Goal: Task Accomplishment & Management: Complete application form

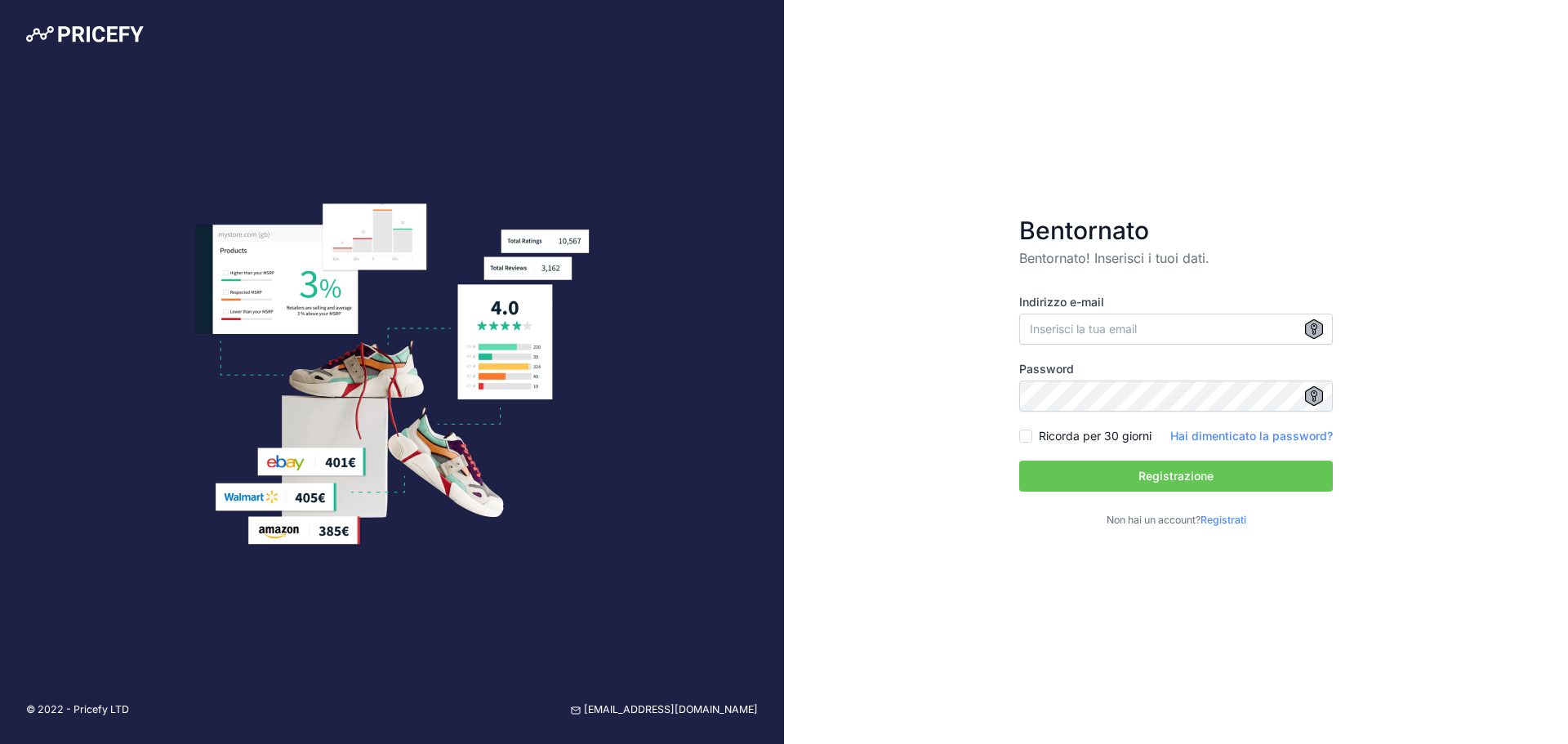
click at [1221, 514] on font "Registrati" at bounding box center [1223, 520] width 46 height 13
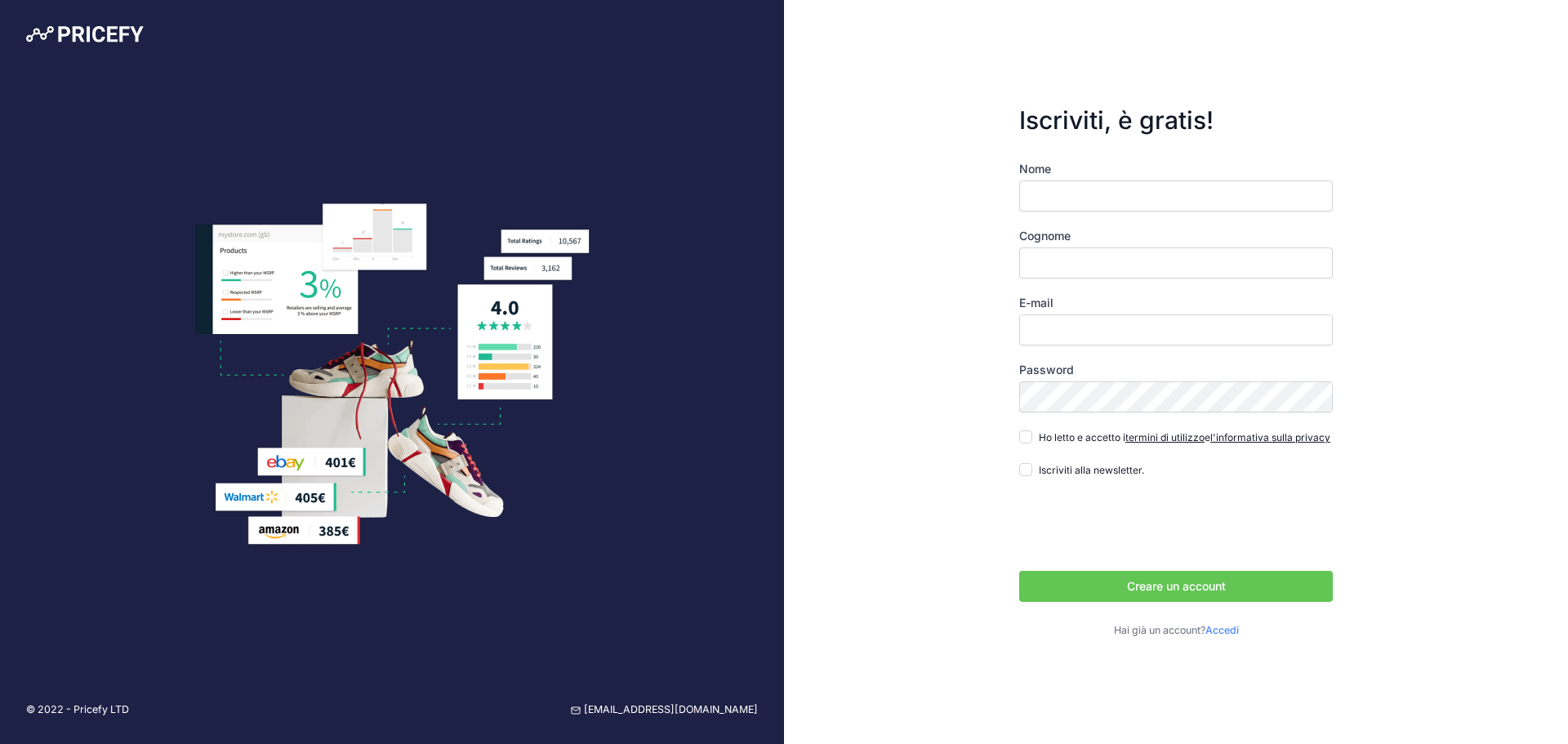
click at [1101, 202] on input "Nome" at bounding box center [1176, 196] width 313 height 31
type input "[PERSON_NAME]"
type input "Dharmadasa"
click at [1061, 318] on input "E-mail" at bounding box center [1176, 330] width 313 height 31
type input "dimi300884@gmail.com"
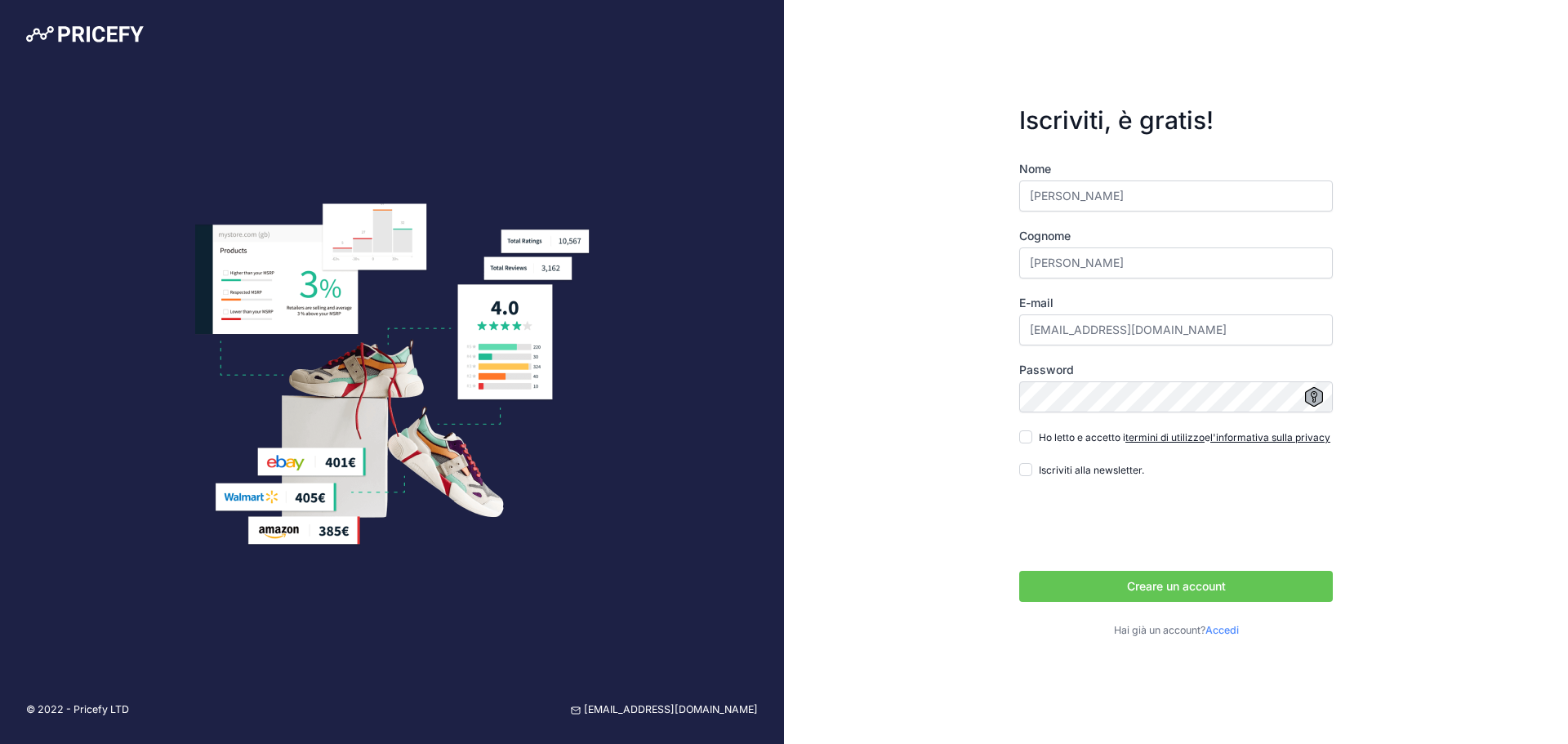
click at [919, 422] on div "Iscriviti, è gratis! Nome Dimitri Cognome Dharmadasa E-mail dimi300884@gmail.co…" at bounding box center [1176, 372] width 784 height 744
click at [992, 451] on div "Iscriviti, è gratis! Nome Dimitri Cognome Dharmadasa E-mail dimi300884@gmail.co…" at bounding box center [1176, 372] width 784 height 744
click at [1023, 432] on input "Ho letto e accetto i termini di utilizzo e l'informativa sulla privacy" at bounding box center [1026, 437] width 13 height 13
checkbox input "true"
click at [1129, 591] on font "Creare un account" at bounding box center [1176, 585] width 98 height 14
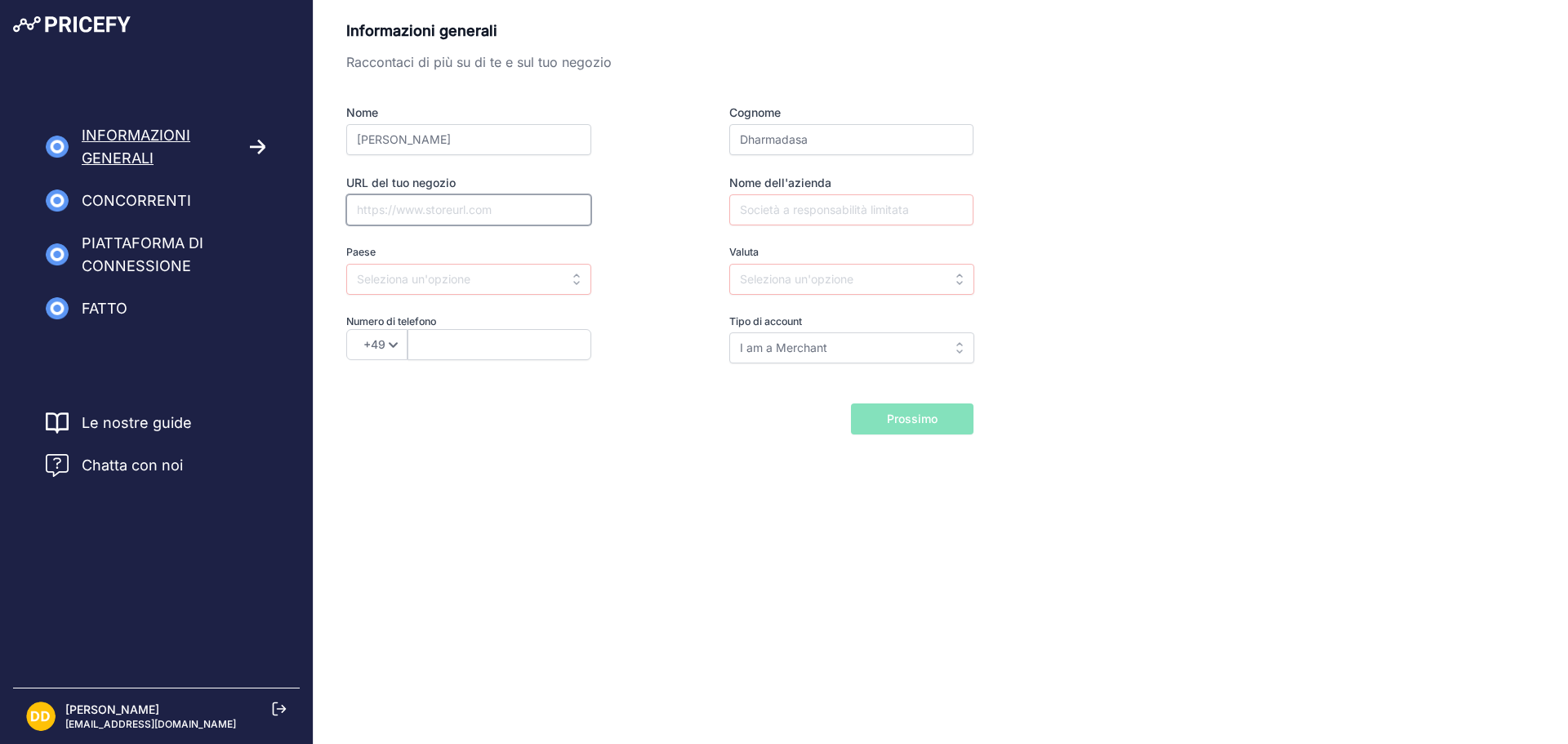
click at [446, 209] on input "URL del tuo negozio" at bounding box center [468, 209] width 245 height 31
paste input "https://shopaland.com/?srsltid=AfmBOor3ce6W5Zj7UOWrnkUuBkikMA06-IpBmCXZn-p05uok…"
type input "https://shopaland.com/?srsltid=AfmBOor3ce6W5Zj7UOWrnkUuBkikMA06-IpBmCXZn-p05uok…"
click at [763, 215] on input "Nome dell'azienda" at bounding box center [852, 209] width 244 height 31
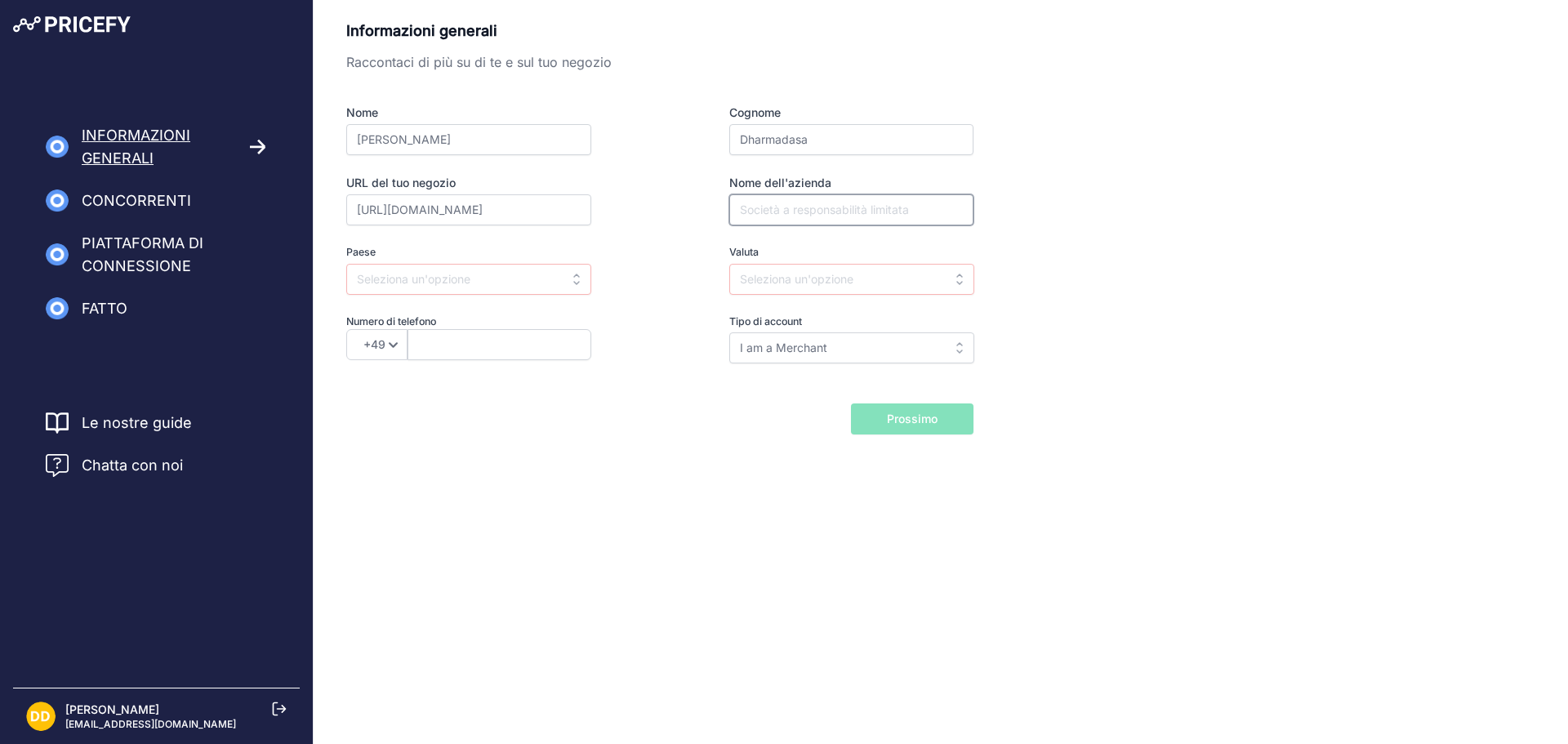
scroll to position [0, 0]
type input "Movida Store"
click at [508, 284] on input "text" at bounding box center [468, 279] width 245 height 31
click at [518, 323] on div "Italia" at bounding box center [448, 316] width 204 height 30
type input "Italy"
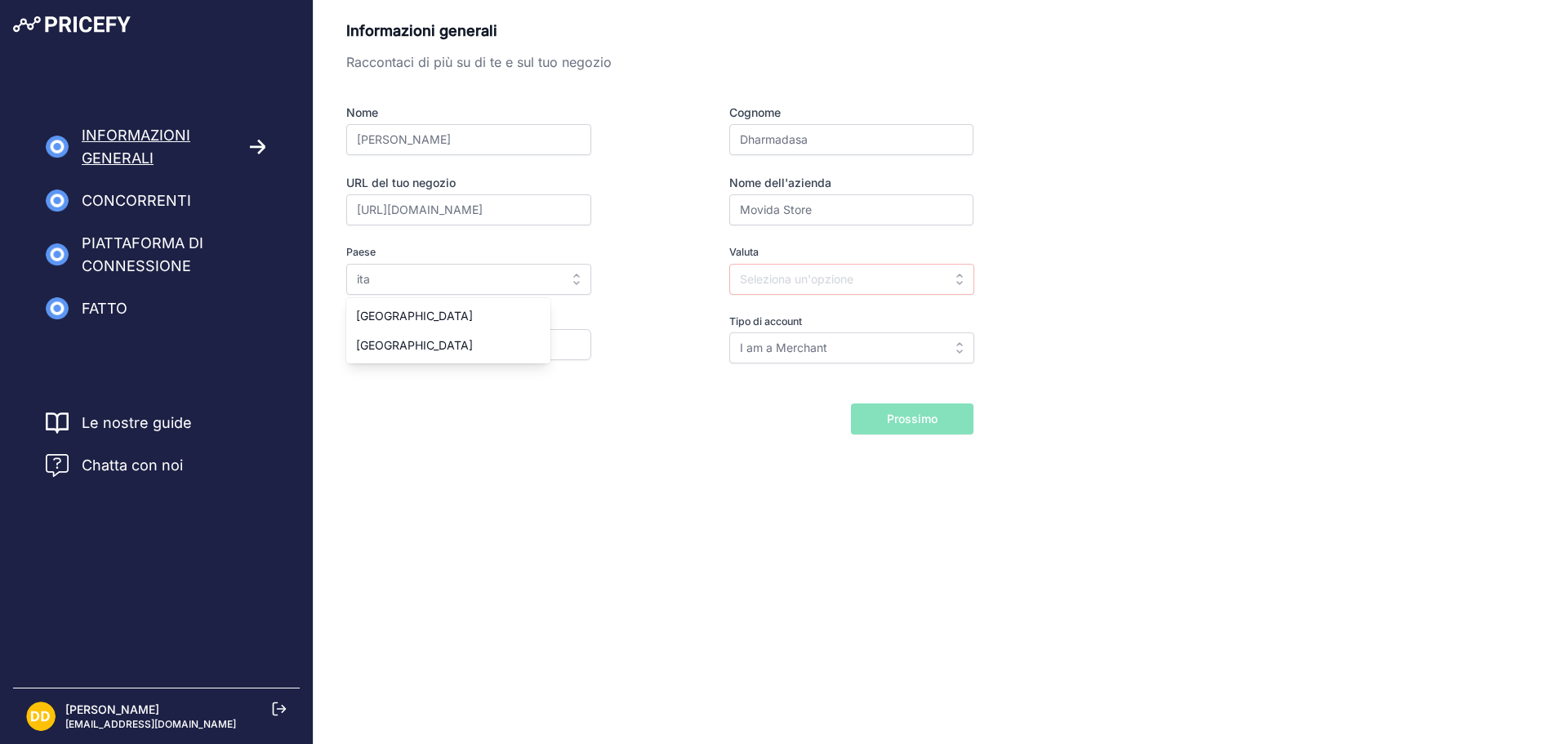
type input "EUR"
select select "39"
click at [789, 353] on input "I am a Merchant" at bounding box center [852, 348] width 245 height 31
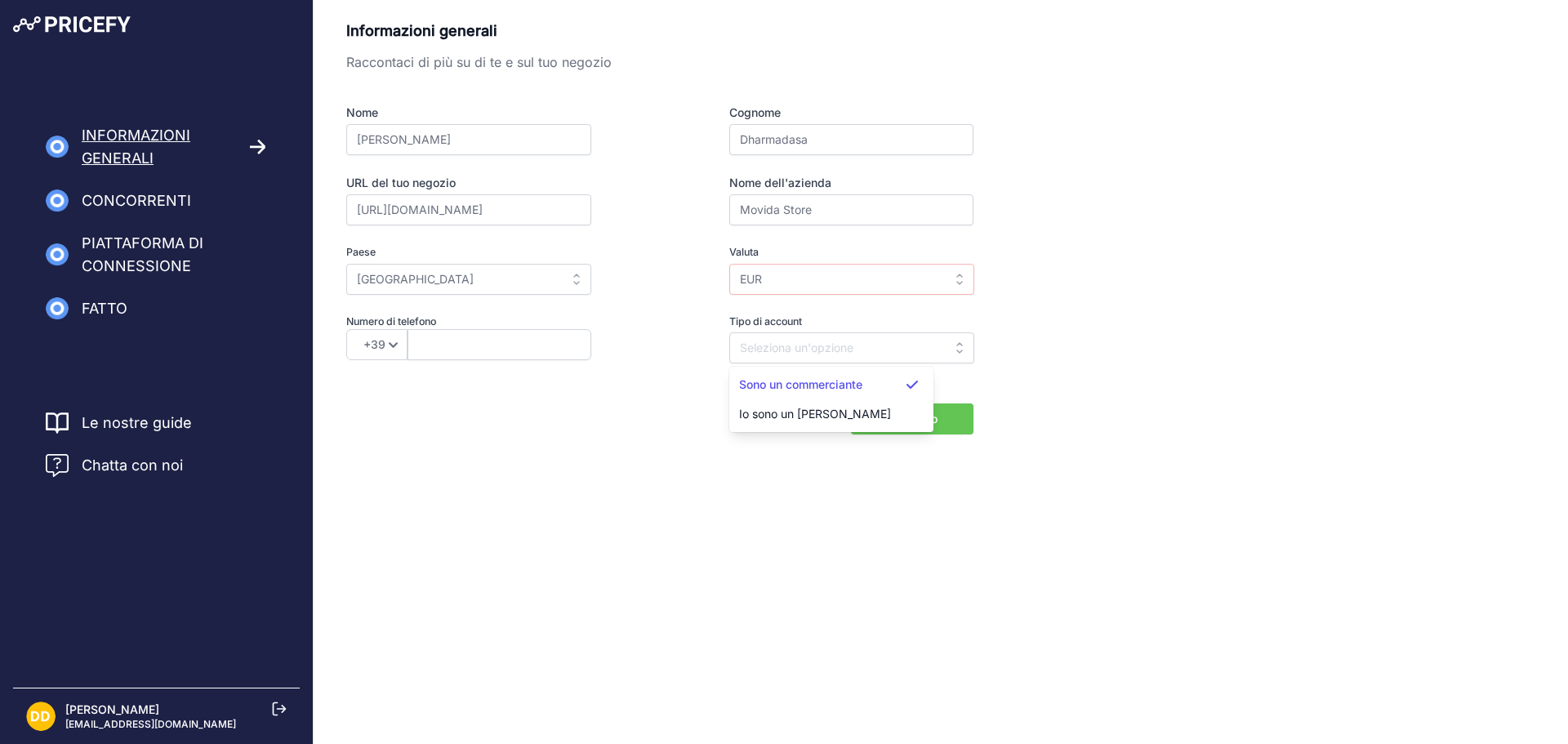
click at [1133, 478] on div "Informazioni generali Raccontaci di più su di te e sul tuo negozio Nome Dimitri…" at bounding box center [940, 253] width 1255 height 507
type input "I am a Merchant"
click at [525, 342] on input "text" at bounding box center [499, 344] width 183 height 31
type input "3"
type input "059239318"
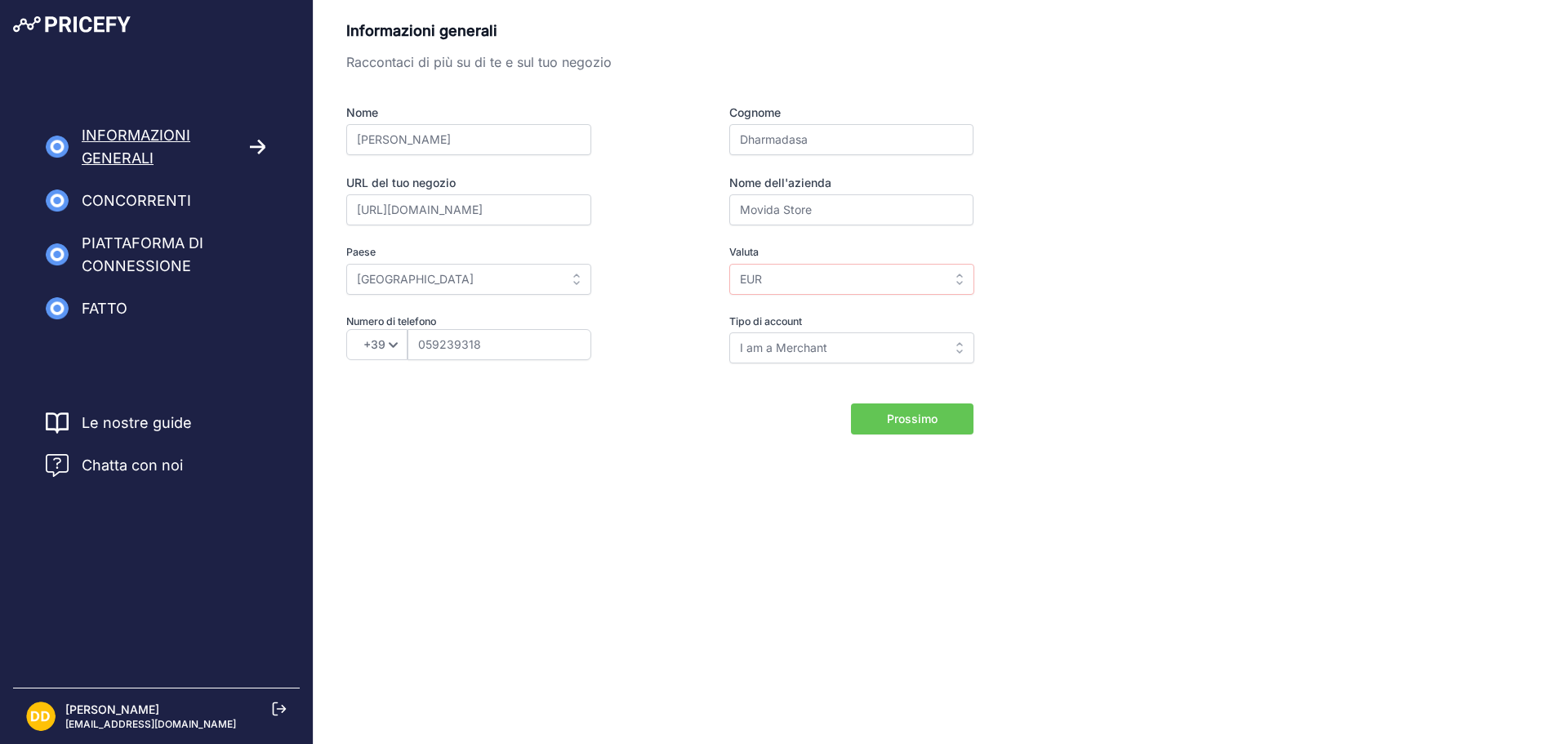
click at [558, 577] on body "Lorem Ipsum Vicino Informazioni generali concorrenti Piattaforma di connessione…" at bounding box center [784, 372] width 1568 height 744
click at [919, 423] on font "Prossimo" at bounding box center [912, 418] width 51 height 14
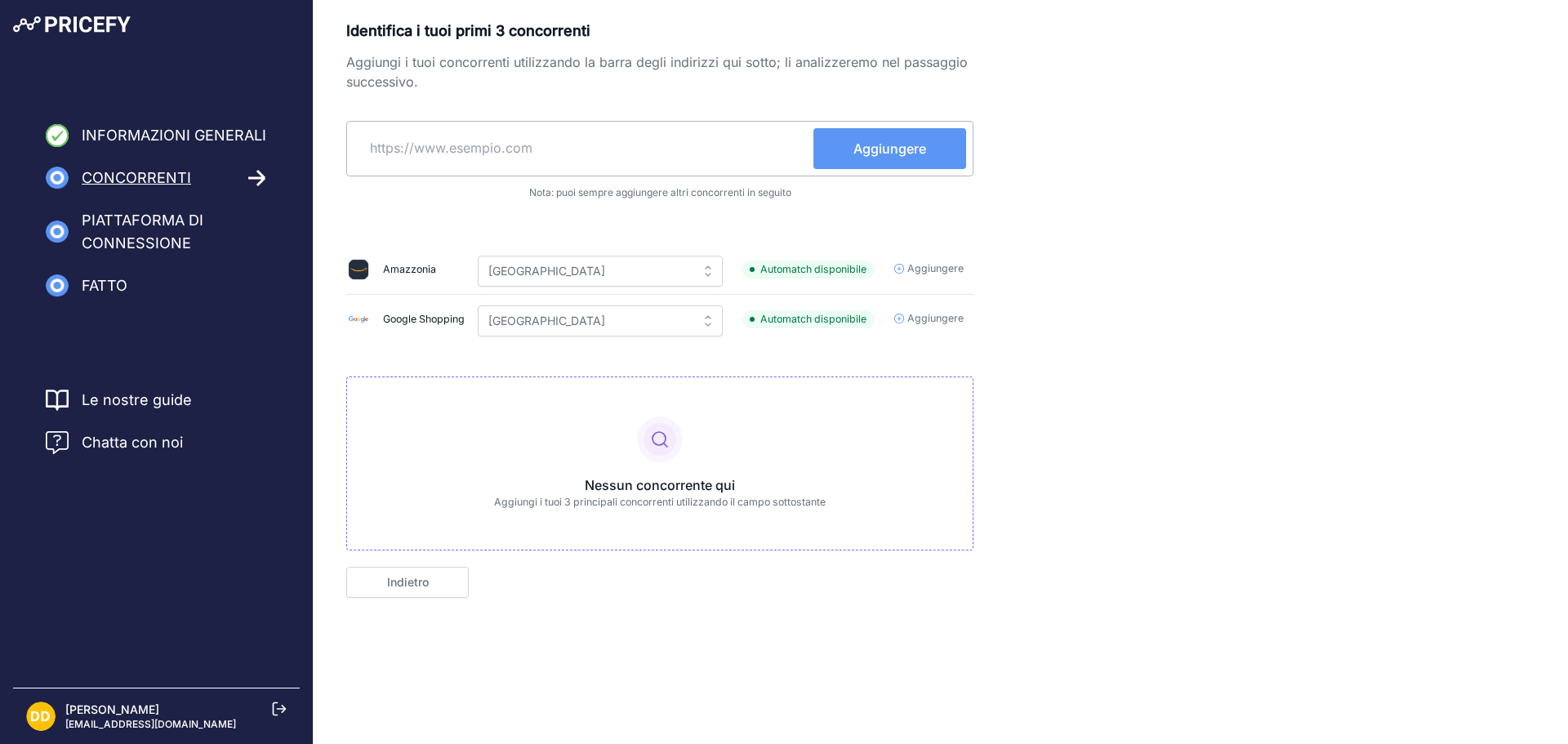
click at [933, 321] on font "Aggiungere" at bounding box center [936, 318] width 56 height 13
click at [937, 322] on font "Aggiungere" at bounding box center [936, 318] width 56 height 13
click at [658, 141] on input "text" at bounding box center [583, 147] width 460 height 39
click at [526, 320] on input "[GEOGRAPHIC_DATA]" at bounding box center [600, 321] width 245 height 31
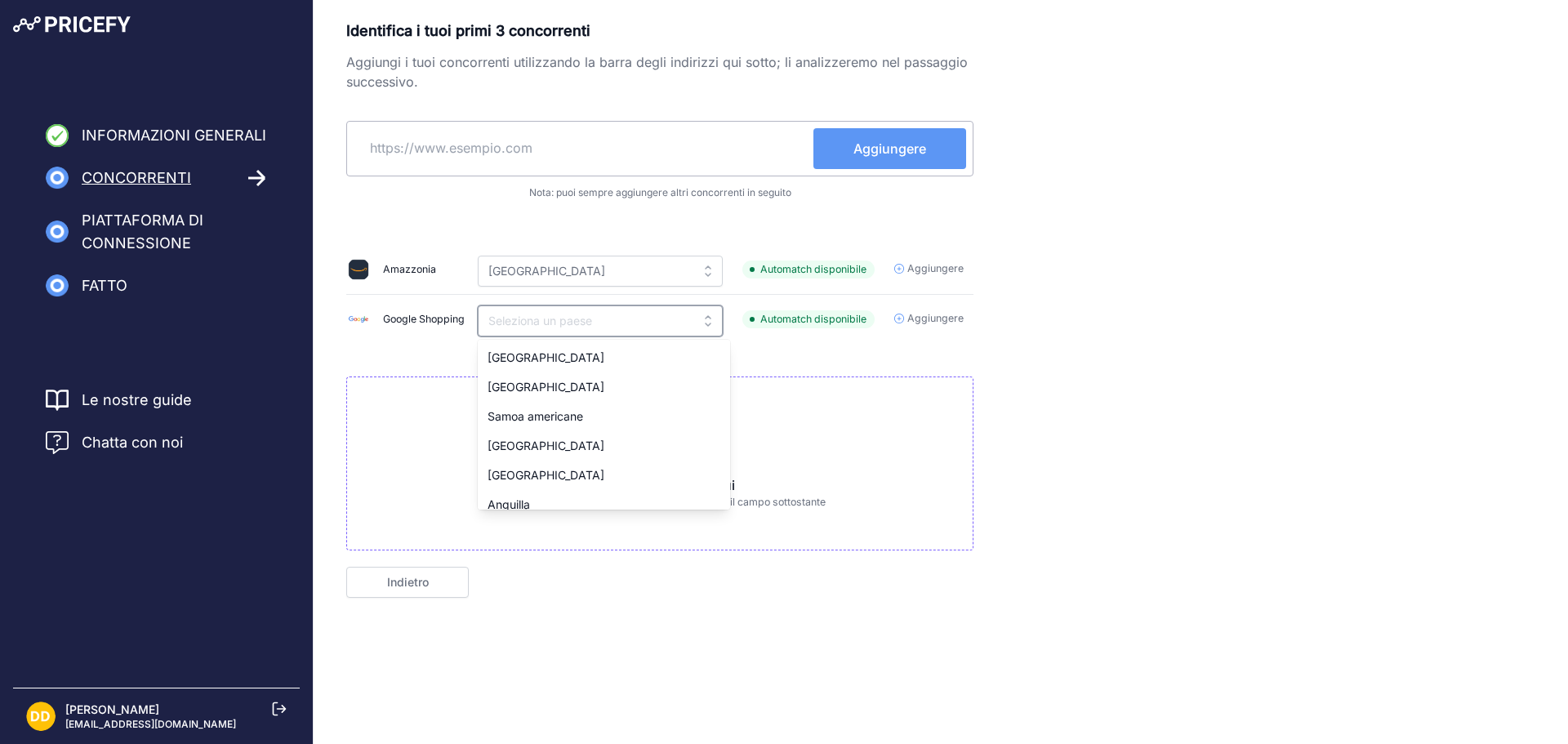
click at [574, 329] on input "text" at bounding box center [600, 321] width 245 height 31
type input "[GEOGRAPHIC_DATA]"
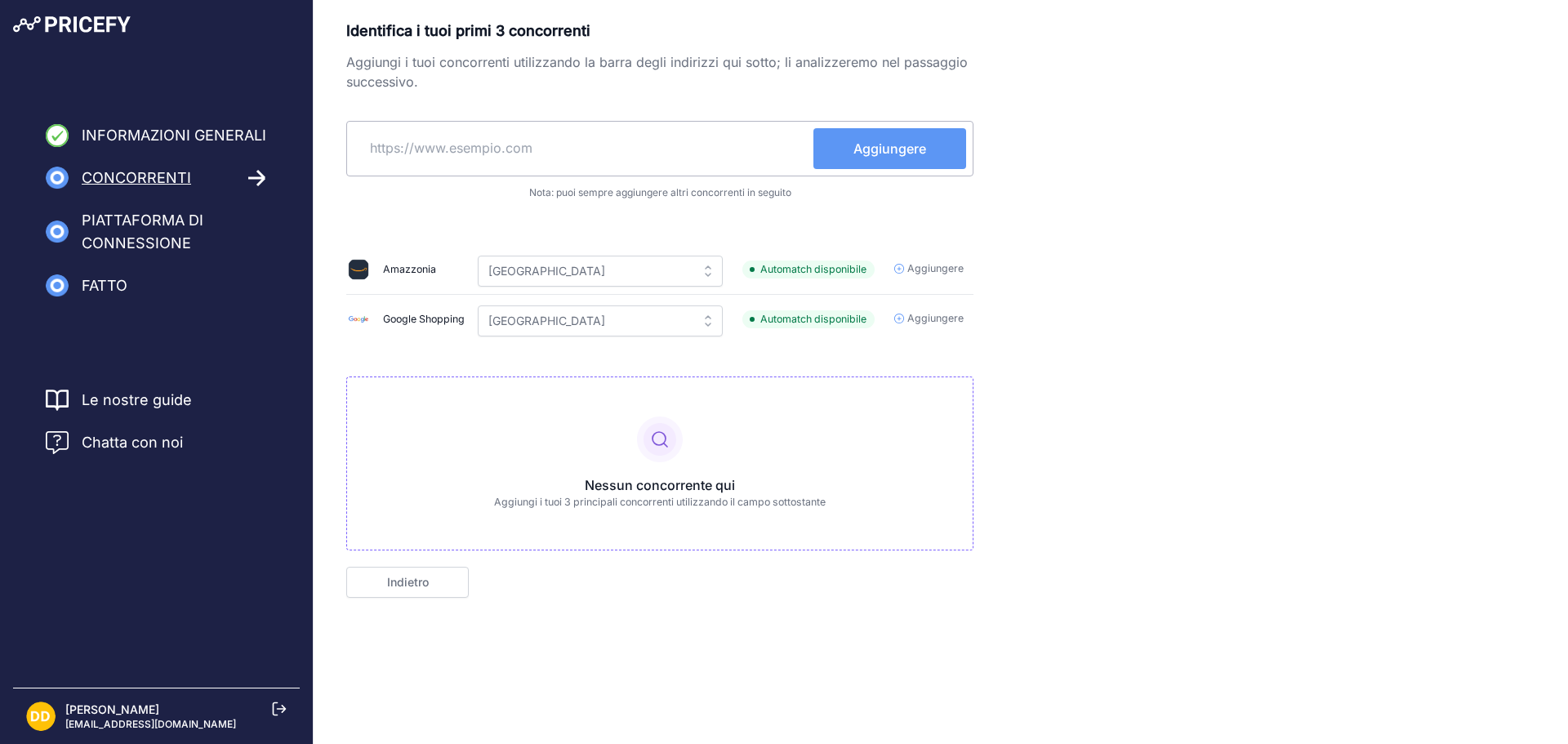
click at [402, 324] on font "Google Shopping" at bounding box center [424, 319] width 81 height 13
click at [375, 322] on div "Google Shopping" at bounding box center [402, 319] width 111 height 23
click at [903, 316] on icon at bounding box center [899, 318] width 10 height 10
click at [904, 316] on icon at bounding box center [899, 318] width 10 height 10
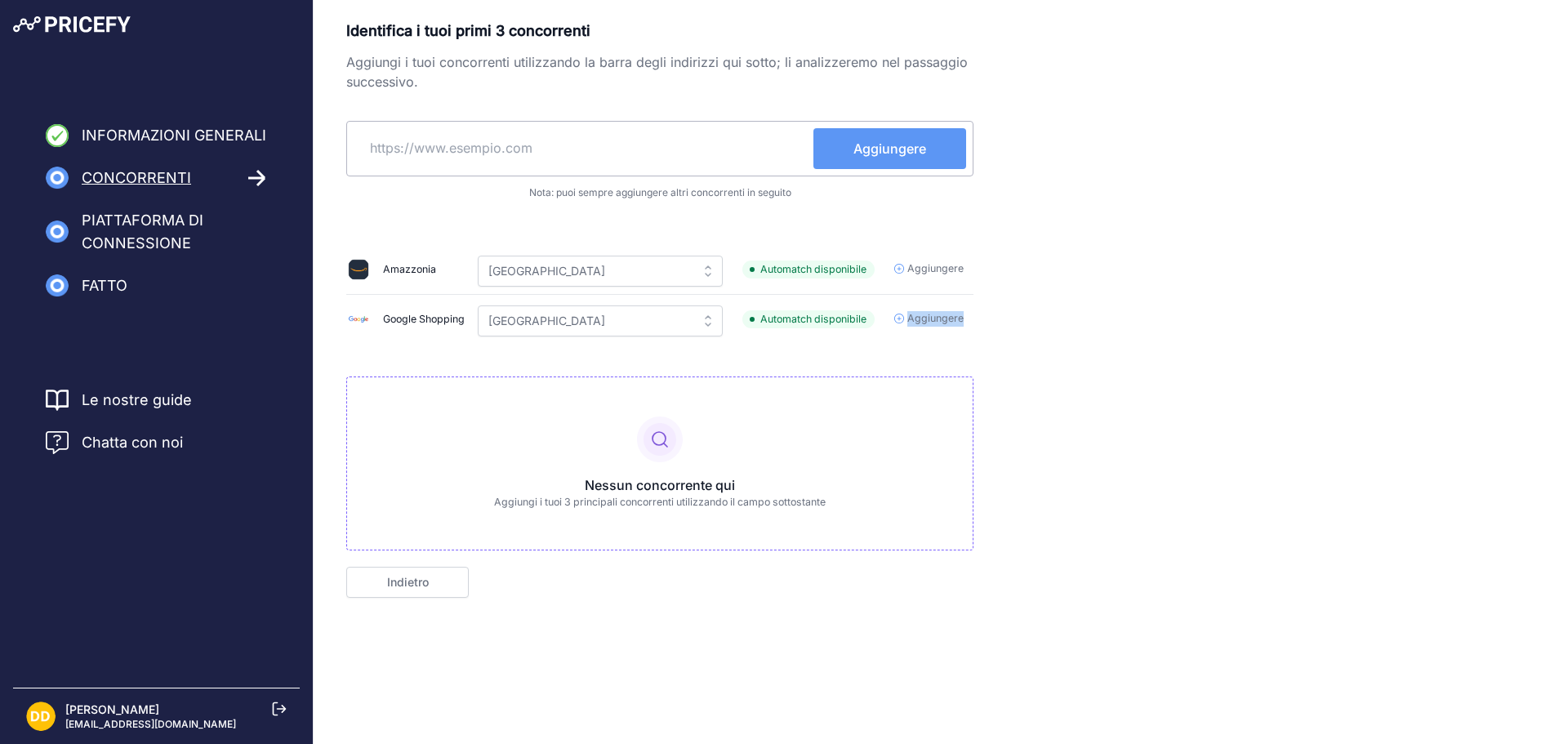
click at [956, 320] on font "Aggiungere" at bounding box center [936, 318] width 56 height 13
click at [957, 320] on font "Aggiungere" at bounding box center [936, 318] width 56 height 13
click at [957, 320] on font "Aggiungere" at bounding box center [936, 318] width 56 height 13
drag, startPoint x: 957, startPoint y: 319, endPoint x: 930, endPoint y: 326, distance: 27.9
click at [958, 318] on font "Aggiungere" at bounding box center [936, 318] width 56 height 13
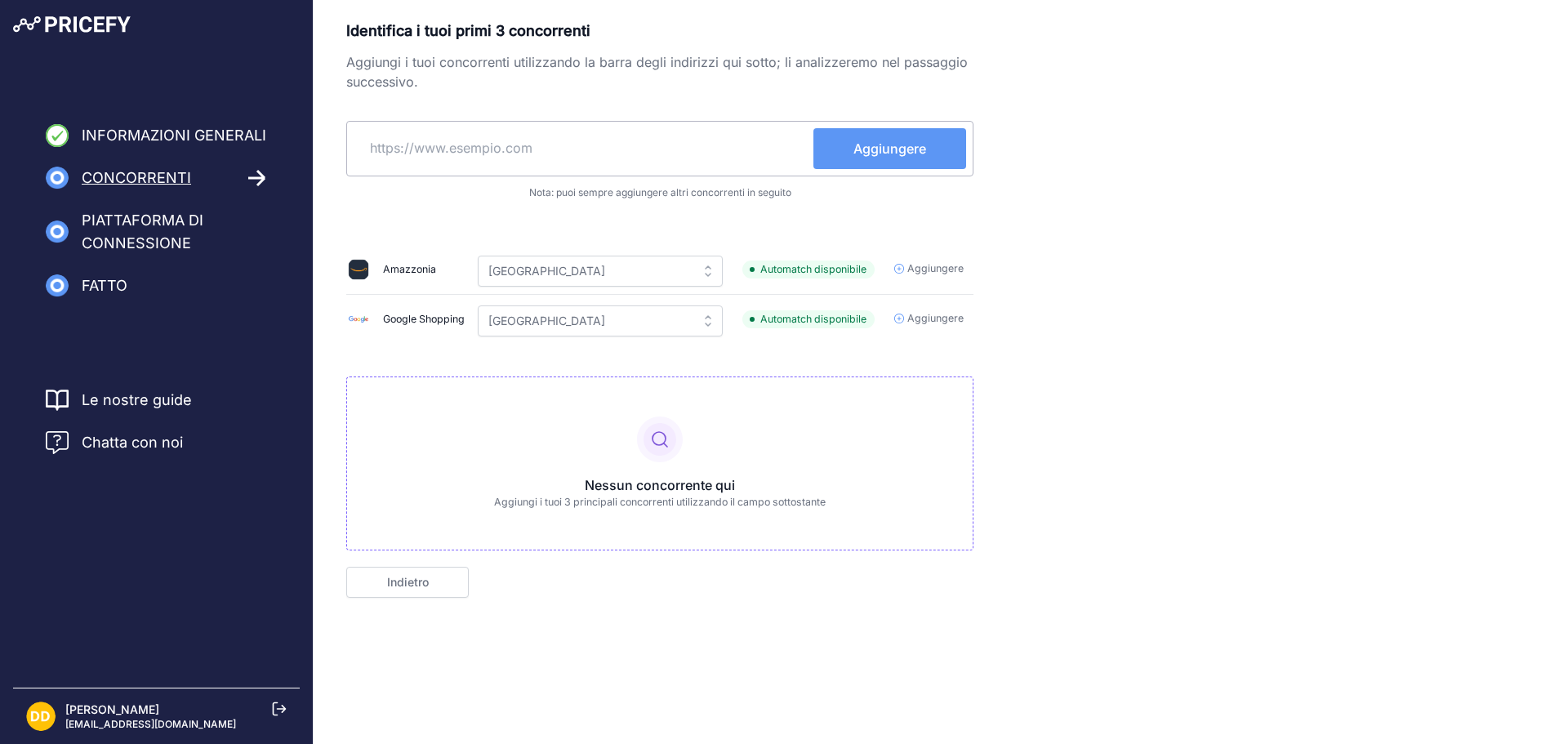
drag, startPoint x: 539, startPoint y: 145, endPoint x: 563, endPoint y: 143, distance: 24.1
click at [540, 145] on input "text" at bounding box center [583, 147] width 460 height 39
click at [450, 320] on font "Google Shopping" at bounding box center [424, 319] width 81 height 13
drag, startPoint x: 910, startPoint y: 318, endPoint x: 670, endPoint y: 322, distance: 240.0
click at [908, 318] on span "Aggiungere" at bounding box center [929, 319] width 70 height 15
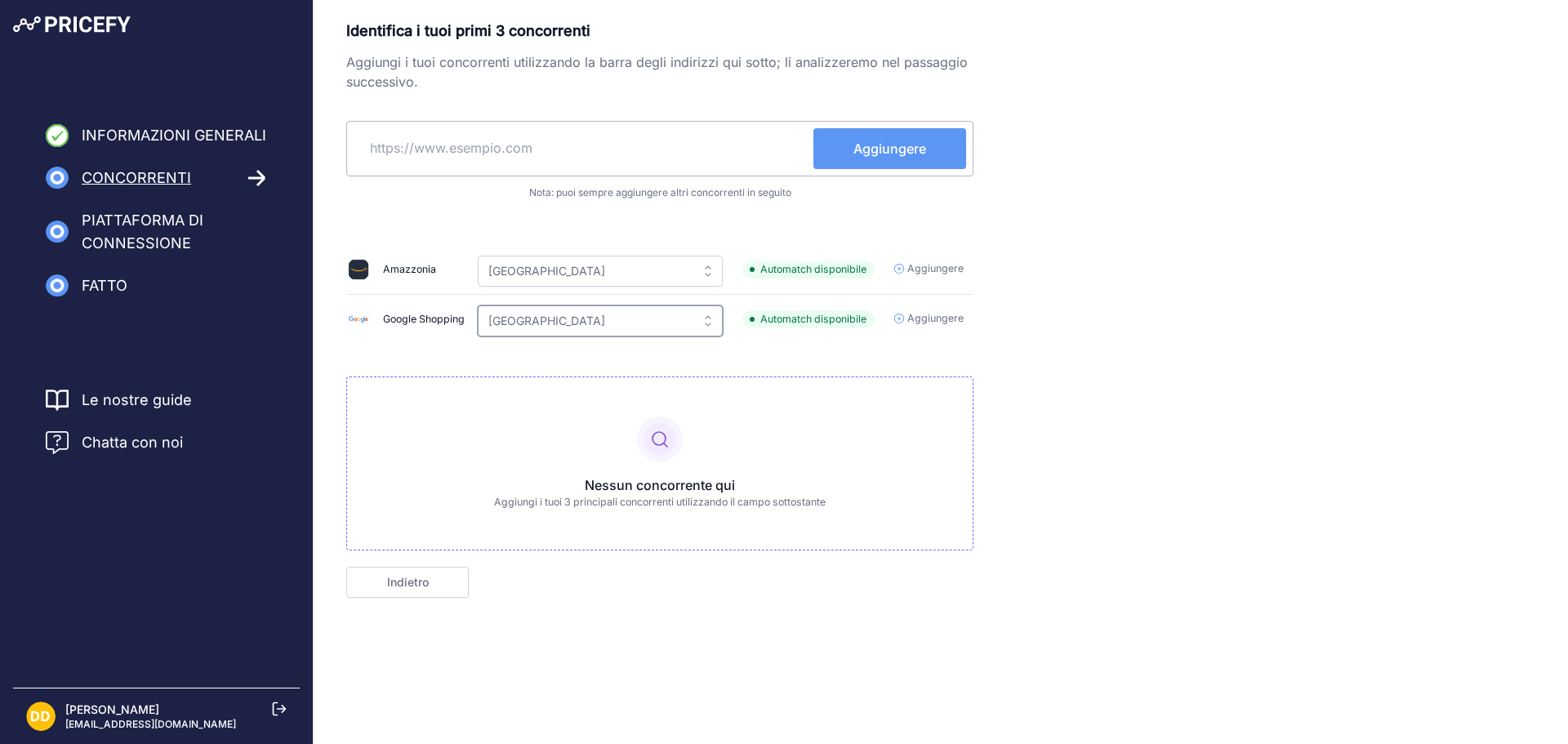
click at [649, 330] on input "Italy" at bounding box center [600, 321] width 245 height 31
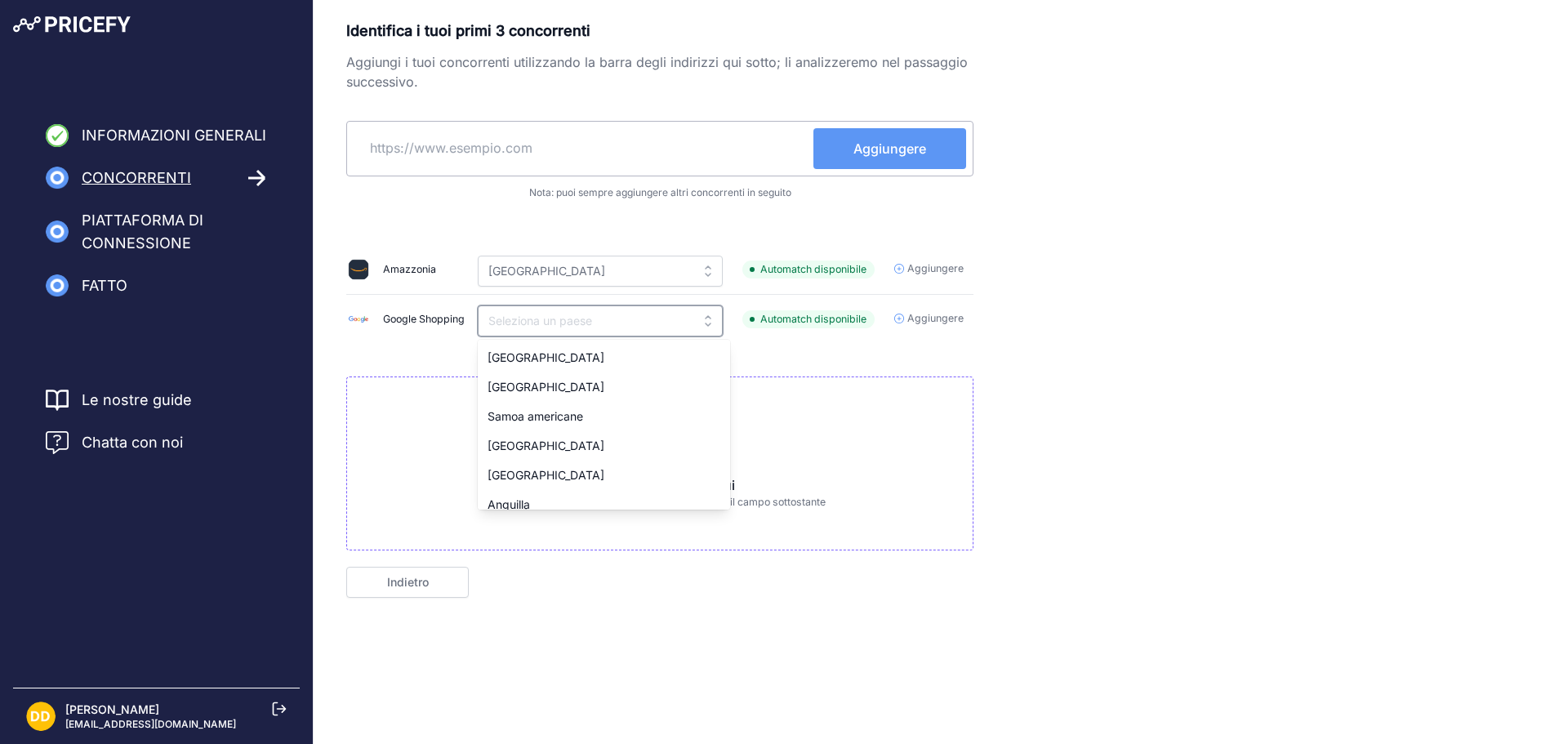
click at [653, 329] on input "text" at bounding box center [600, 321] width 245 height 31
type input "Italy"
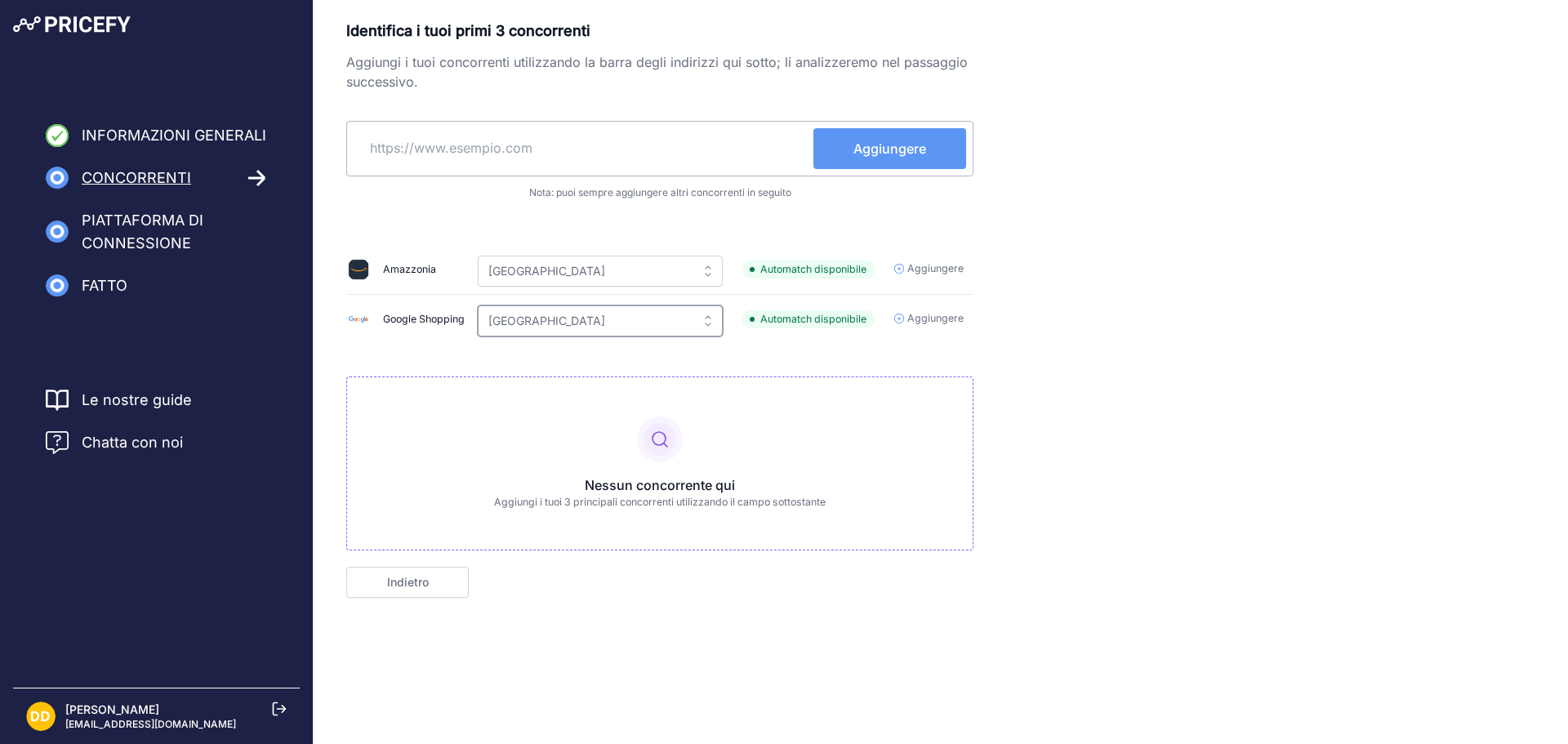
click at [653, 329] on input "Italy" at bounding box center [600, 321] width 245 height 31
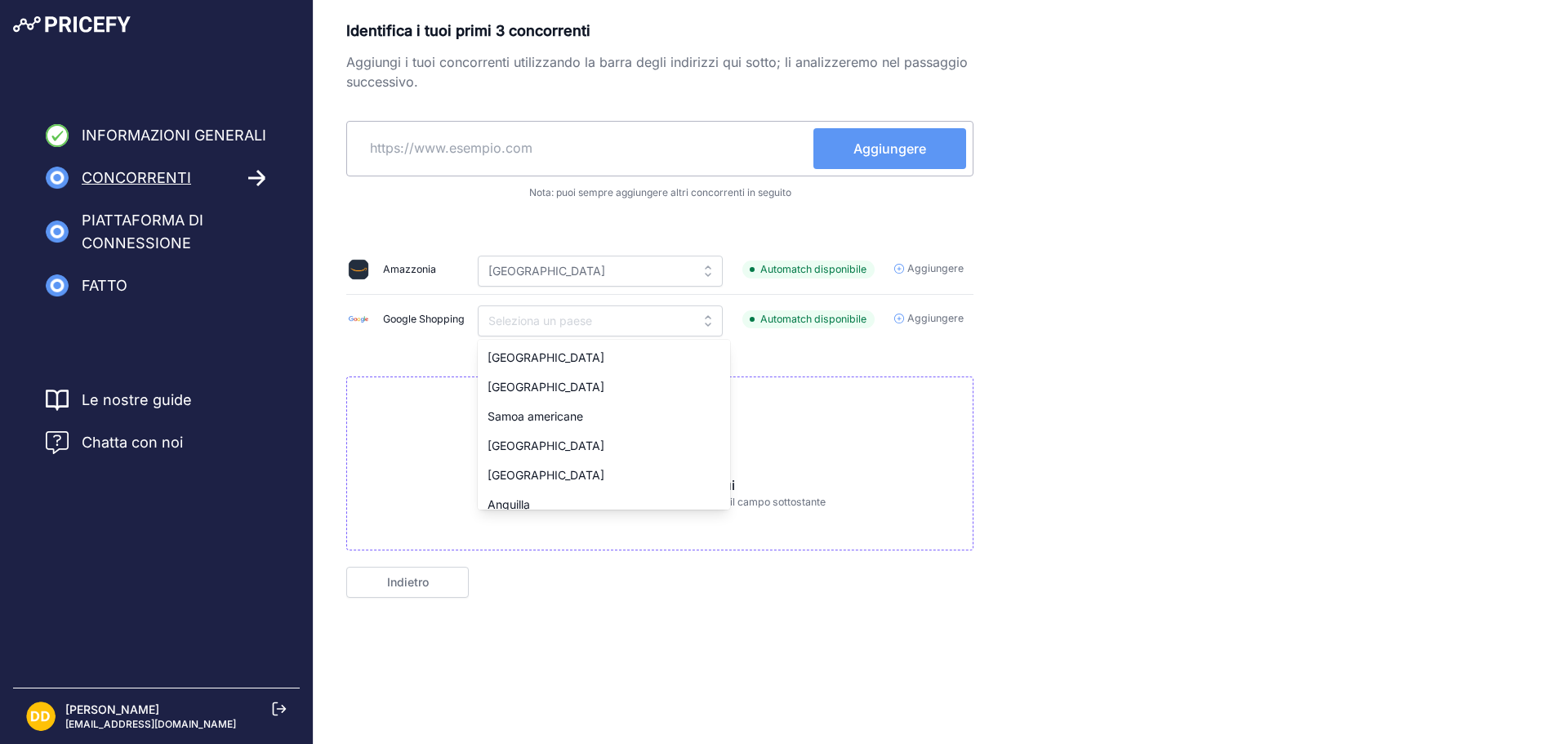
click at [845, 360] on div "Identifica i tuoi primi 3 concorrenti Aggiungi i tuoi concorrenti utilizzando l…" at bounding box center [659, 285] width 628 height 531
type input "Italy"
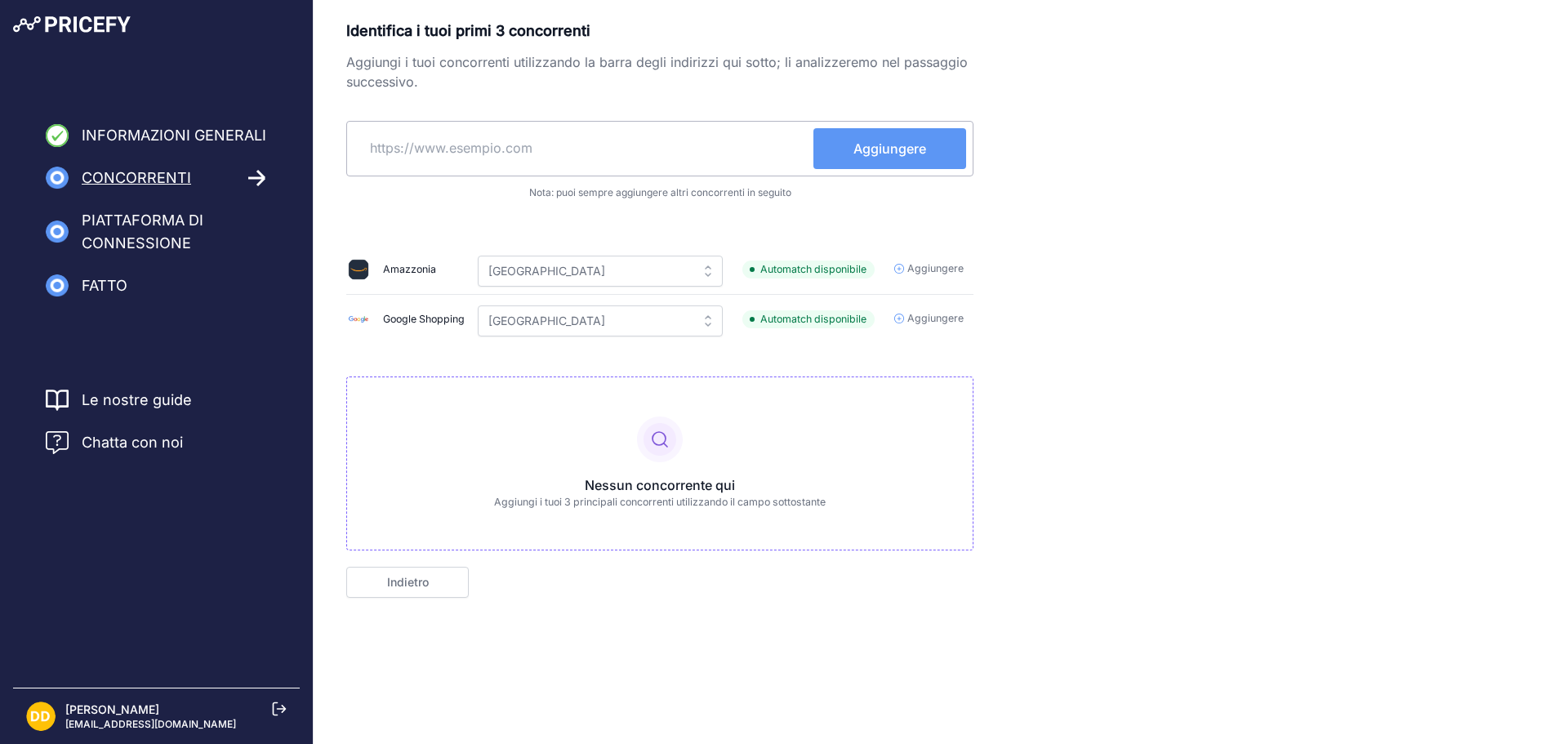
drag, startPoint x: 436, startPoint y: 320, endPoint x: 657, endPoint y: 322, distance: 221.0
click at [437, 320] on font "Google Shopping" at bounding box center [424, 319] width 81 height 13
drag, startPoint x: 657, startPoint y: 322, endPoint x: 793, endPoint y: 327, distance: 136.1
click at [789, 327] on tr "Google Shopping Seleziona un paese Albania Algeria Samoa americane Andorra Ango…" at bounding box center [659, 319] width 628 height 50
click at [803, 325] on font "Automatch disponibile" at bounding box center [814, 319] width 107 height 15
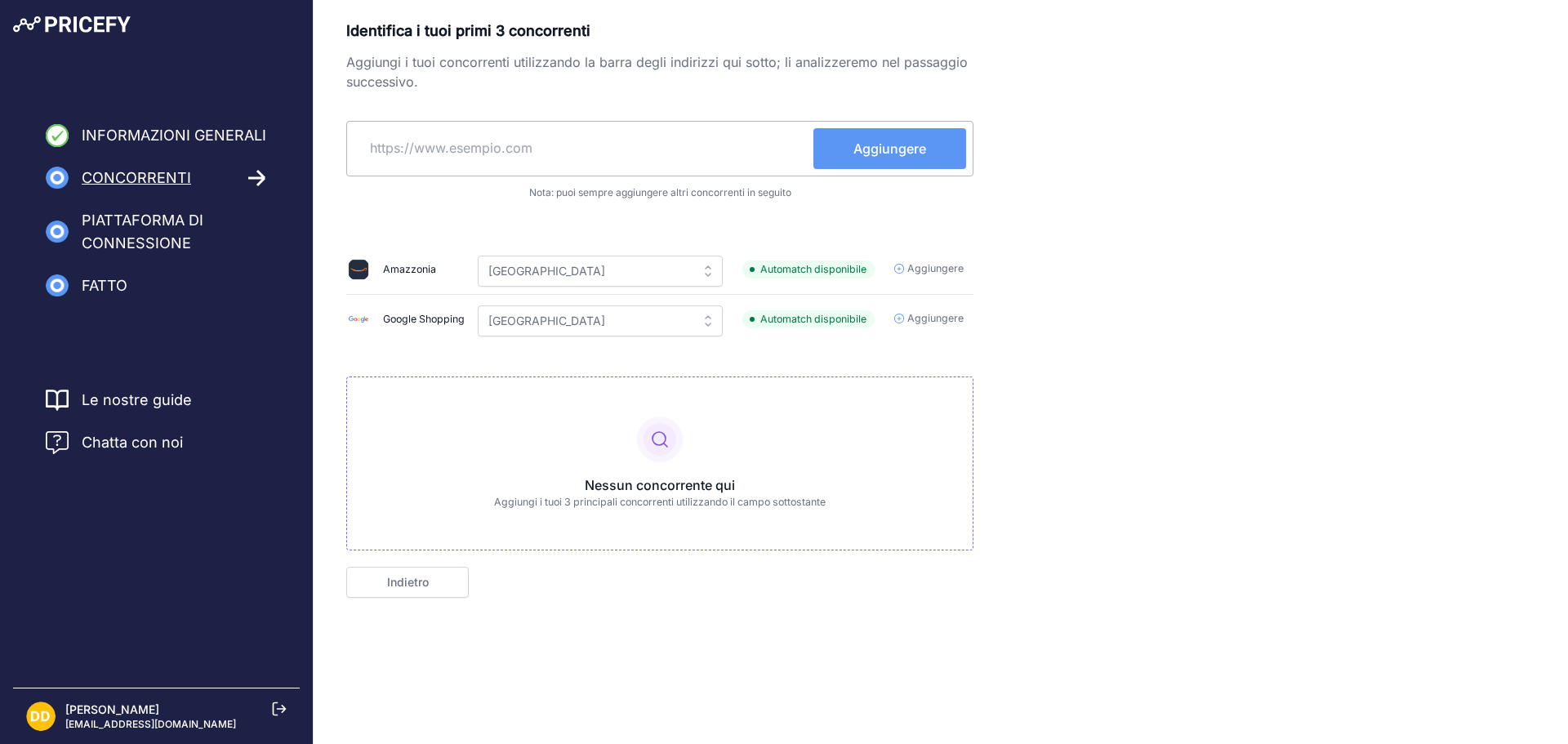
click at [807, 321] on font "Automatch disponibile" at bounding box center [814, 319] width 107 height 13
click at [923, 322] on font "Aggiungere" at bounding box center [936, 318] width 56 height 13
click at [929, 312] on span "Aggiungere" at bounding box center [936, 319] width 56 height 15
click at [929, 310] on td "Aggiungere" at bounding box center [929, 319] width 89 height 50
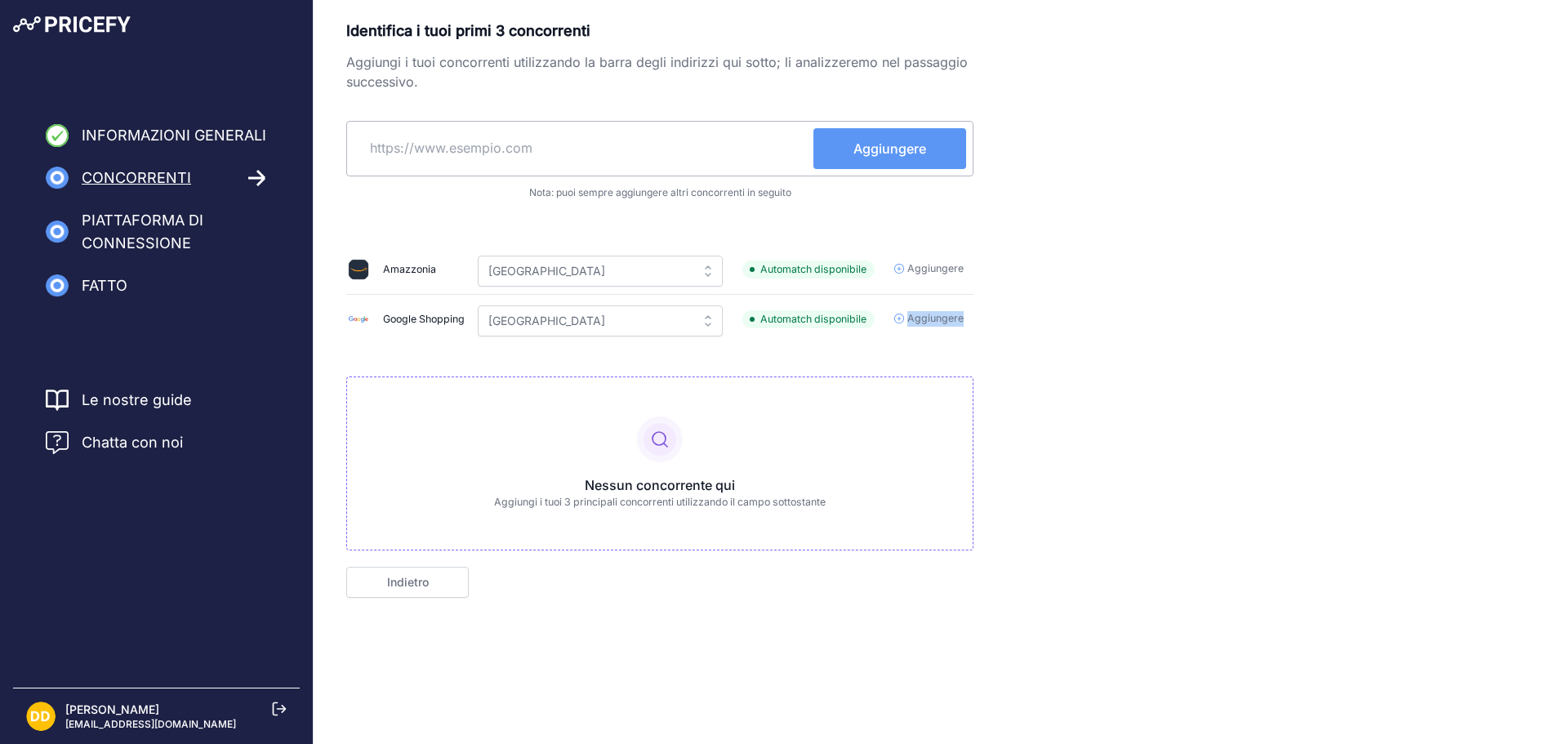
click at [929, 310] on td "Aggiungere" at bounding box center [929, 319] width 89 height 50
click at [832, 150] on button "Aggiungere" at bounding box center [890, 148] width 153 height 41
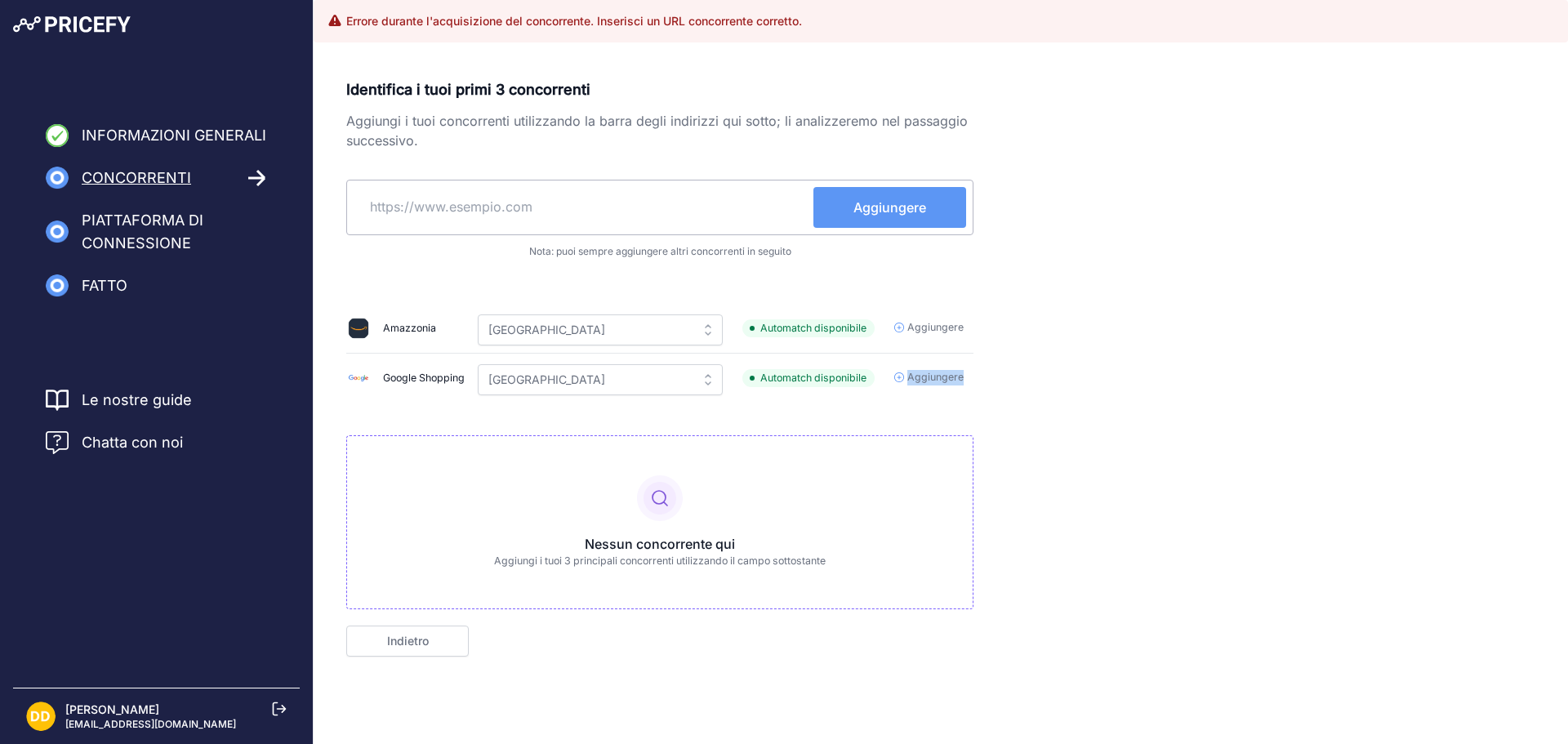
click at [919, 377] on font "Aggiungere" at bounding box center [936, 377] width 56 height 13
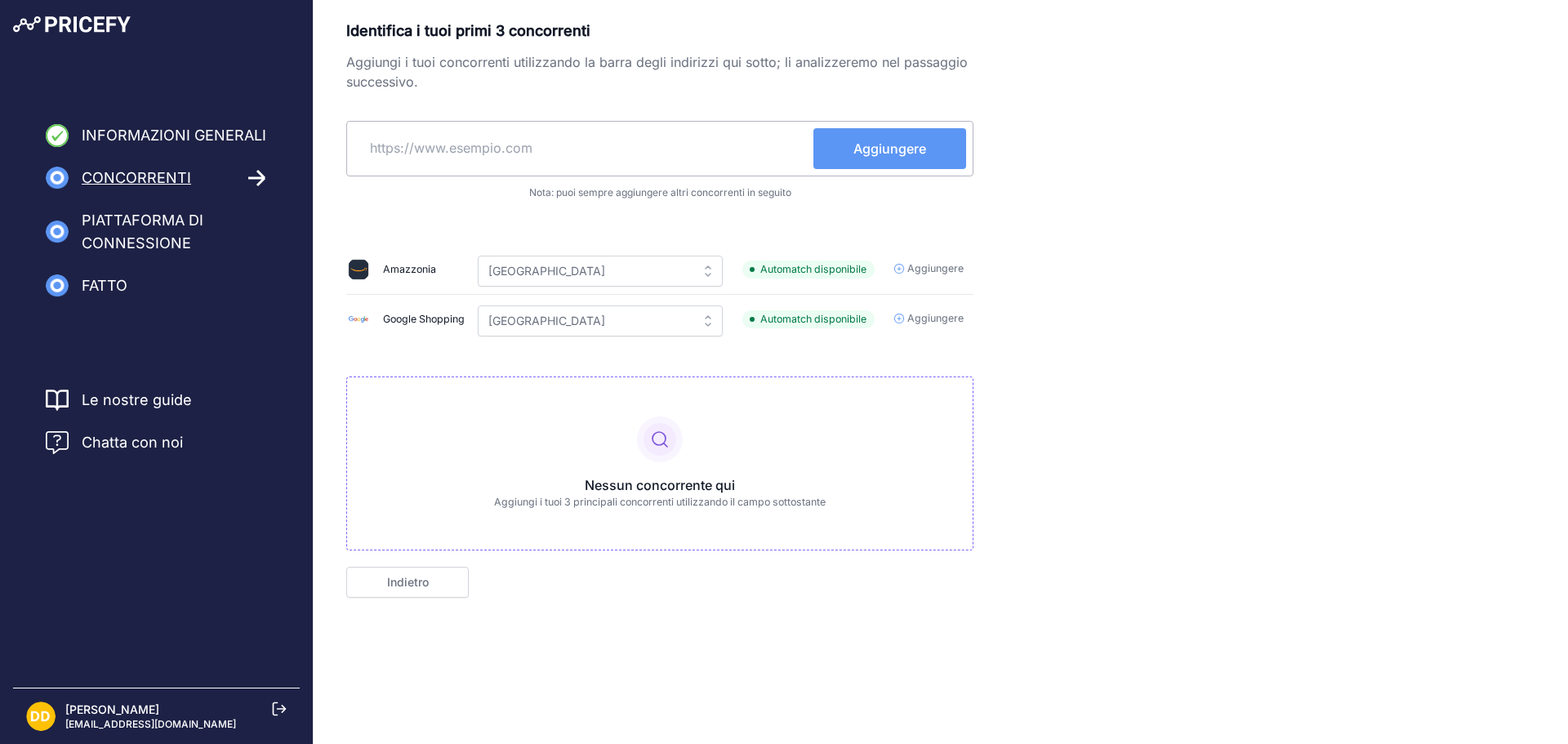
click at [879, 171] on div "Aggiungere" at bounding box center [659, 148] width 628 height 55
click at [874, 148] on font "Aggiungere" at bounding box center [890, 149] width 72 height 16
click at [613, 162] on input "text" at bounding box center [583, 147] width 460 height 39
click at [841, 264] on font "Automatch disponibile" at bounding box center [814, 269] width 107 height 13
drag, startPoint x: 836, startPoint y: 273, endPoint x: 811, endPoint y: 275, distance: 25.1
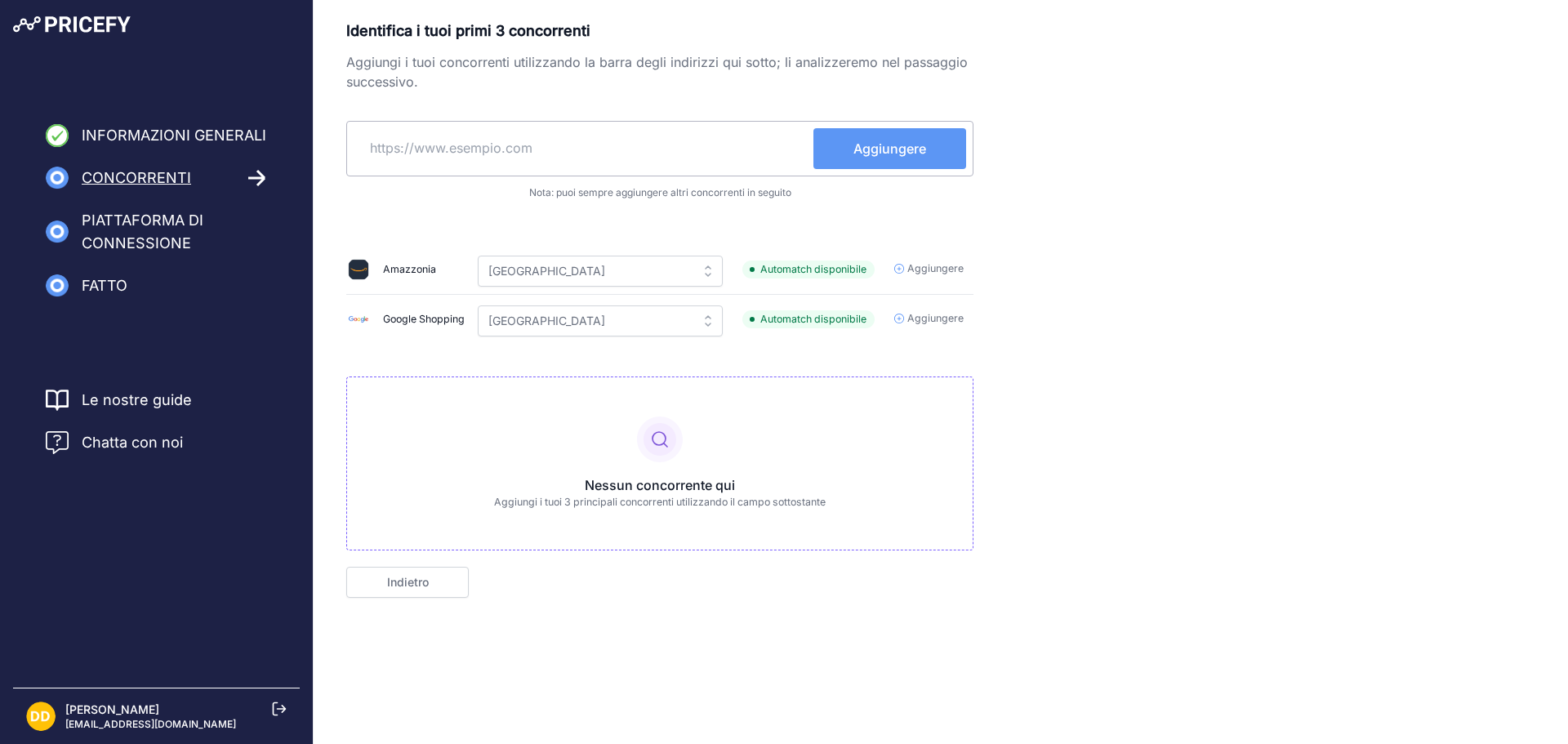
click at [835, 273] on font "Automatch disponibile" at bounding box center [814, 269] width 107 height 13
click at [468, 289] on td "Seleziona un paese Australia Brasile Canada Francia Germania India Italia Messi…" at bounding box center [600, 269] width 265 height 50
click at [425, 273] on font "Amazzonia" at bounding box center [409, 269] width 53 height 13
click at [452, 271] on div "Amazzonia" at bounding box center [402, 269] width 111 height 23
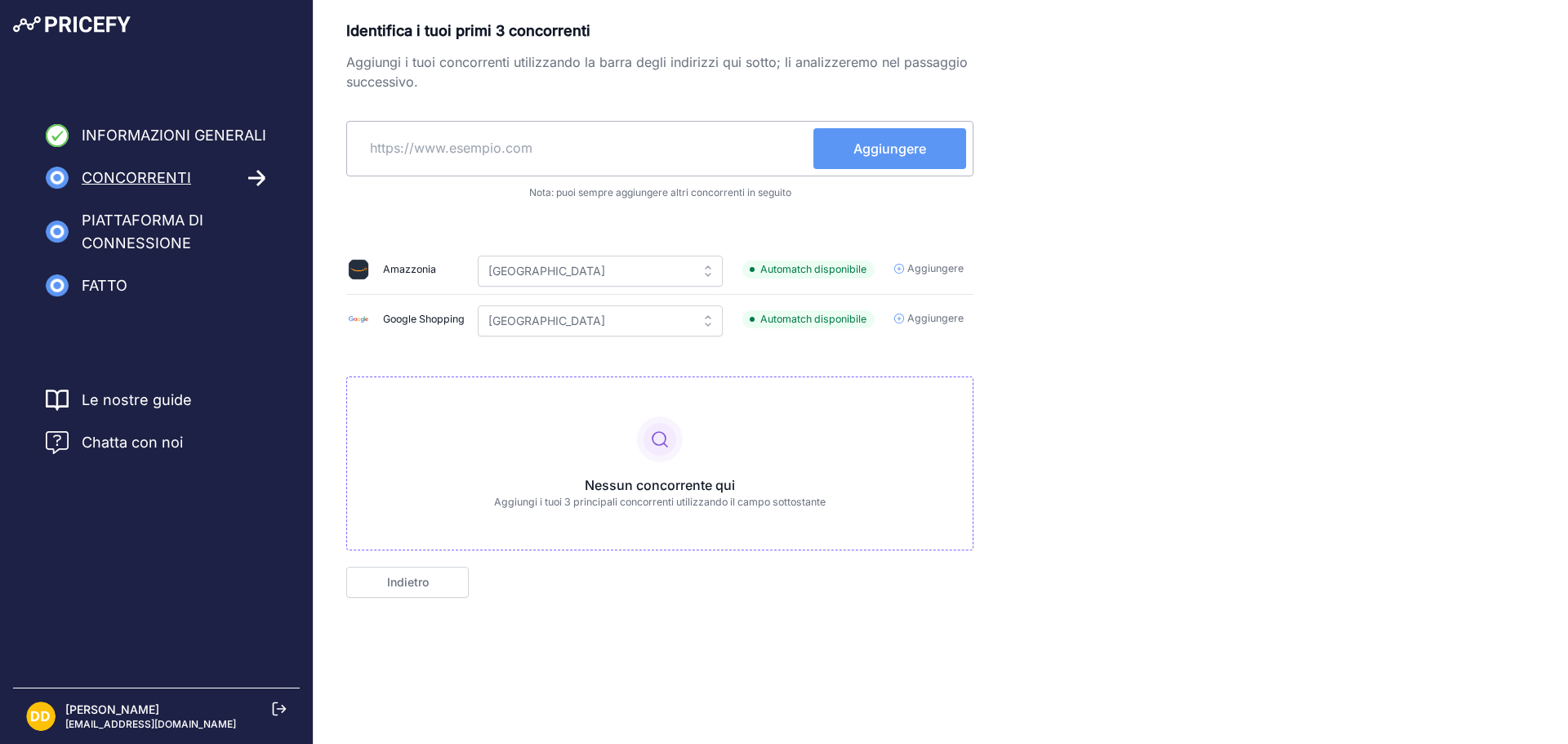
drag, startPoint x: 428, startPoint y: 149, endPoint x: 440, endPoint y: 192, distance: 44.6
click at [429, 149] on input "text" at bounding box center [583, 147] width 460 height 39
click at [805, 269] on font "Automatch disponibile" at bounding box center [814, 269] width 107 height 13
click at [910, 312] on font "Aggiungere" at bounding box center [936, 318] width 56 height 13
click at [635, 160] on input "text" at bounding box center [583, 147] width 460 height 39
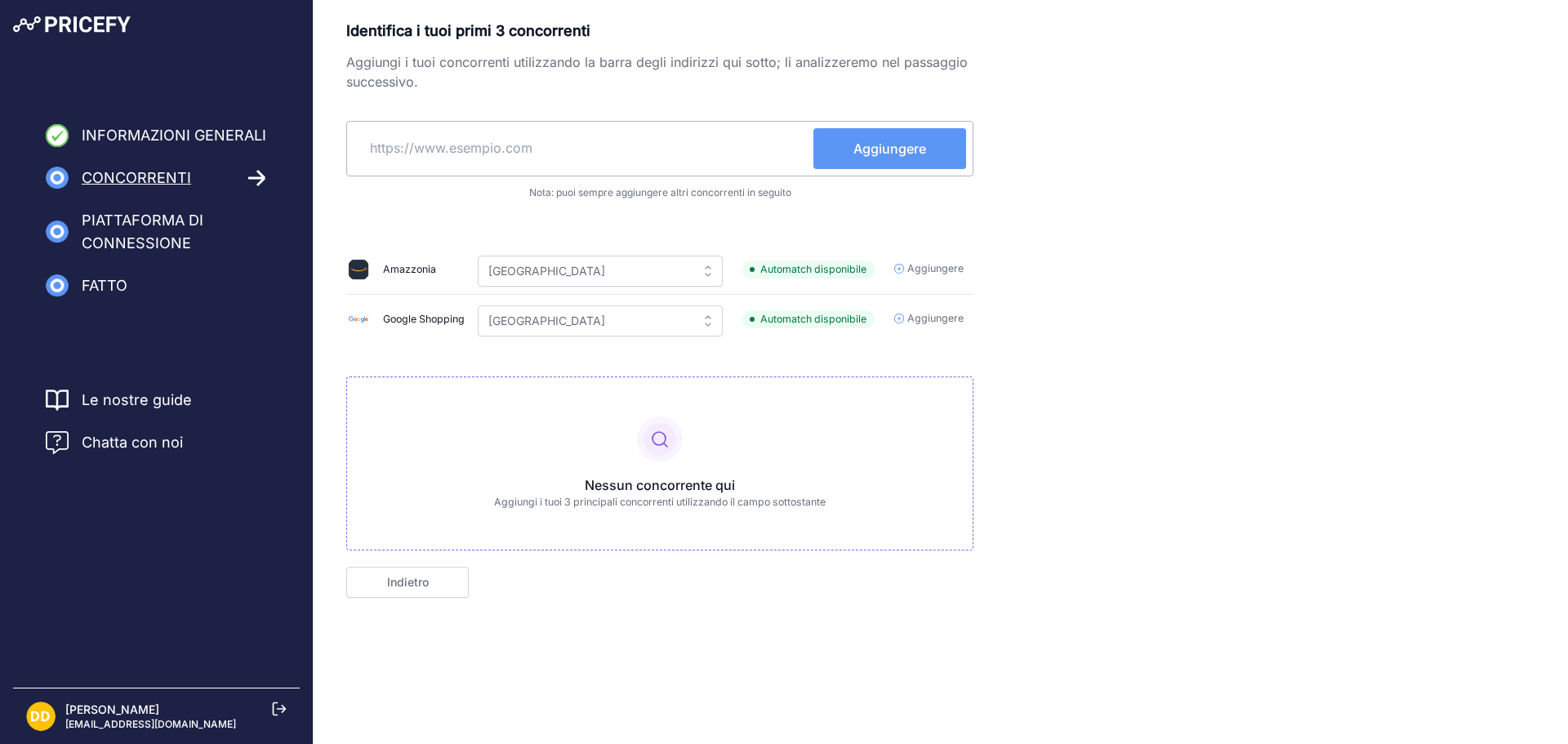
click at [695, 144] on input "text" at bounding box center [583, 147] width 460 height 39
paste input "https://www.zalando.it/donna-home/"
drag, startPoint x: 798, startPoint y: 149, endPoint x: 243, endPoint y: 162, distance: 555.2
click at [278, 158] on div "Informazioni generali concorrenti Piattaforma di connessione Prodotti di import…" at bounding box center [784, 335] width 1568 height 670
paste input "text"
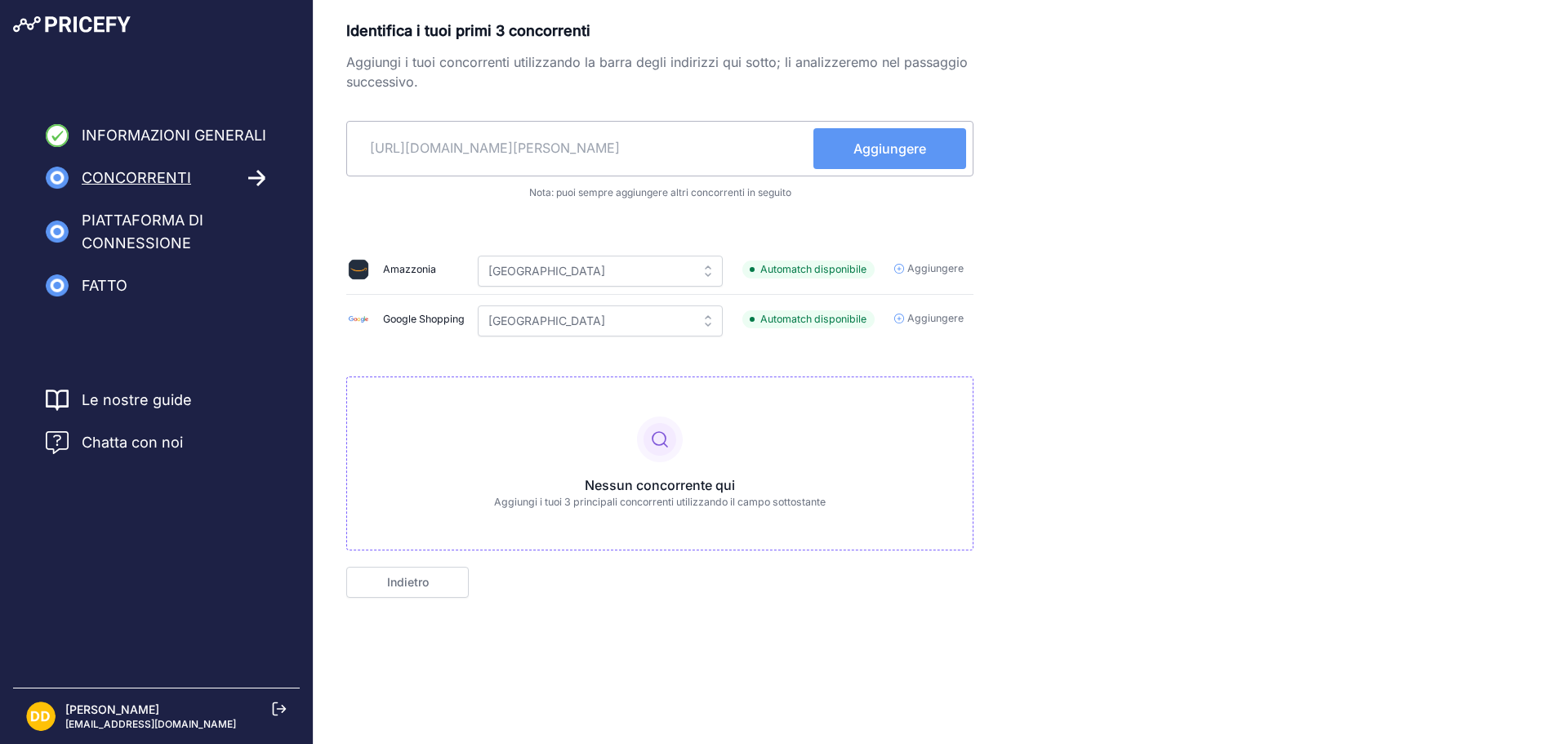
type input "https://www.zalando.it/donna-home/"
click at [868, 149] on font "Aggiungere" at bounding box center [890, 149] width 72 height 16
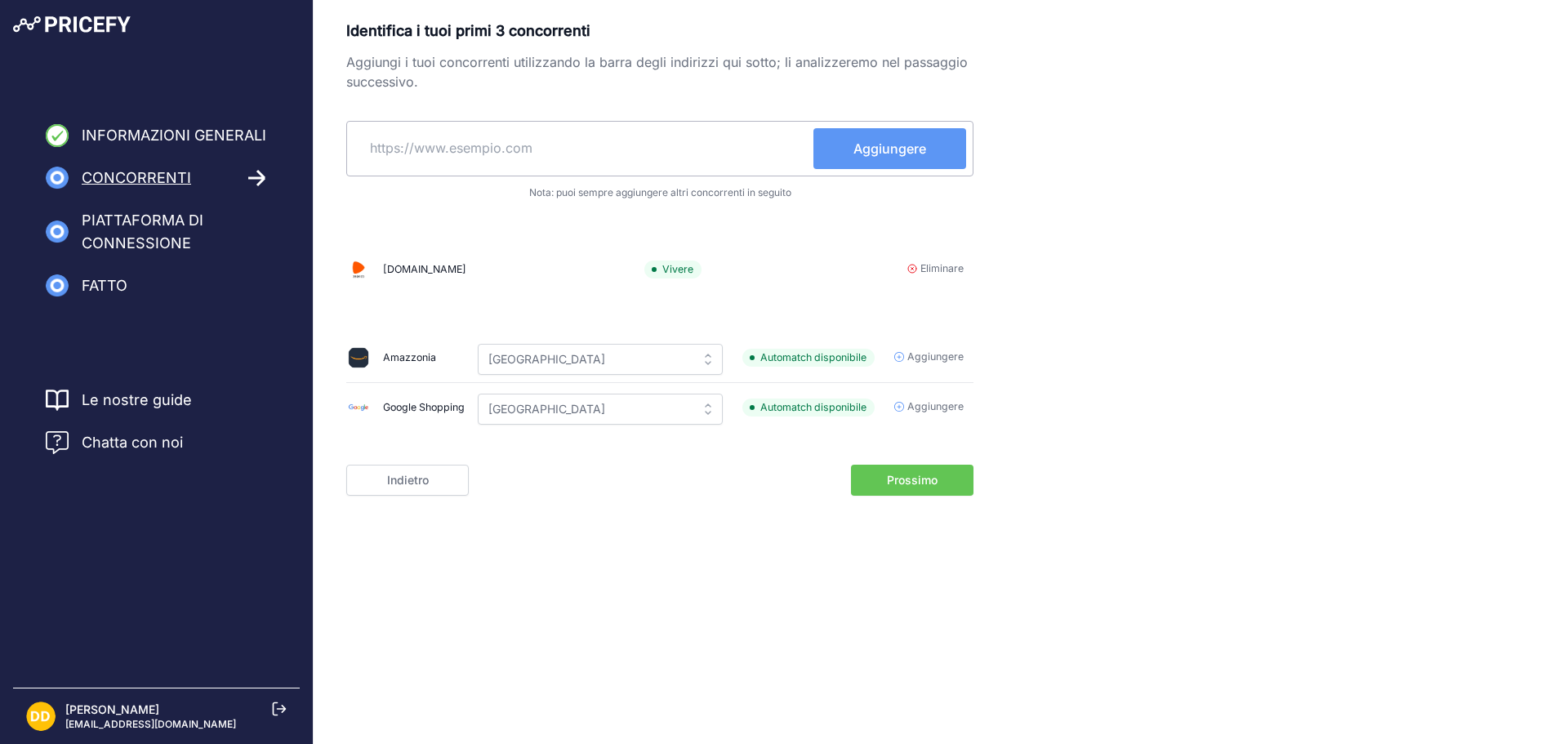
click at [673, 153] on input "text" at bounding box center [583, 147] width 460 height 39
click at [702, 120] on div "Identifica i tuoi primi 3 concorrenti Aggiungi i tuoi concorrenti utilizzando l…" at bounding box center [659, 229] width 628 height 419
click at [670, 145] on input "text" at bounding box center [583, 147] width 460 height 39
paste input "https://escarpe.it/"
type input "https://escarpe.it/"
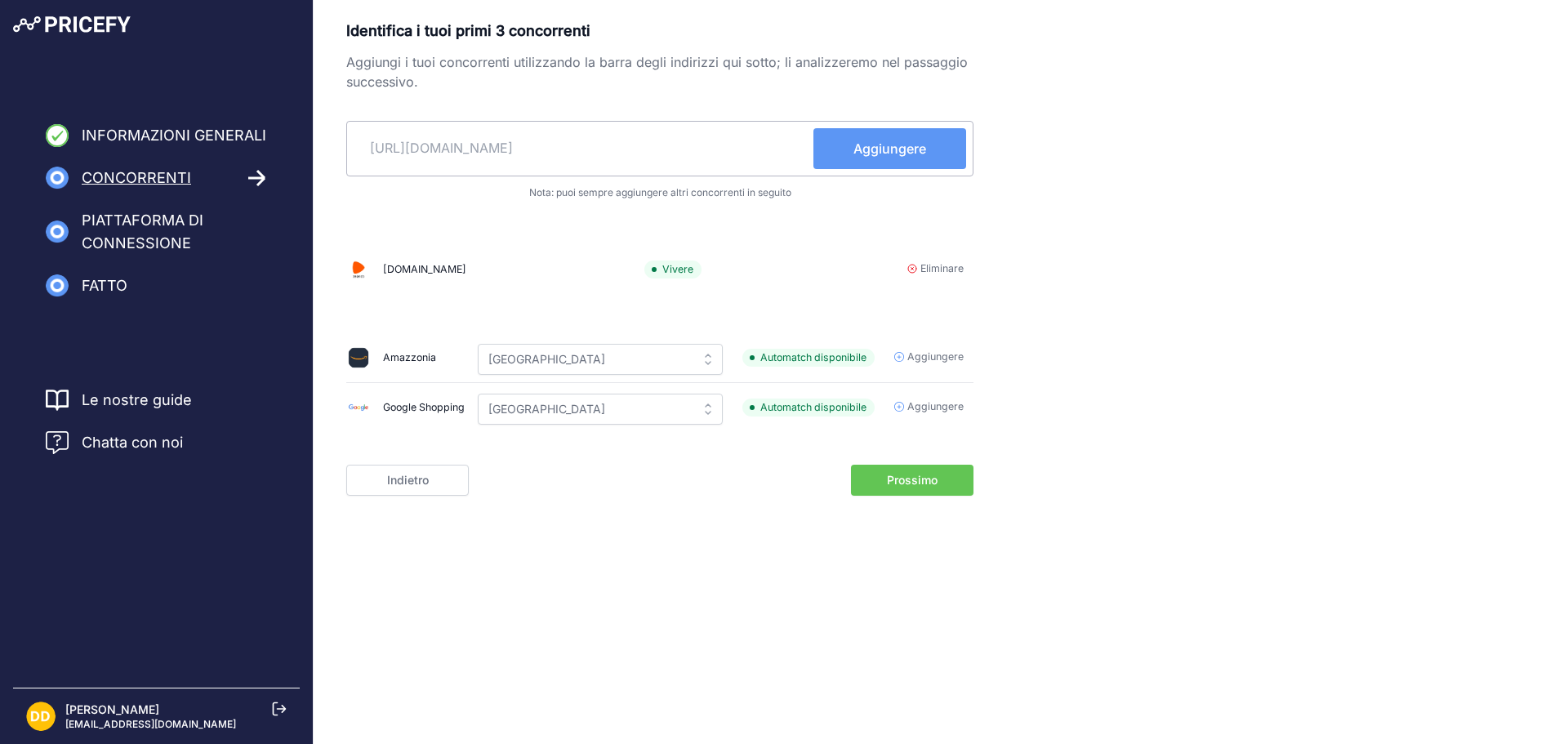
click at [858, 169] on div "https://escarpe.it/ Aggiungere" at bounding box center [659, 148] width 628 height 55
click at [862, 154] on font "Aggiungere" at bounding box center [890, 149] width 72 height 16
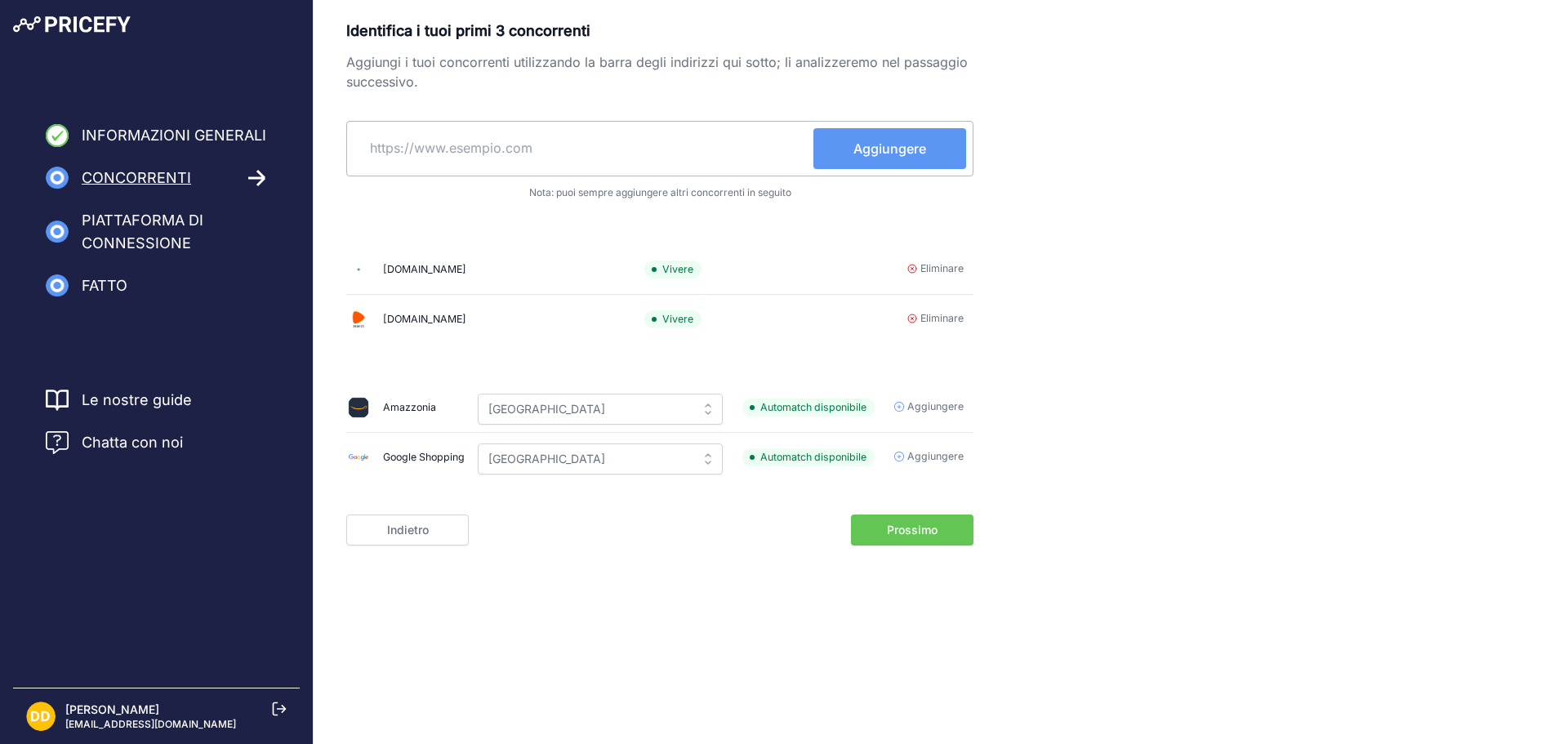
click at [670, 142] on input "text" at bounding box center [583, 147] width 460 height 39
paste input "https://www.nencinisport.it/it"
type input "https://www.nencinisport.it/it"
click at [888, 150] on font "Aggiungere" at bounding box center [890, 149] width 72 height 16
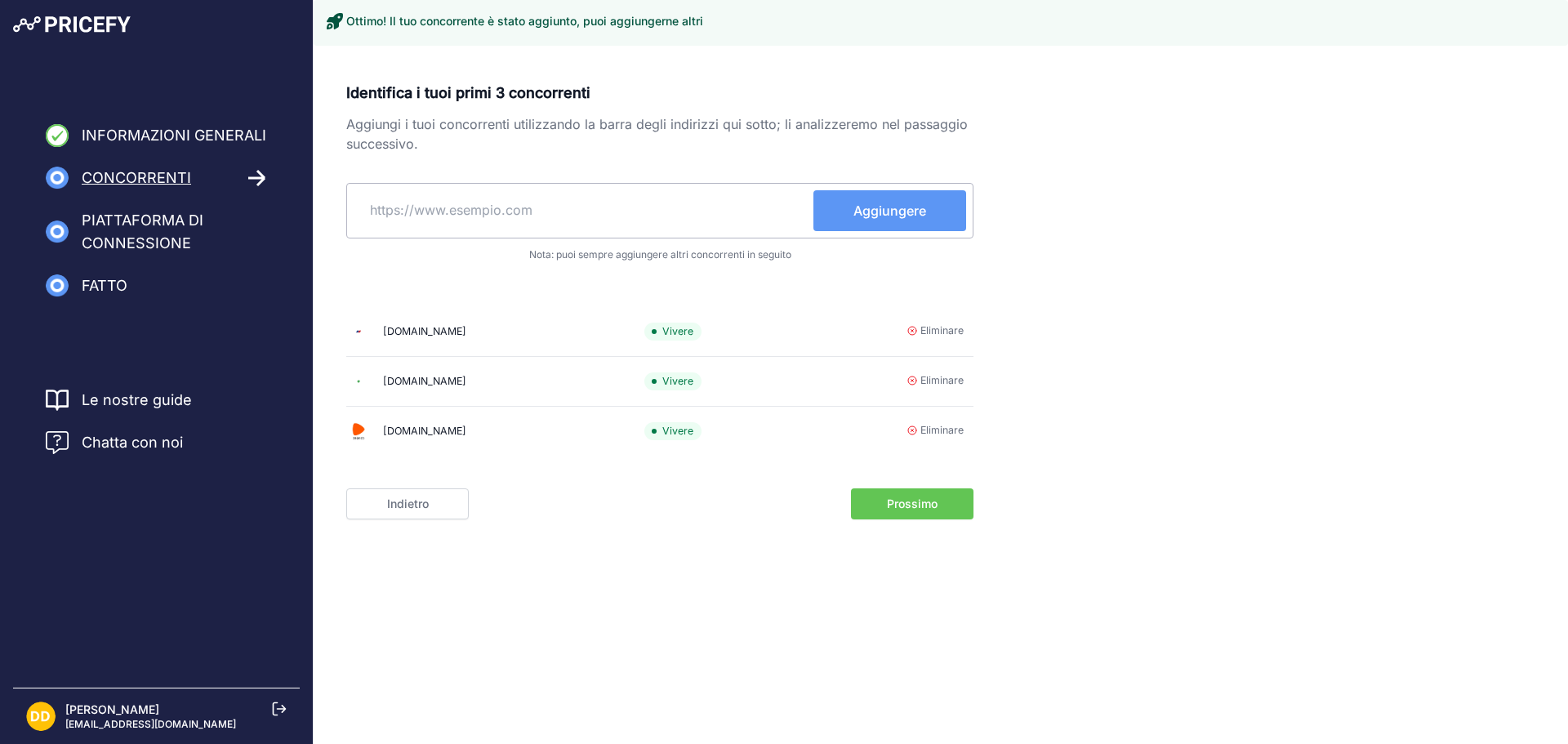
click at [436, 509] on link "Indietro" at bounding box center [407, 504] width 123 height 31
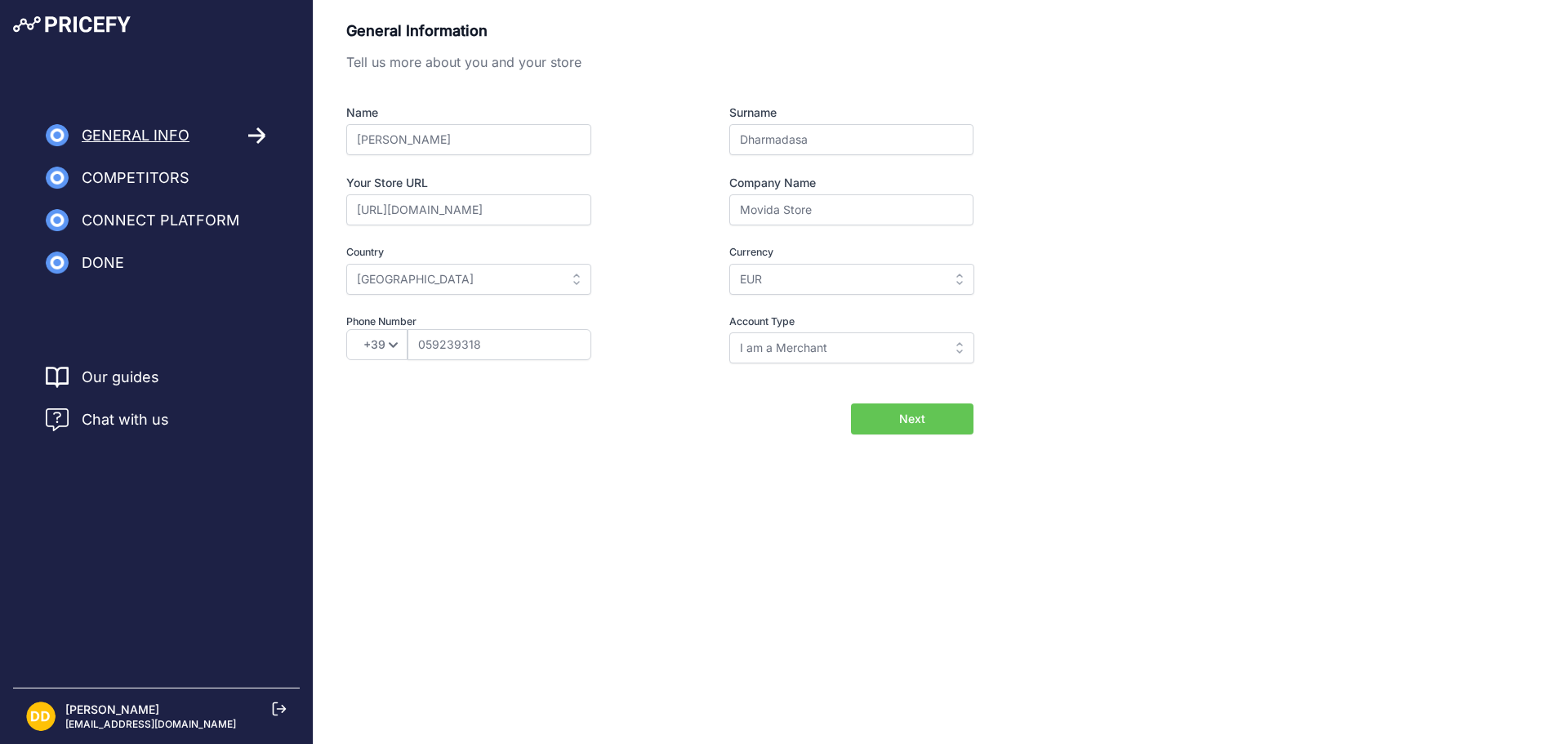
click at [935, 416] on button "Next" at bounding box center [912, 419] width 123 height 31
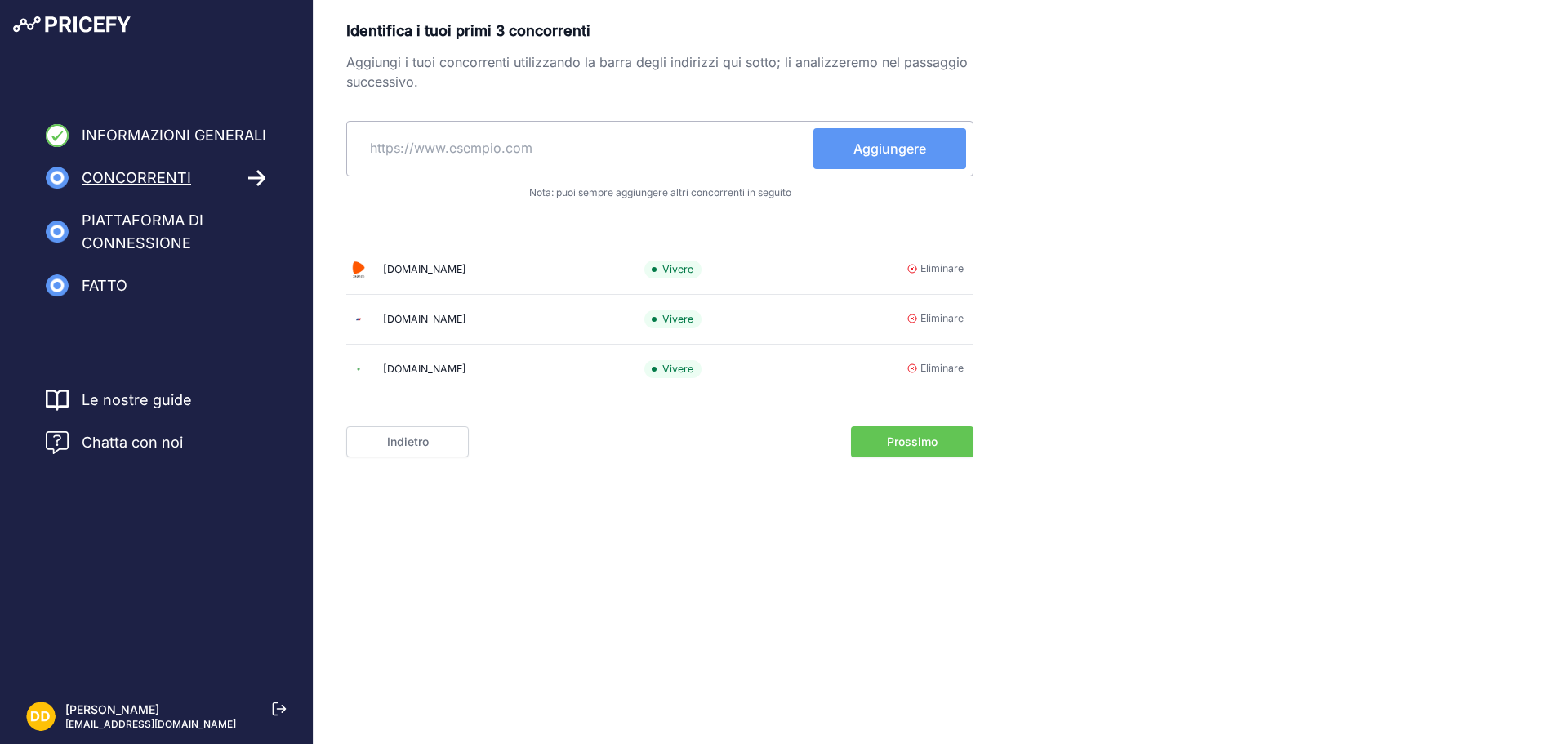
click at [905, 445] on font "Prossimo" at bounding box center [912, 441] width 51 height 14
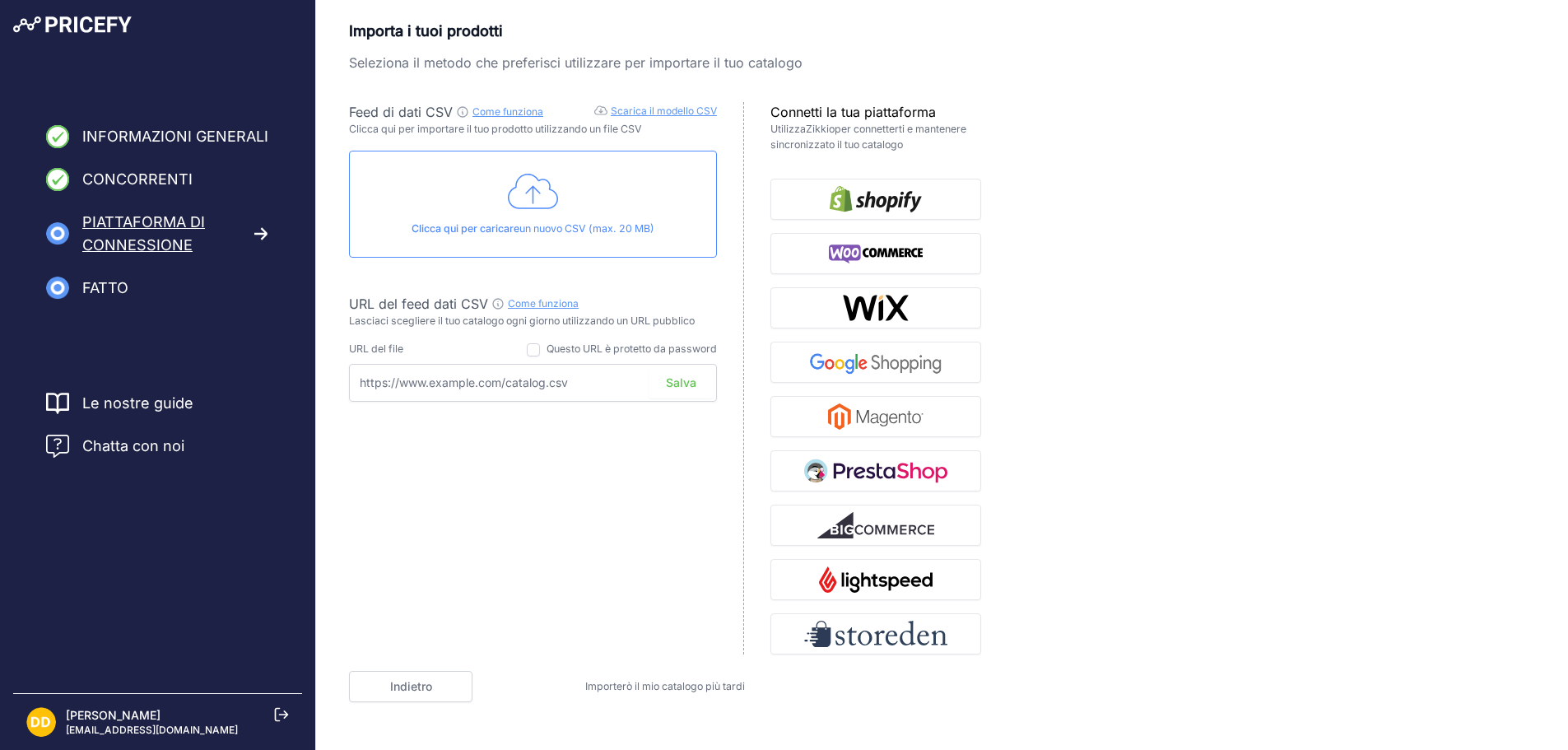
click at [658, 112] on font "Scarica il modello CSV" at bounding box center [663, 111] width 106 height 13
click at [885, 197] on img "button" at bounding box center [875, 198] width 92 height 26
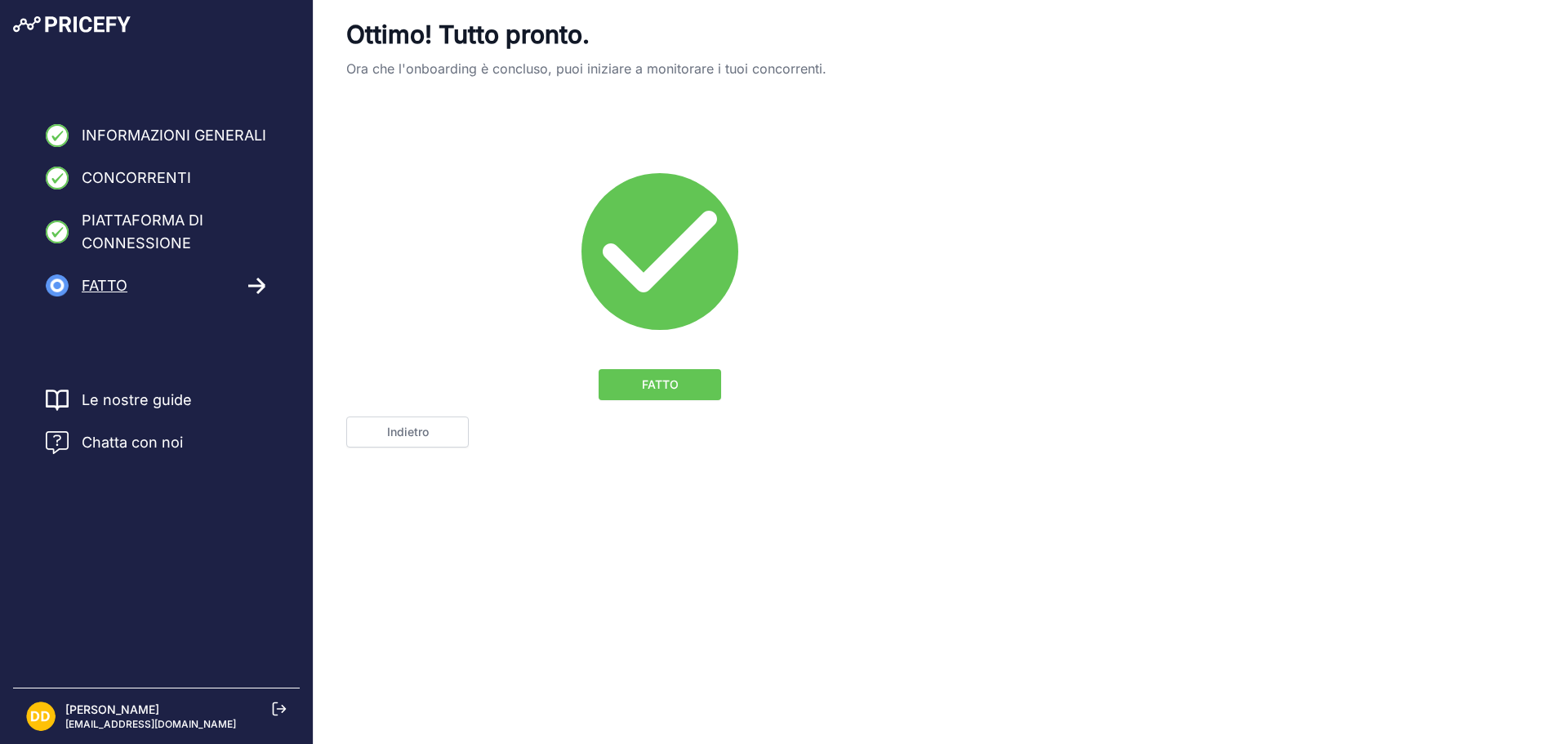
click at [670, 383] on font "FATTO" at bounding box center [660, 384] width 37 height 14
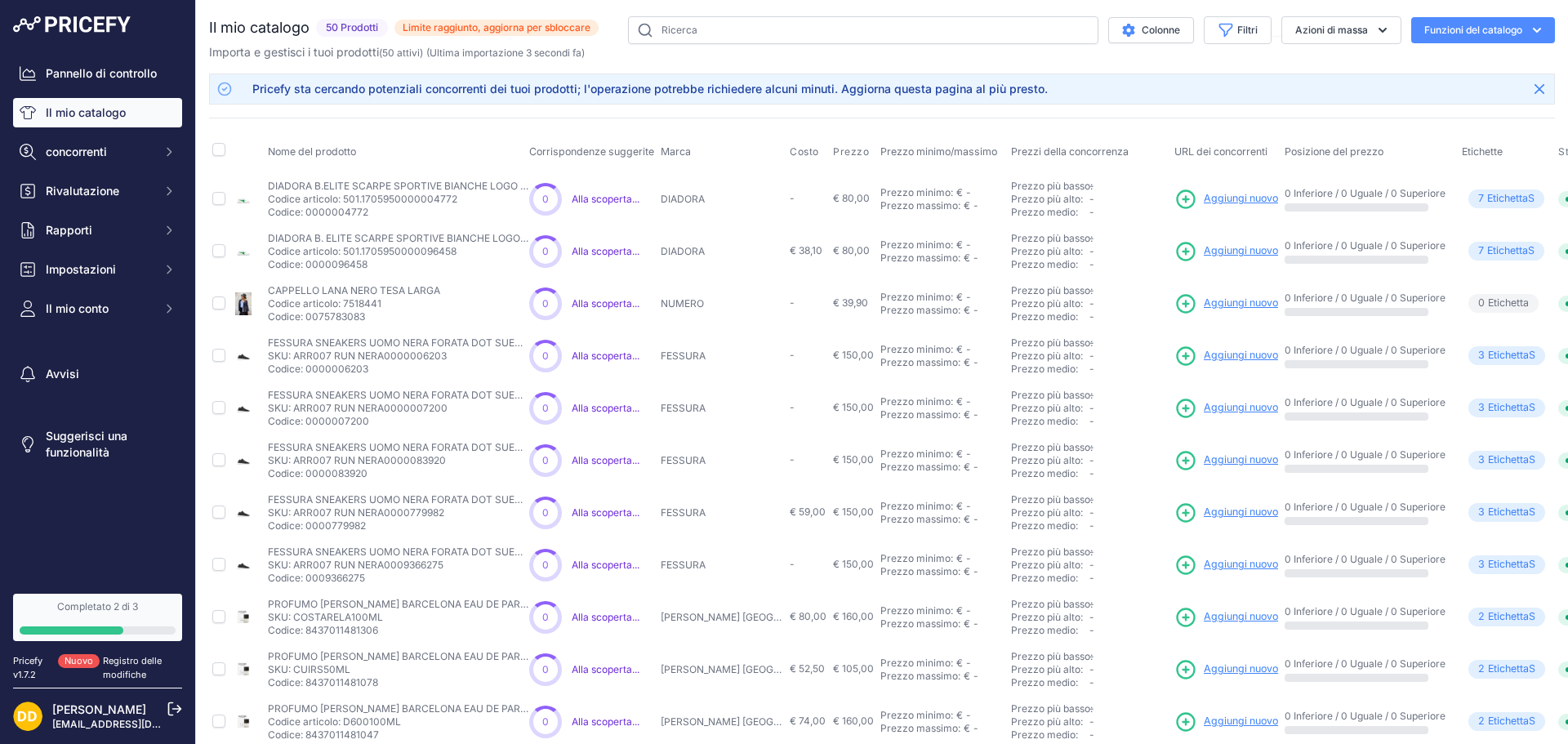
click at [343, 30] on font "50 Prodotti" at bounding box center [352, 28] width 52 height 13
click at [1237, 29] on font "Filtri" at bounding box center [1247, 30] width 21 height 13
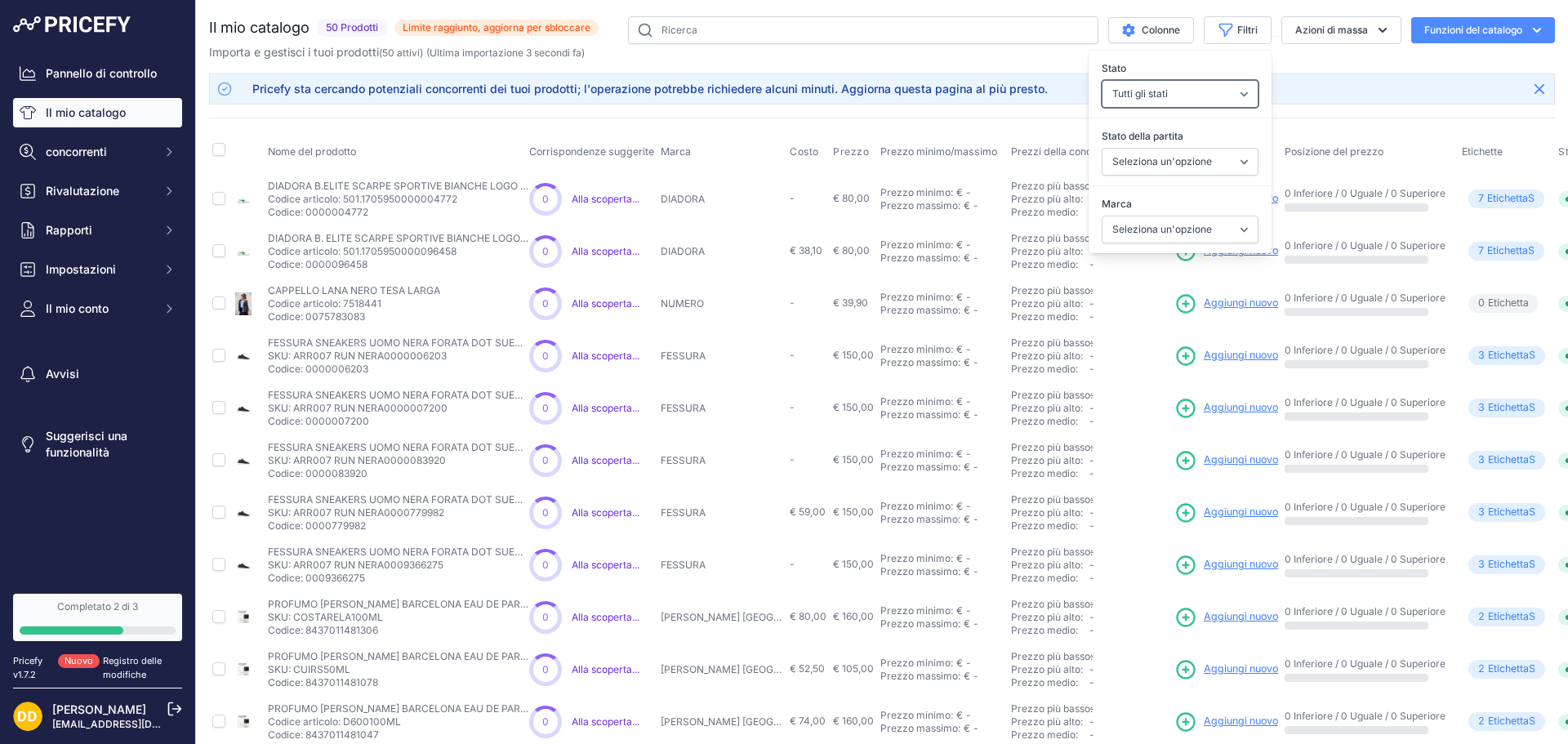
click at [1188, 97] on select "Tutti gli stati Solo abilitato Solo disabili" at bounding box center [1181, 94] width 157 height 28
select select "1"
click at [1102, 80] on select "Tutti gli stati Solo abilitato Solo disabili" at bounding box center [1181, 94] width 157 height 28
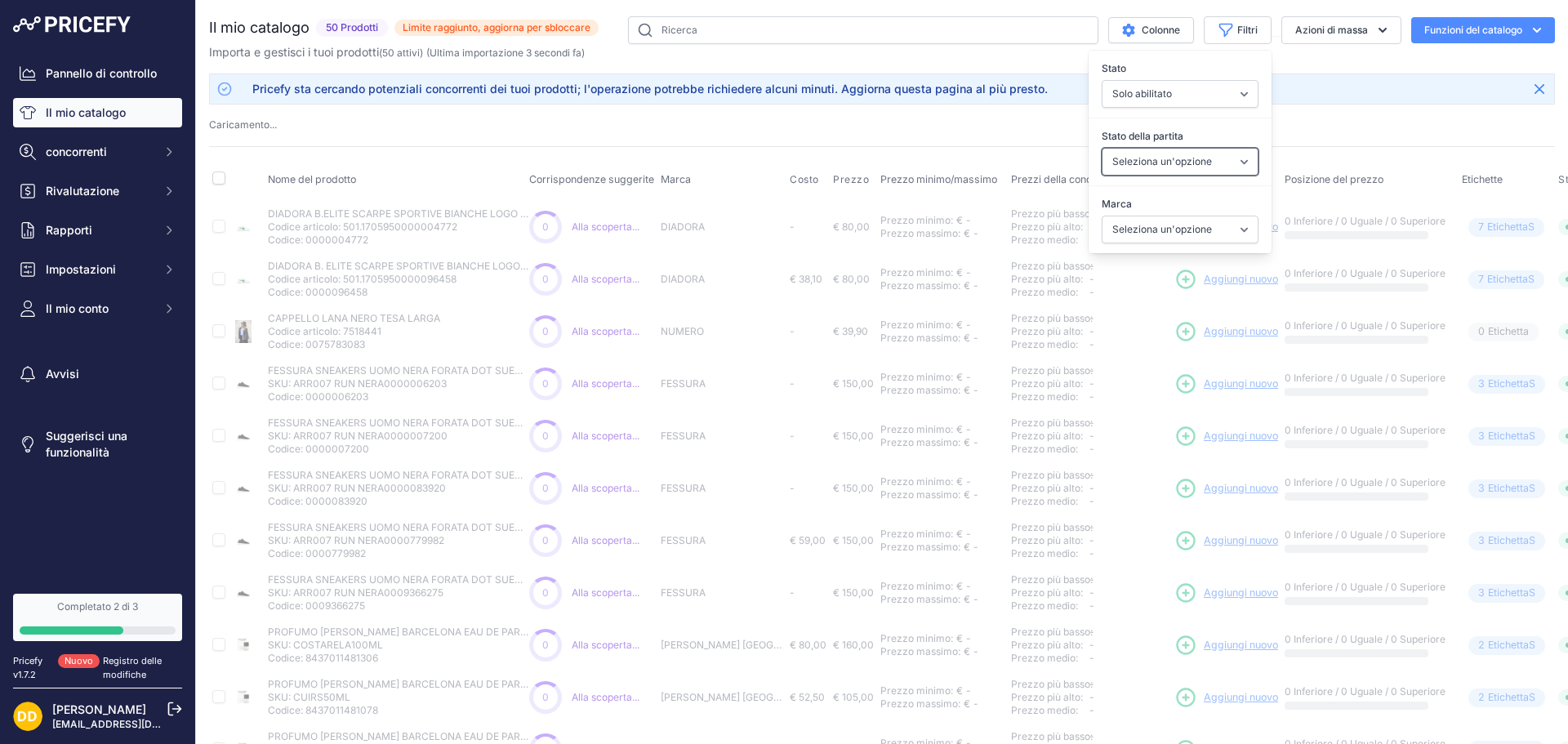
click at [1174, 163] on select "Seleziona un'opzione Abbinato Ineguagliabile" at bounding box center [1181, 162] width 157 height 28
select select "1"
select select
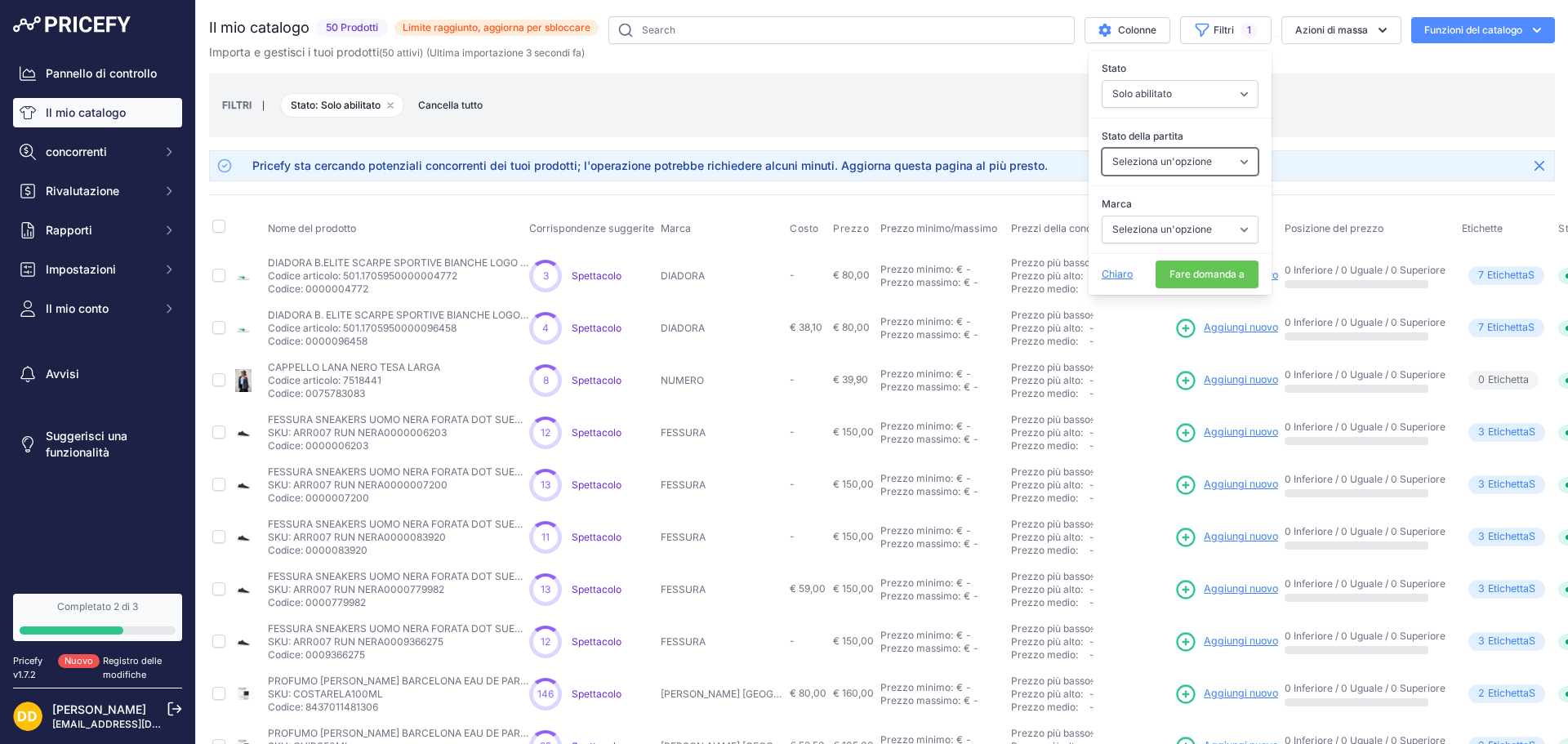
select select "1"
click at [1102, 148] on select "Seleziona un'opzione Abbinato Ineguagliabile" at bounding box center [1181, 162] width 157 height 28
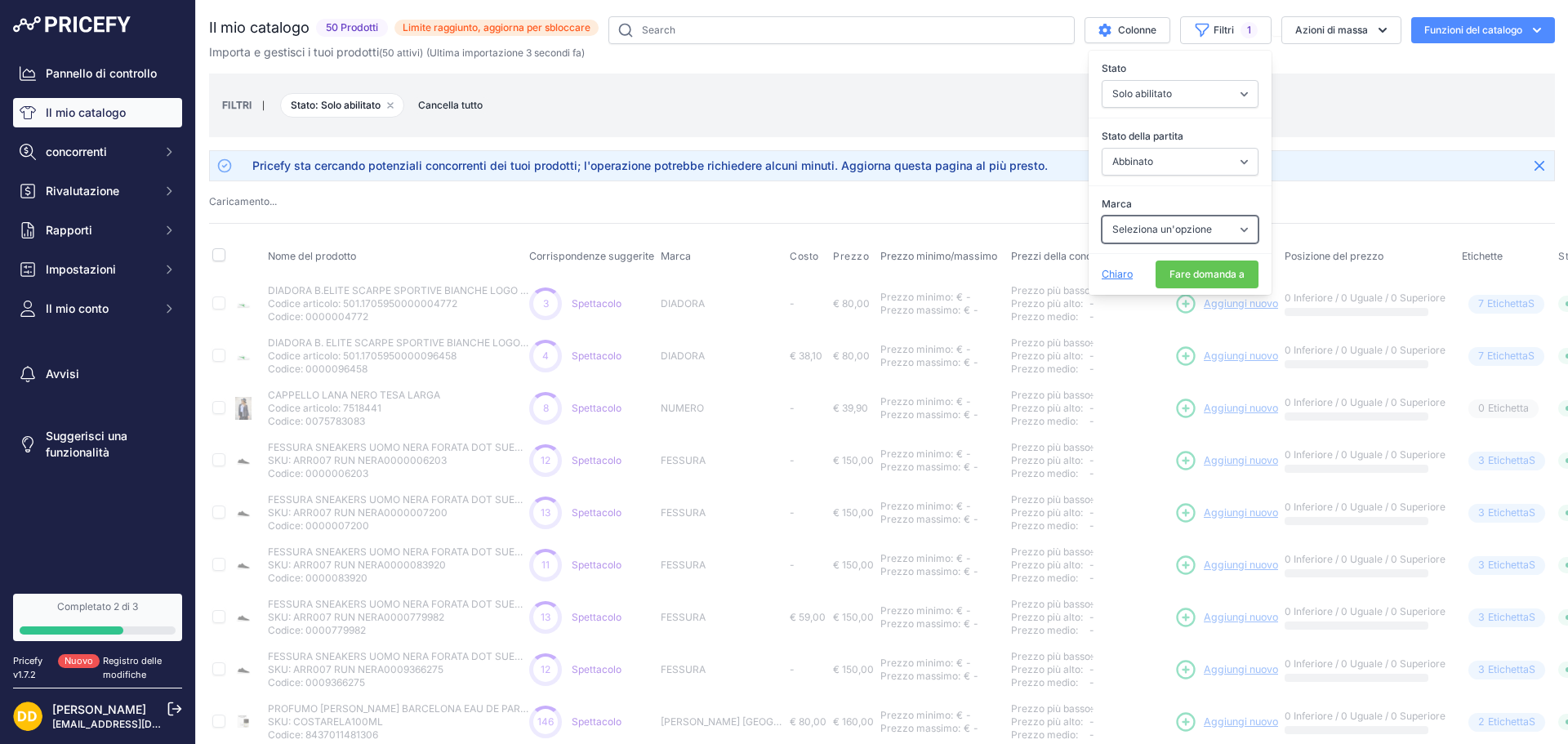
select select "1"
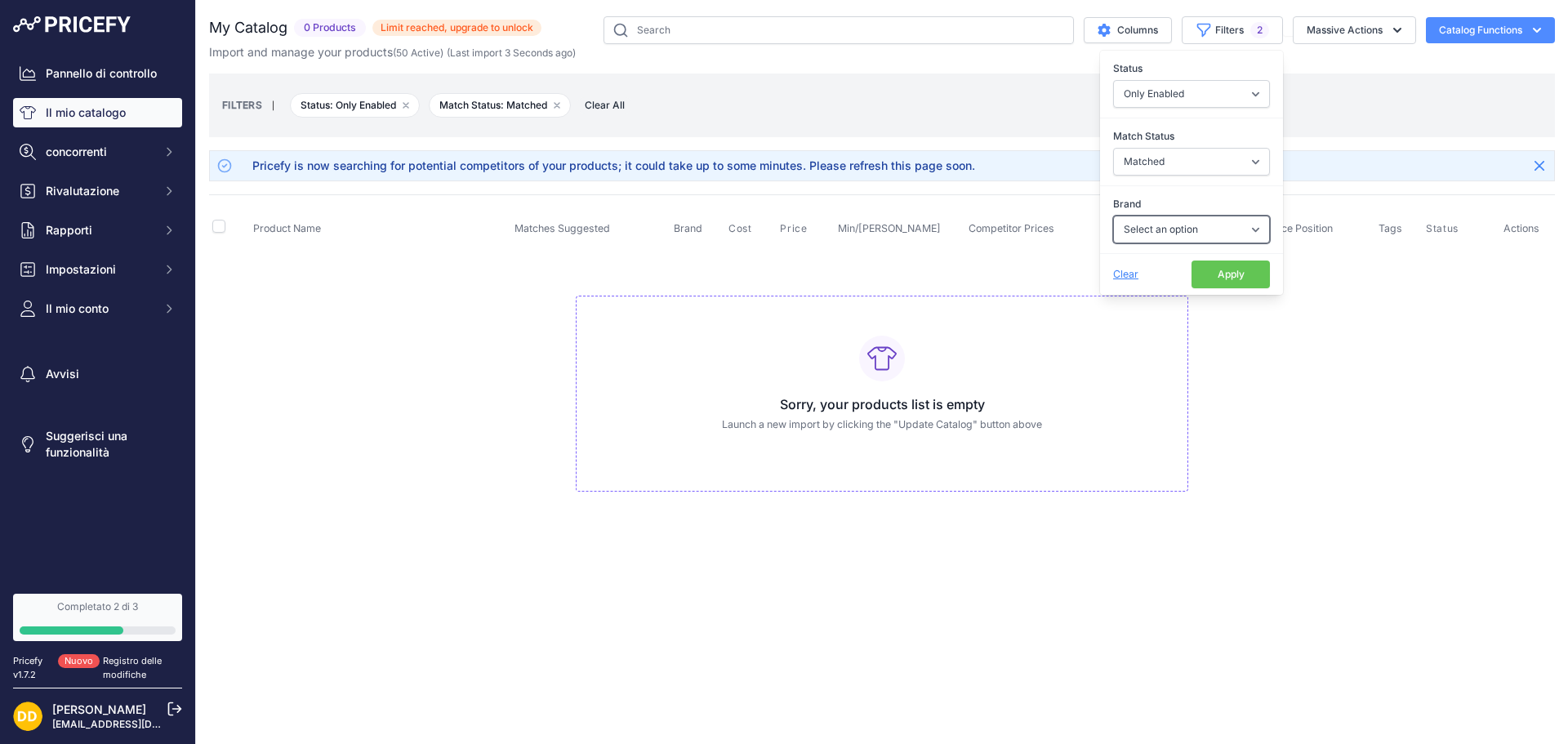
click at [1185, 222] on select "Select an option CARNER BARCELONA DIADORA FESSURA JACQUES FATH PARFUMS NUMPH P4…" at bounding box center [1192, 229] width 157 height 28
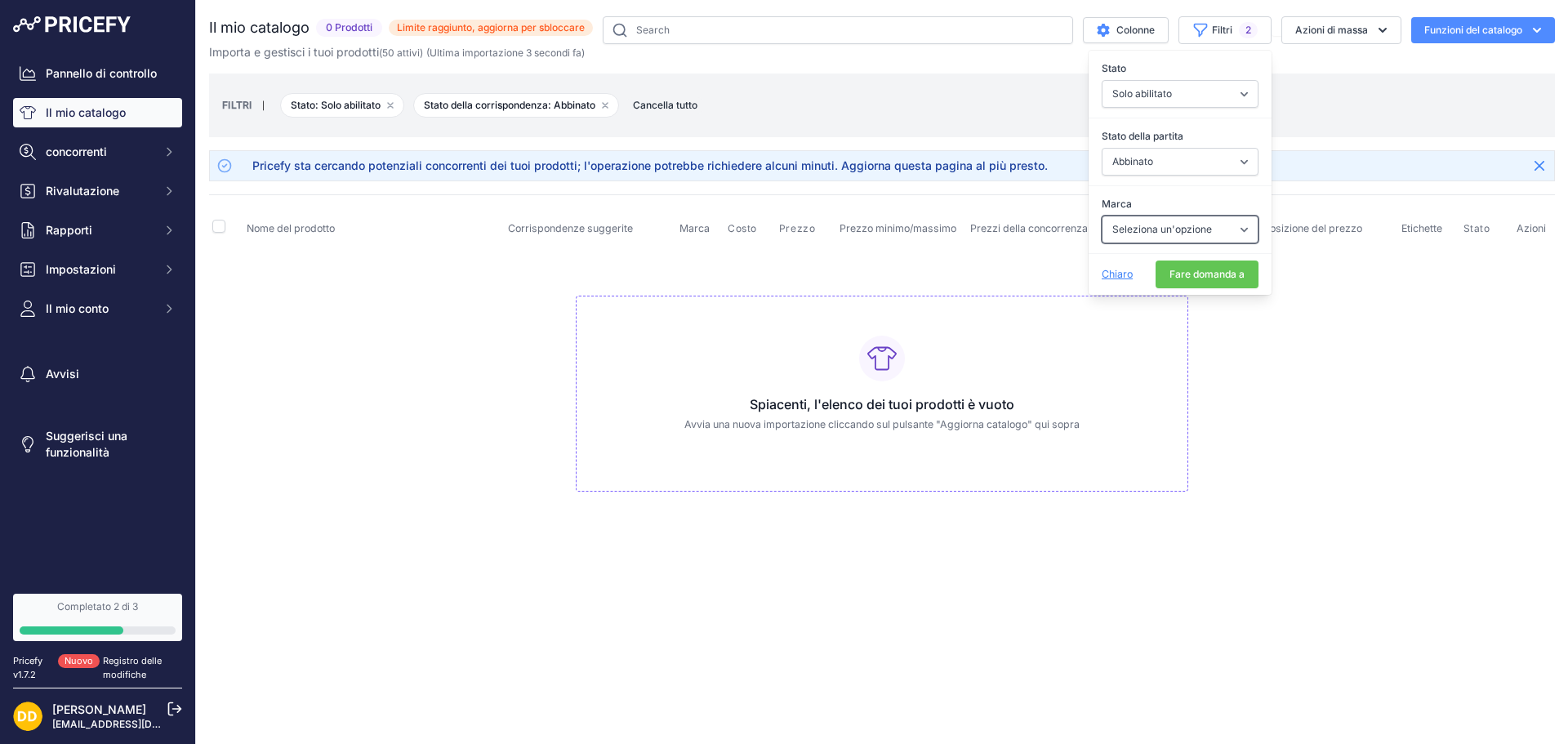
select select "DIADORA"
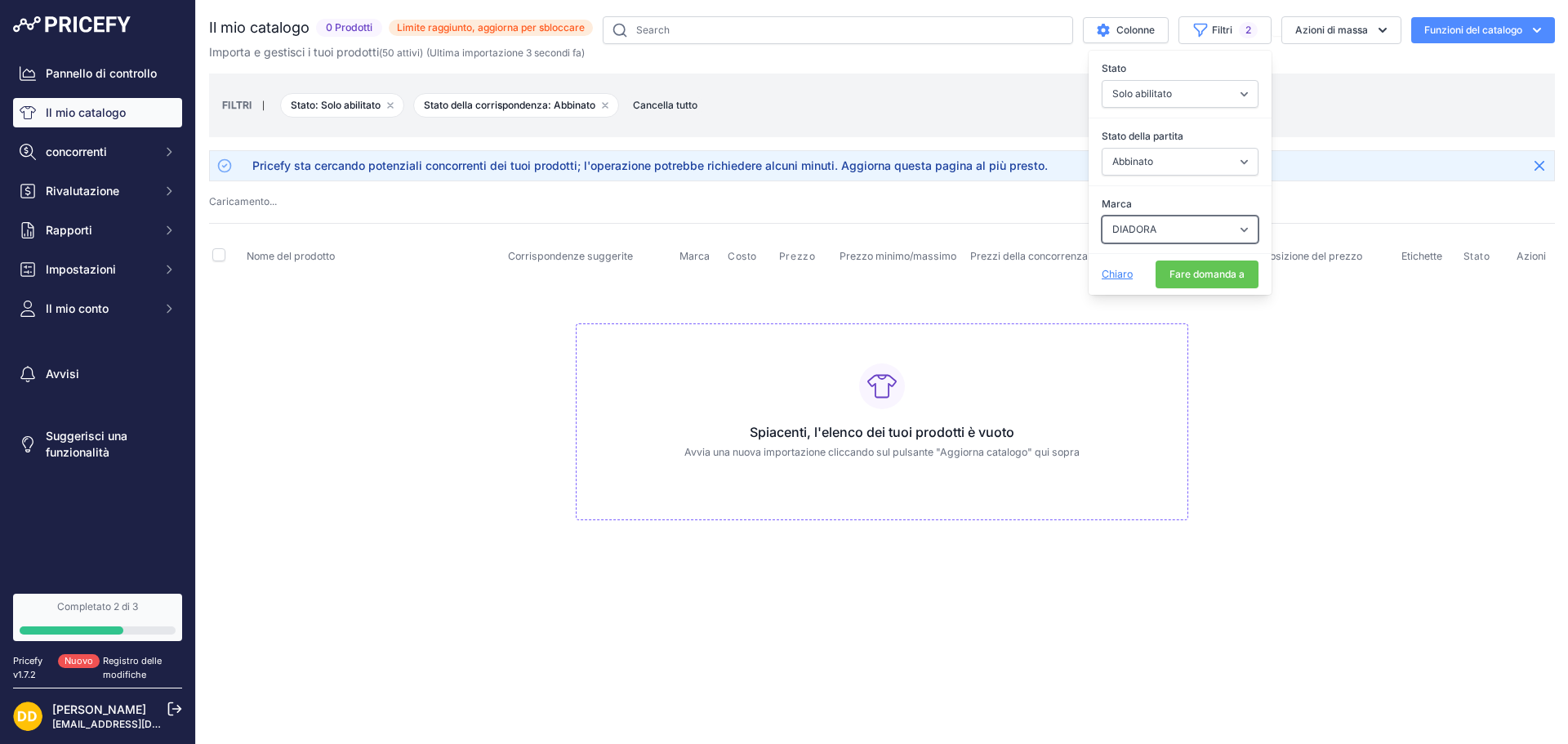
click at [1178, 228] on select "Seleziona un'opzione CARNER BARCELLONA DIADORA FESSURA JACQUES FATH PARFUMS NUM…" at bounding box center [1181, 229] width 157 height 28
select select "1"
select select "DIADORA"
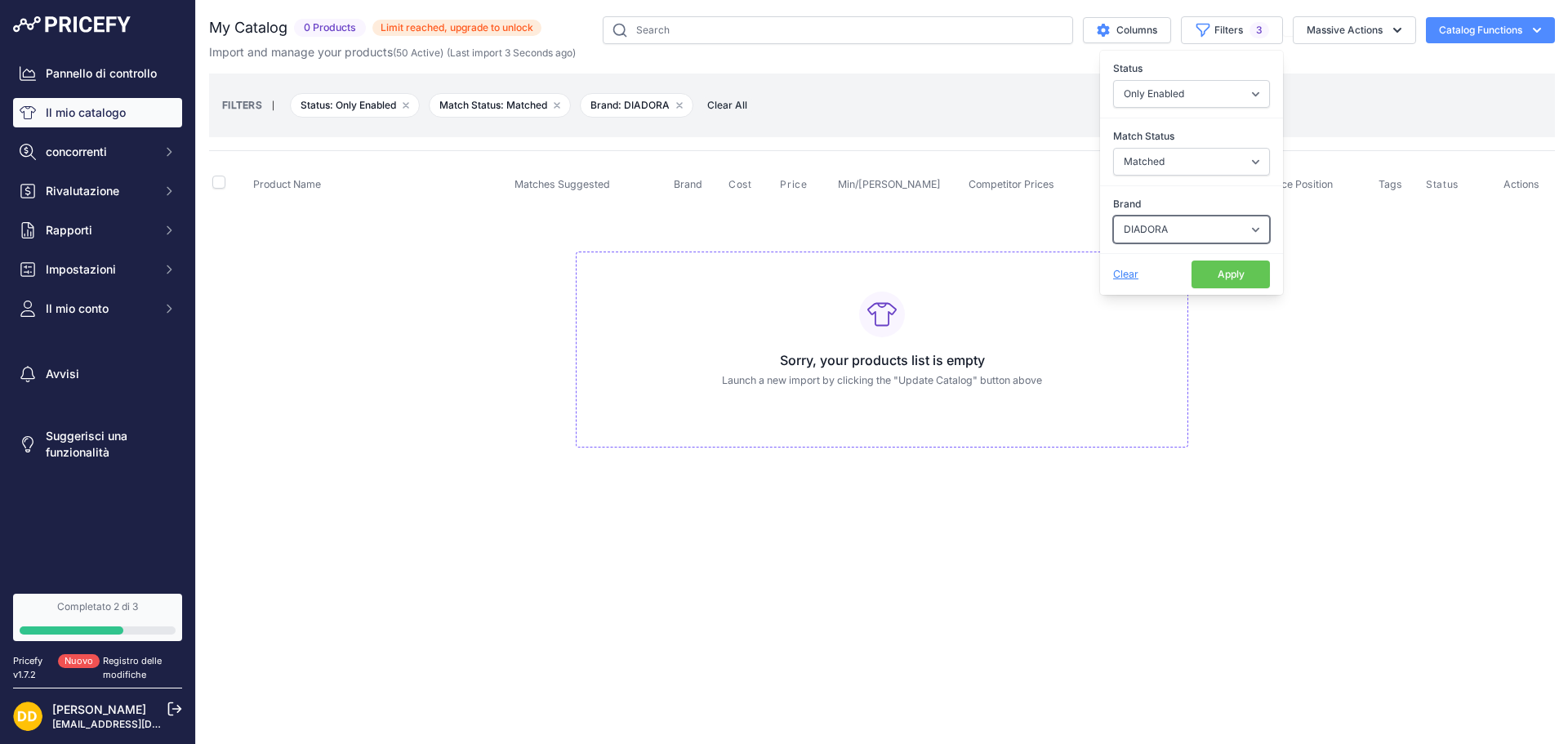
click at [1178, 228] on select "Select an option CARNER BARCELONA DIADORA FESSURA JACQUES FATH PARFUMS NUMPH P4…" at bounding box center [1192, 229] width 157 height 28
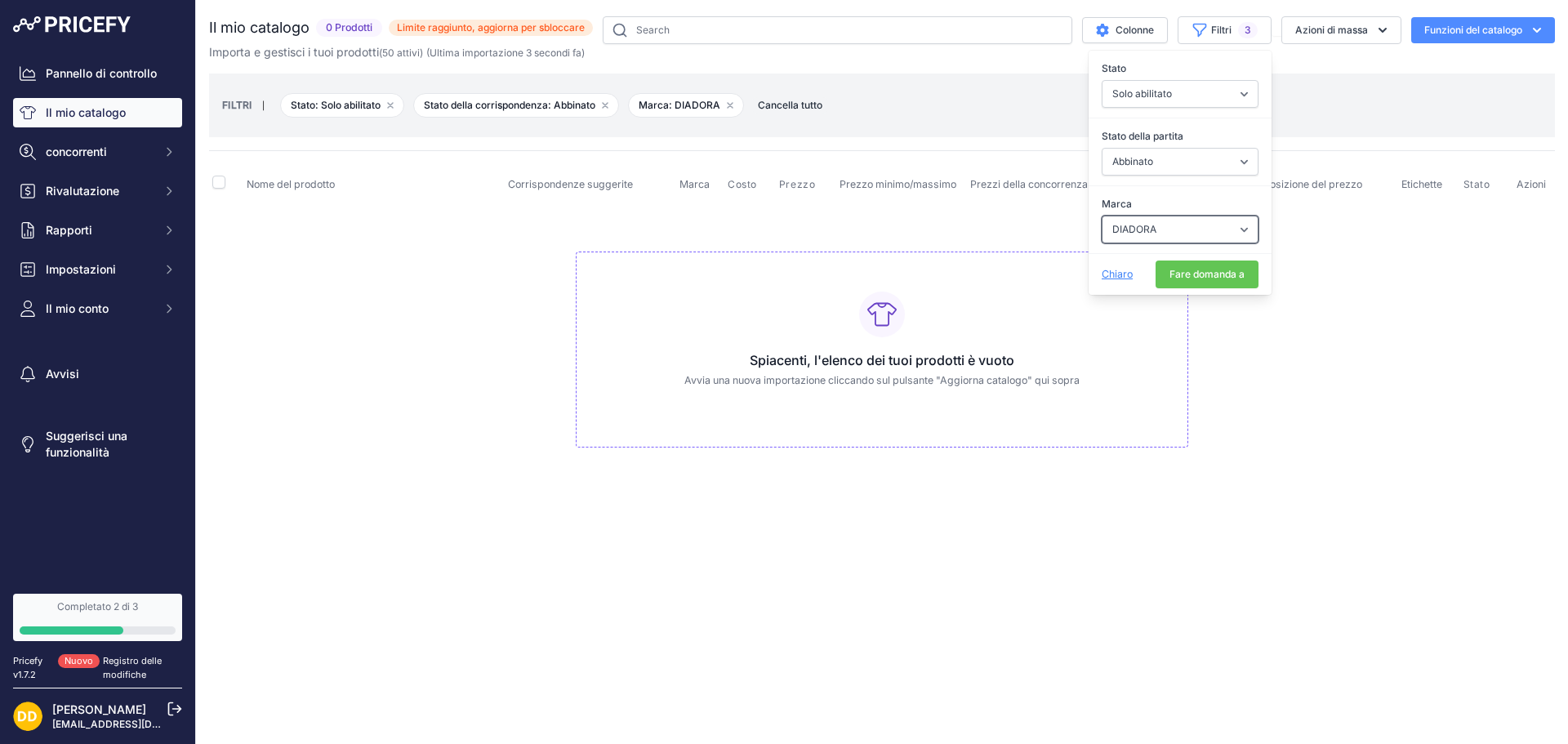
select select
click at [1102, 216] on select "Seleziona un'opzione CARNER BARCELLONA DIADORA FESSURA JACQUES FATH PARFUMS NUM…" at bounding box center [1181, 229] width 157 height 28
select select "1"
select select
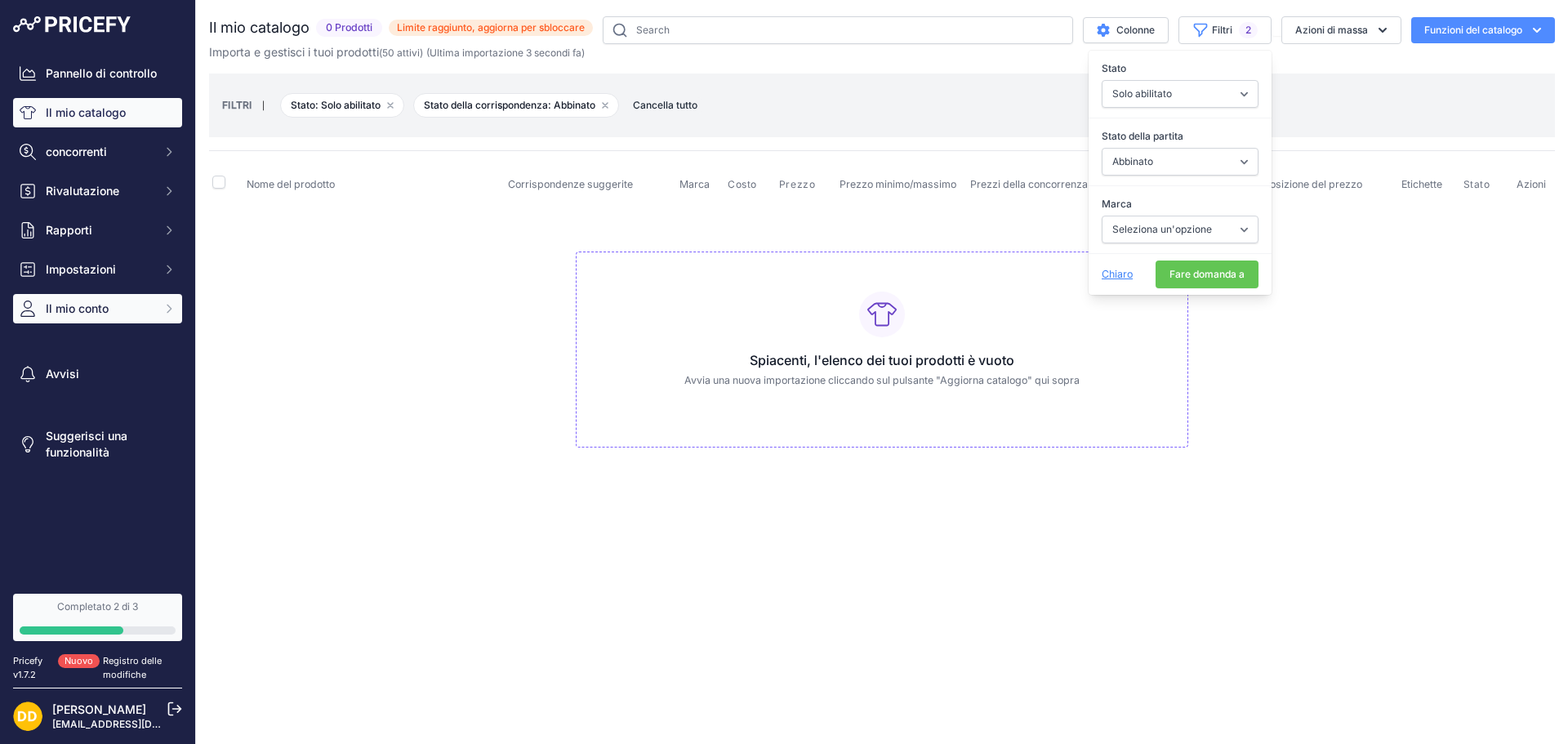
click at [138, 303] on span "Il mio conto" at bounding box center [99, 309] width 107 height 16
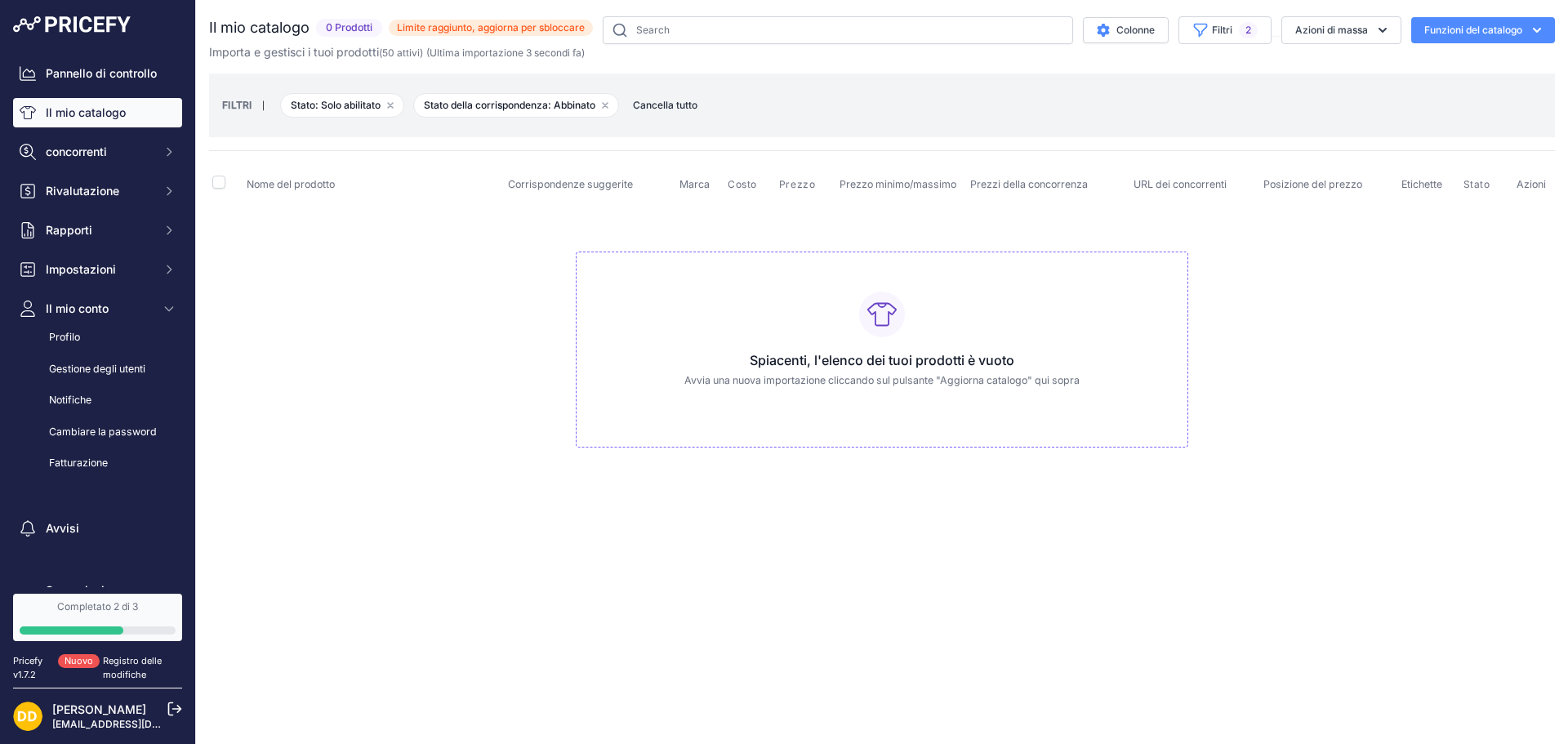
click at [98, 113] on font "Il mio catalogo" at bounding box center [86, 112] width 80 height 14
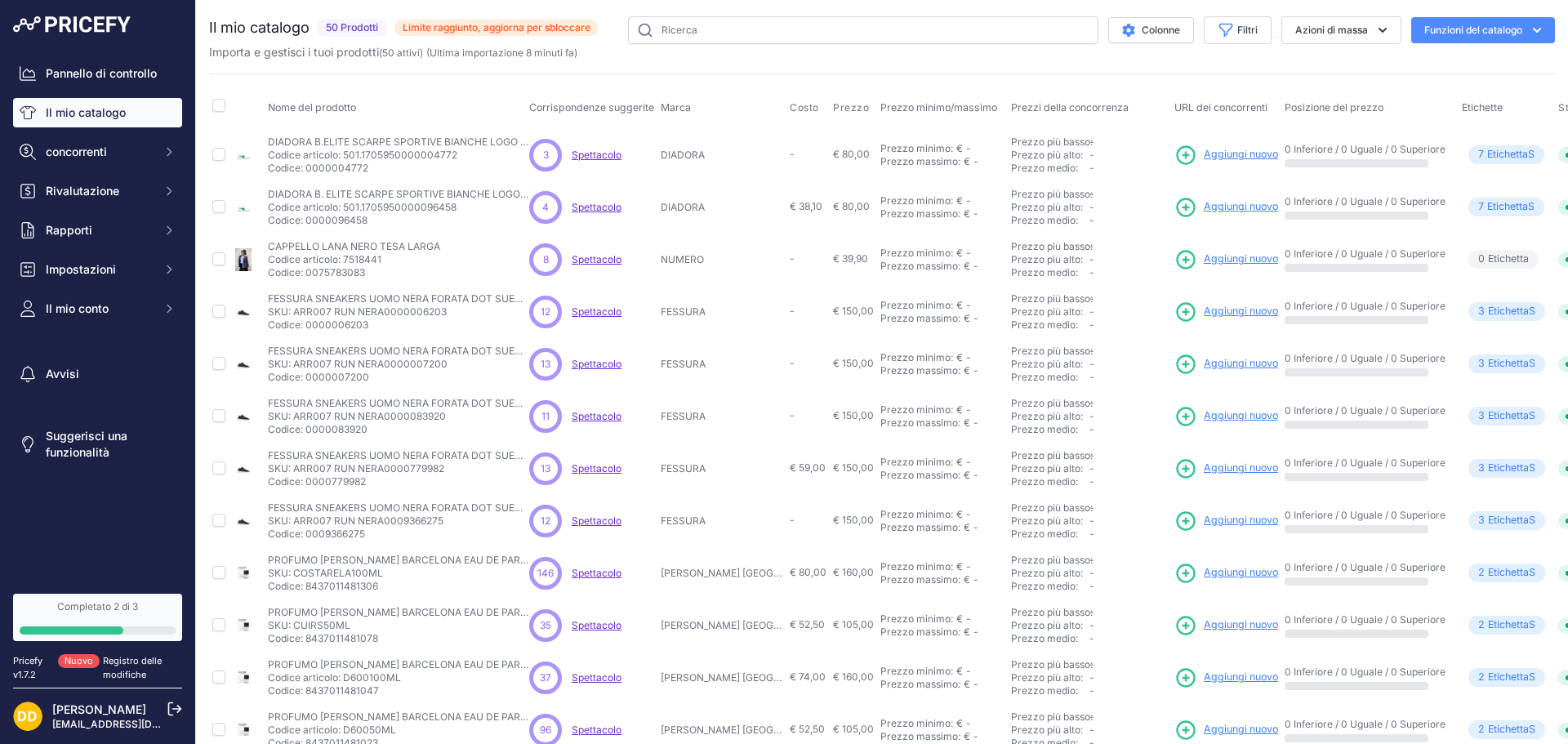
click at [474, 30] on font "Limite raggiunto, aggiorna per sbloccare" at bounding box center [497, 28] width 188 height 13
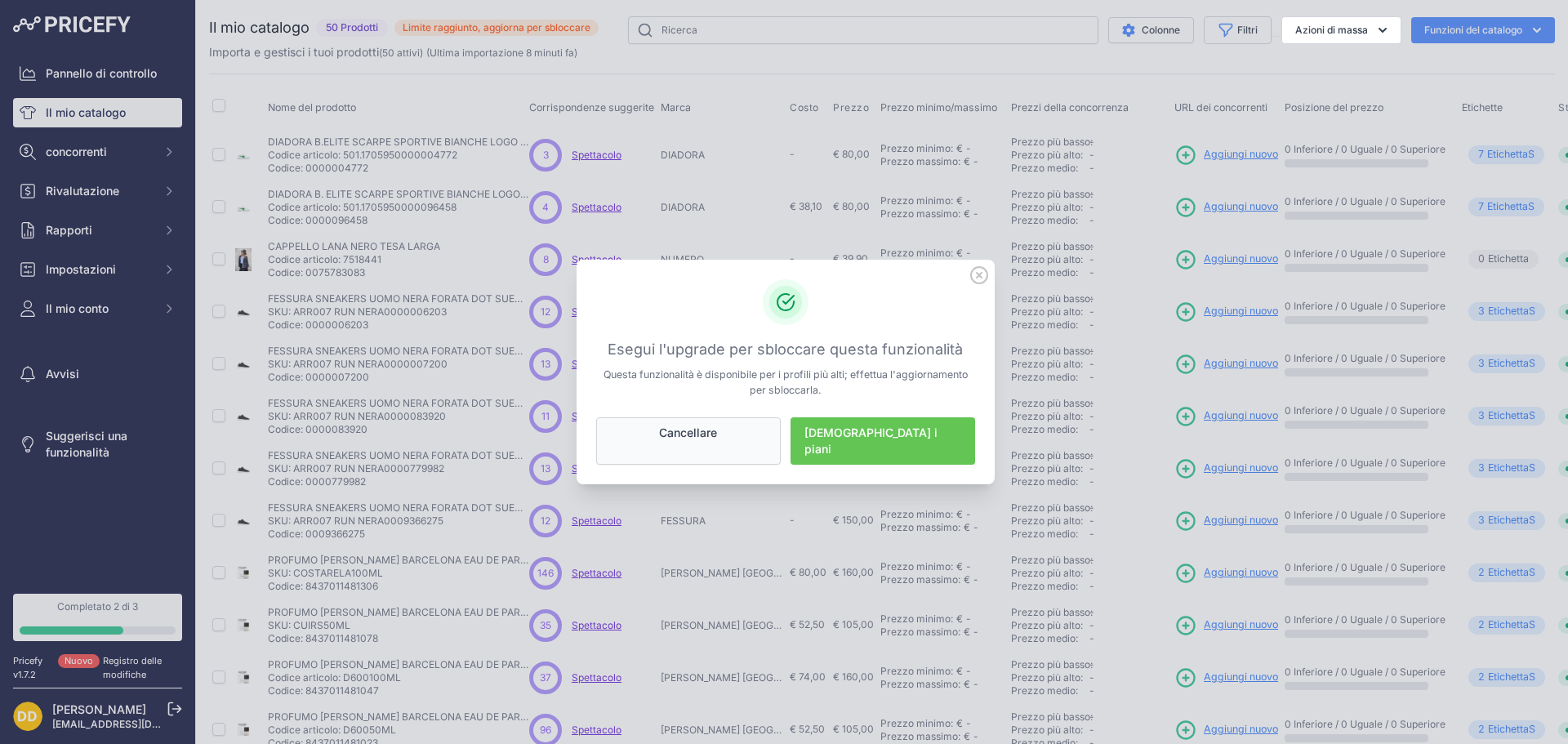
click at [708, 440] on font "Cancellare" at bounding box center [688, 432] width 58 height 14
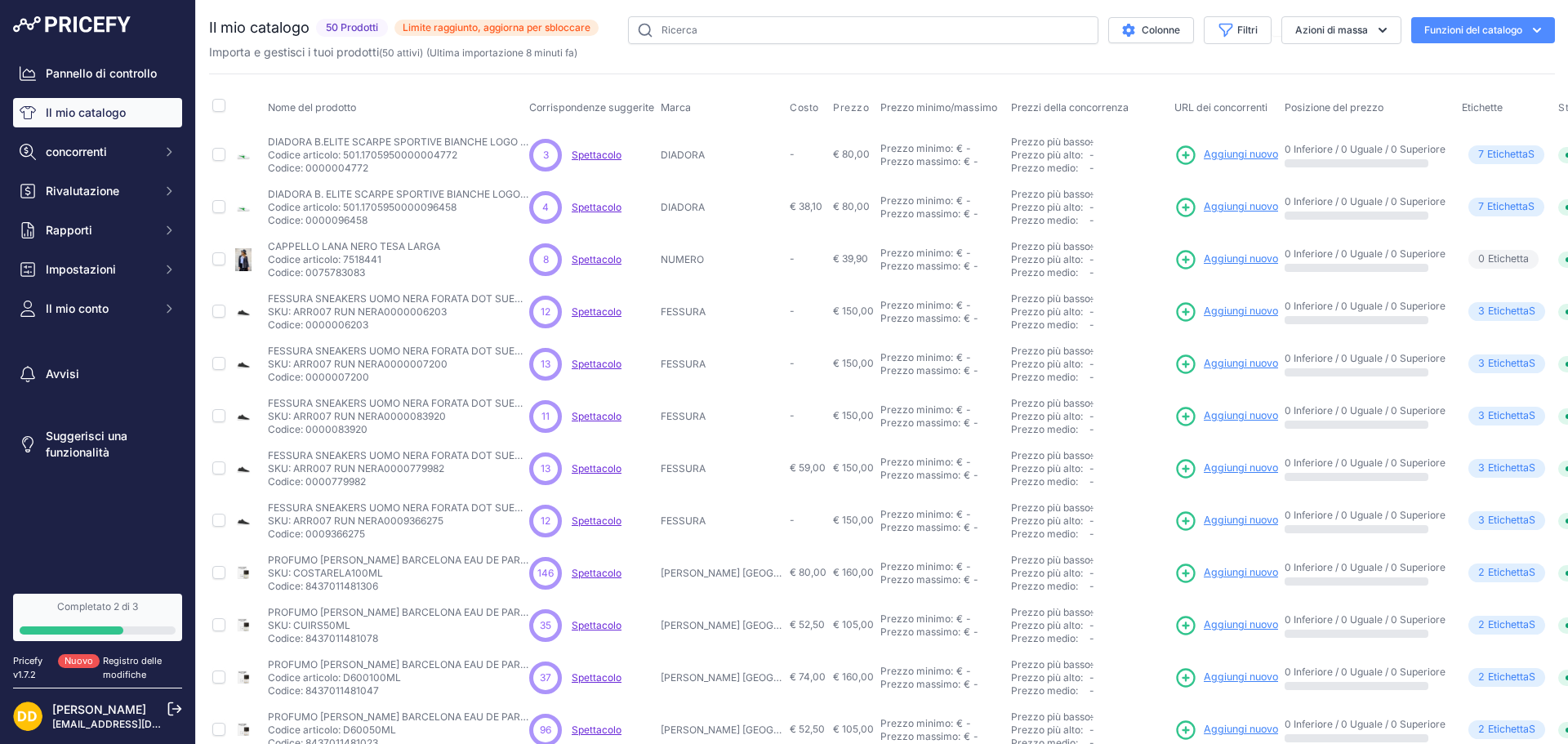
click at [1509, 34] on font "Funzioni del catalogo" at bounding box center [1473, 30] width 98 height 13
click at [1369, 137] on link "Aggiorna catalogo" at bounding box center [1447, 136] width 183 height 30
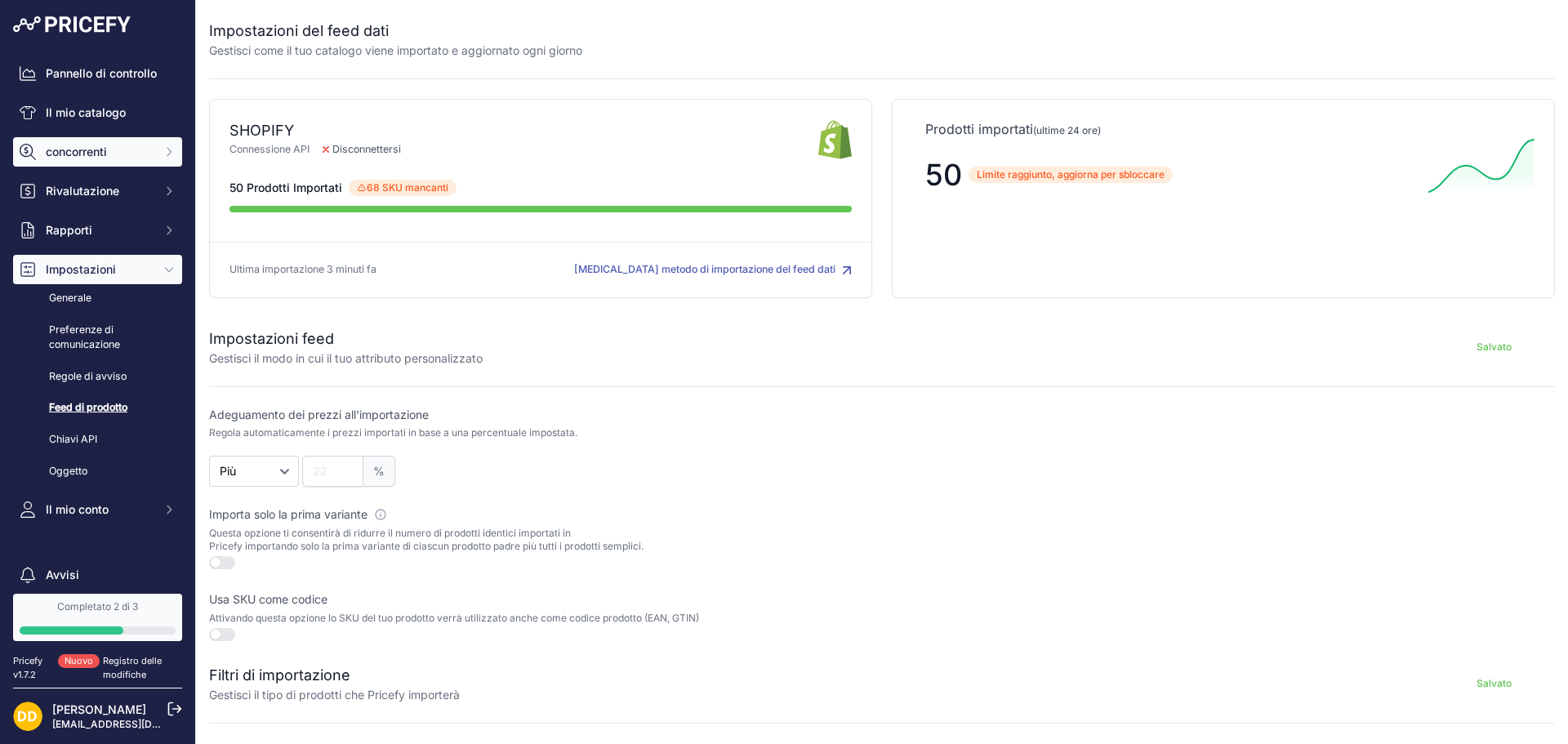
click at [117, 142] on button "concorrenti" at bounding box center [97, 152] width 169 height 30
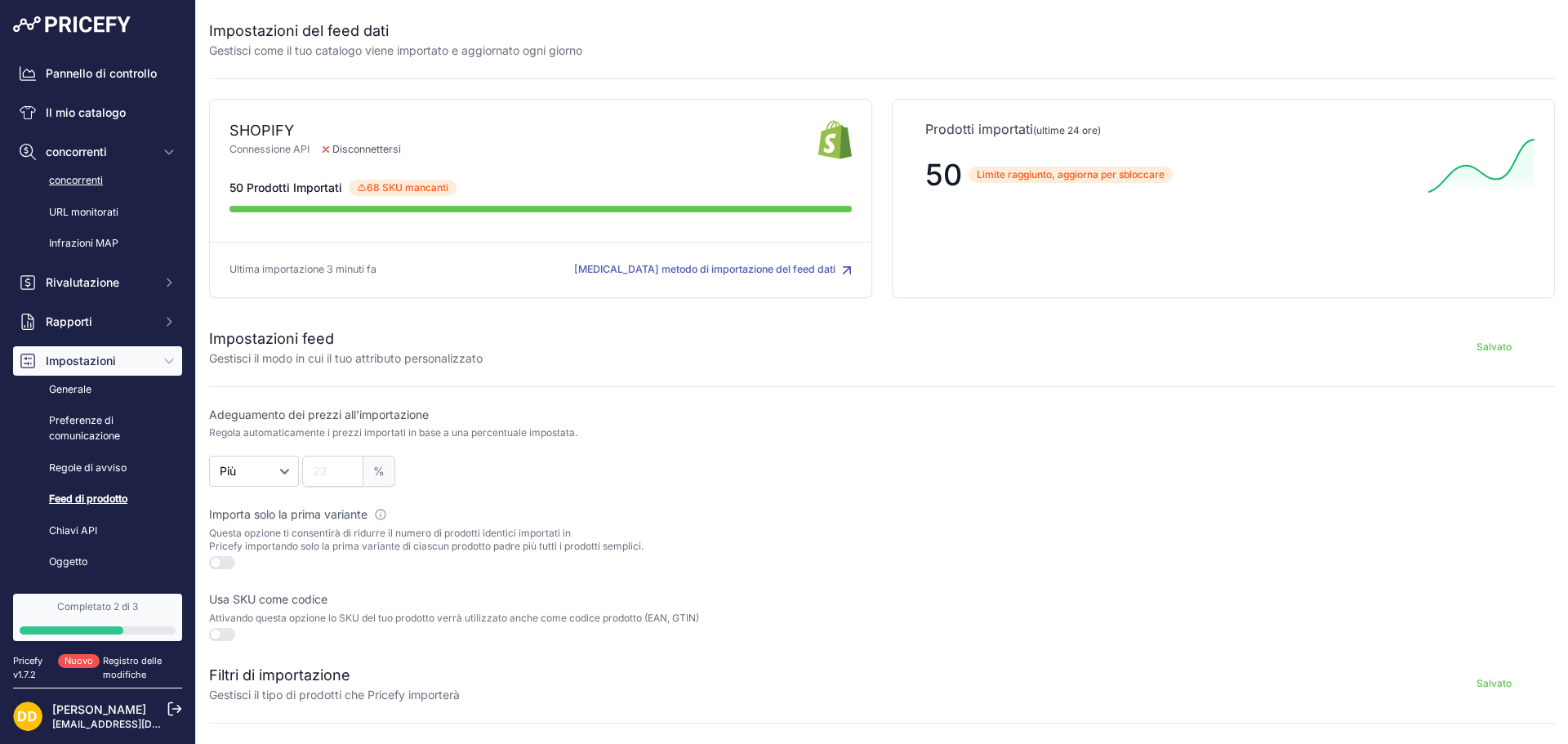
click at [81, 175] on font "concorrenti" at bounding box center [76, 181] width 54 height 13
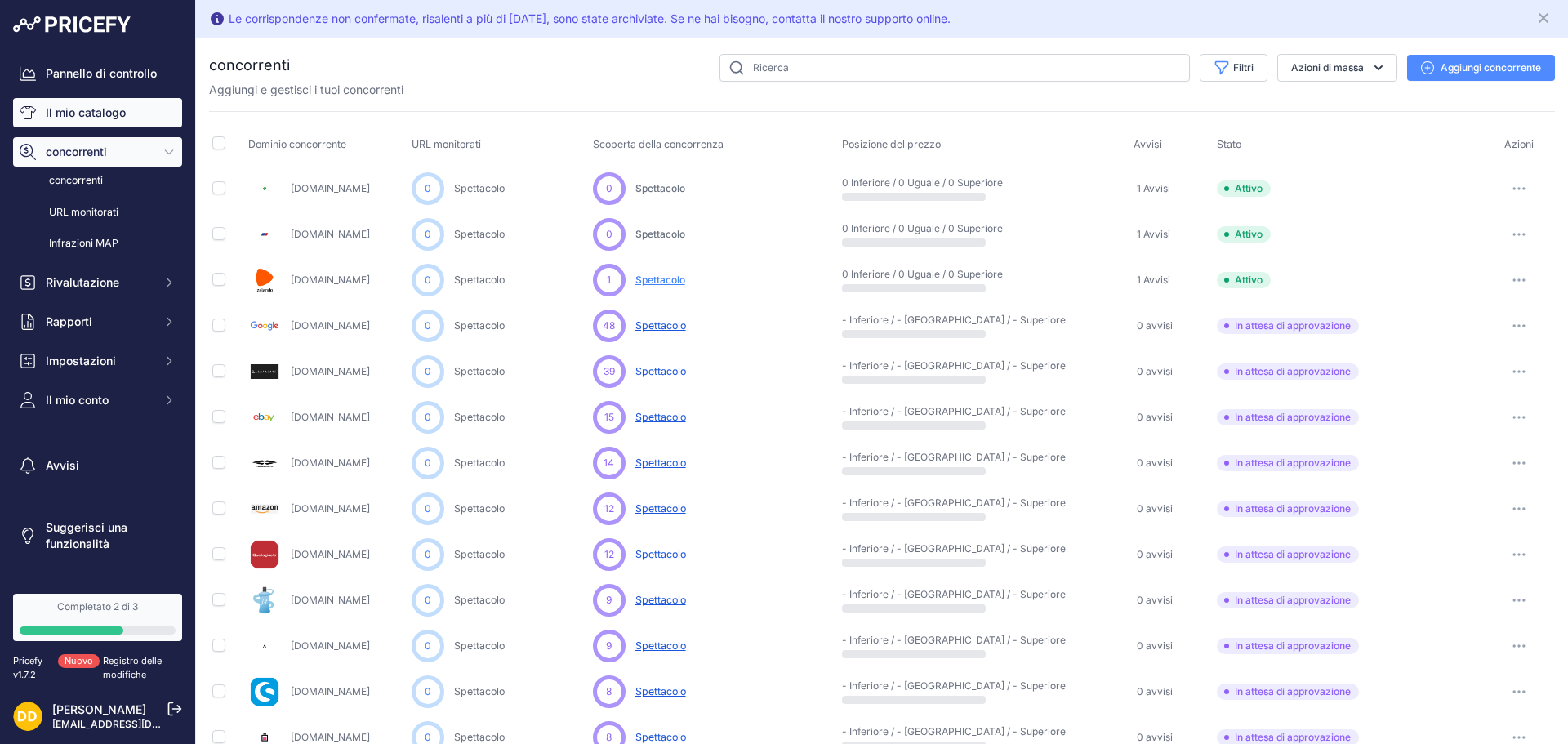
click at [107, 110] on font "Il mio catalogo" at bounding box center [86, 112] width 80 height 14
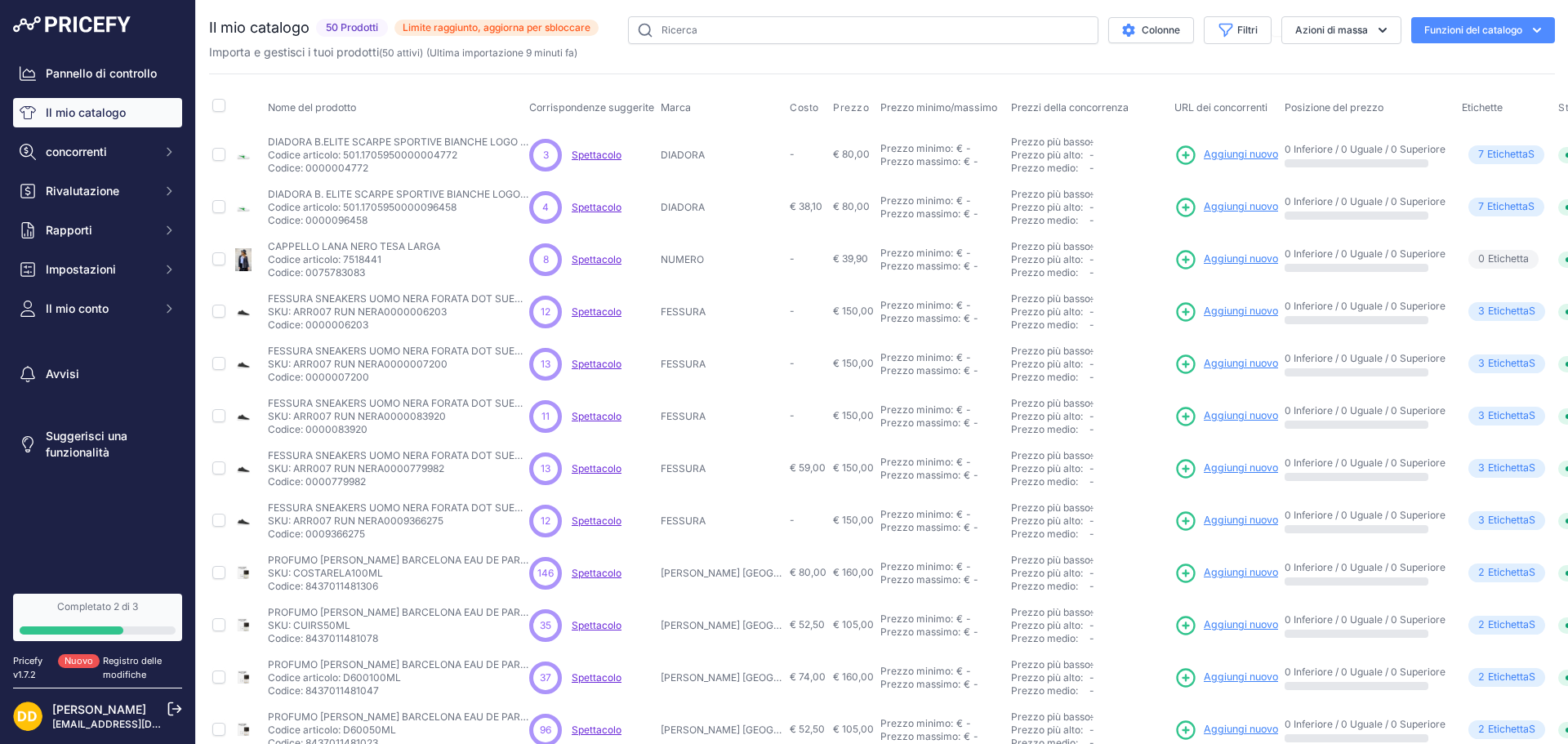
scroll to position [0, 83]
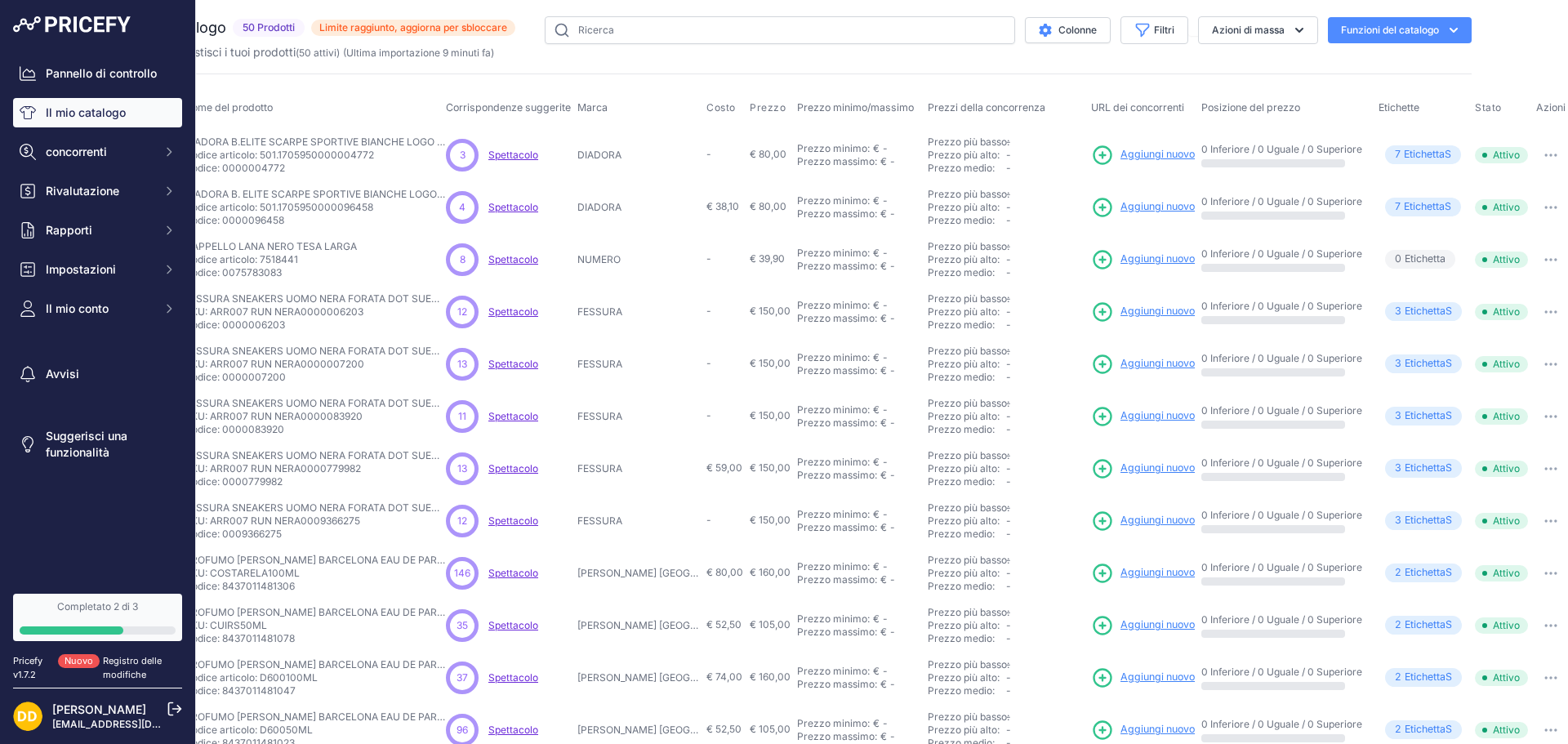
click at [1536, 160] on button "button" at bounding box center [1551, 154] width 33 height 23
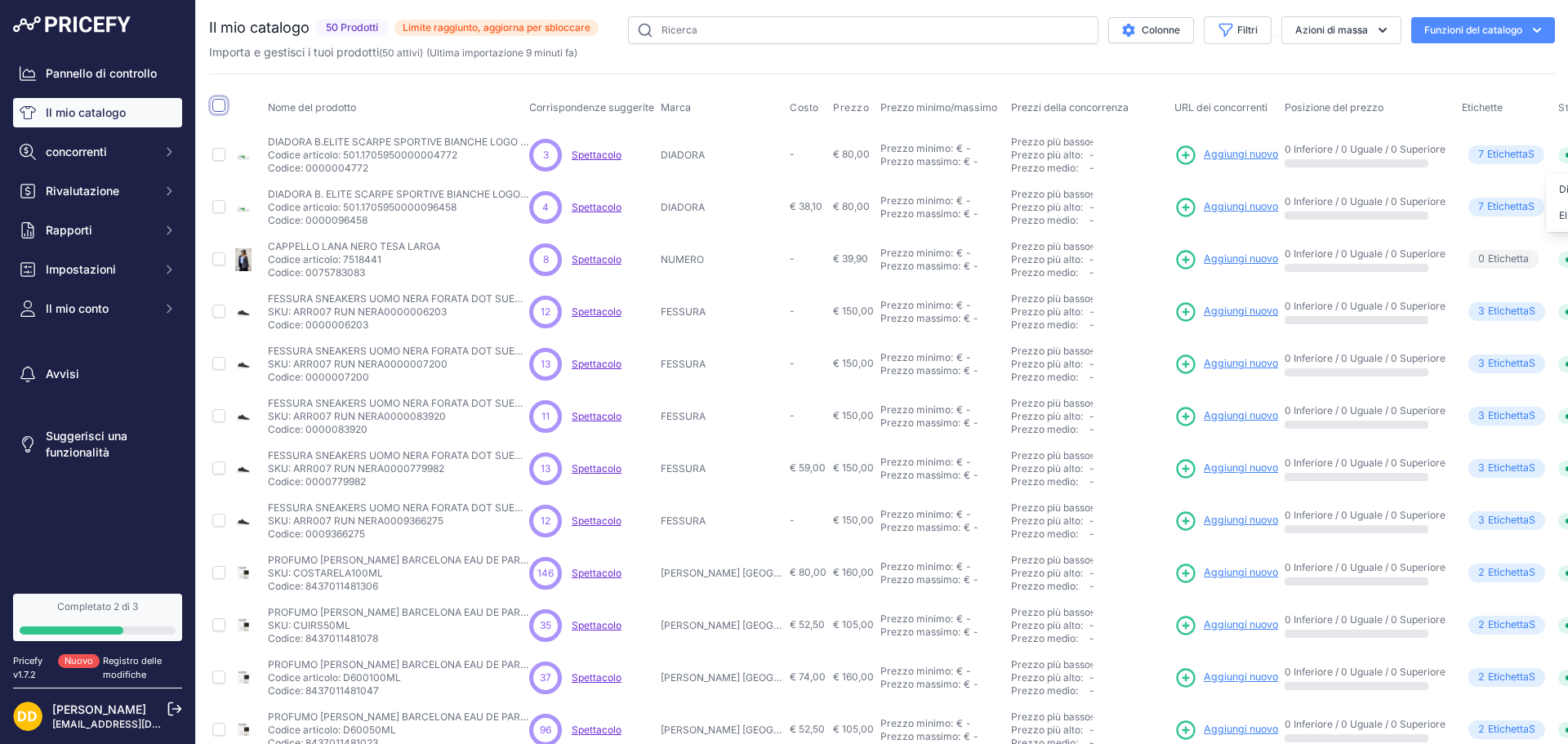
click at [219, 103] on input "checkbox" at bounding box center [219, 105] width 13 height 13
checkbox input "true"
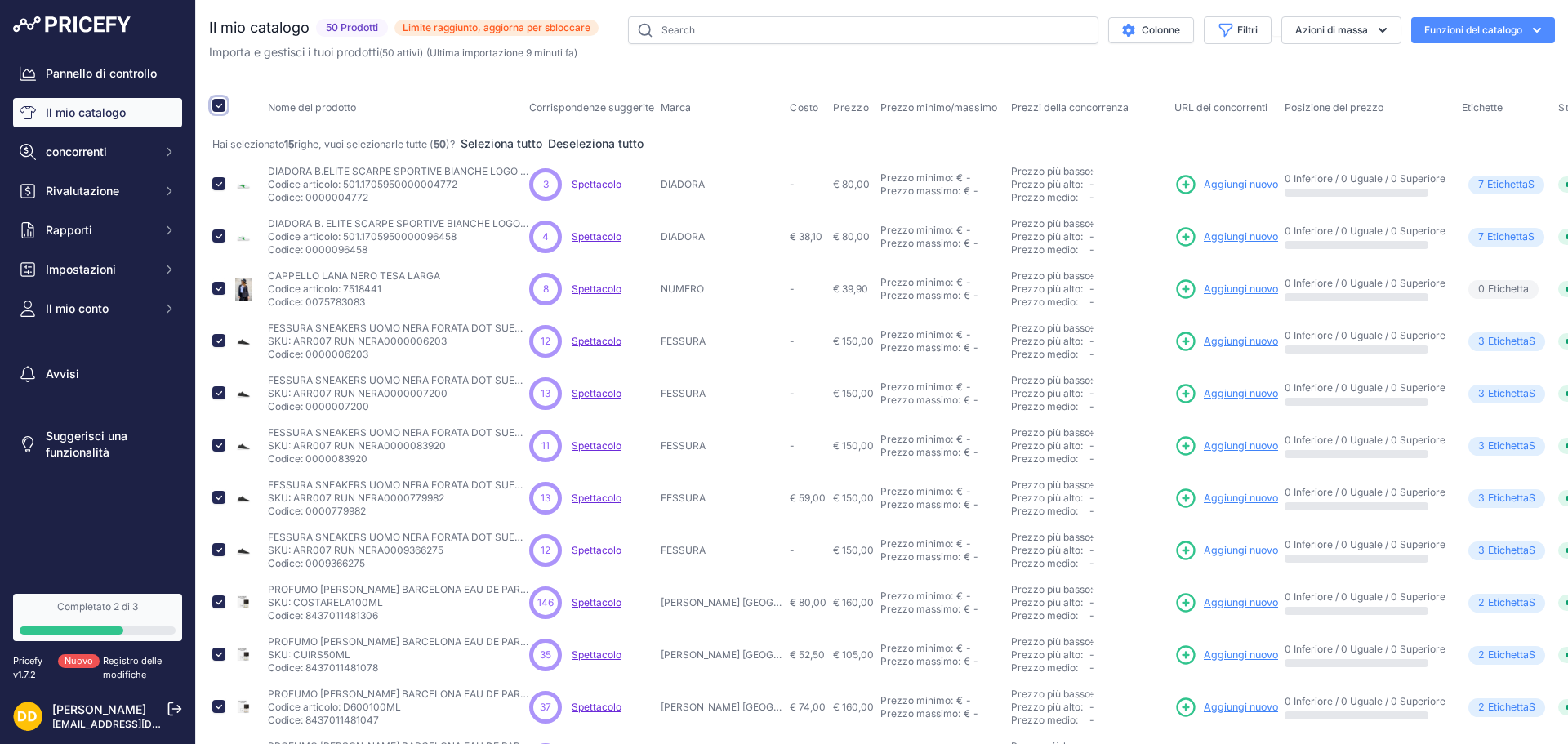
scroll to position [0, 83]
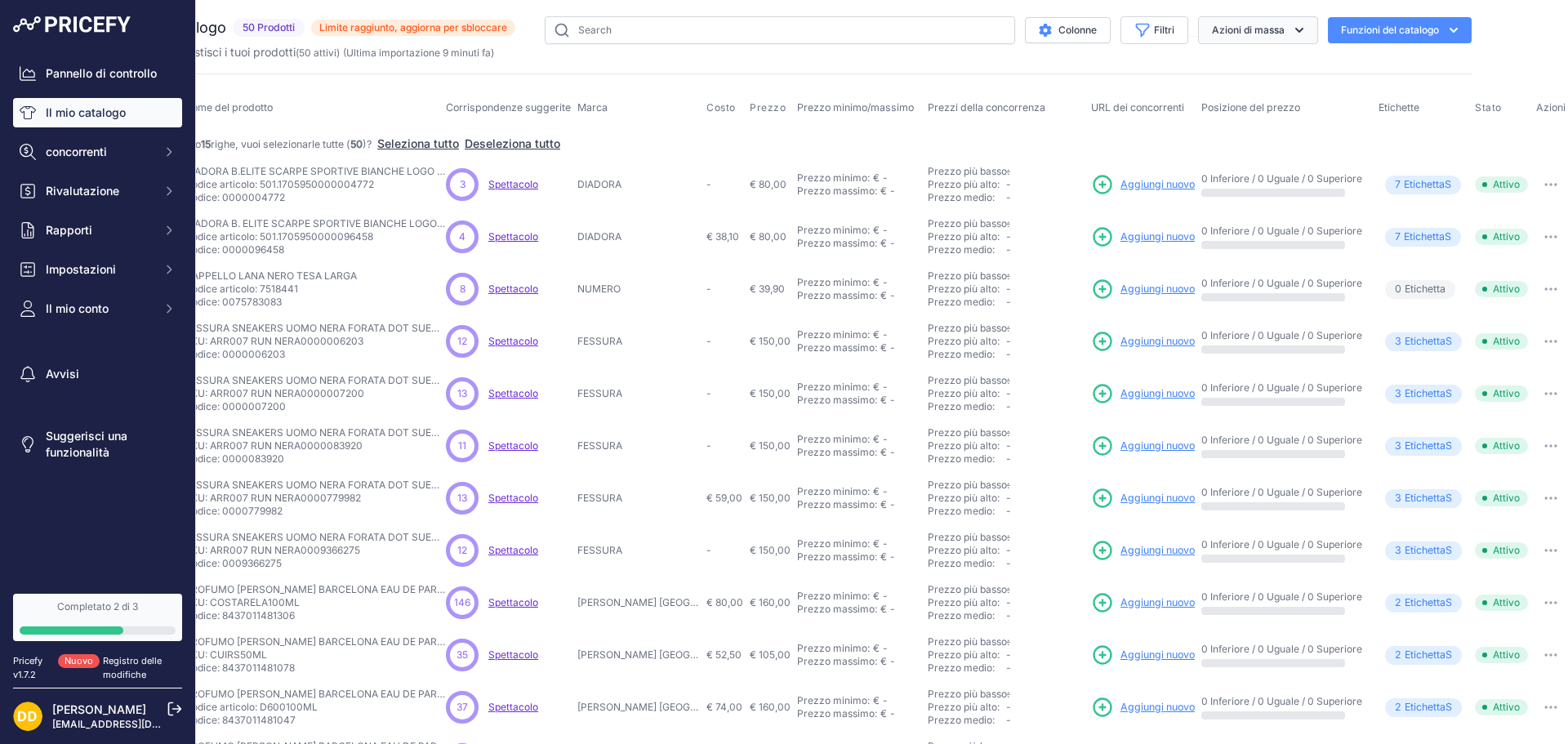
click at [1292, 26] on icon "button" at bounding box center [1300, 30] width 16 height 16
click at [1254, 105] on button "Disabilitare" at bounding box center [1253, 98] width 131 height 30
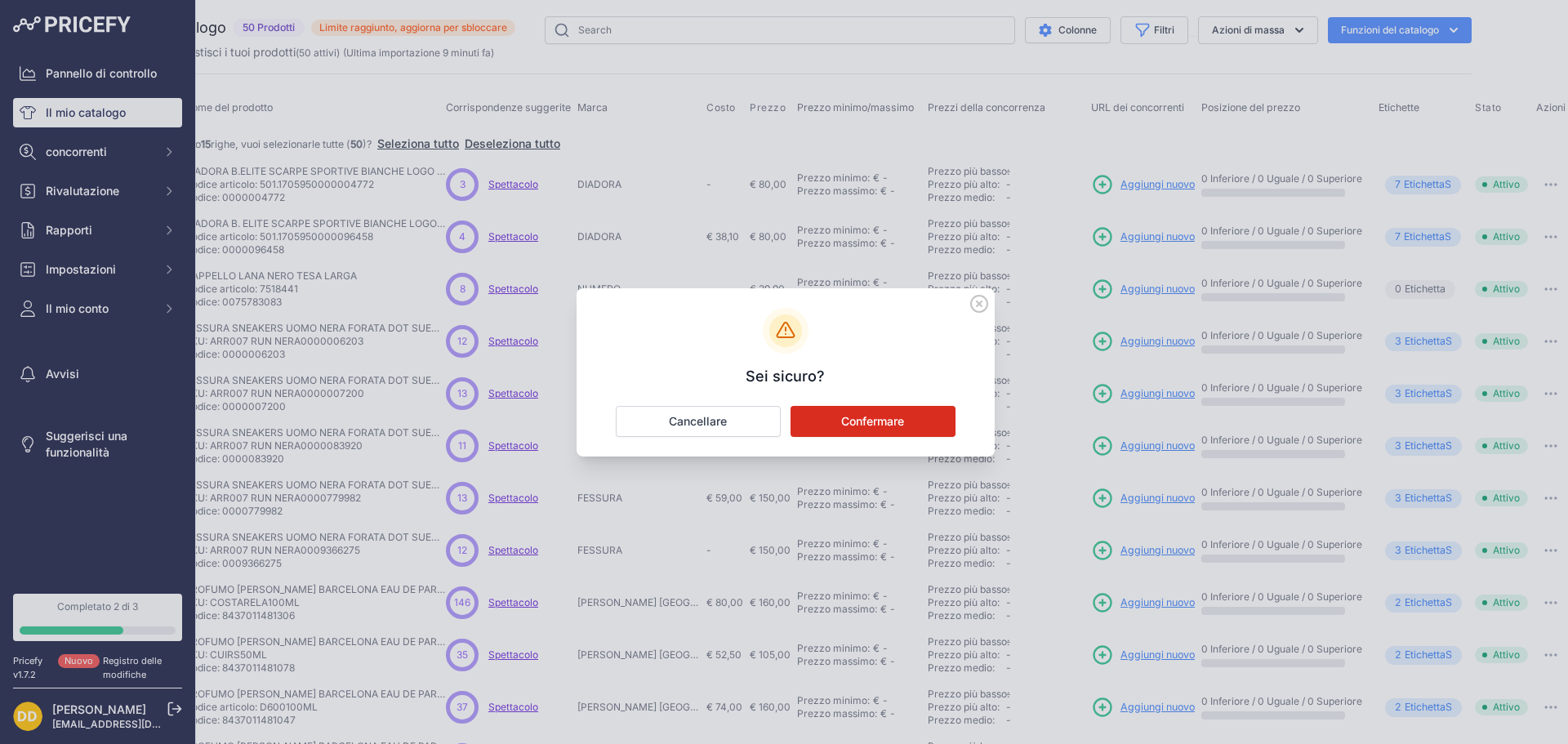
click at [869, 427] on font "Confermare" at bounding box center [873, 420] width 63 height 14
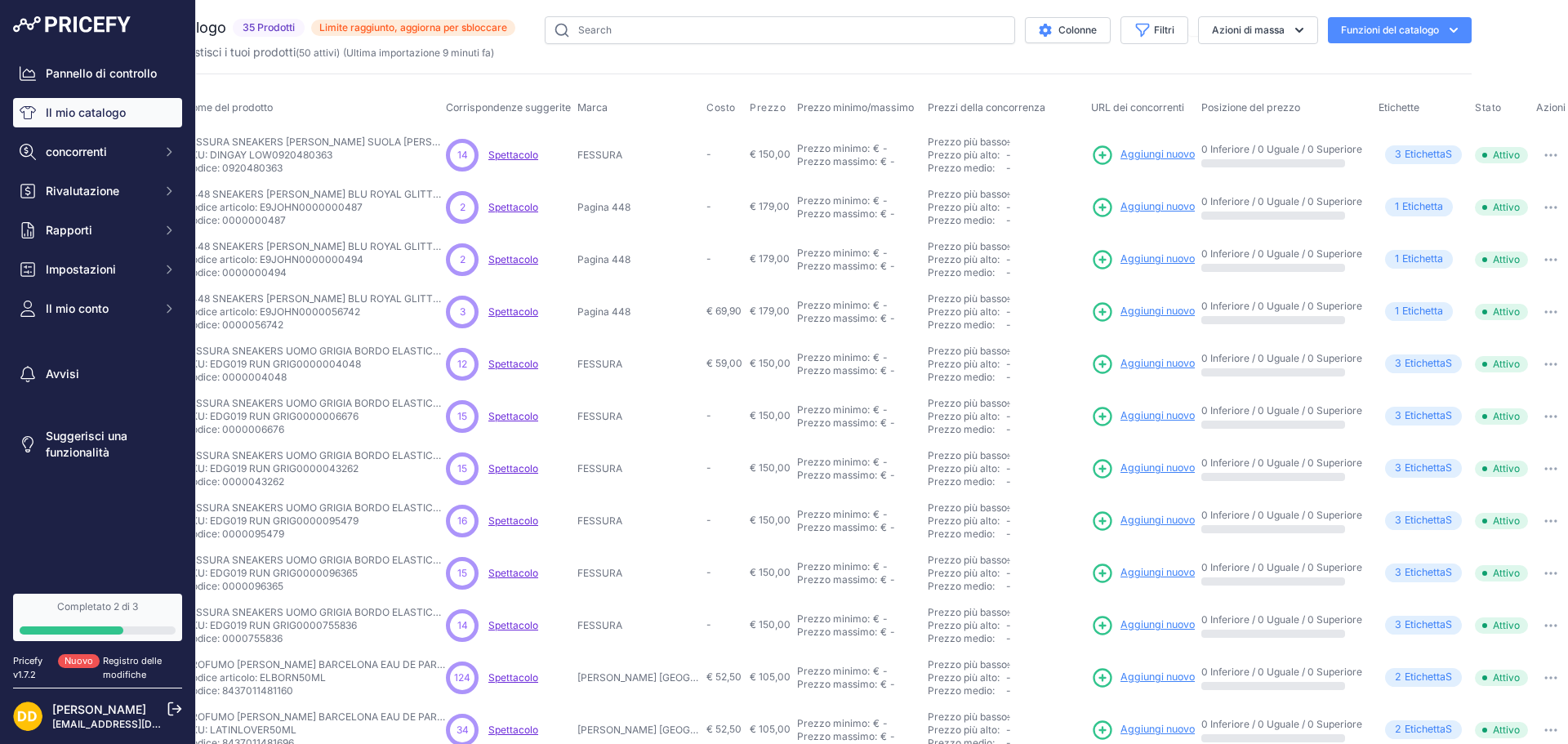
click at [1544, 154] on button "button" at bounding box center [1551, 154] width 33 height 23
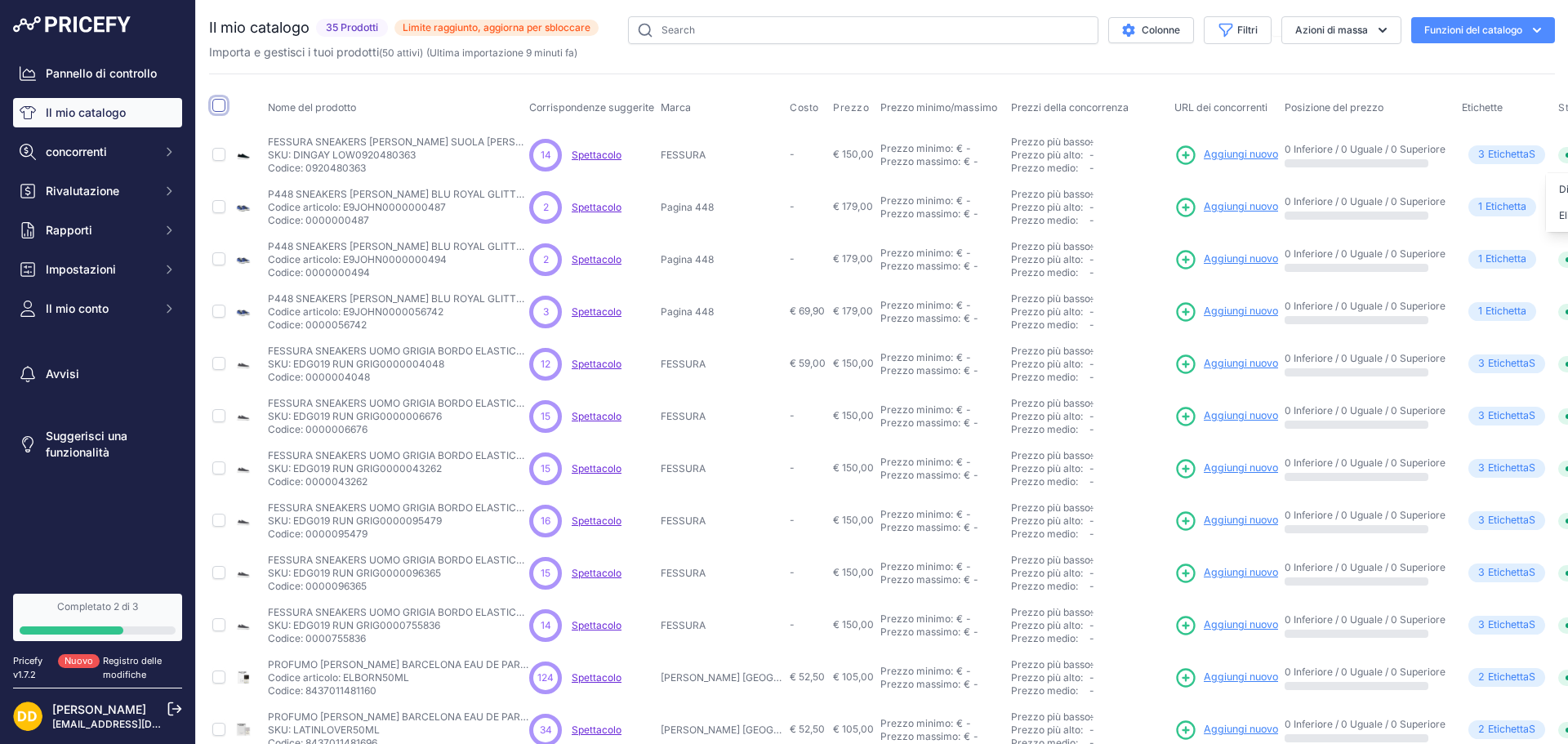
click at [220, 103] on input "checkbox" at bounding box center [219, 105] width 13 height 13
checkbox input "true"
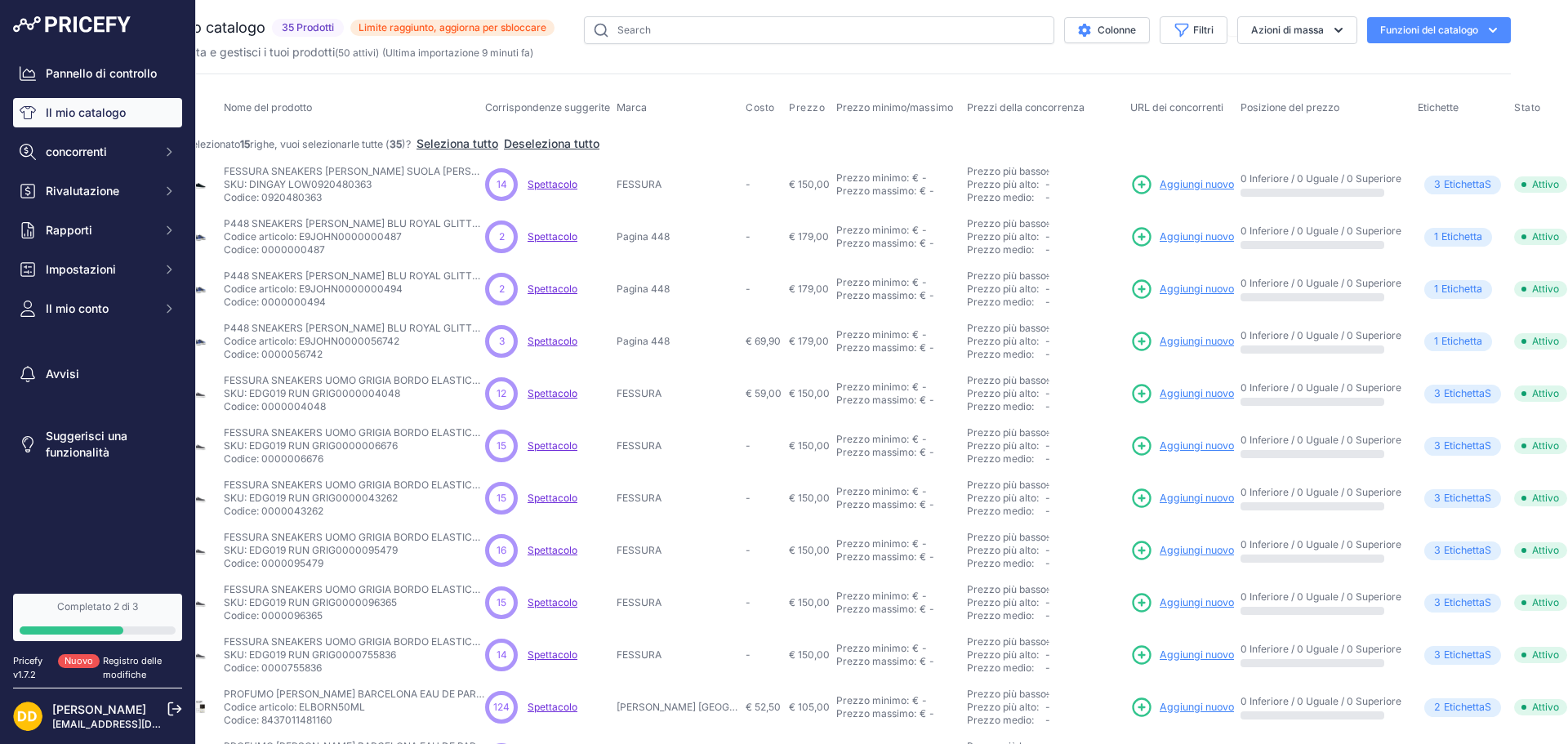
scroll to position [0, 83]
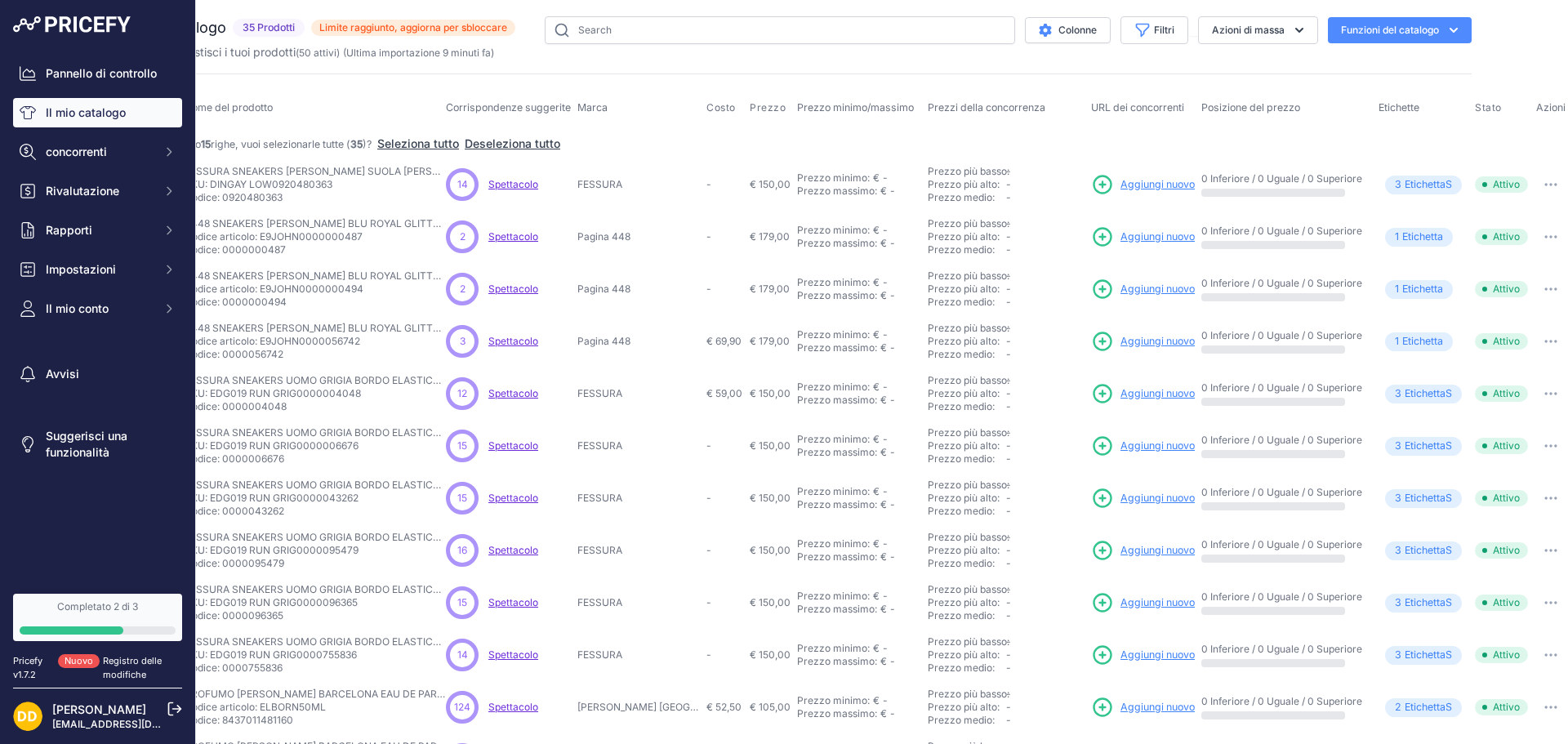
click at [1348, 36] on font "Funzioni del catalogo" at bounding box center [1390, 30] width 98 height 13
click at [1260, 32] on font "Azioni di massa" at bounding box center [1248, 30] width 72 height 13
click at [1218, 97] on font "Disabilitare" at bounding box center [1229, 97] width 59 height 14
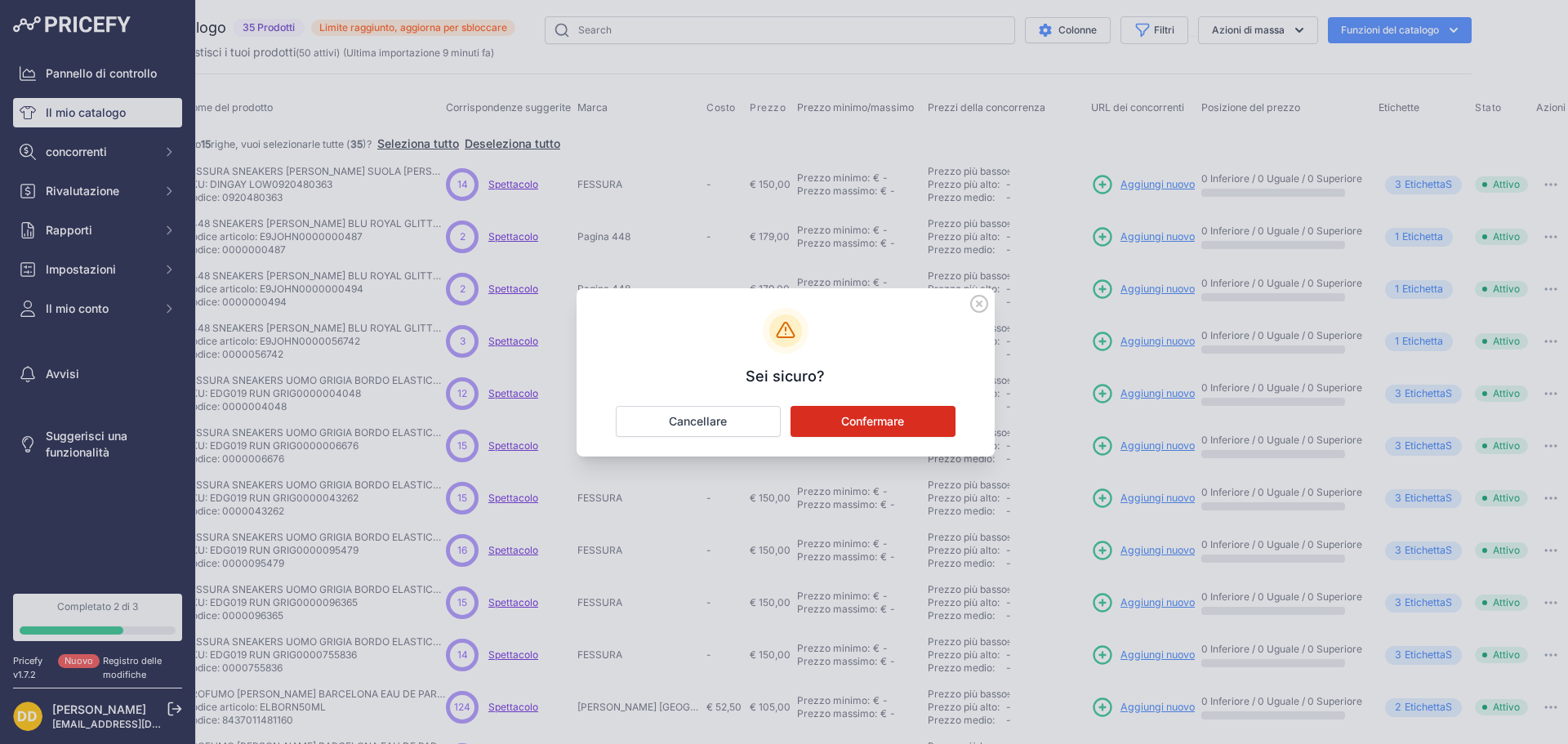
click at [898, 416] on font "Confermare" at bounding box center [873, 420] width 63 height 14
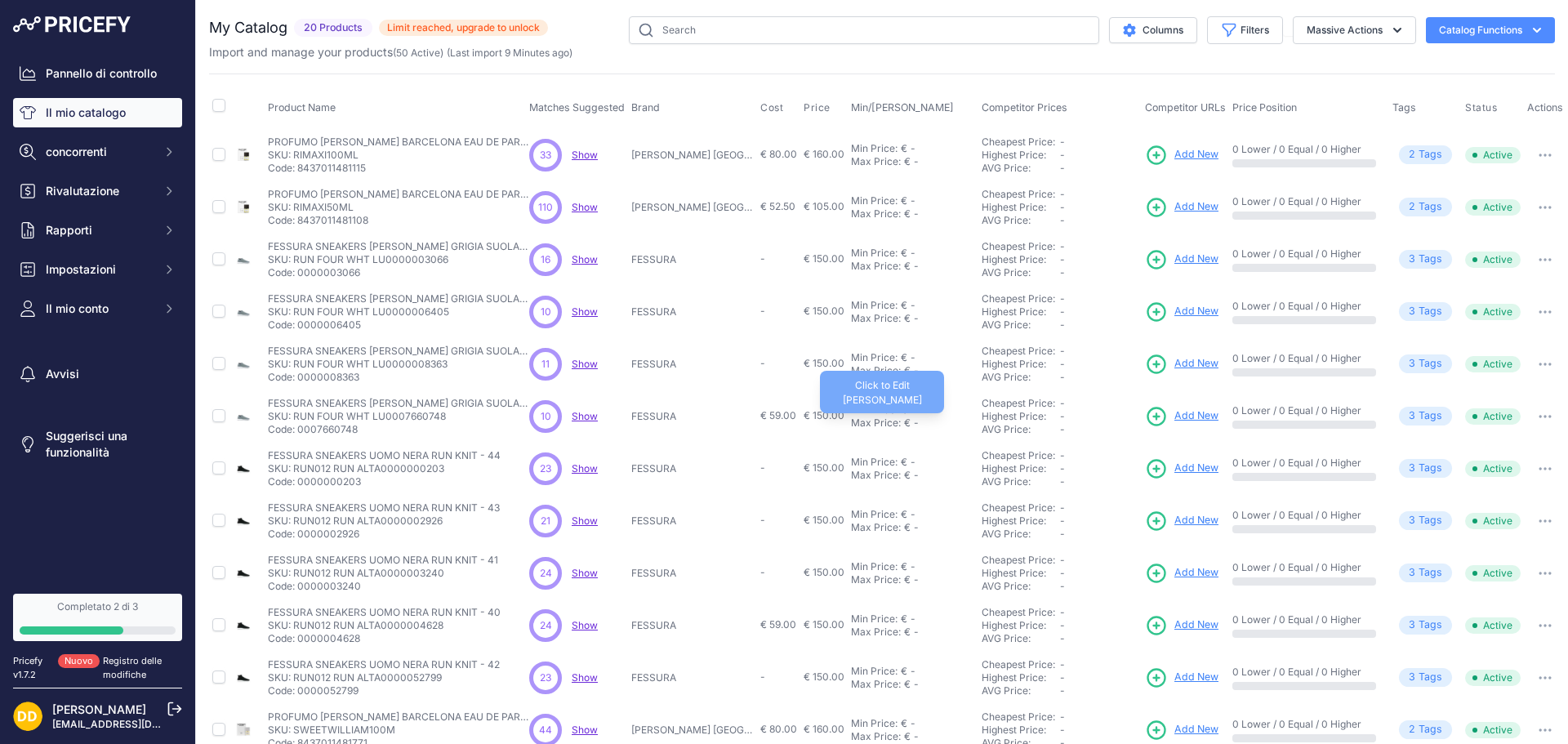
scroll to position [0, 0]
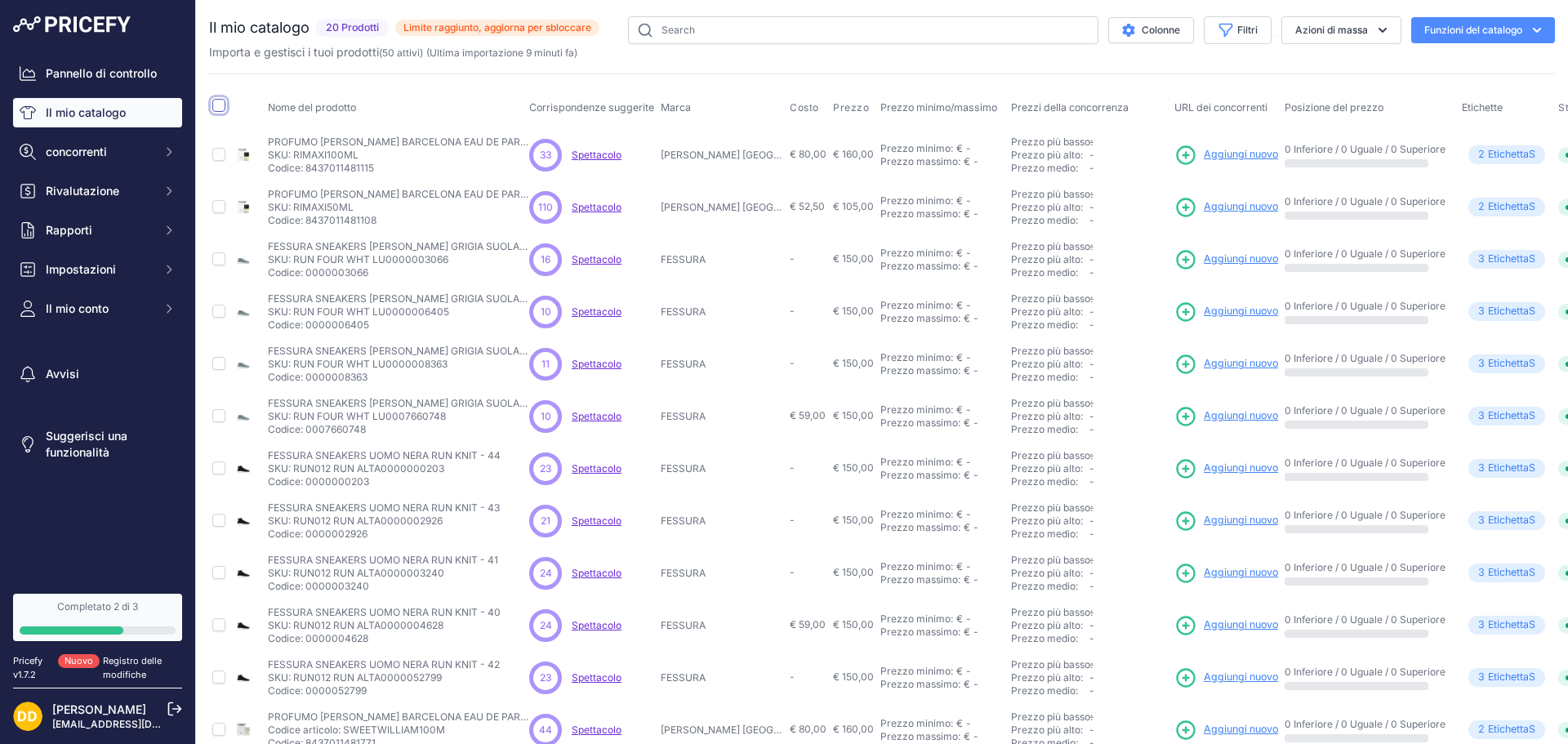
click at [219, 109] on input "checkbox" at bounding box center [219, 105] width 13 height 13
checkbox input "true"
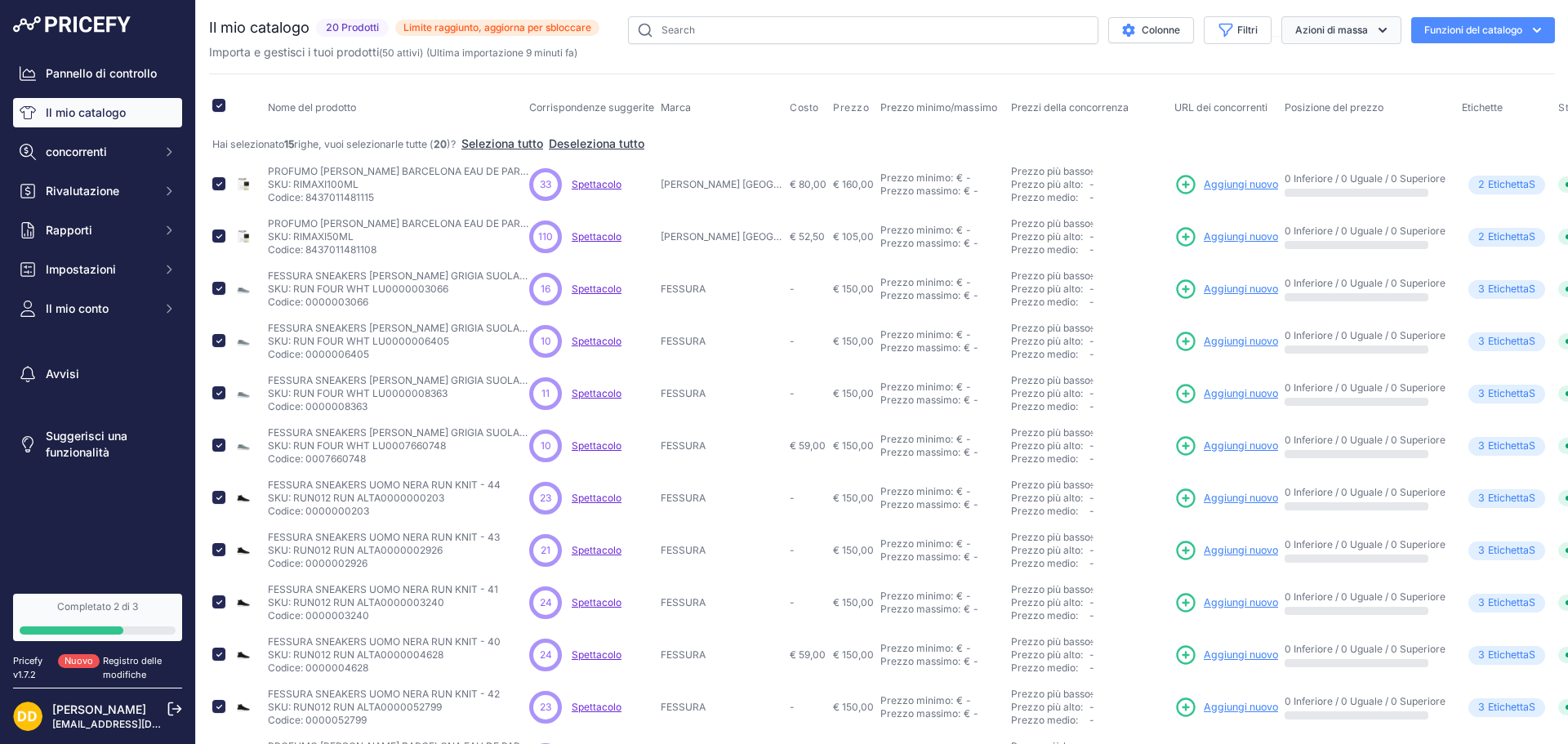
click at [1315, 39] on button "Azioni di massa" at bounding box center [1341, 30] width 120 height 28
click at [1314, 97] on font "Disabilitare" at bounding box center [1313, 97] width 59 height 14
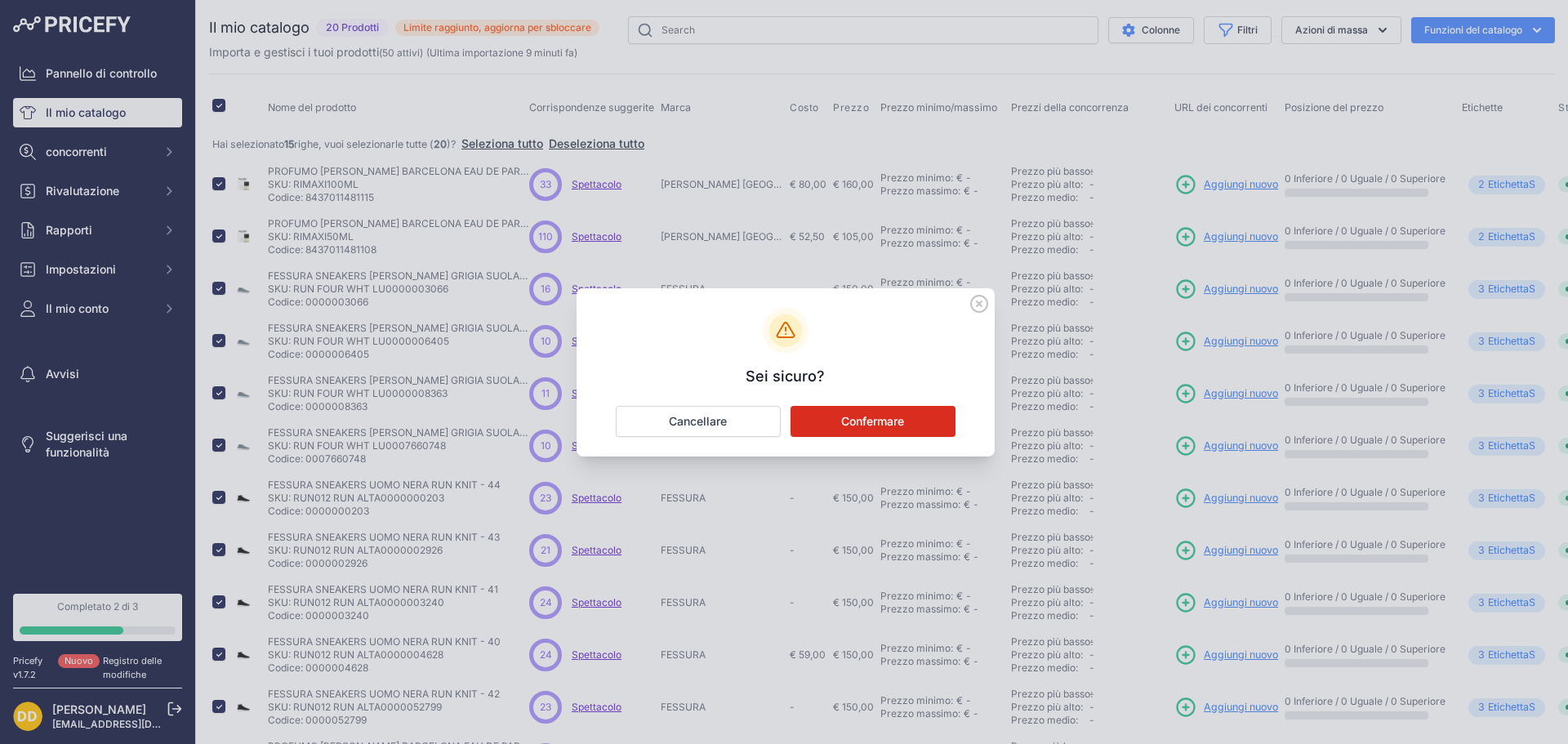
click at [901, 423] on font "Confermare" at bounding box center [873, 420] width 63 height 14
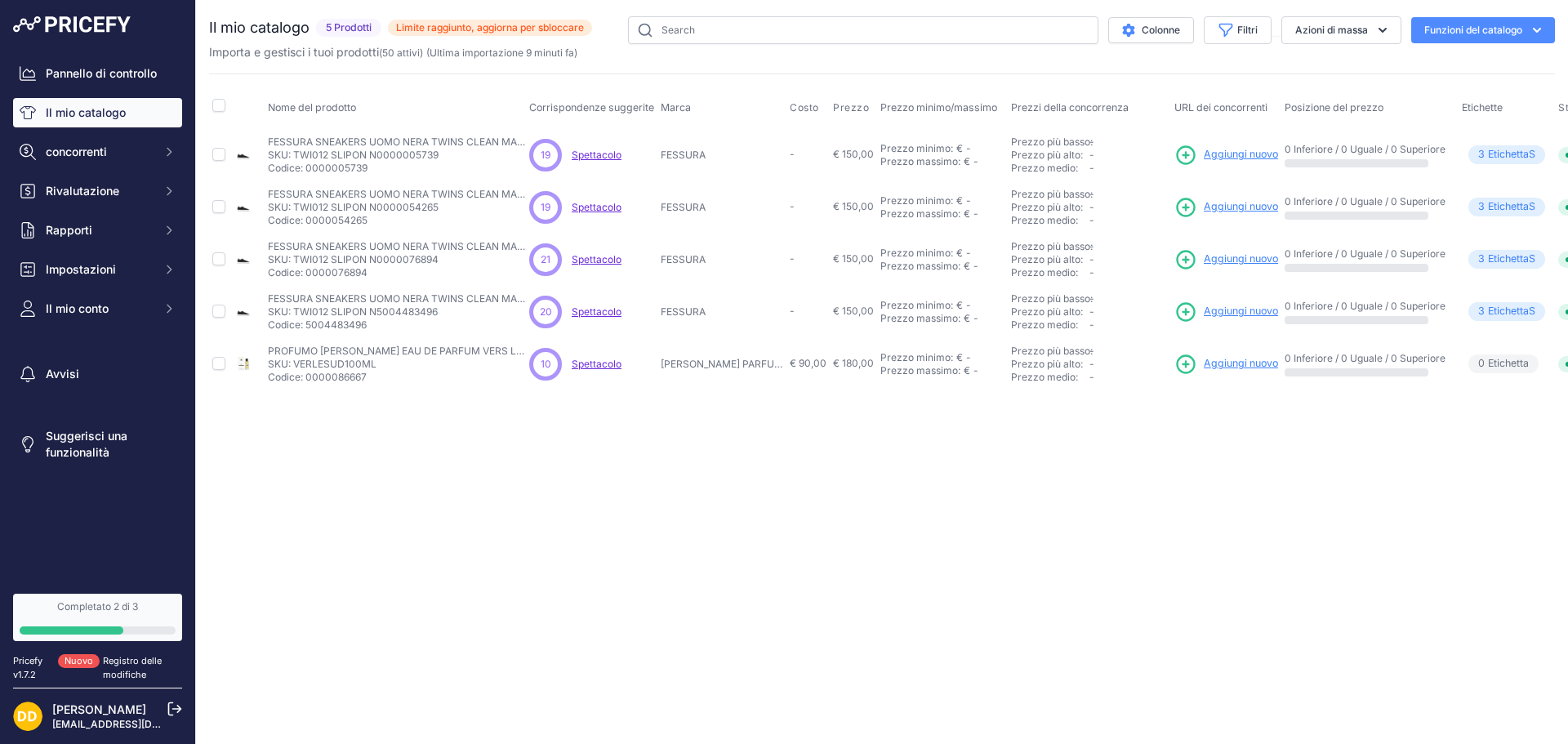
click at [224, 112] on span at bounding box center [219, 108] width 13 height 13
click at [218, 107] on input "checkbox" at bounding box center [219, 105] width 13 height 13
checkbox input "true"
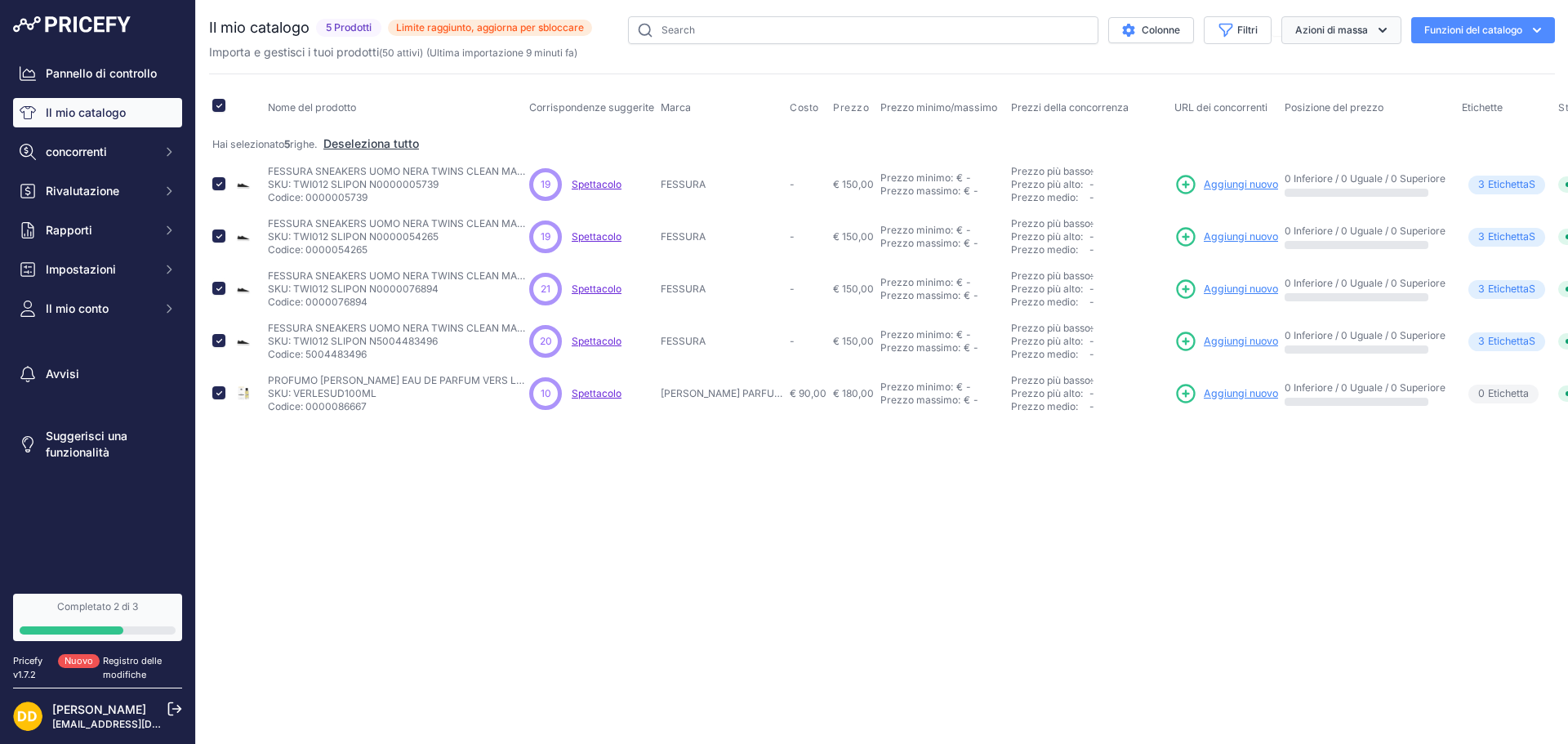
click at [1319, 34] on font "Azioni di massa" at bounding box center [1331, 30] width 72 height 13
click at [1312, 105] on button "Disabilitare" at bounding box center [1336, 98] width 131 height 30
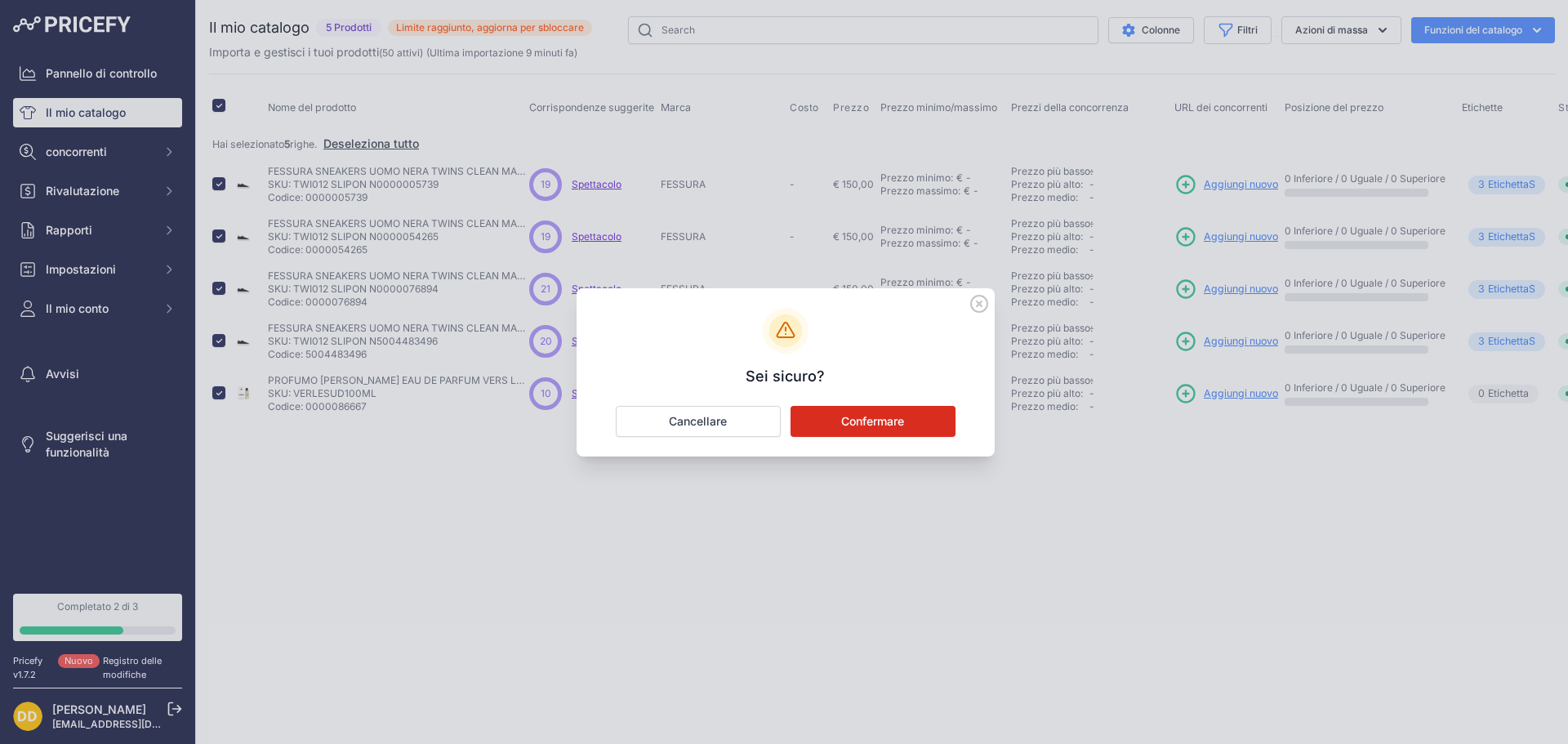
click at [882, 424] on font "Confermare" at bounding box center [873, 420] width 63 height 14
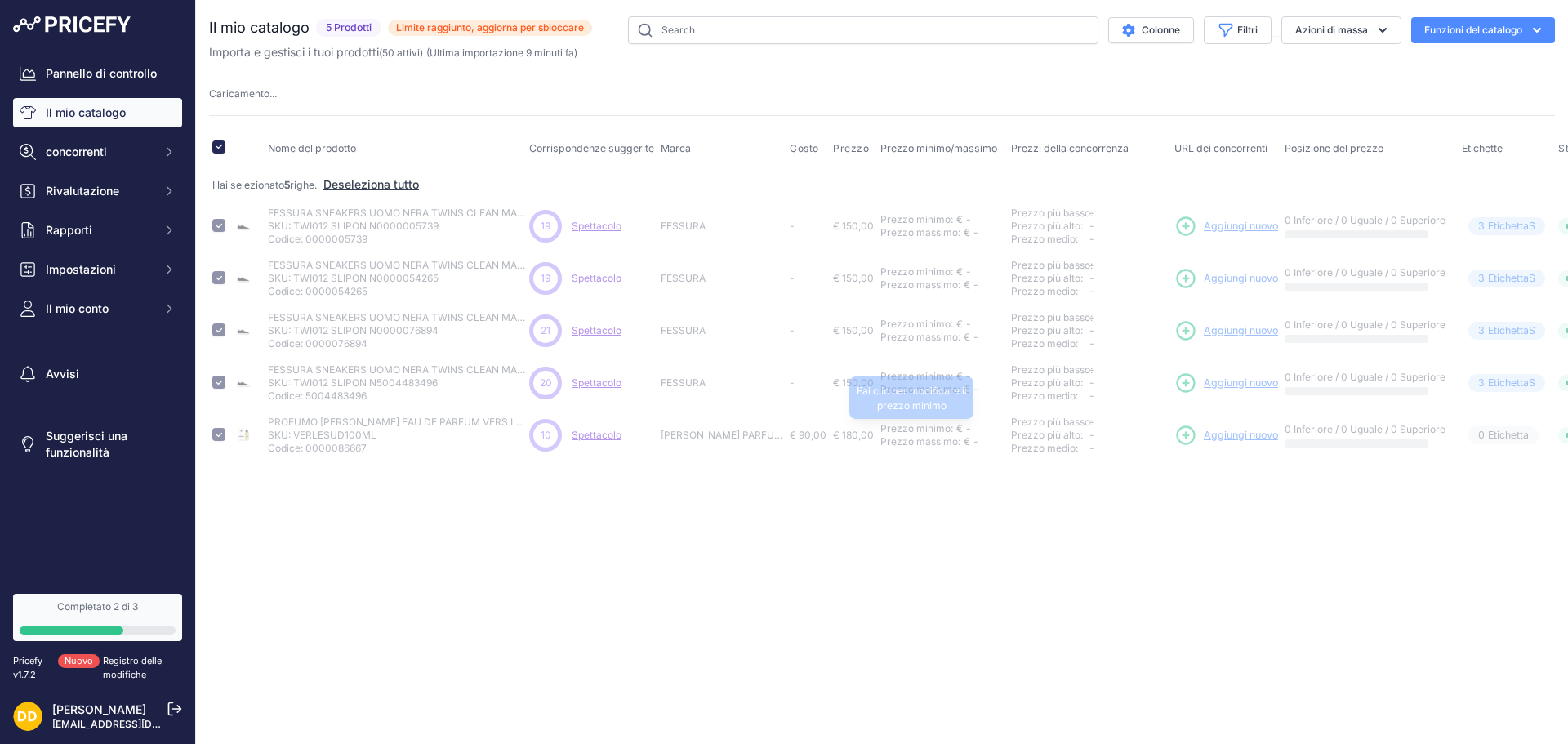
checkbox input "false"
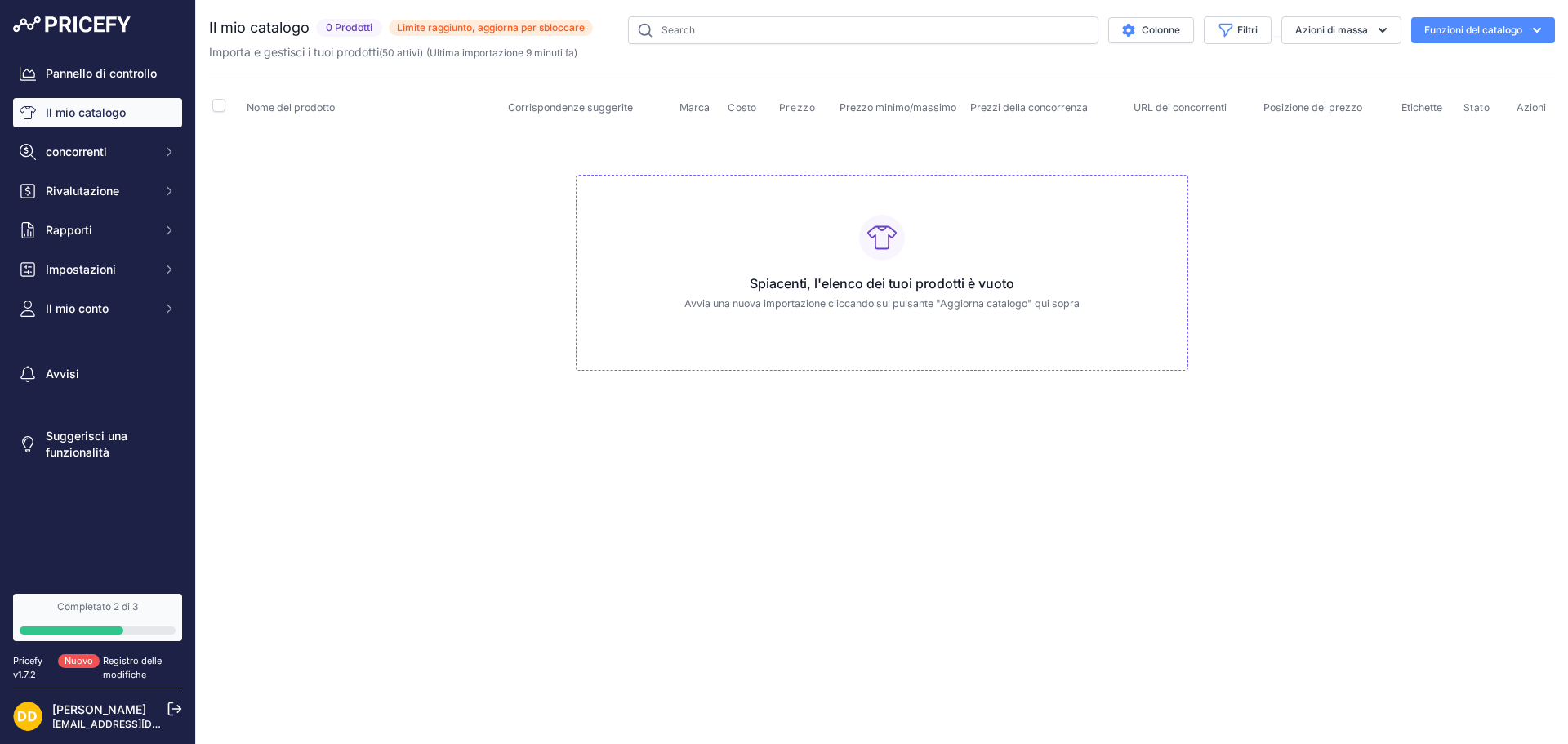
click at [409, 30] on font "Limite raggiunto, aggiorna per sbloccare" at bounding box center [491, 28] width 188 height 13
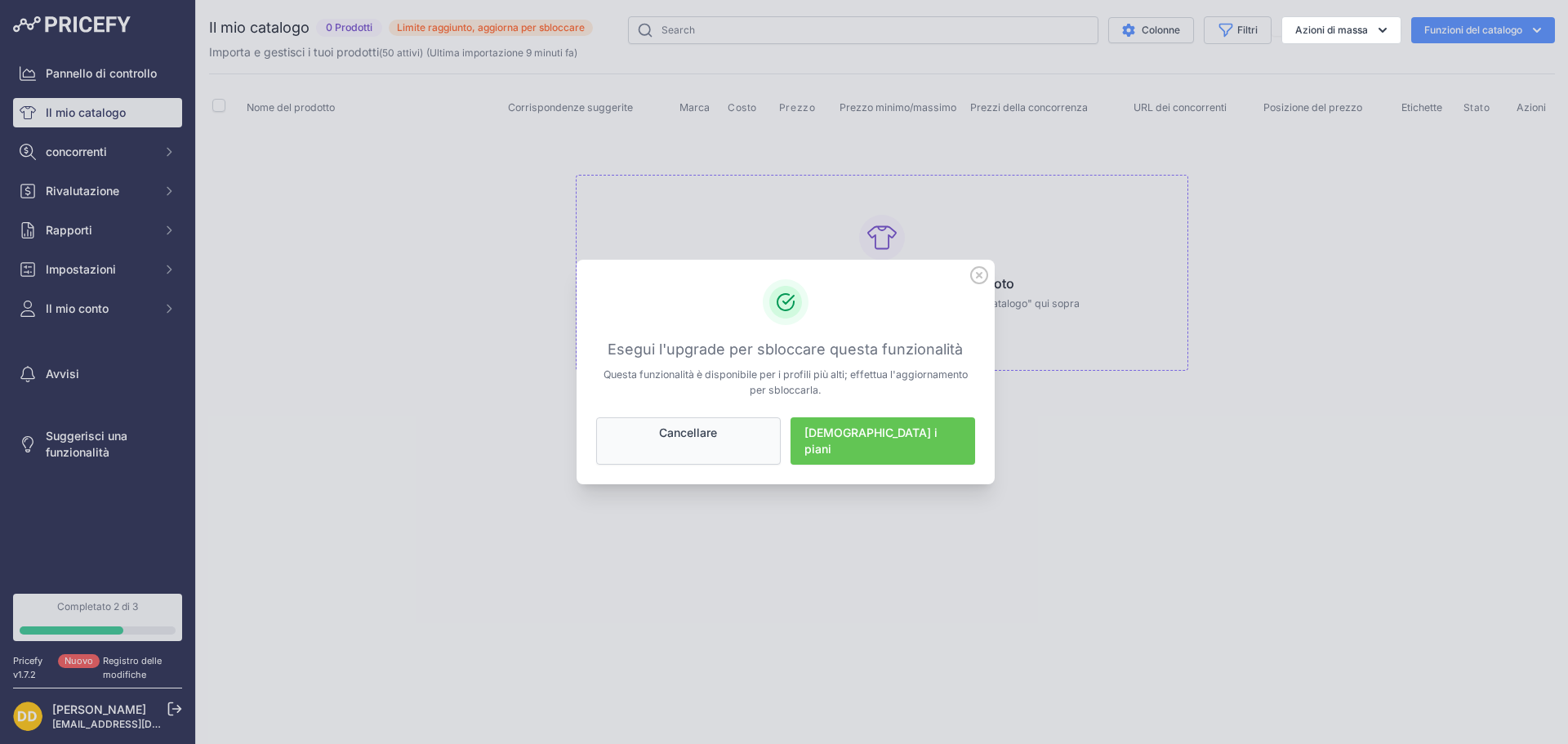
click at [713, 440] on font "Cancellare" at bounding box center [688, 432] width 58 height 14
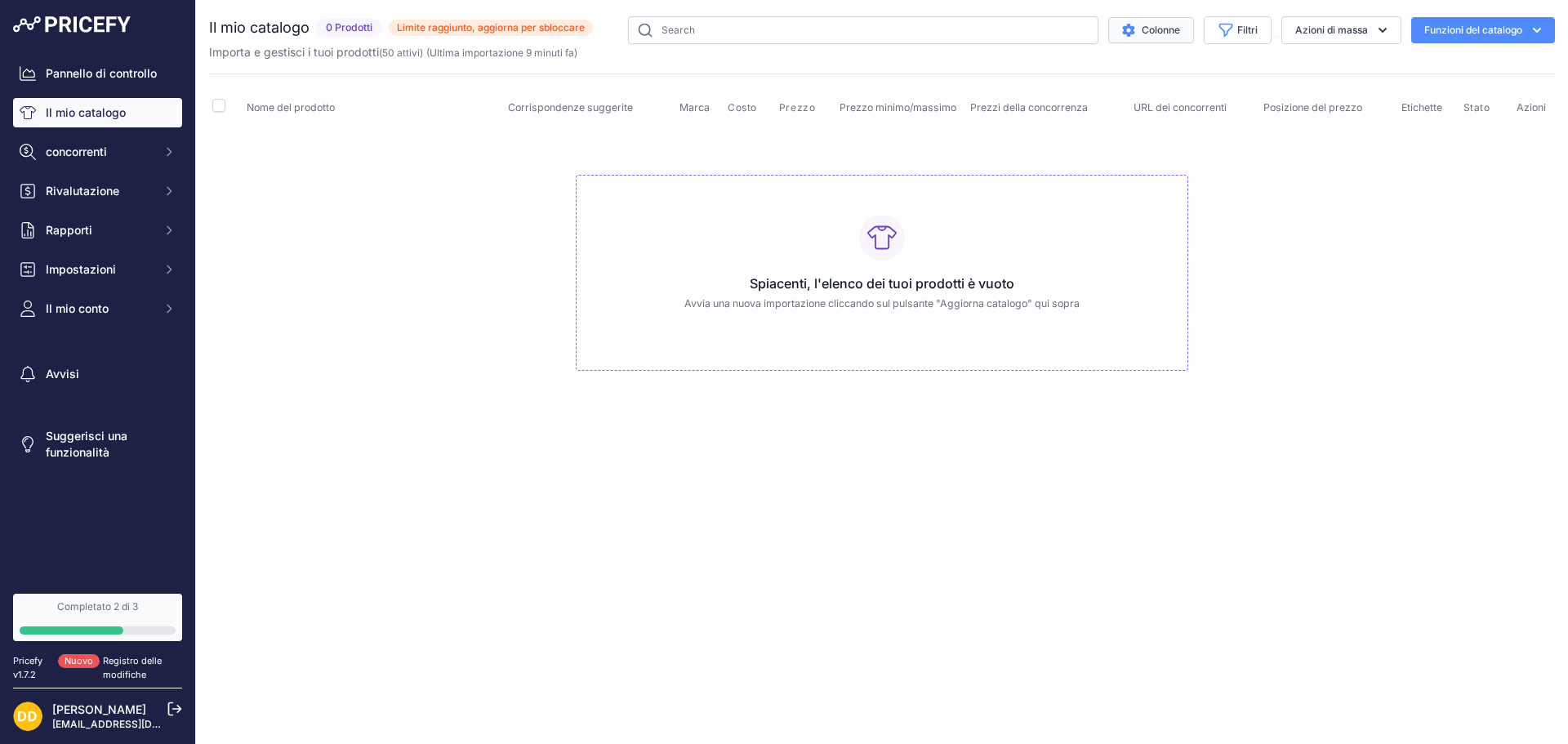
click at [1149, 30] on font "Colonne" at bounding box center [1161, 30] width 39 height 13
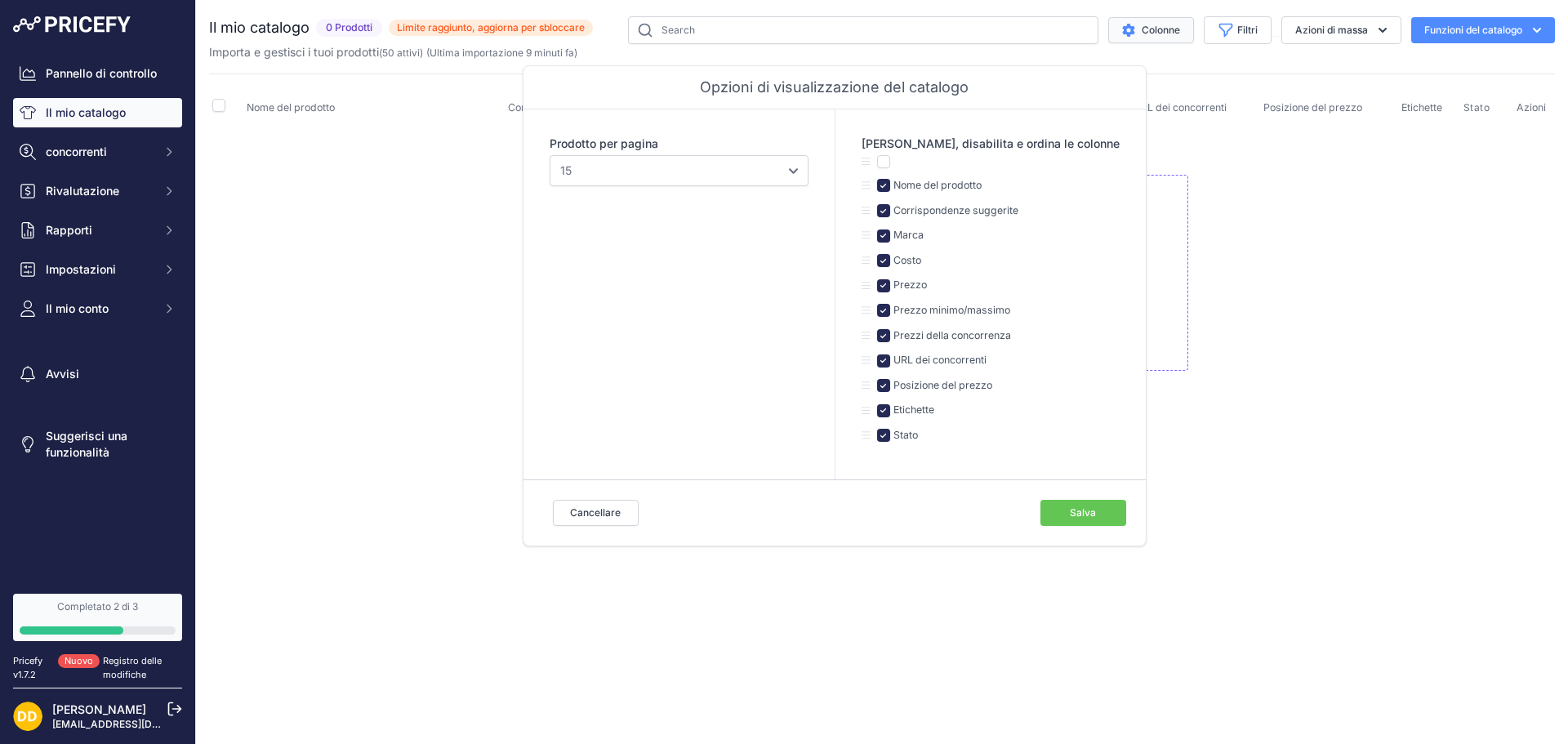
click at [614, 498] on div "Cancellare Salva" at bounding box center [835, 512] width 622 height 66
click at [617, 505] on button "Cancellare" at bounding box center [595, 512] width 86 height 26
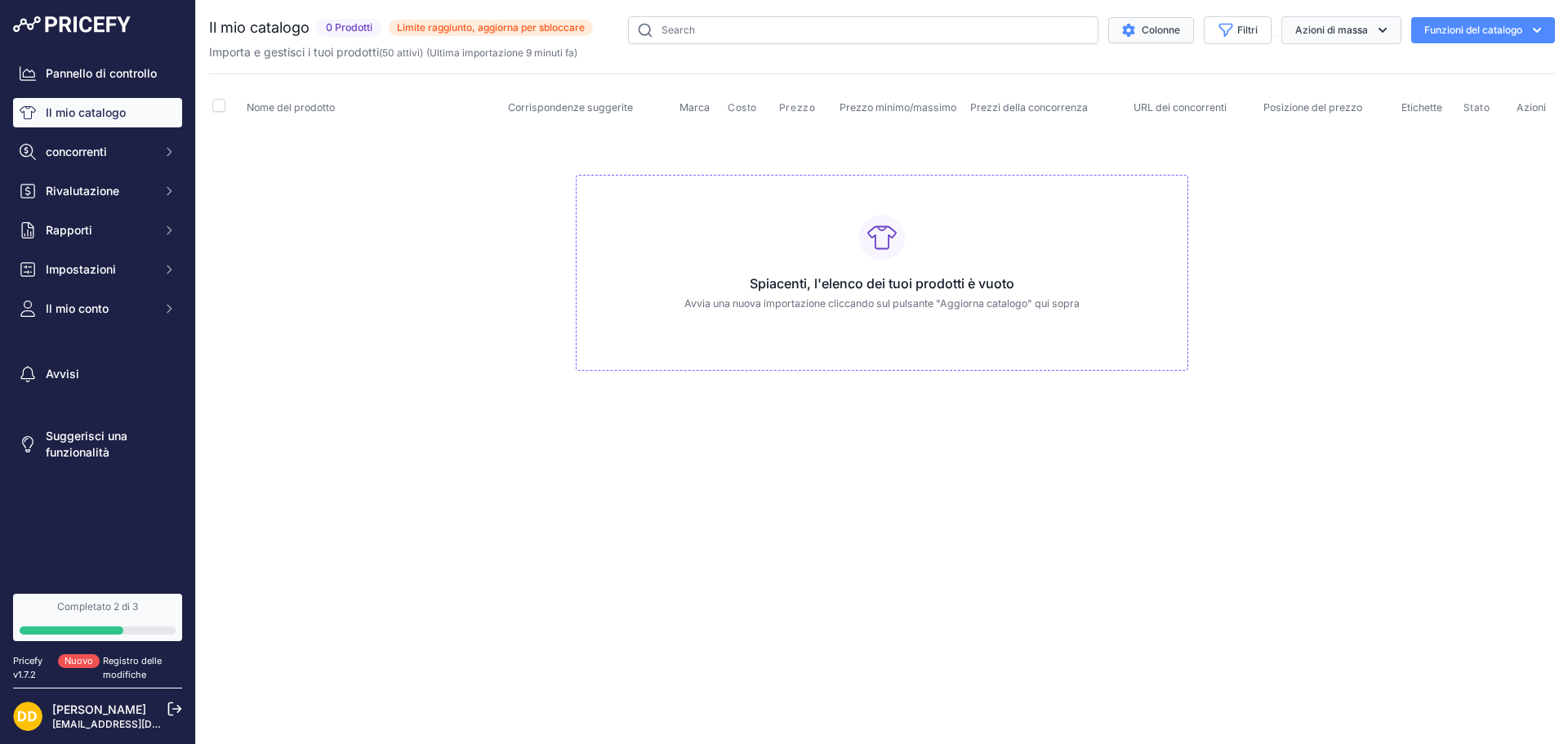
click at [1330, 33] on font "Azioni di massa" at bounding box center [1331, 30] width 72 height 13
click at [1322, 124] on font "Eliminare" at bounding box center [1308, 126] width 47 height 14
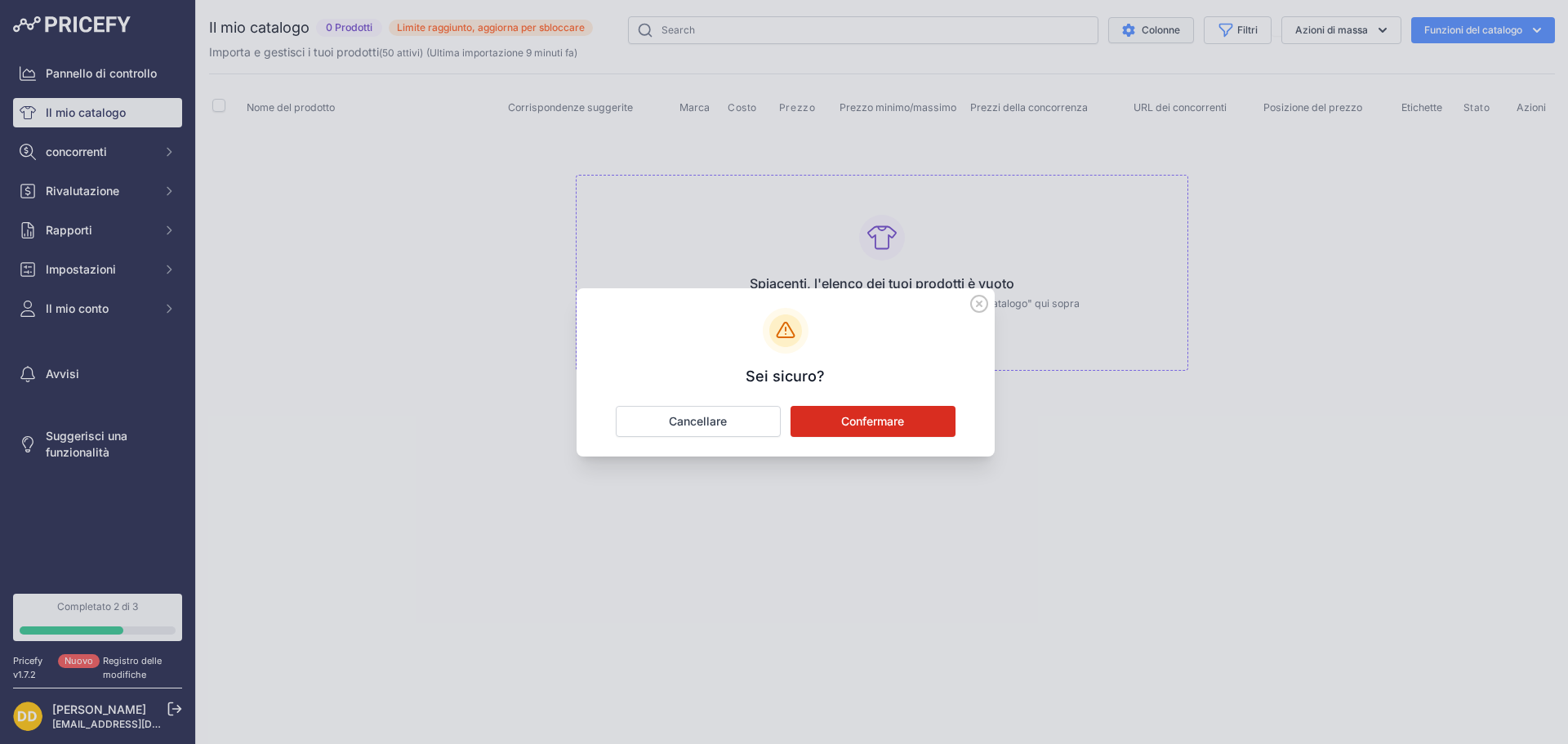
click at [873, 423] on font "Confermare" at bounding box center [873, 420] width 63 height 14
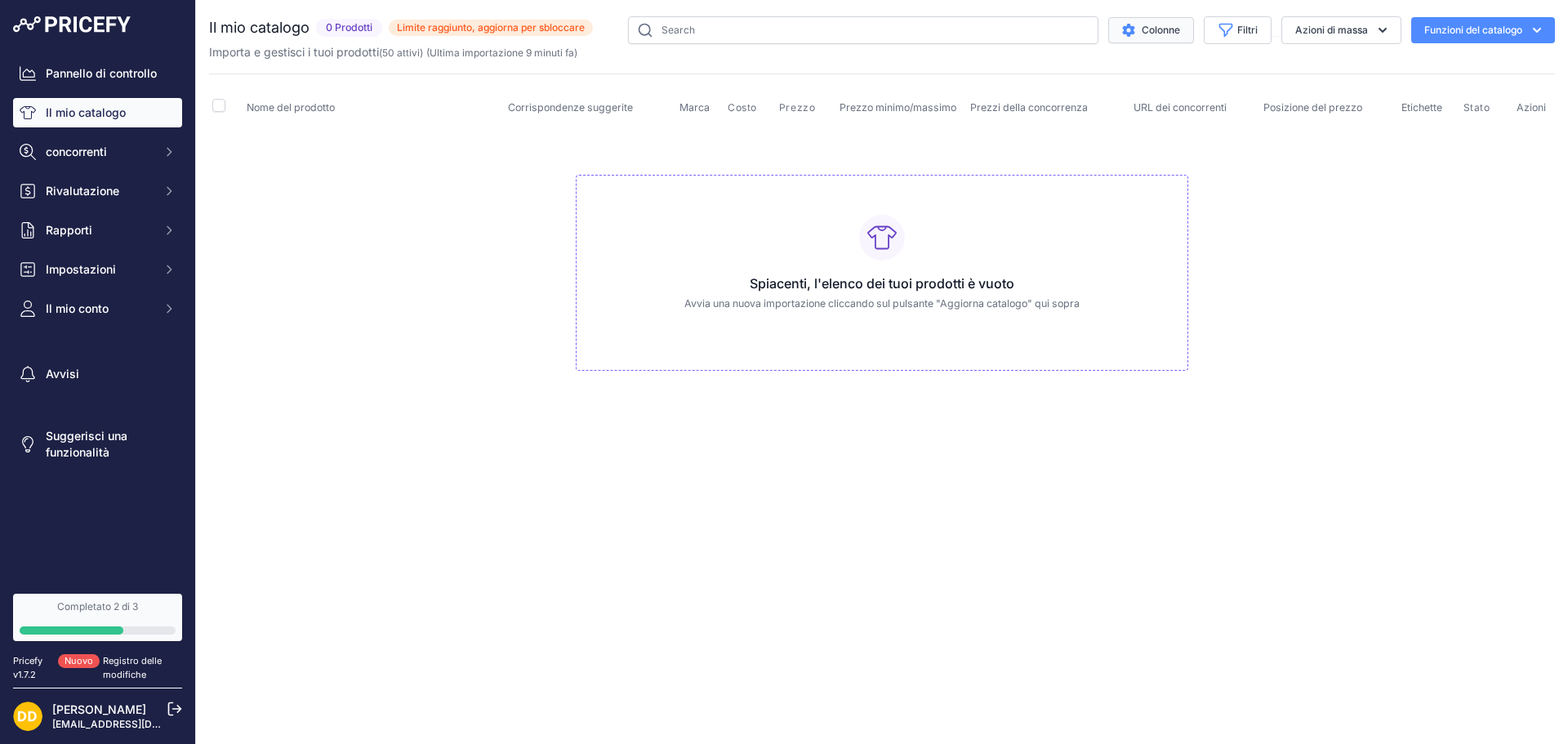
click at [504, 30] on font "Limite raggiunto, aggiorna per sbloccare" at bounding box center [491, 28] width 188 height 13
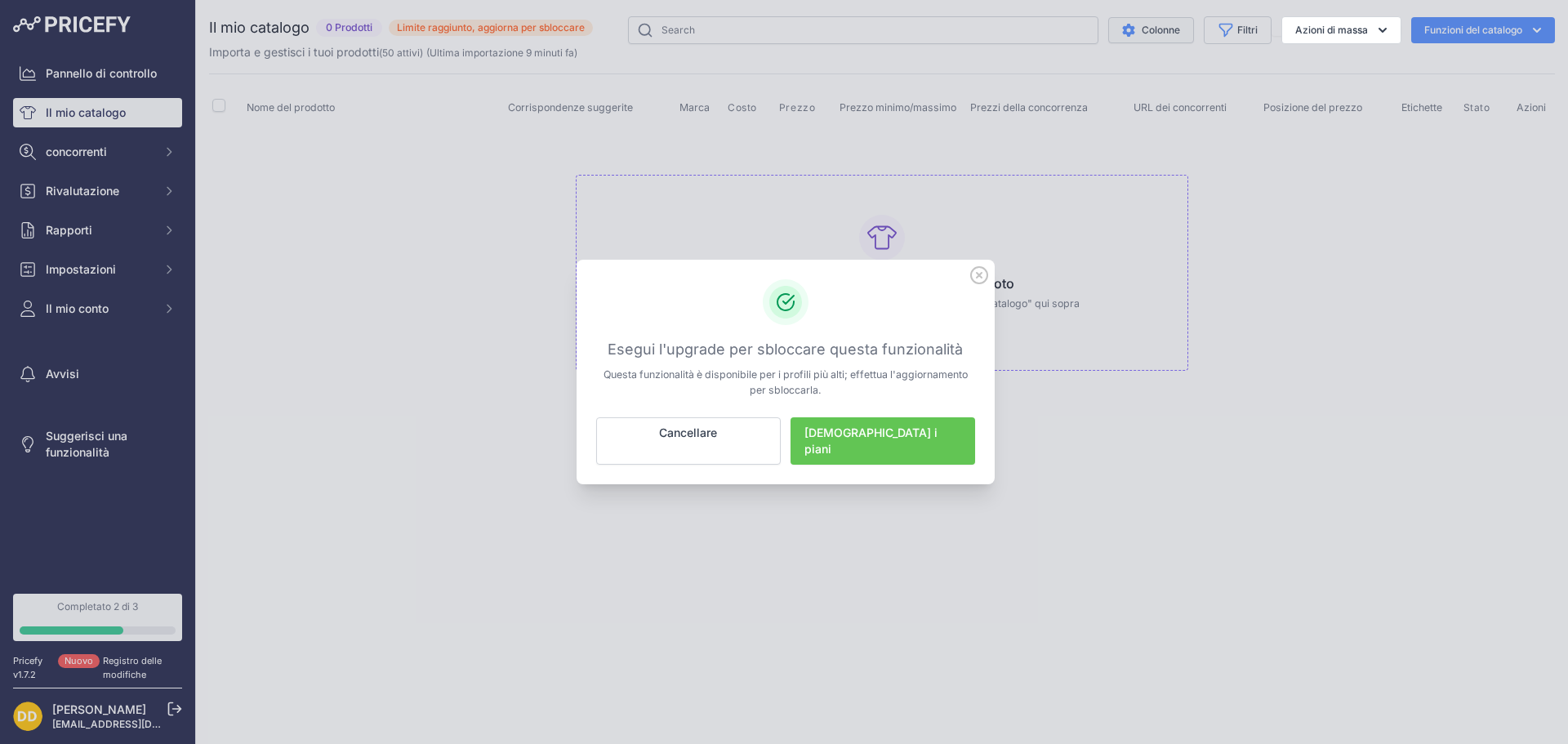
click at [979, 284] on icon at bounding box center [979, 275] width 18 height 18
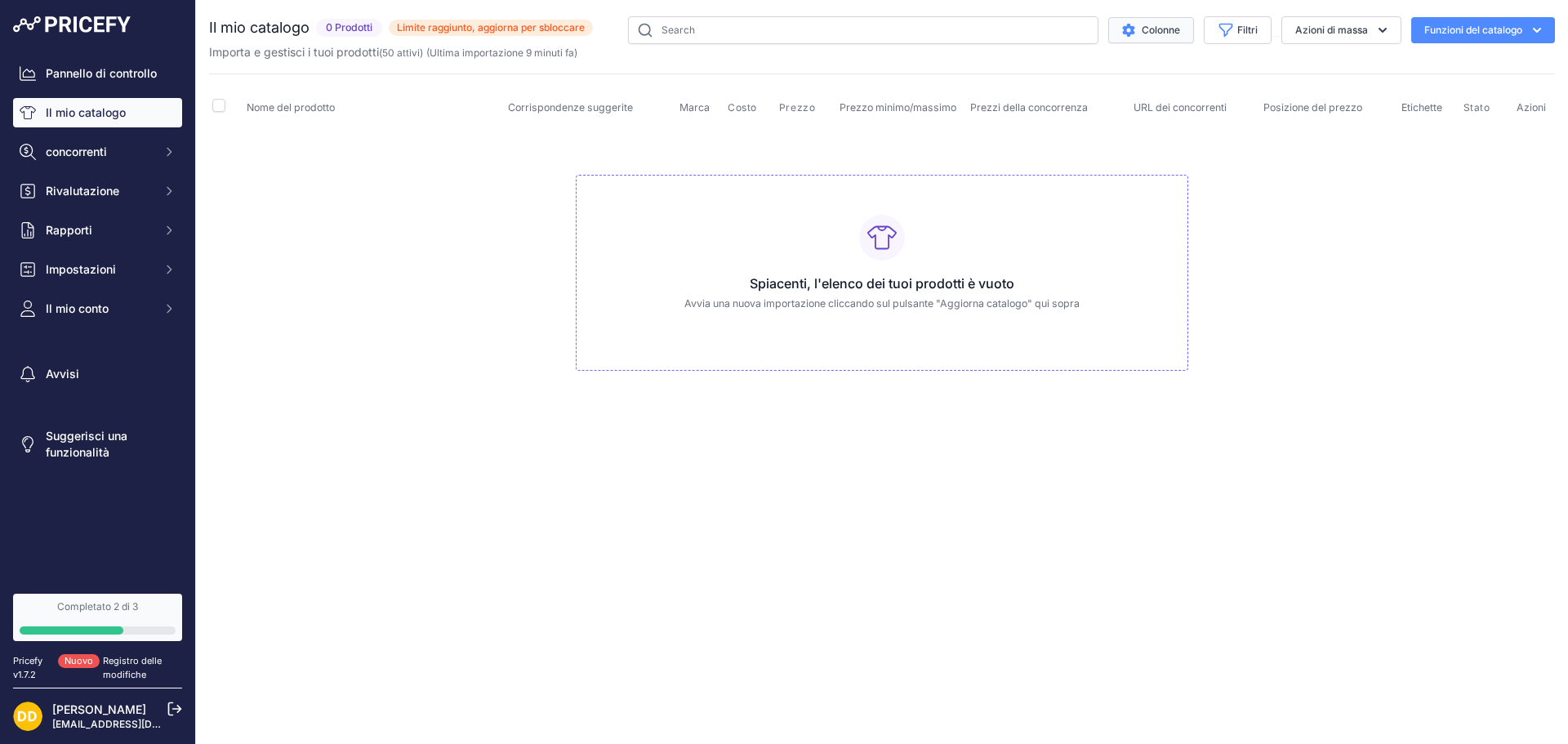
click at [1495, 30] on font "Funzioni del catalogo" at bounding box center [1473, 30] width 98 height 13
click at [1157, 32] on font "Colonne" at bounding box center [1161, 30] width 39 height 13
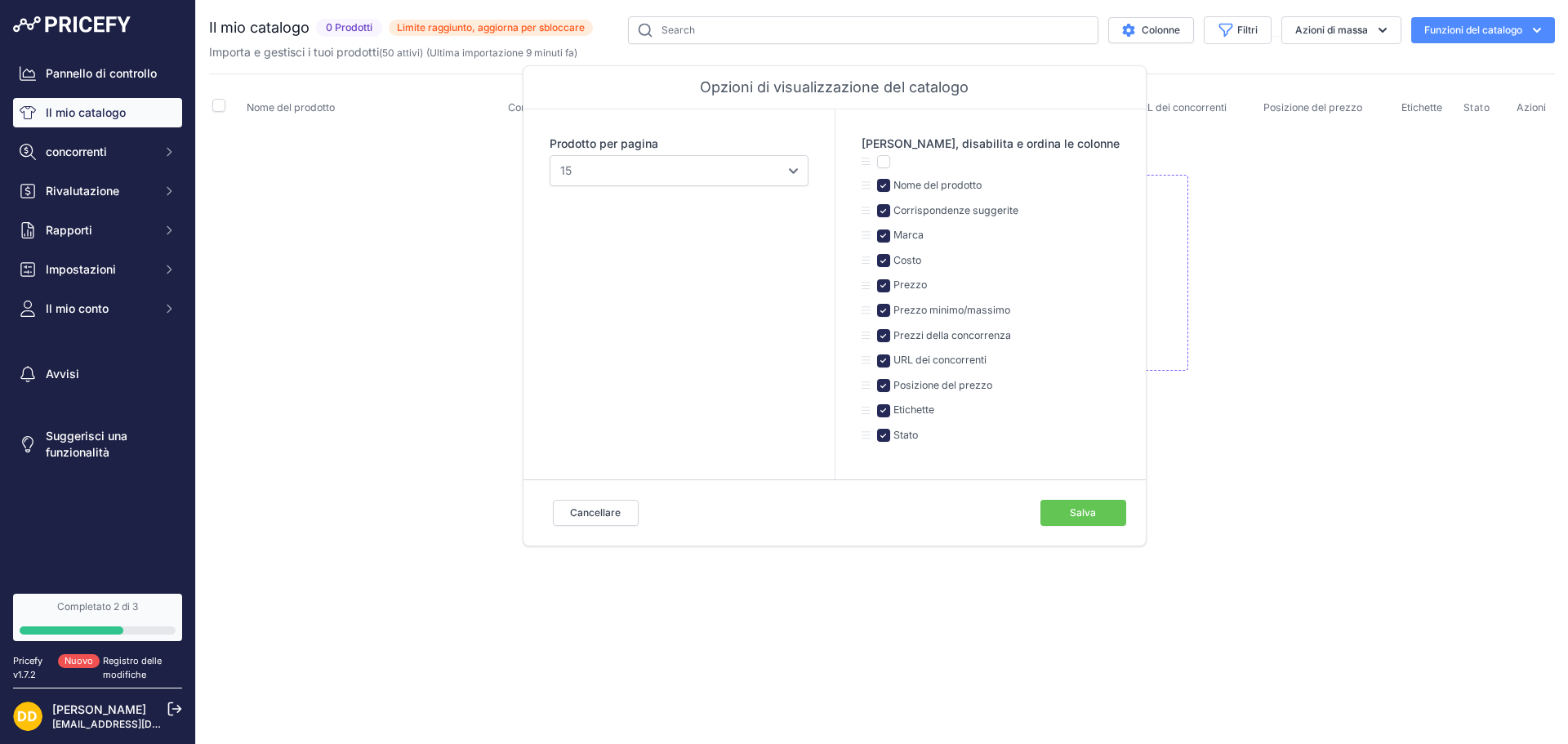
click at [593, 498] on div "Cancellare Salva" at bounding box center [835, 512] width 622 height 66
click at [119, 142] on button "concorrenti" at bounding box center [97, 152] width 169 height 30
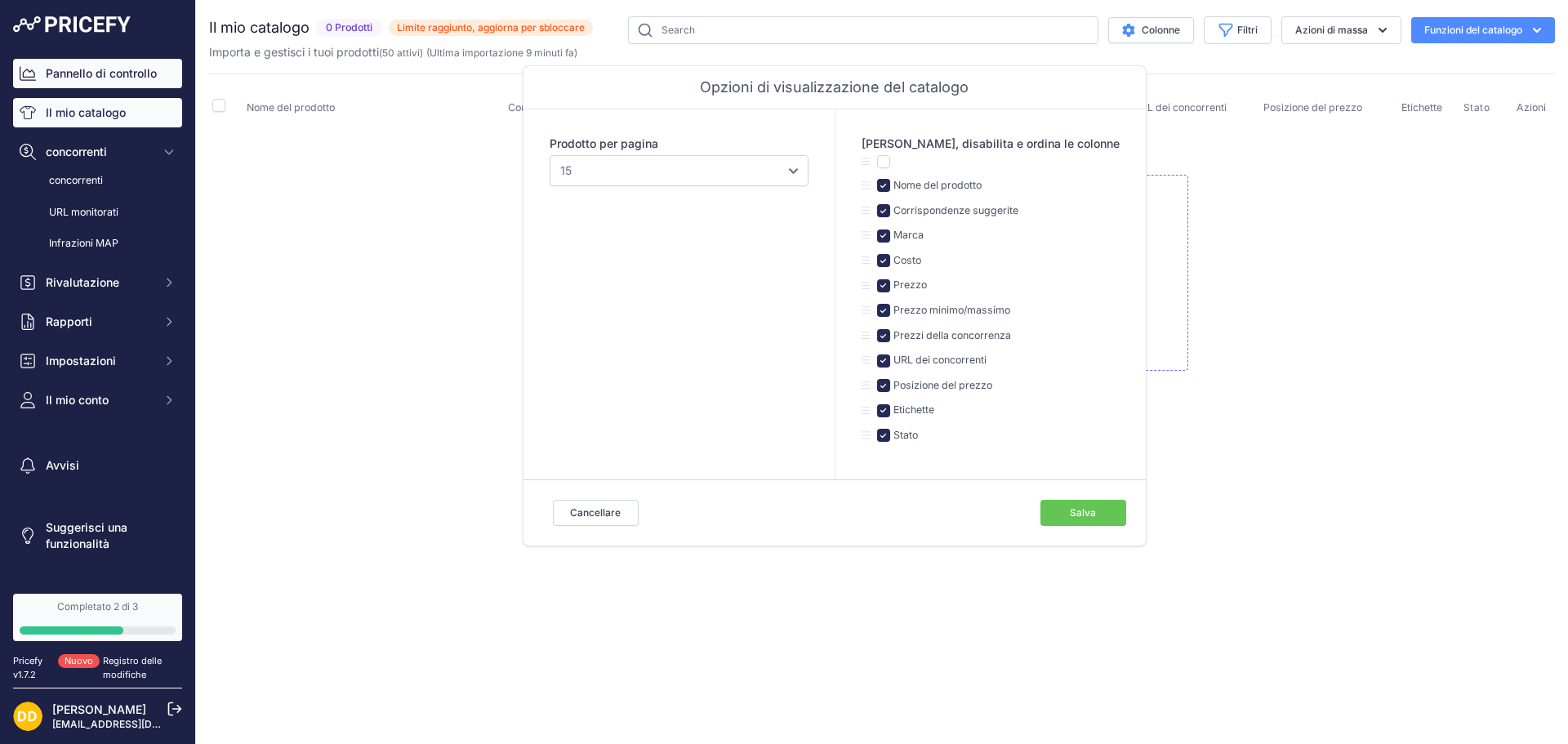
click at [113, 60] on link "Pannello di controllo" at bounding box center [97, 73] width 169 height 30
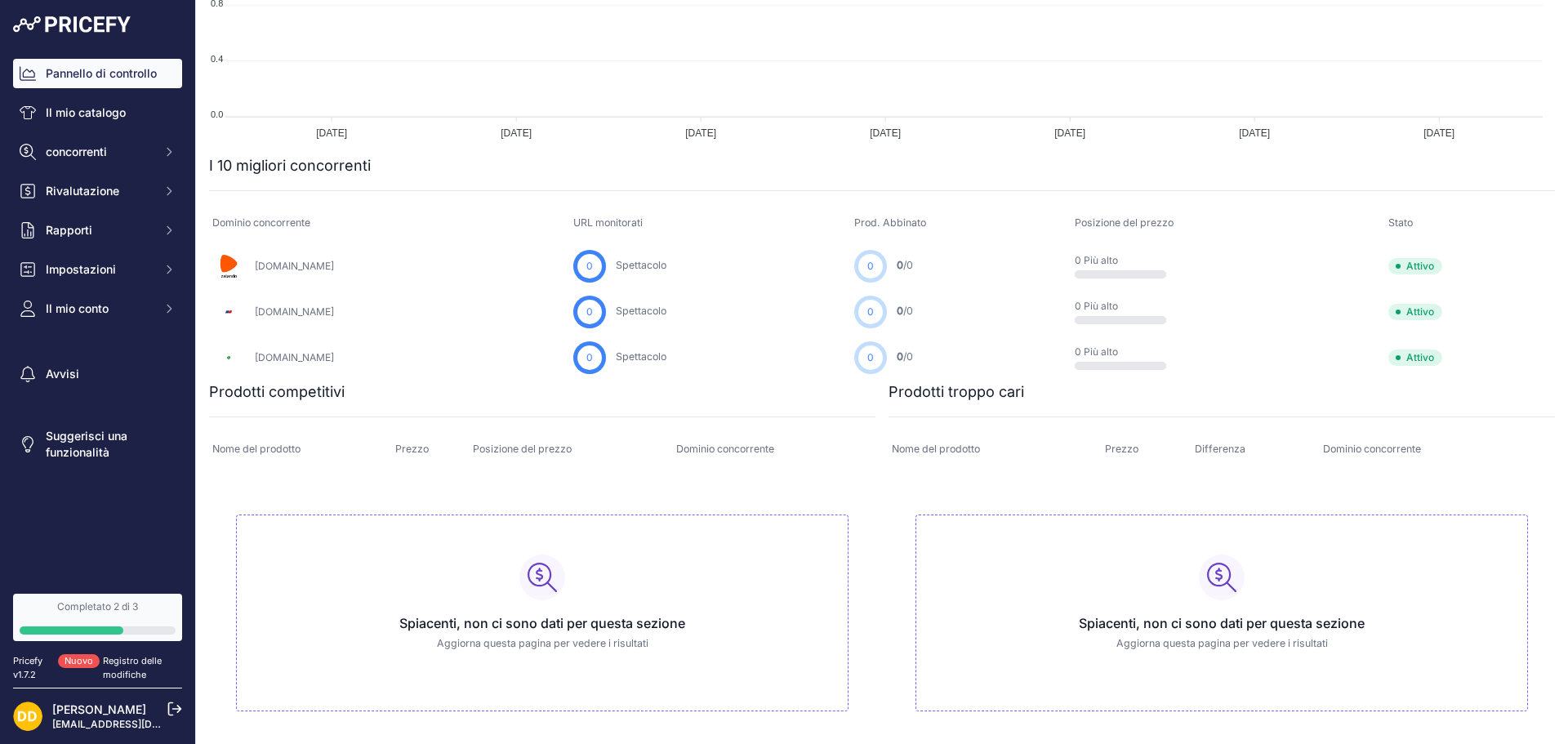
scroll to position [304, 0]
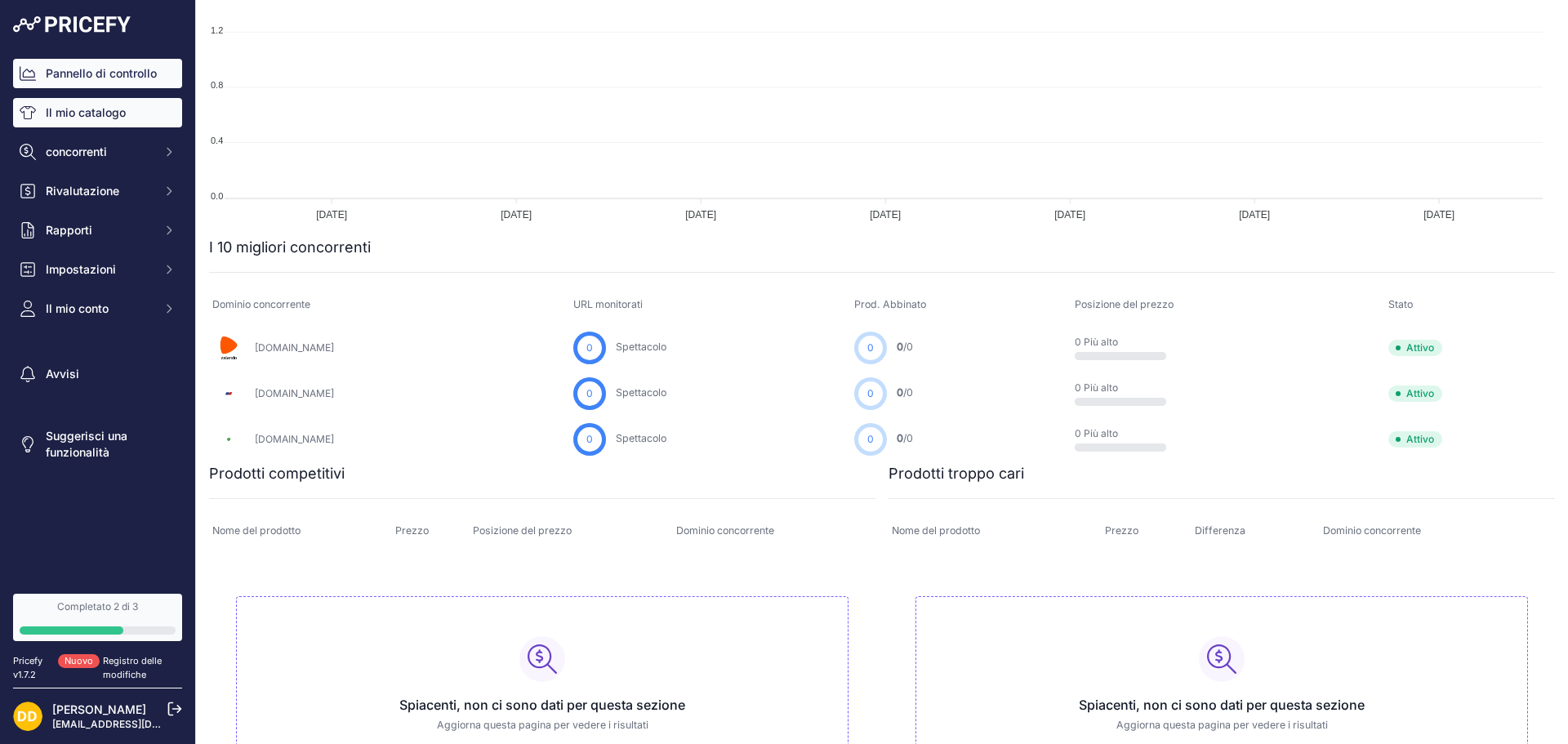
click at [65, 120] on font "Il mio catalogo" at bounding box center [86, 113] width 80 height 16
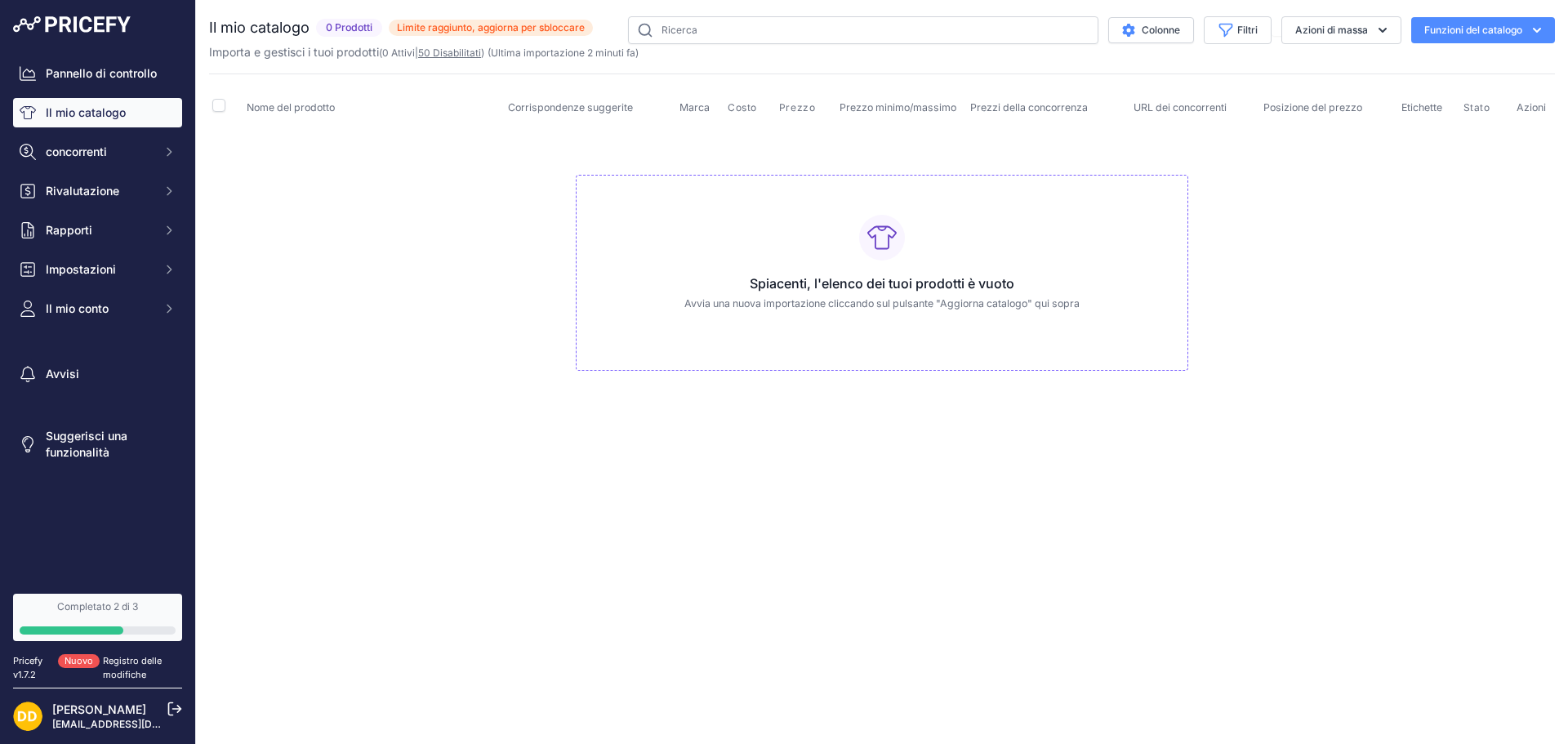
click at [460, 55] on font "50 Disabilitati" at bounding box center [450, 53] width 63 height 13
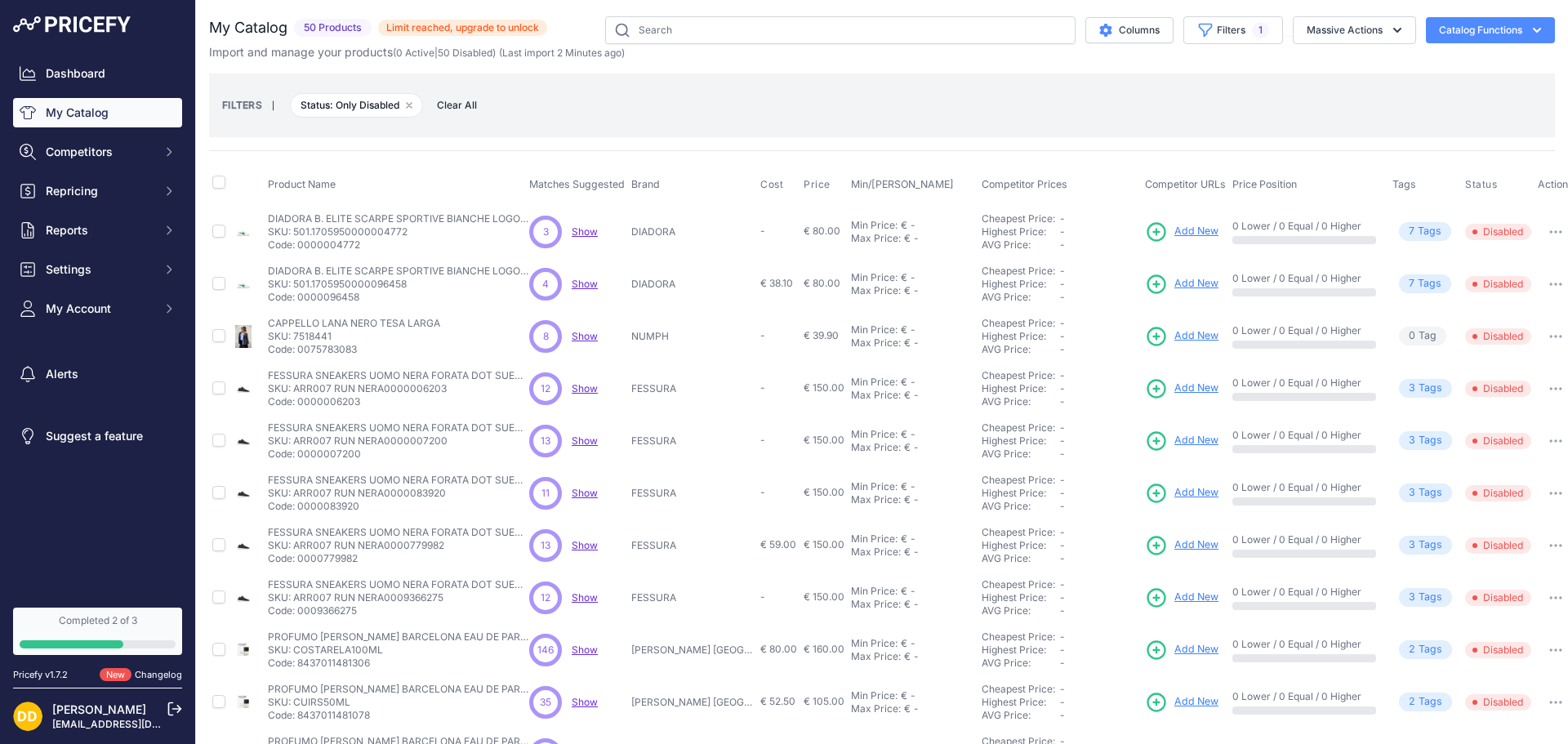
select select "0"
click at [1243, 25] on button "Filters 1" at bounding box center [1233, 30] width 99 height 28
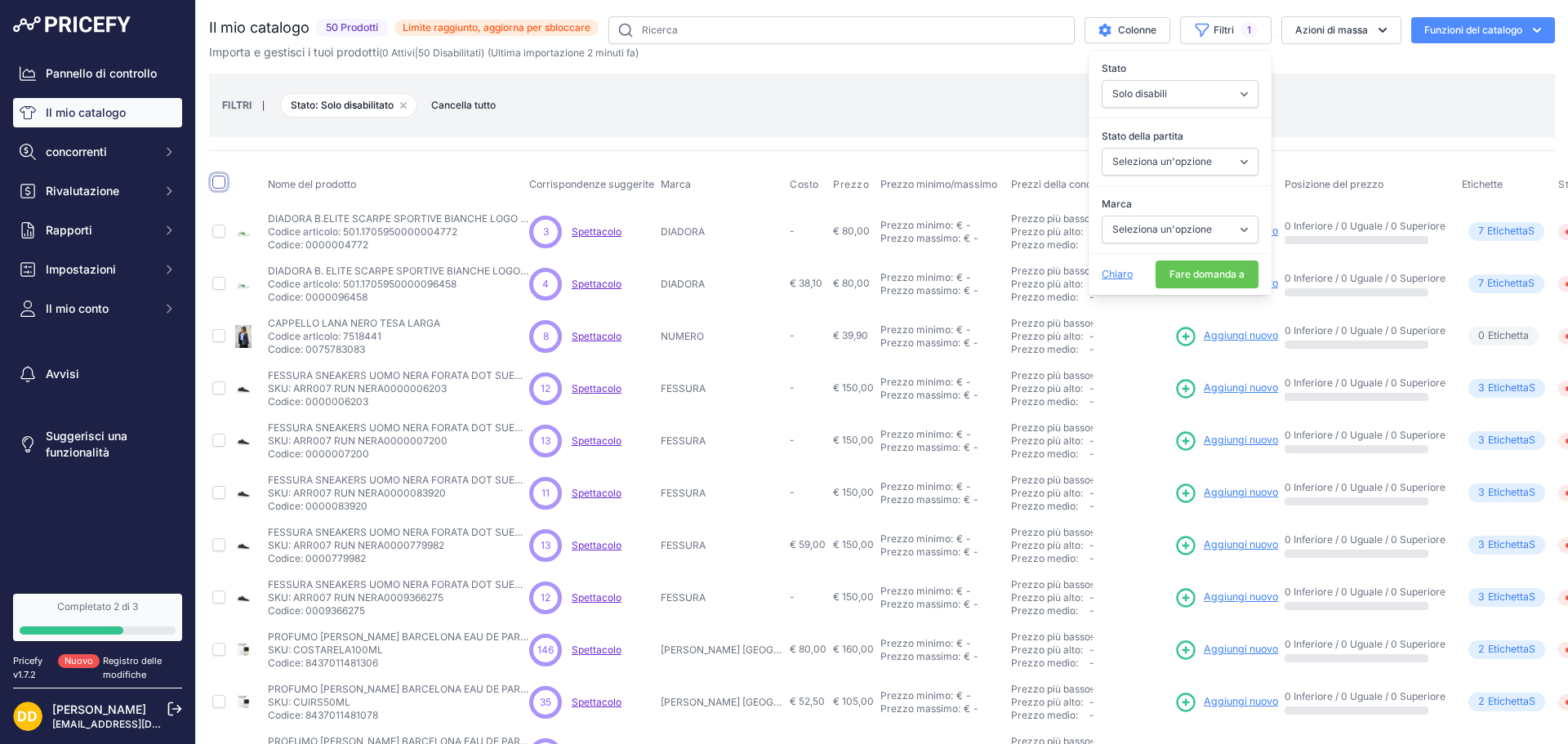
click at [221, 179] on input "checkbox" at bounding box center [219, 181] width 13 height 13
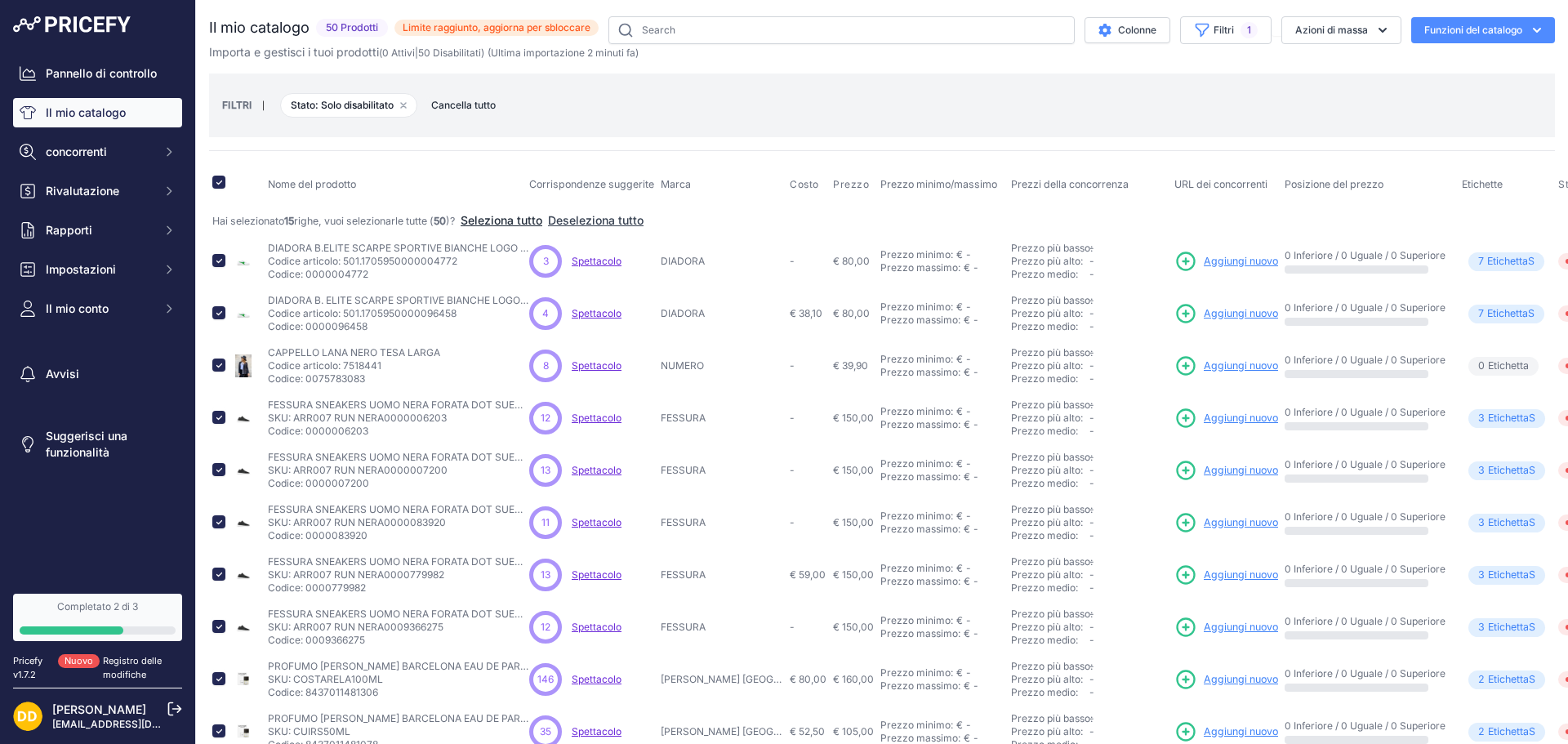
click at [542, 224] on font "Seleziona tutto" at bounding box center [501, 219] width 81 height 14
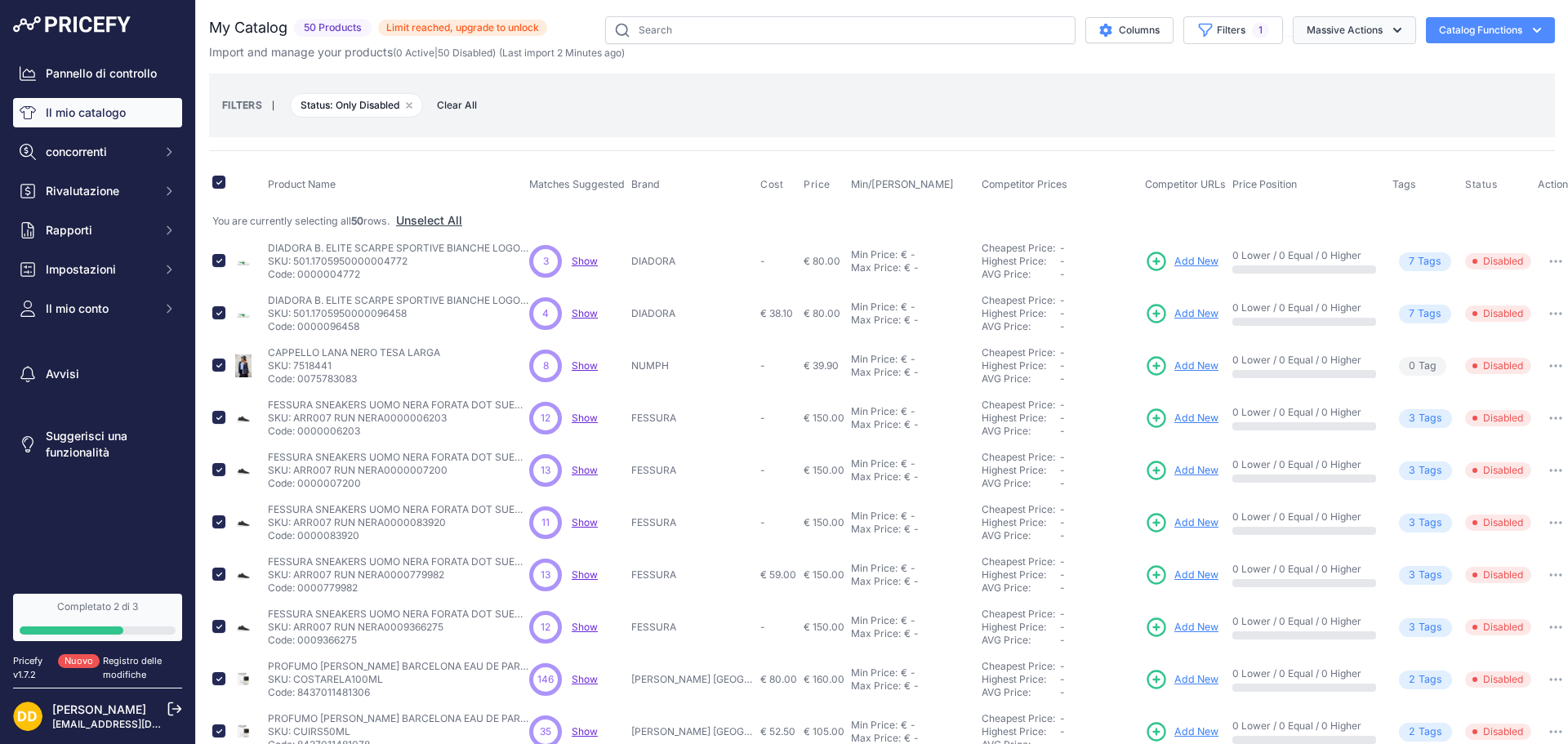
click at [1389, 30] on icon "button" at bounding box center [1397, 30] width 16 height 16
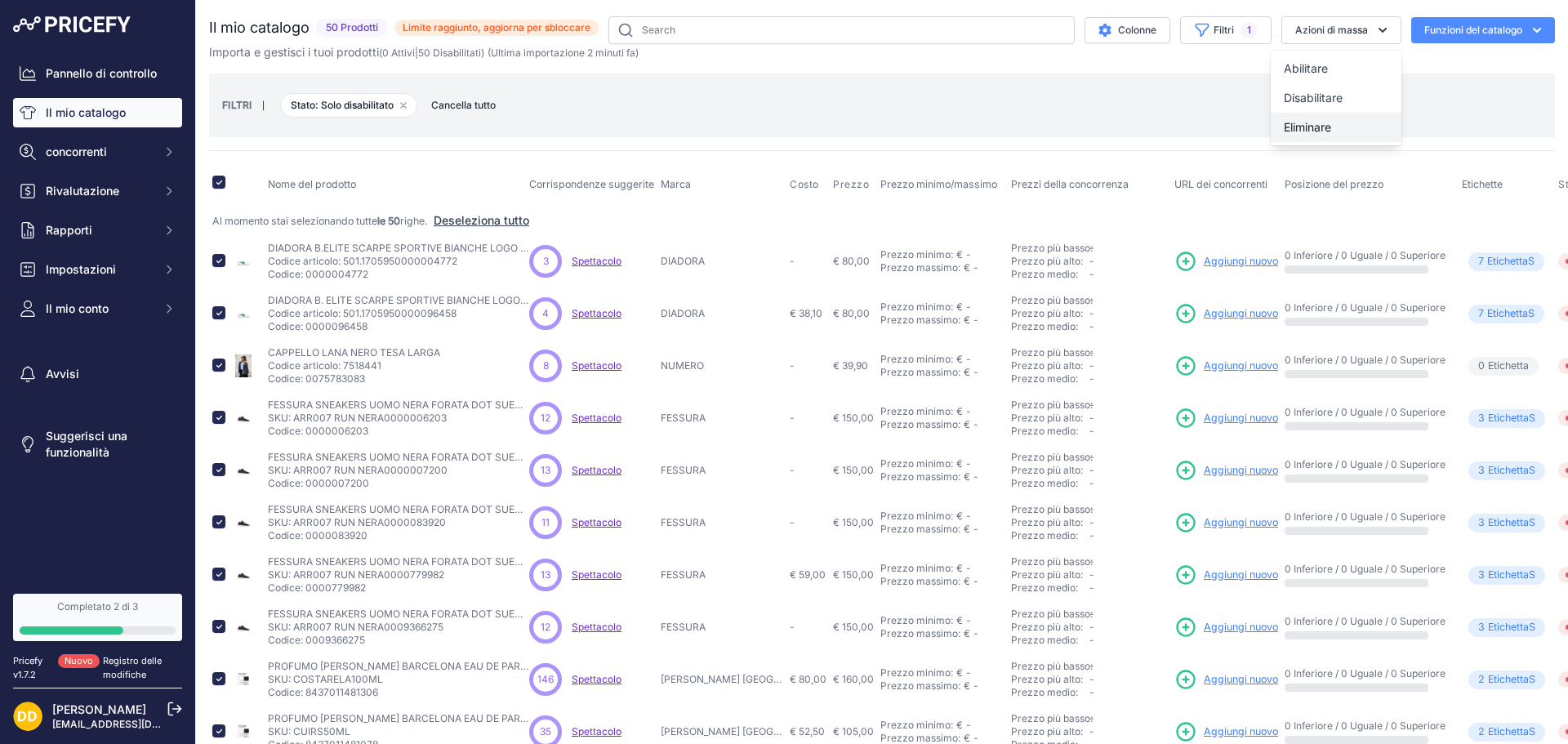
click at [1311, 128] on font "Eliminare" at bounding box center [1308, 126] width 47 height 14
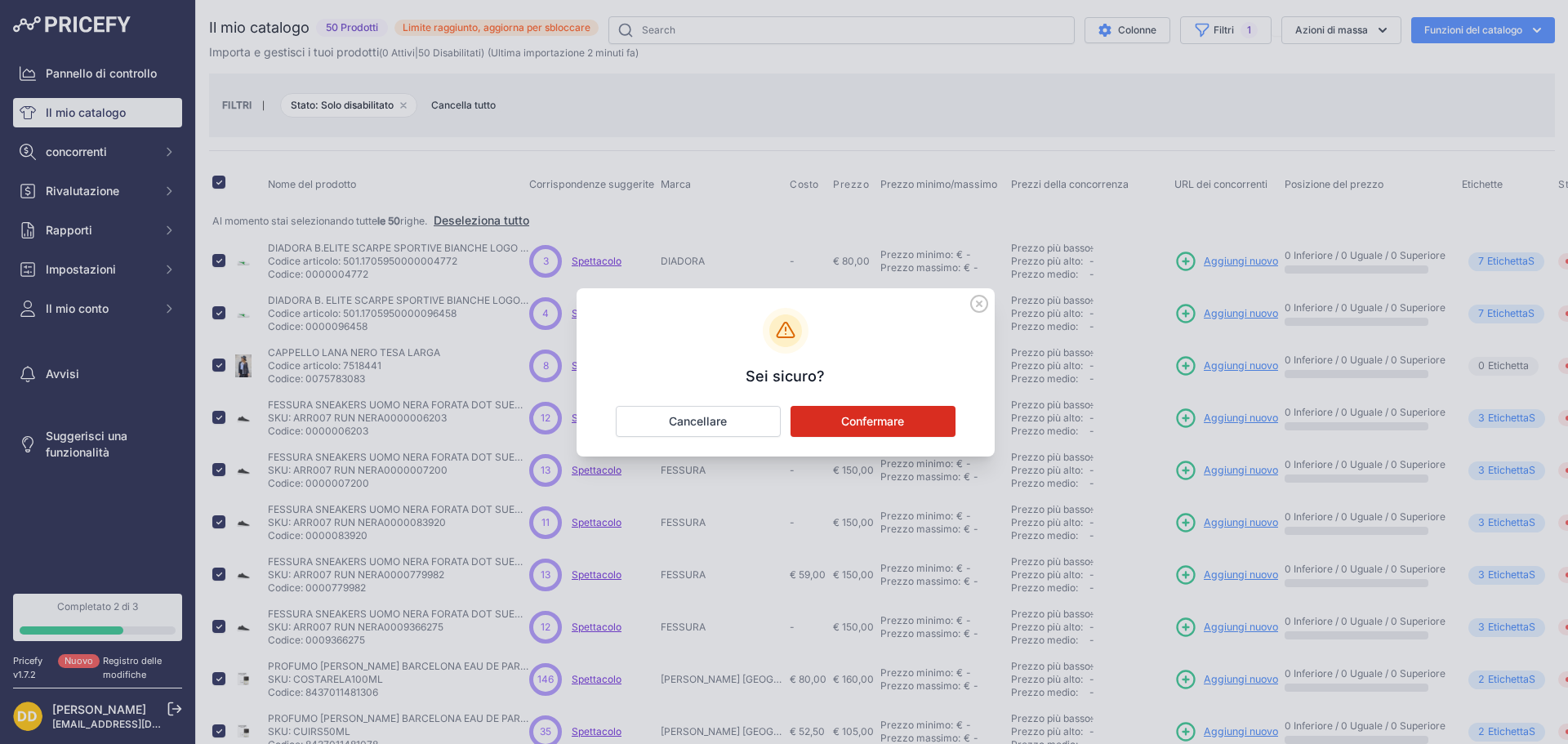
click at [893, 414] on font "Confermare" at bounding box center [873, 420] width 63 height 14
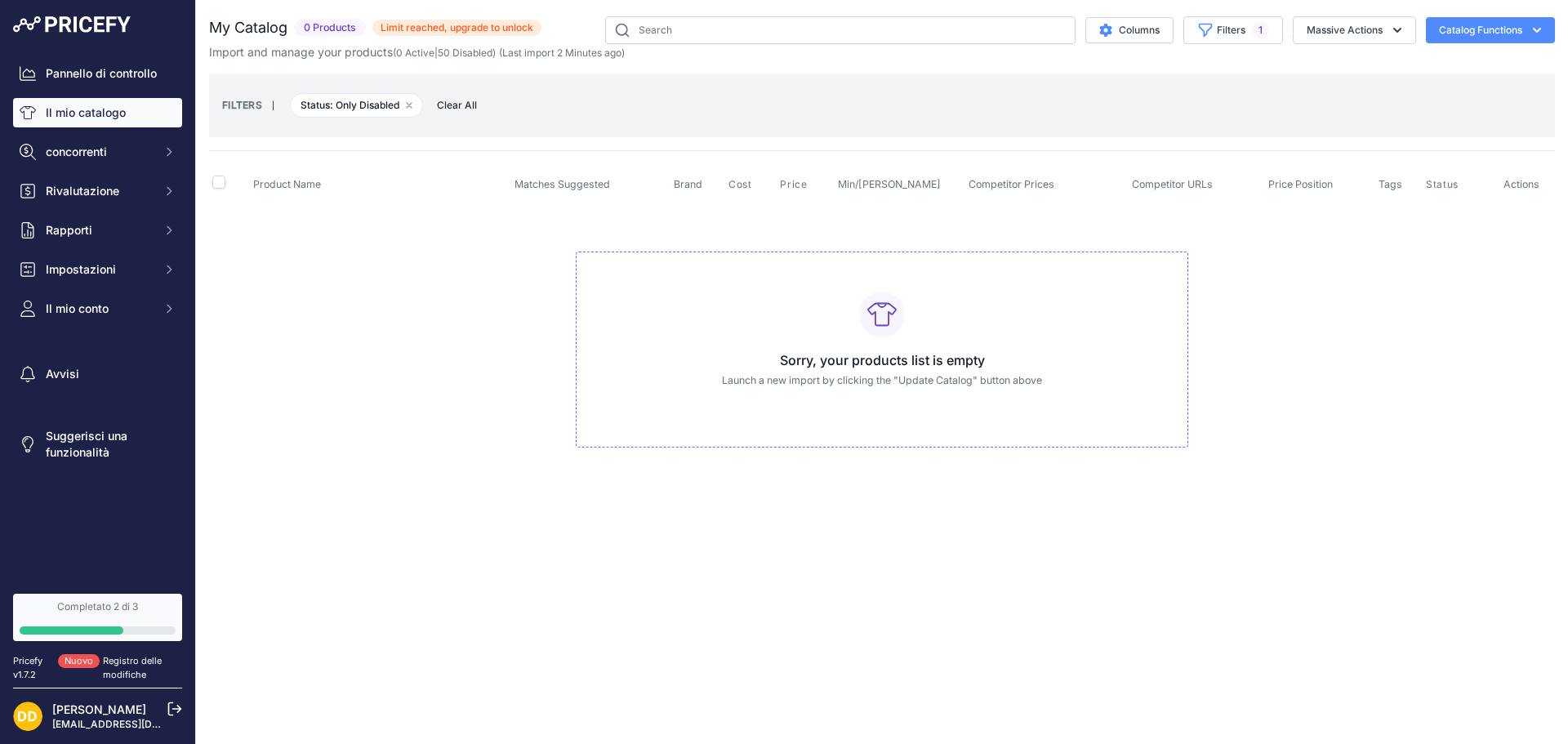
checkbox input "false"
click at [406, 111] on button "Rimuovi opzione filtro" at bounding box center [404, 105] width 13 height 13
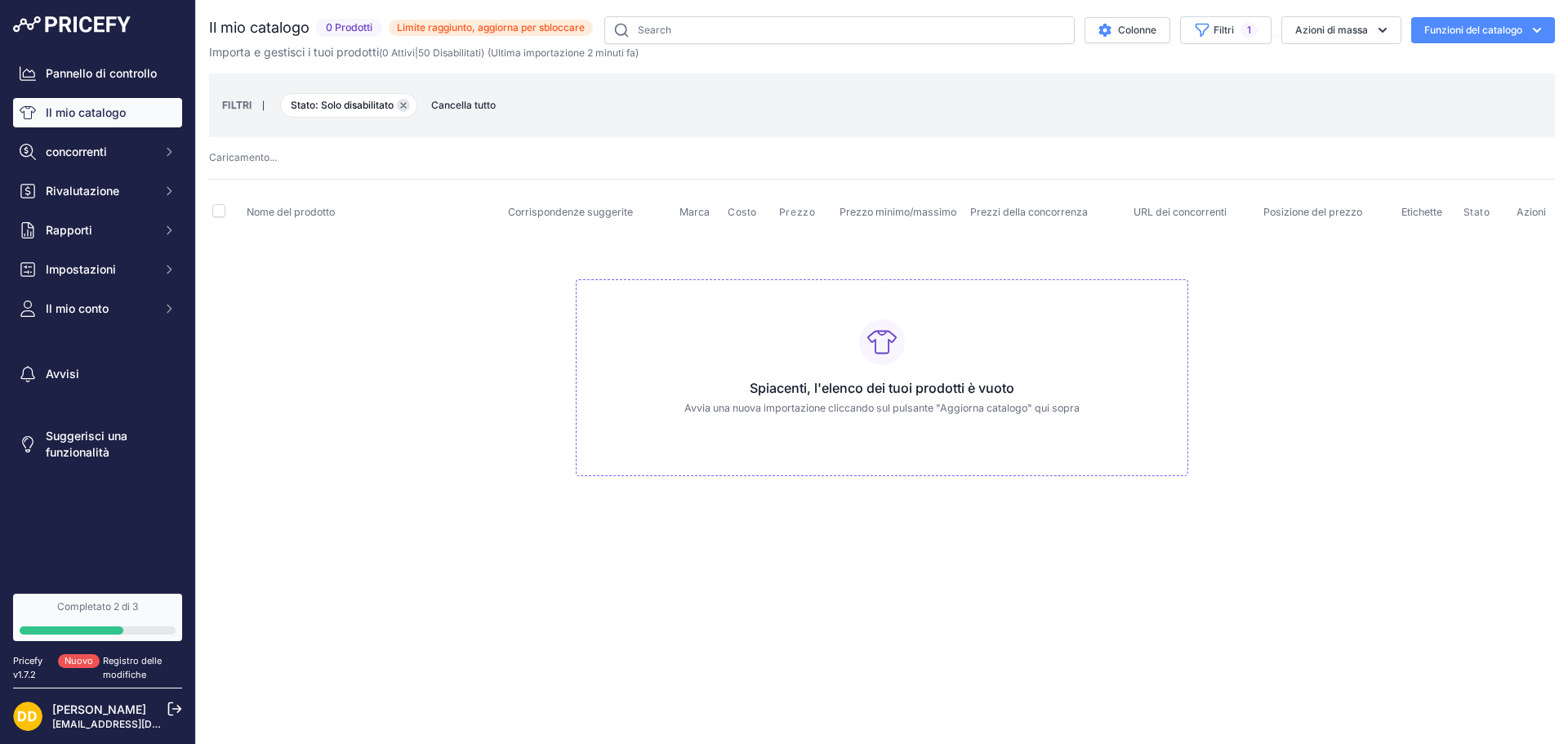
select select
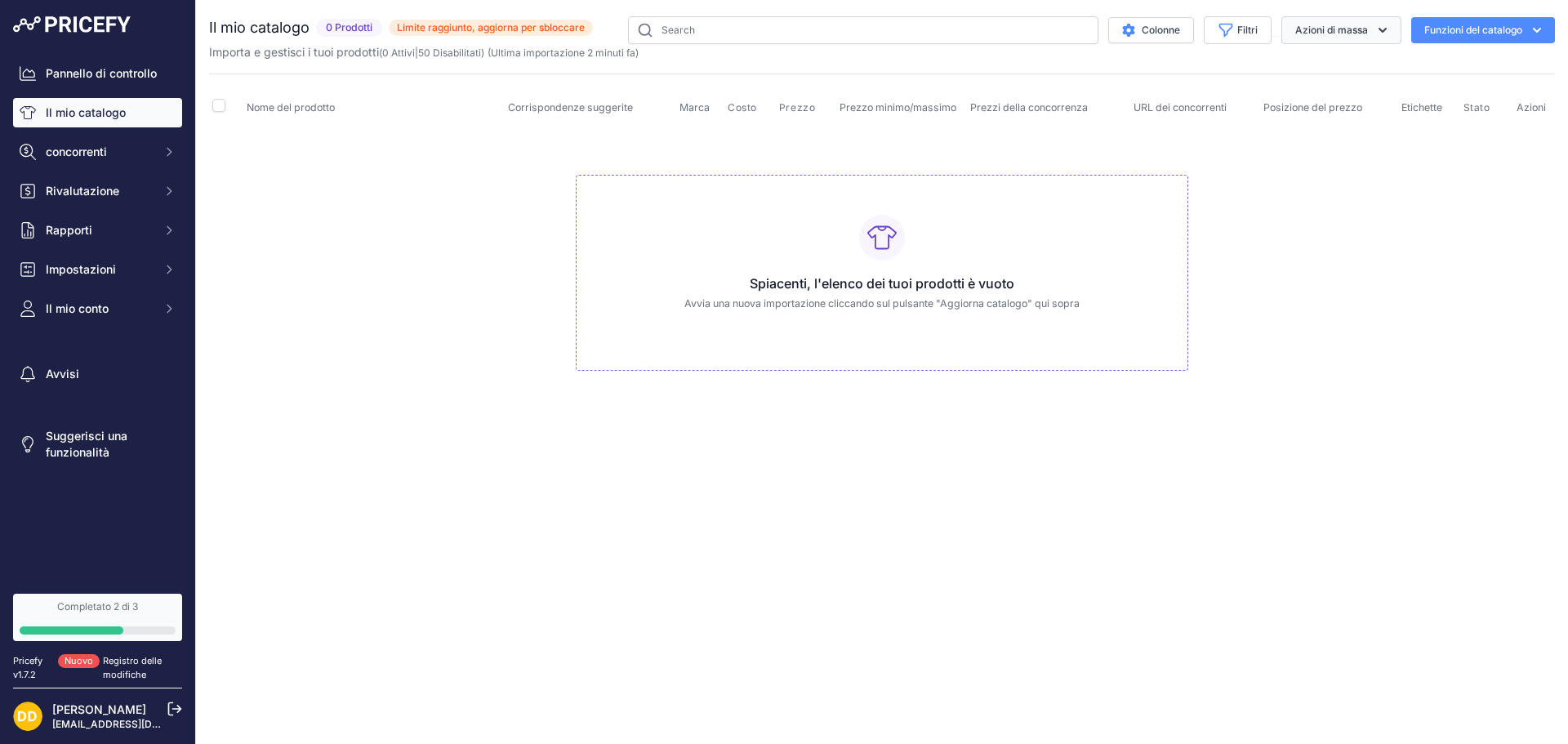
click at [1292, 22] on button "Azioni di massa" at bounding box center [1341, 30] width 120 height 28
click at [1260, 37] on button "Filtri" at bounding box center [1237, 30] width 68 height 28
click at [1155, 91] on select "Tutti gli stati Solo abilitato Solo disabili" at bounding box center [1181, 94] width 157 height 28
click at [1102, 80] on select "Tutti gli stati Solo abilitato Solo disabili" at bounding box center [1181, 94] width 157 height 28
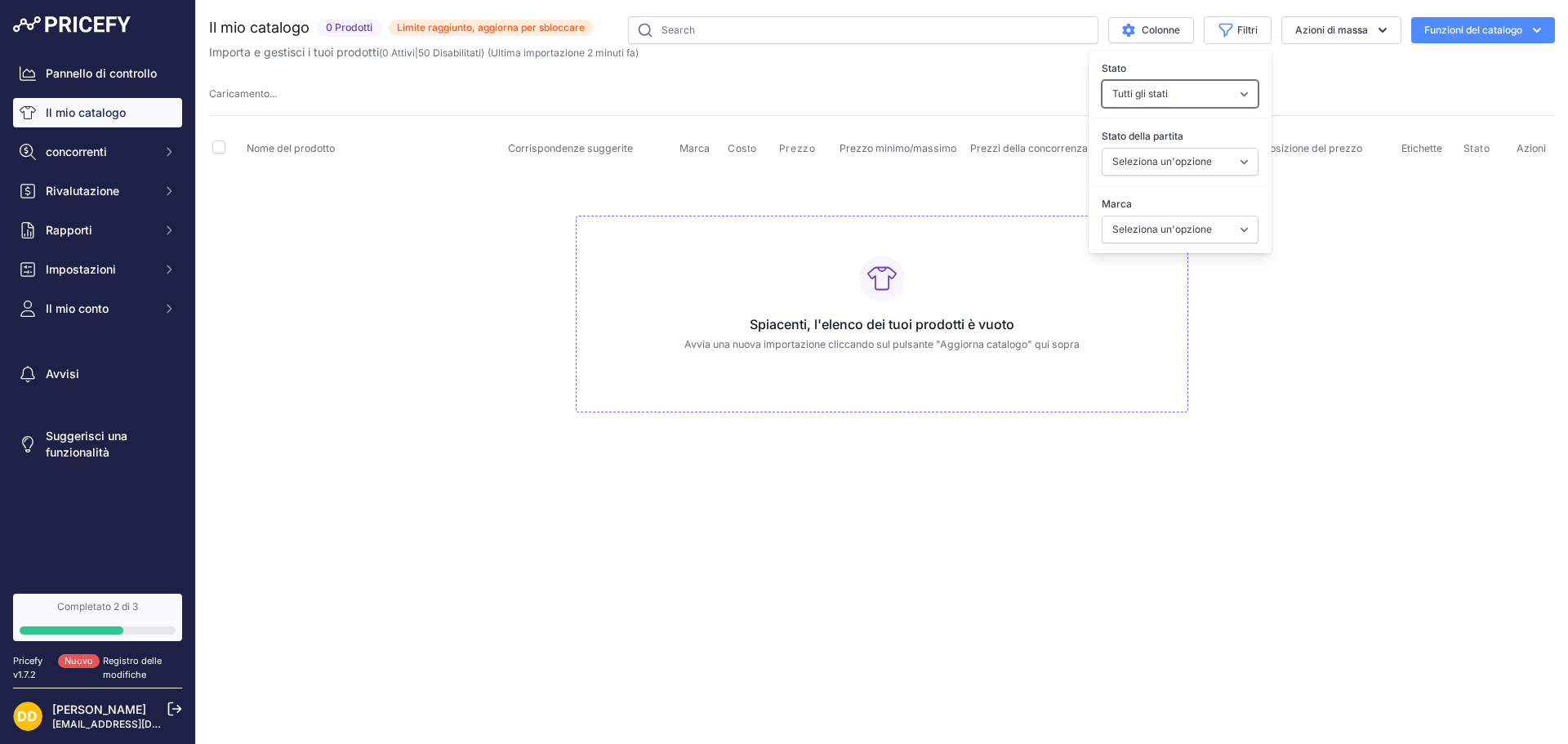
select select
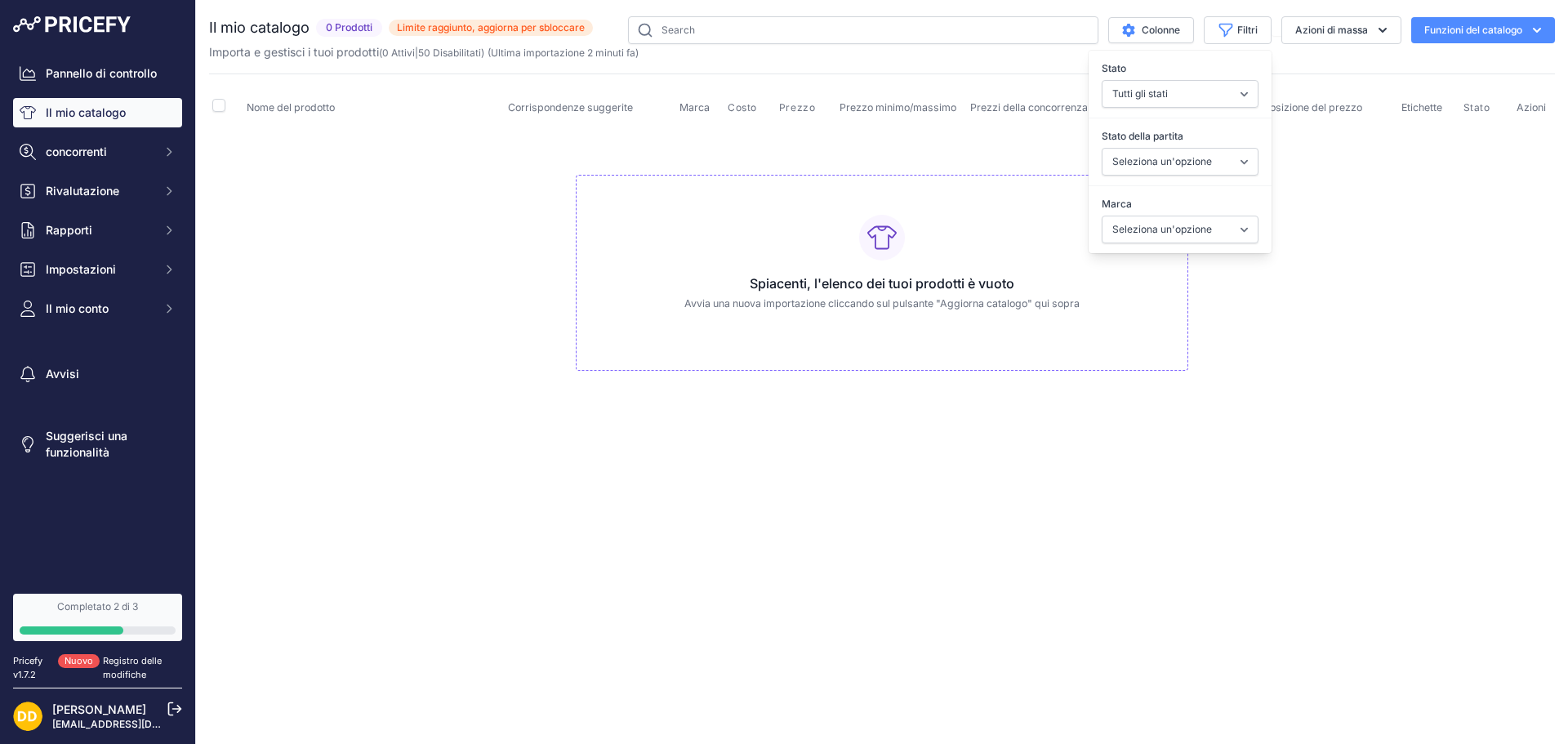
click at [1403, 174] on td "Spiacenti, l'elenco dei tuoi prodotti è vuoto Avvia una nuova importazione clic…" at bounding box center [882, 265] width 1346 height 275
click at [442, 53] on font "50 Disabilitati" at bounding box center [450, 53] width 63 height 13
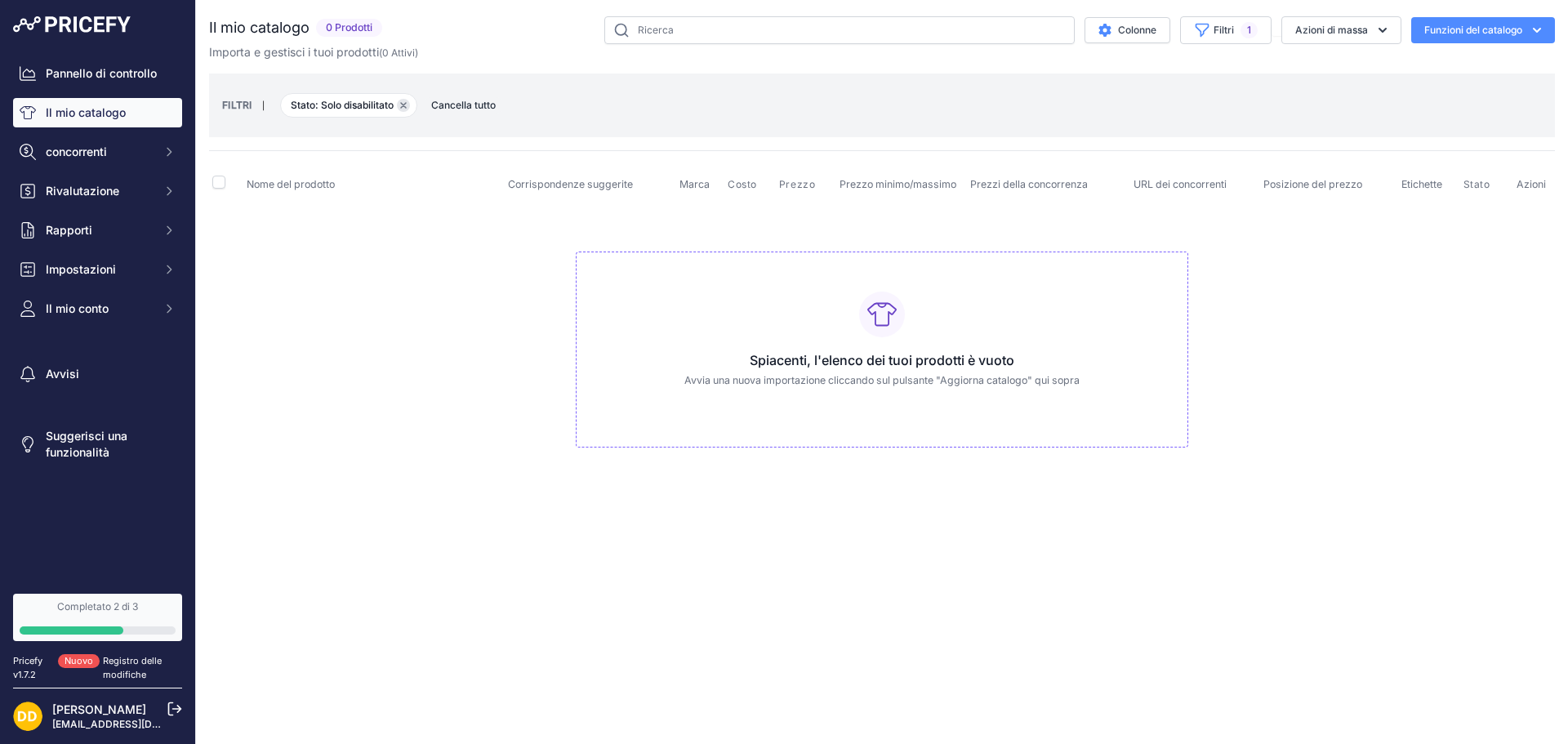
click at [408, 108] on button "Rimuovi opzione filtro" at bounding box center [404, 105] width 13 height 13
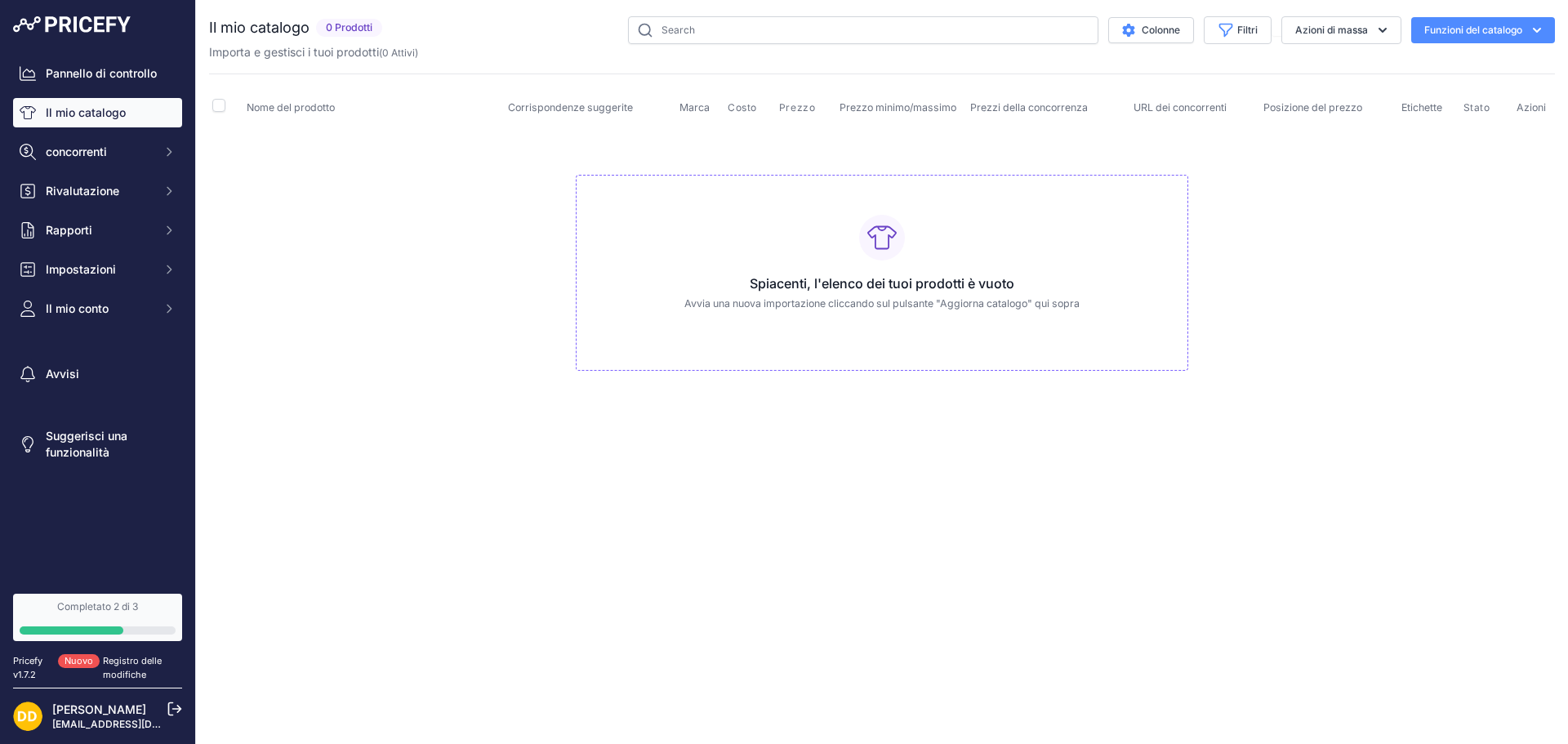
click at [126, 121] on link "Il mio catalogo" at bounding box center [97, 113] width 169 height 30
click at [1511, 34] on font "Funzioni del catalogo" at bounding box center [1473, 30] width 98 height 13
click at [1153, 25] on font "Colonne" at bounding box center [1161, 30] width 39 height 13
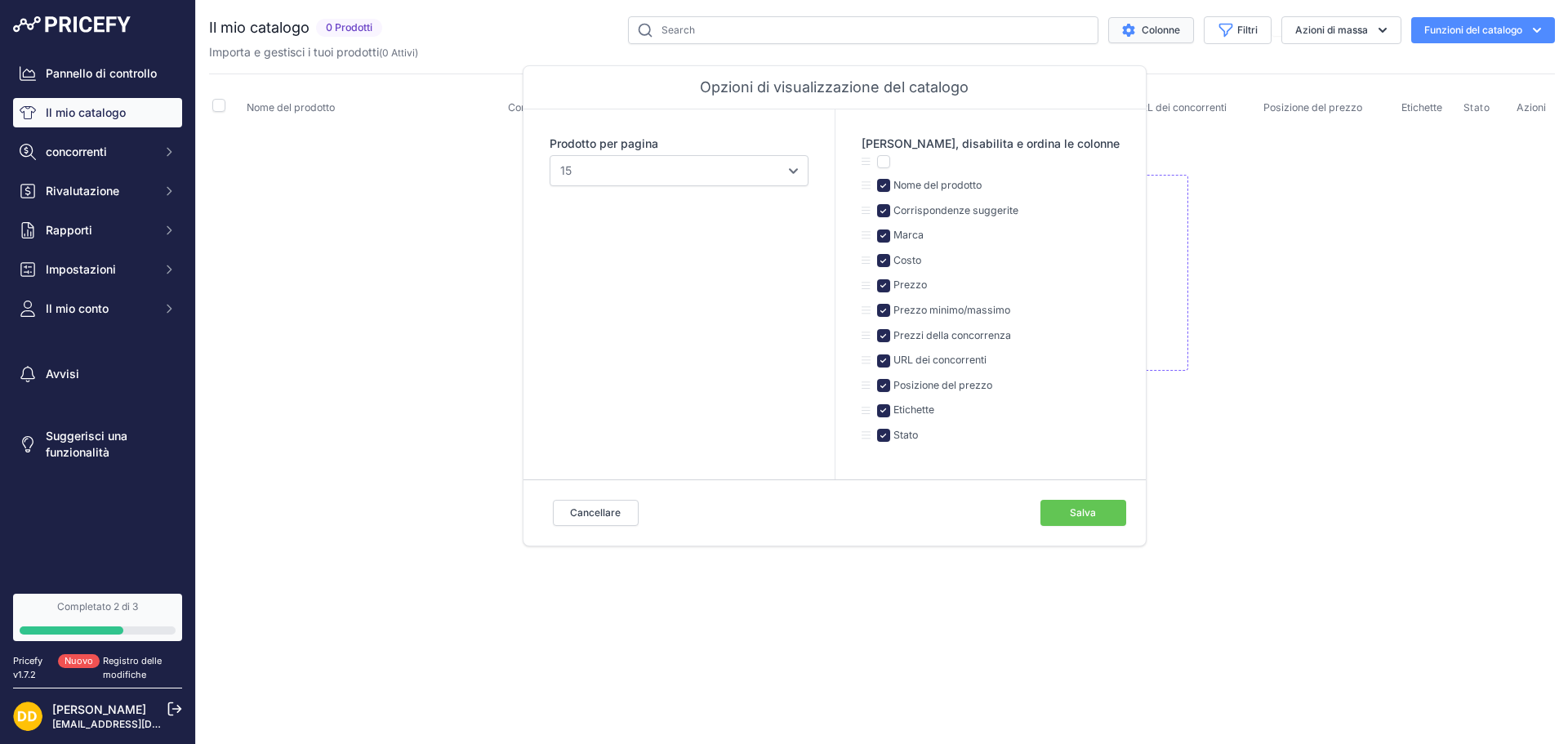
click at [1070, 511] on font "Salva" at bounding box center [1083, 513] width 26 height 13
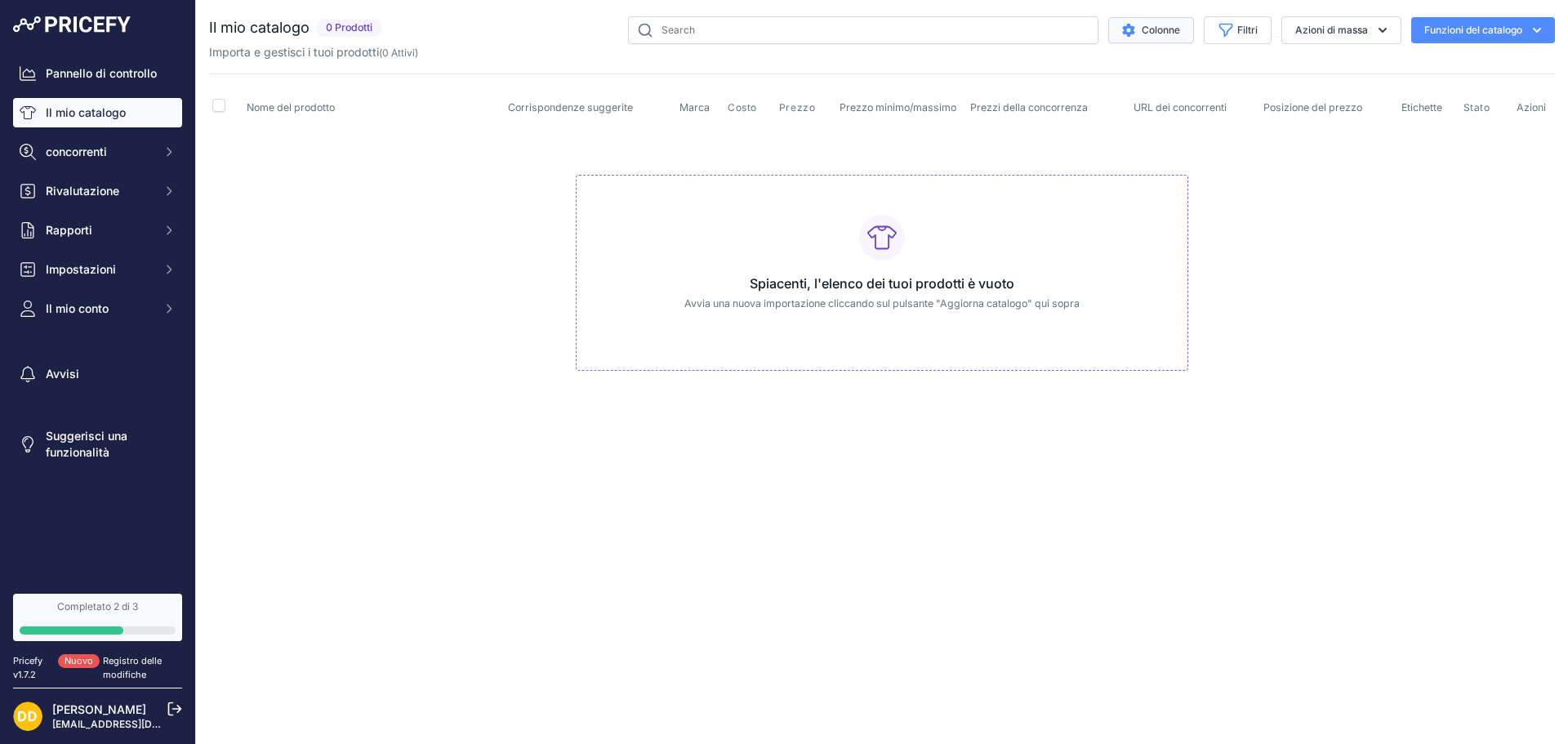
click at [1454, 39] on button "Funzioni del catalogo" at bounding box center [1483, 30] width 144 height 26
click at [1428, 138] on font "Aggiorna catalogo" at bounding box center [1438, 136] width 85 height 13
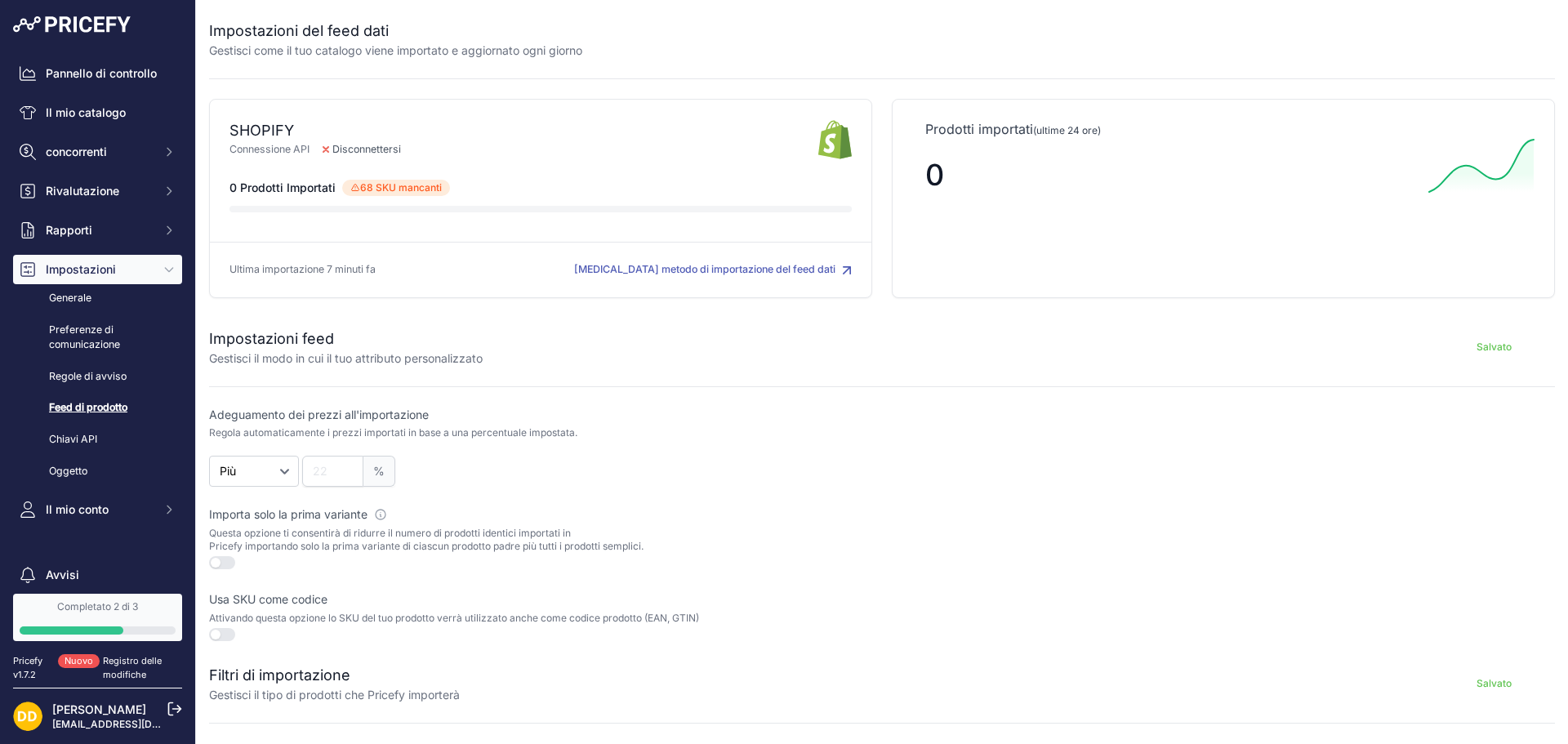
drag, startPoint x: 780, startPoint y: 265, endPoint x: 467, endPoint y: 269, distance: 313.0
click at [479, 322] on div "Impostazioni del feed dati Gestisci come il tuo catalogo viene importato e aggi…" at bounding box center [882, 507] width 1372 height 1014
click at [847, 148] on div "SHOPIFY Connessione API Disconnettersi" at bounding box center [541, 198] width 663 height 200
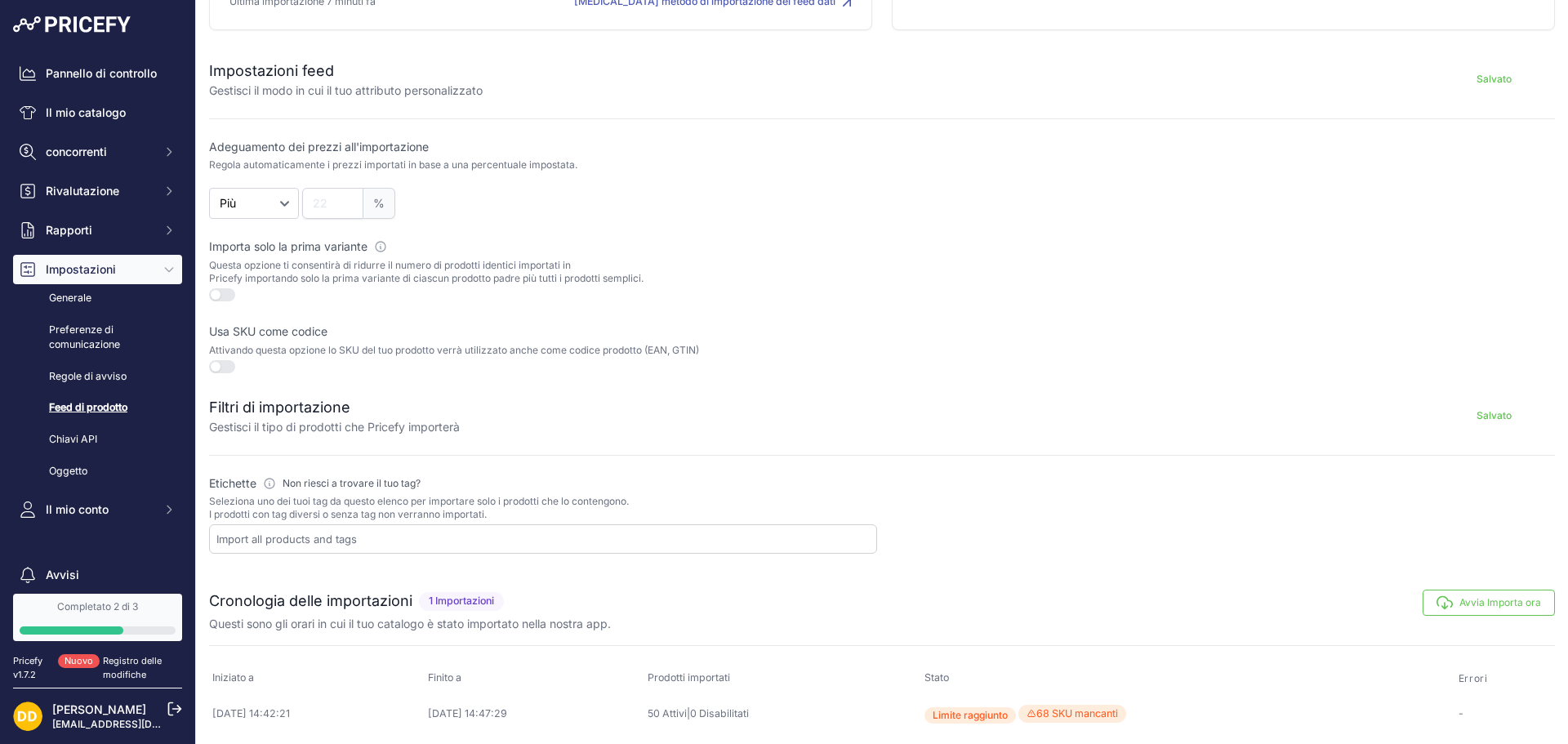
scroll to position [270, 0]
click at [396, 540] on input "text" at bounding box center [546, 536] width 660 height 14
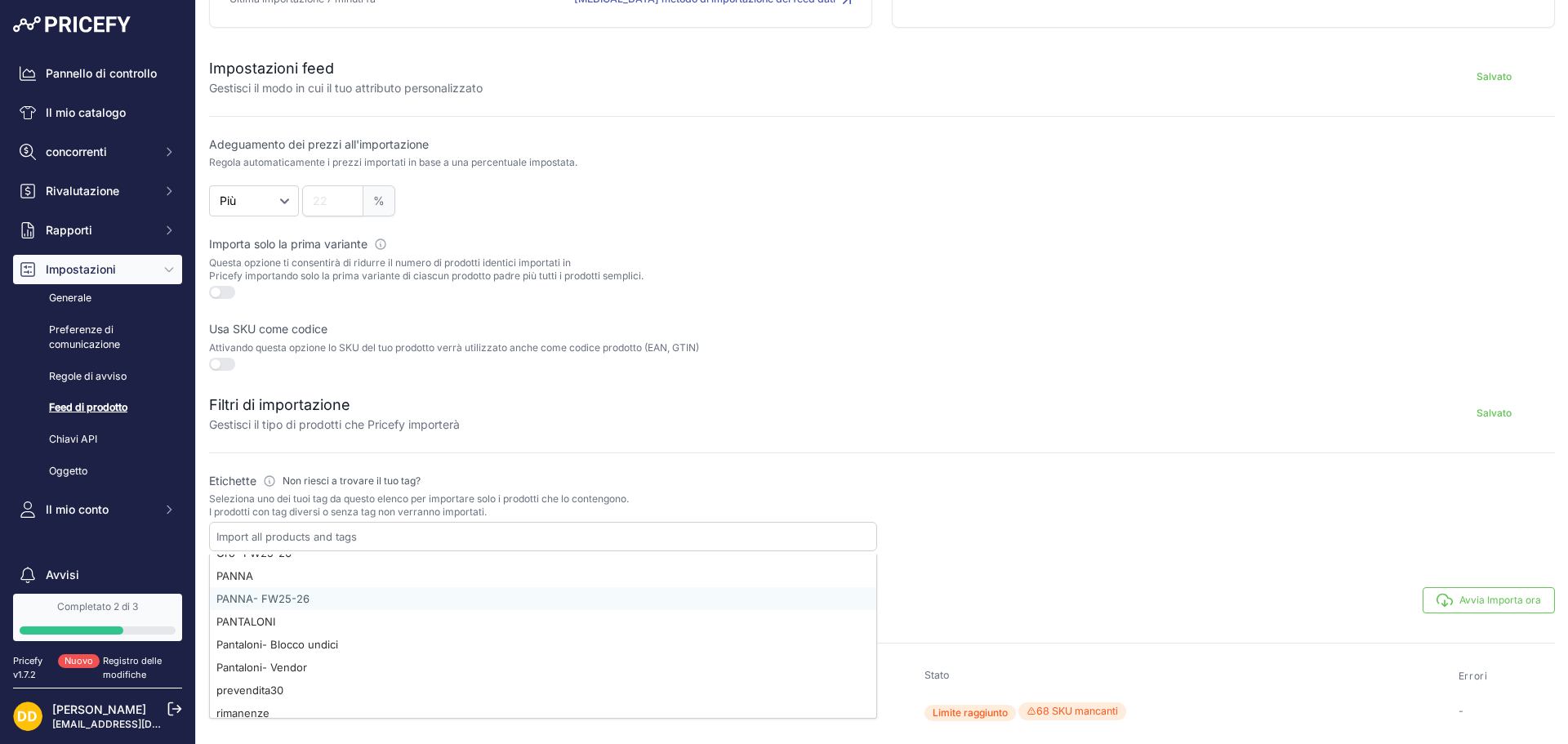
scroll to position [1633, 0]
click at [988, 588] on div "Avvia Importa ora" at bounding box center [1032, 600] width 1045 height 26
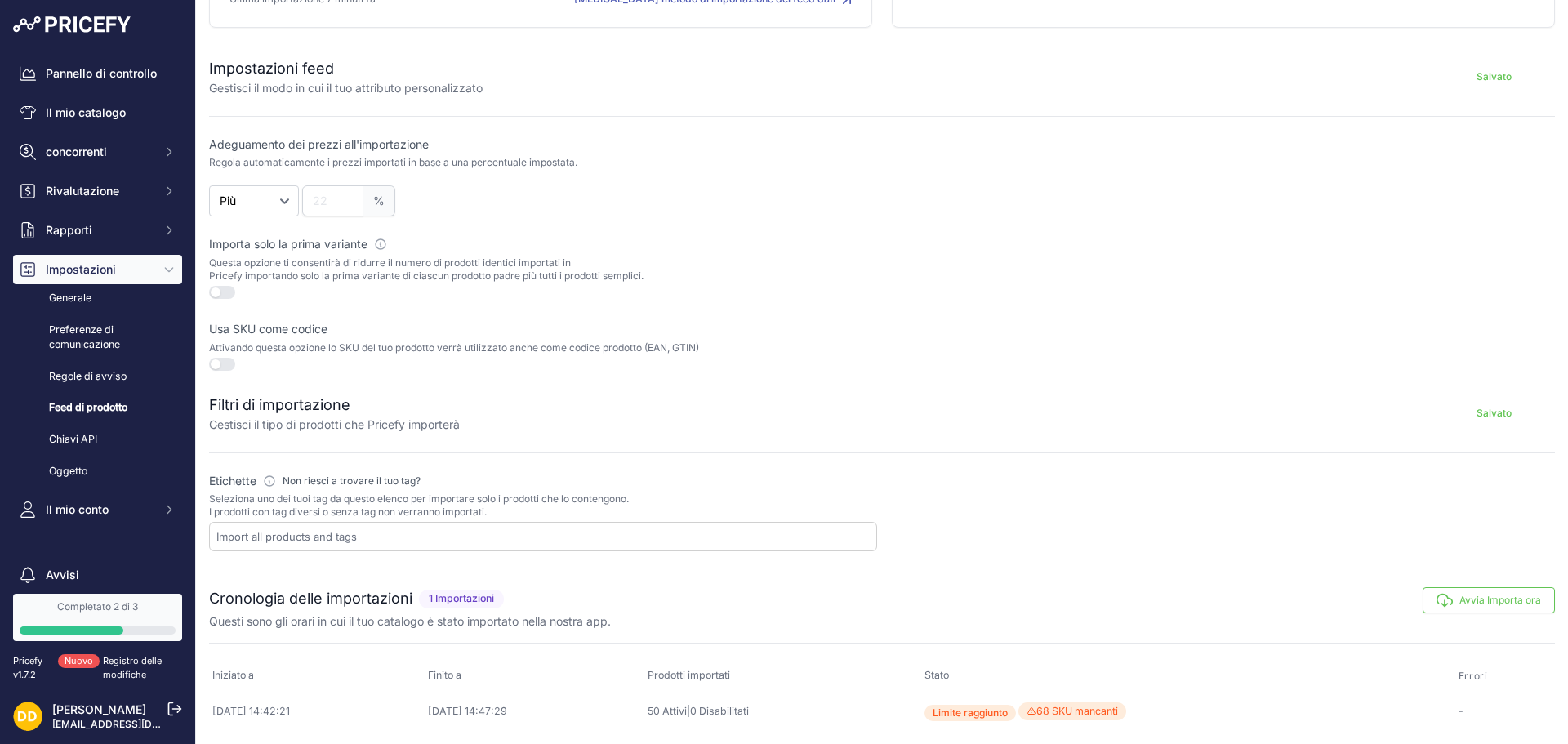
click at [442, 547] on div at bounding box center [544, 536] width 668 height 30
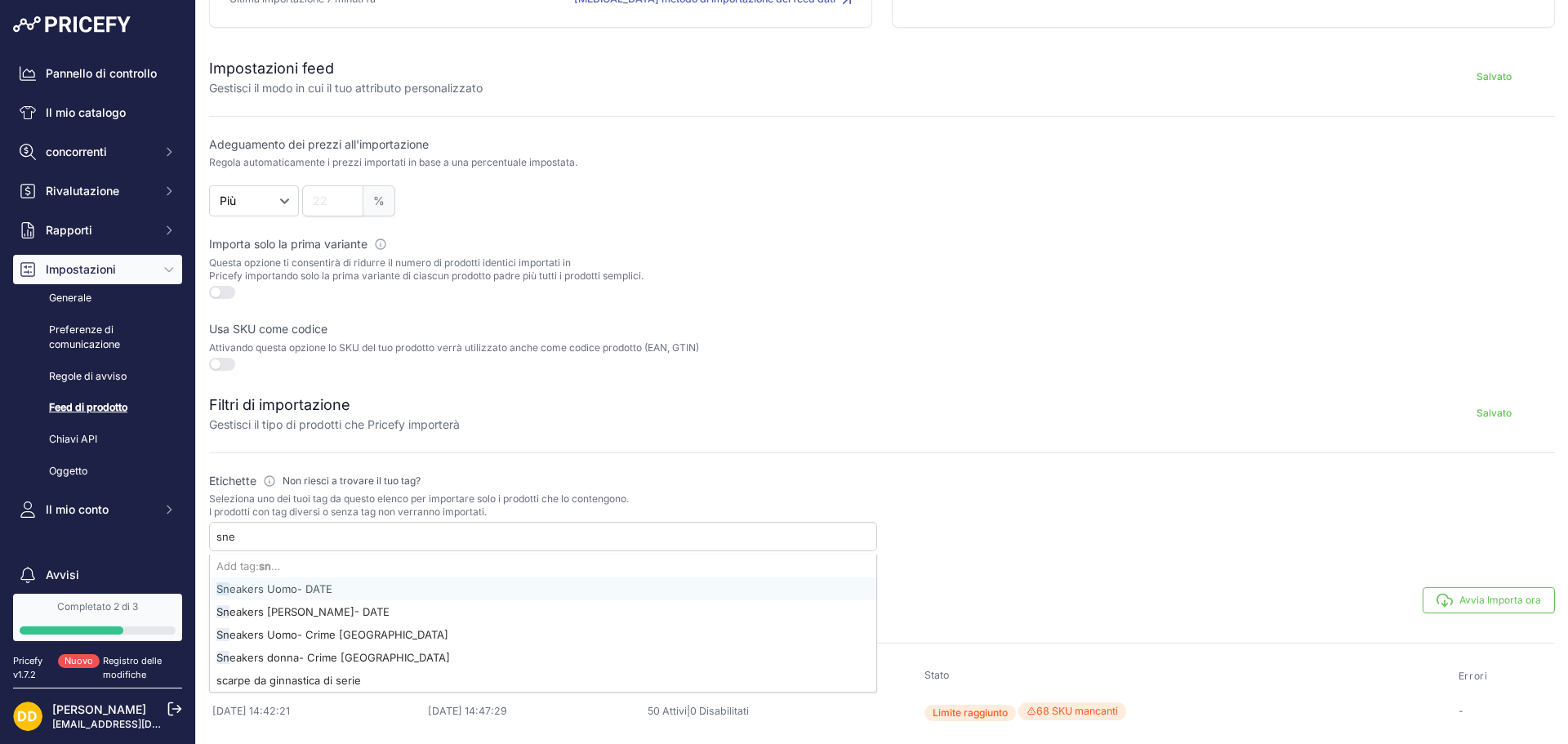
scroll to position [0, 0]
drag, startPoint x: 394, startPoint y: 523, endPoint x: 0, endPoint y: 470, distance: 397.5
click at [0, 470] on div "Pannello di controllo Il mio catalogo concorrenti concorrenti URL monitorati In…" at bounding box center [784, 372] width 1568 height 744
type input "s"
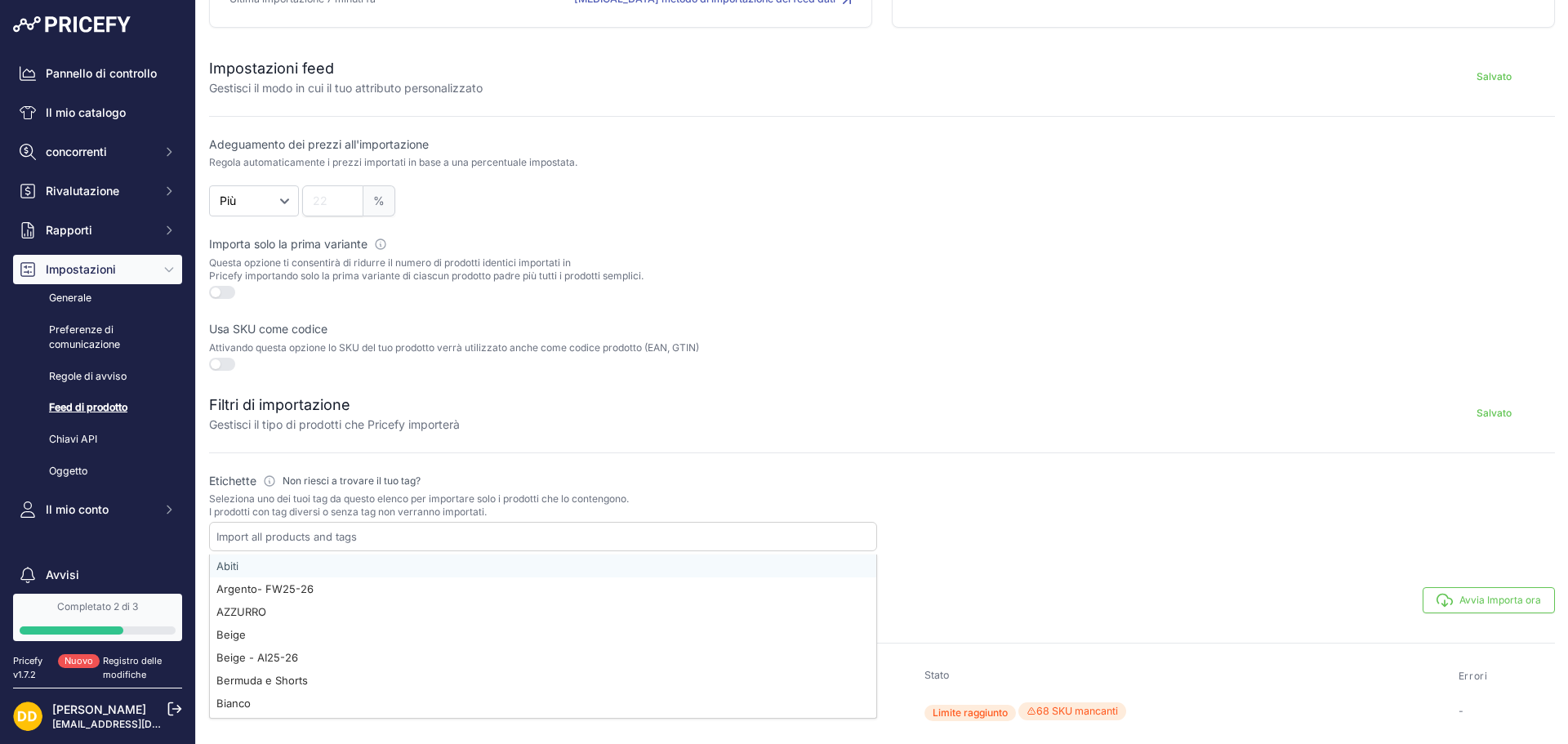
click at [414, 386] on div "Filtri di importazione Gestisci il tipo di prodotti che Pricefy importerà Salva…" at bounding box center [882, 403] width 1346 height 59
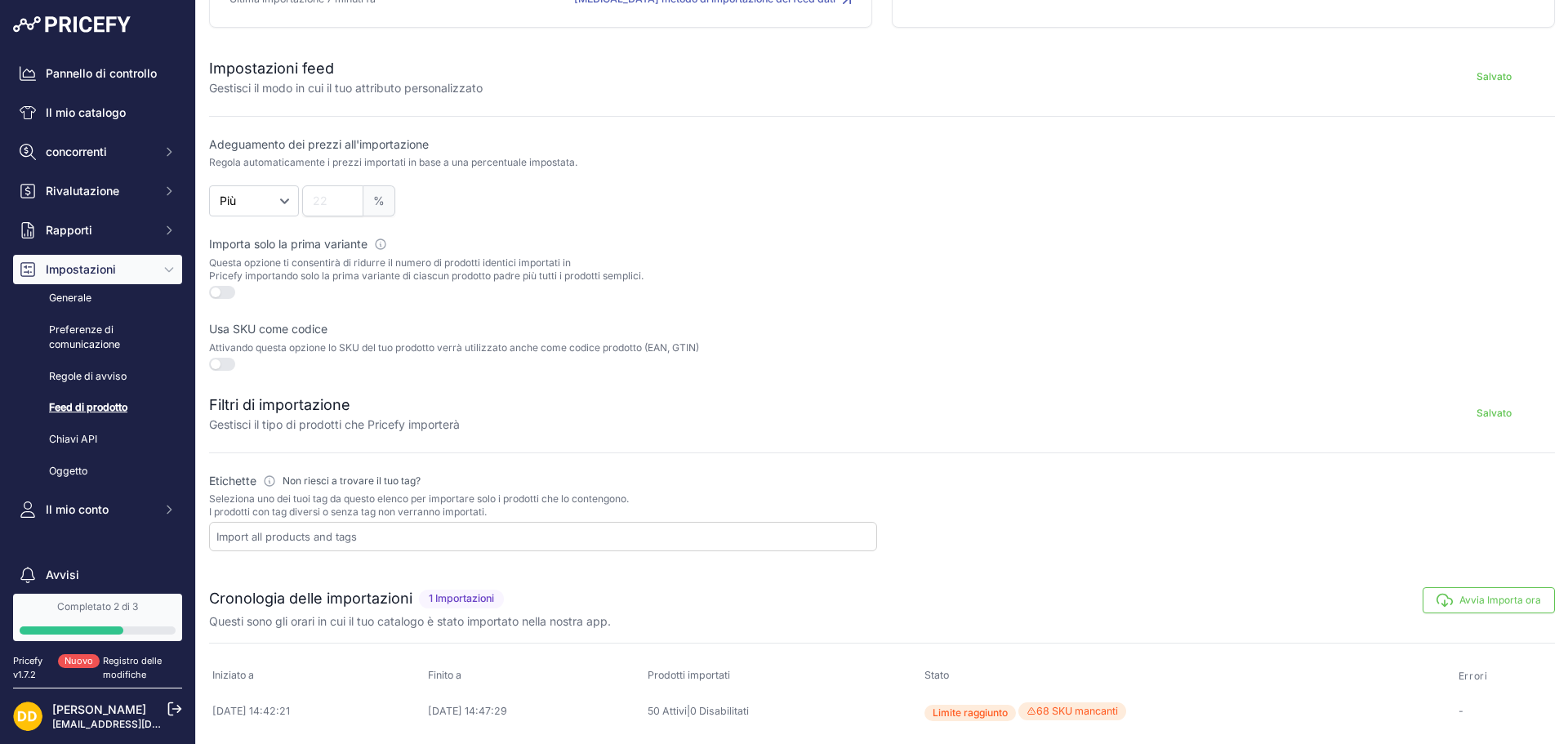
click at [220, 294] on button "button" at bounding box center [222, 293] width 26 height 13
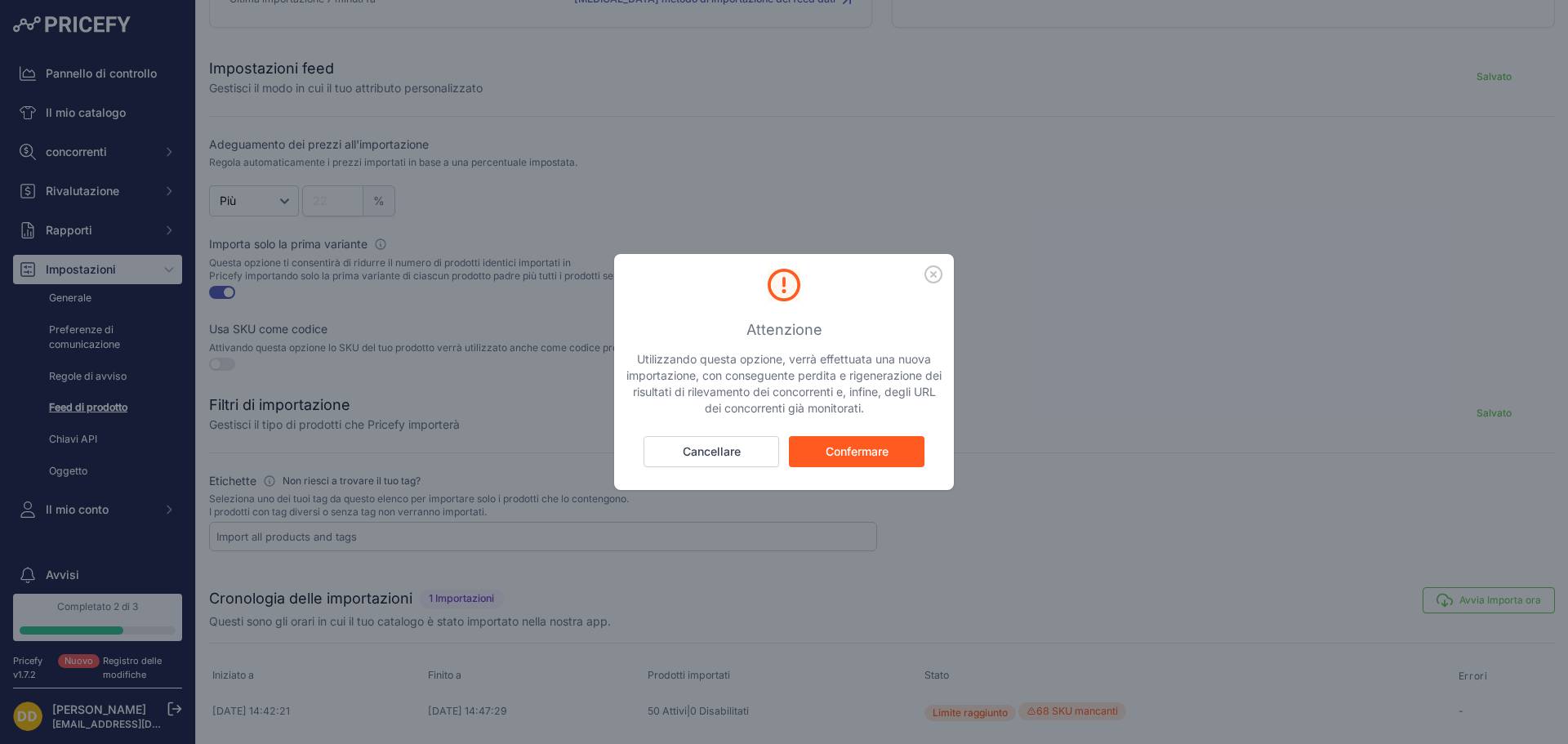
click at [838, 460] on button "Confermare" at bounding box center [857, 451] width 135 height 31
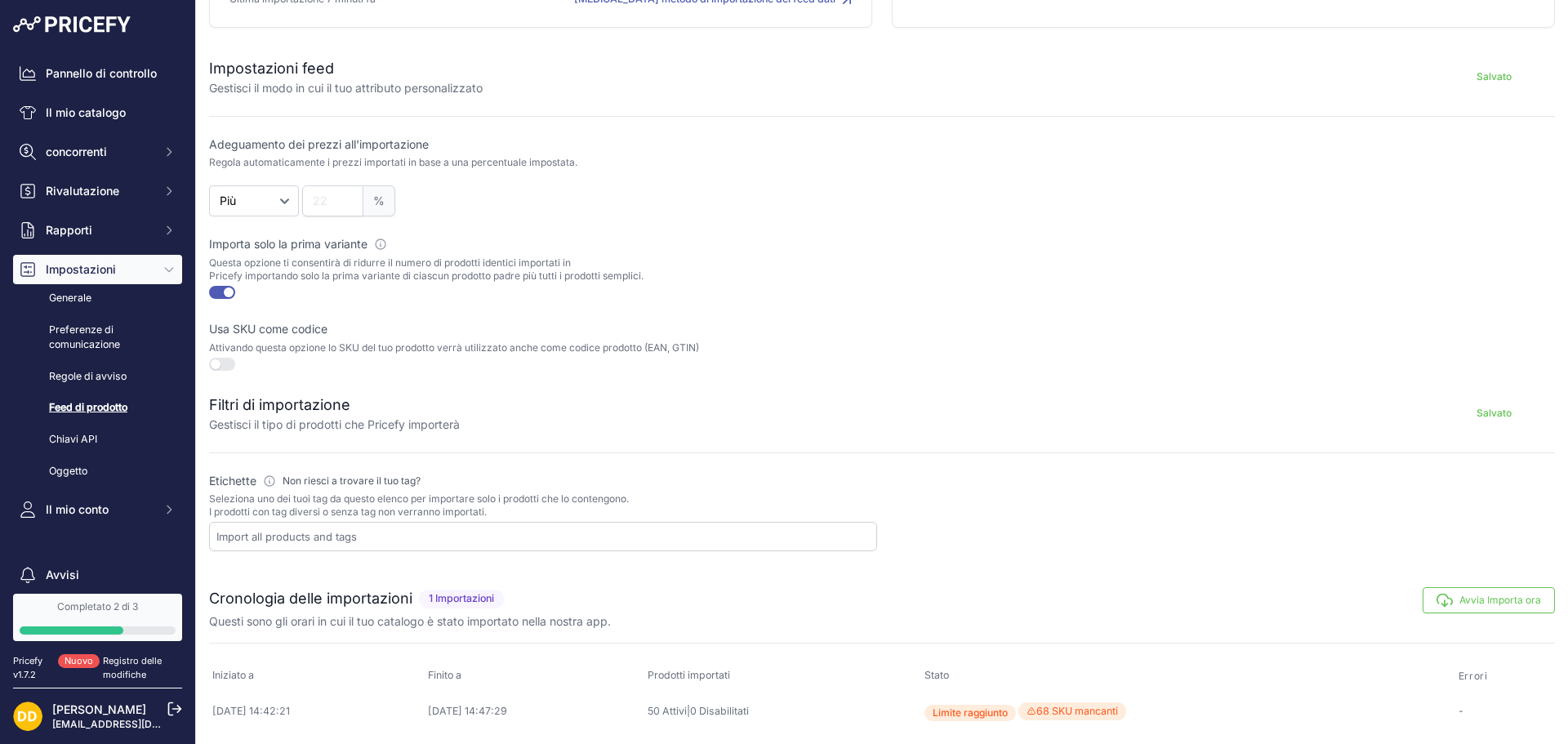
click at [453, 525] on div at bounding box center [544, 536] width 668 height 30
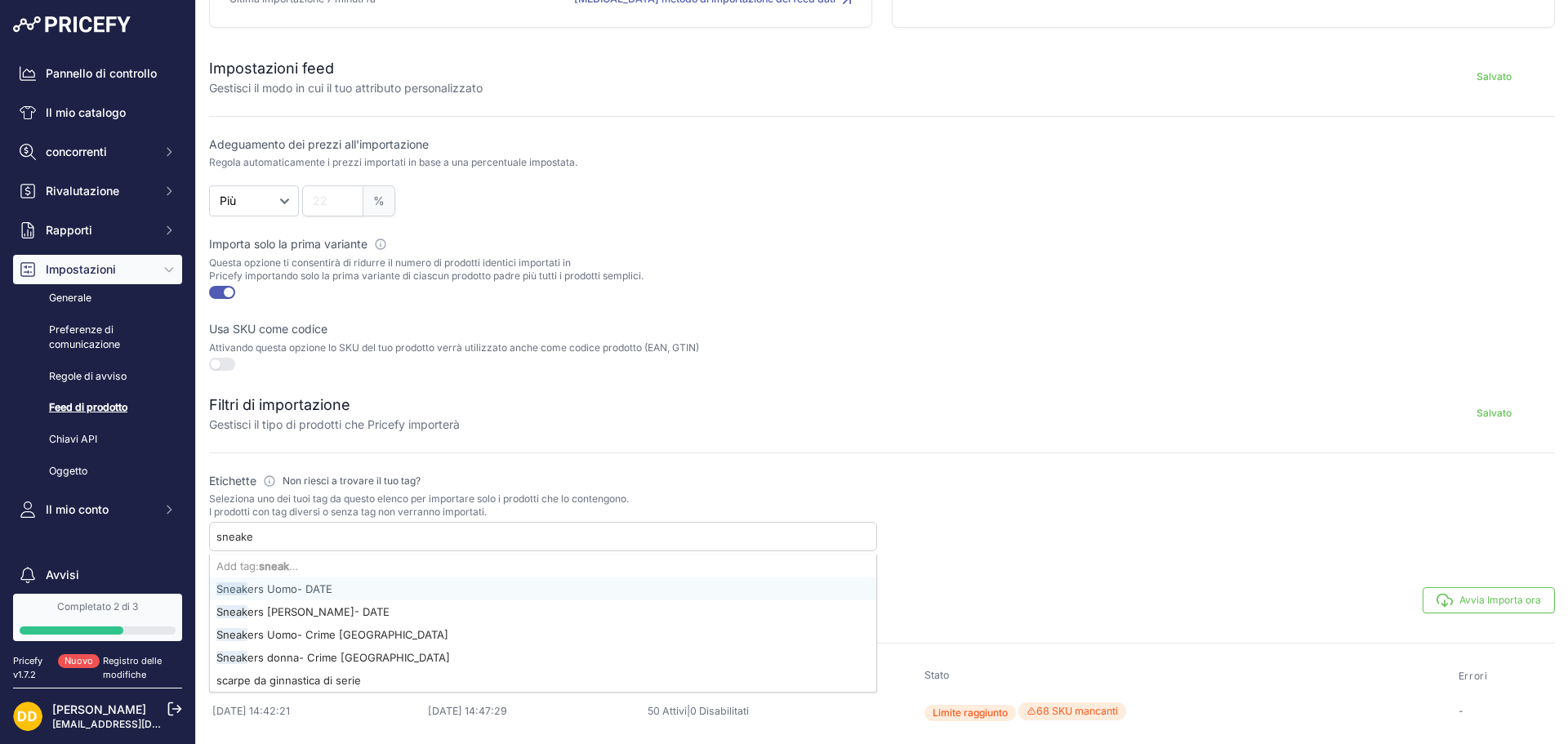
type input "sneaker"
click at [291, 584] on font "Sneaker s Uomo- DATE" at bounding box center [275, 589] width 116 height 13
select select "{"id":"U25lYWtlcnMgVW9tby0gREFURQ==","name":"Sneakers Uomo- DATE"}"
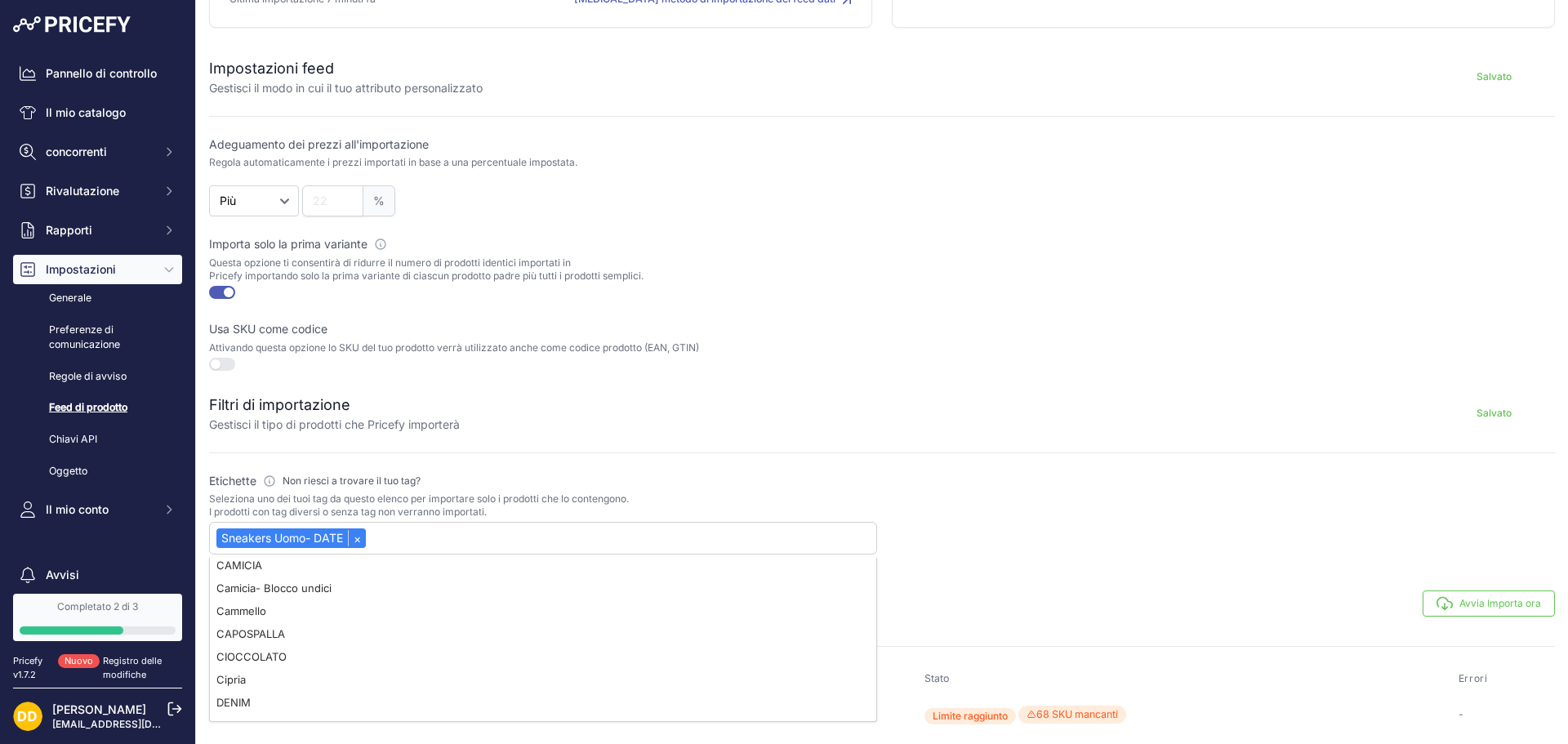
scroll to position [327, 0]
type input "fw"
click at [250, 593] on font "FW 25-26" at bounding box center [240, 591] width 48 height 13
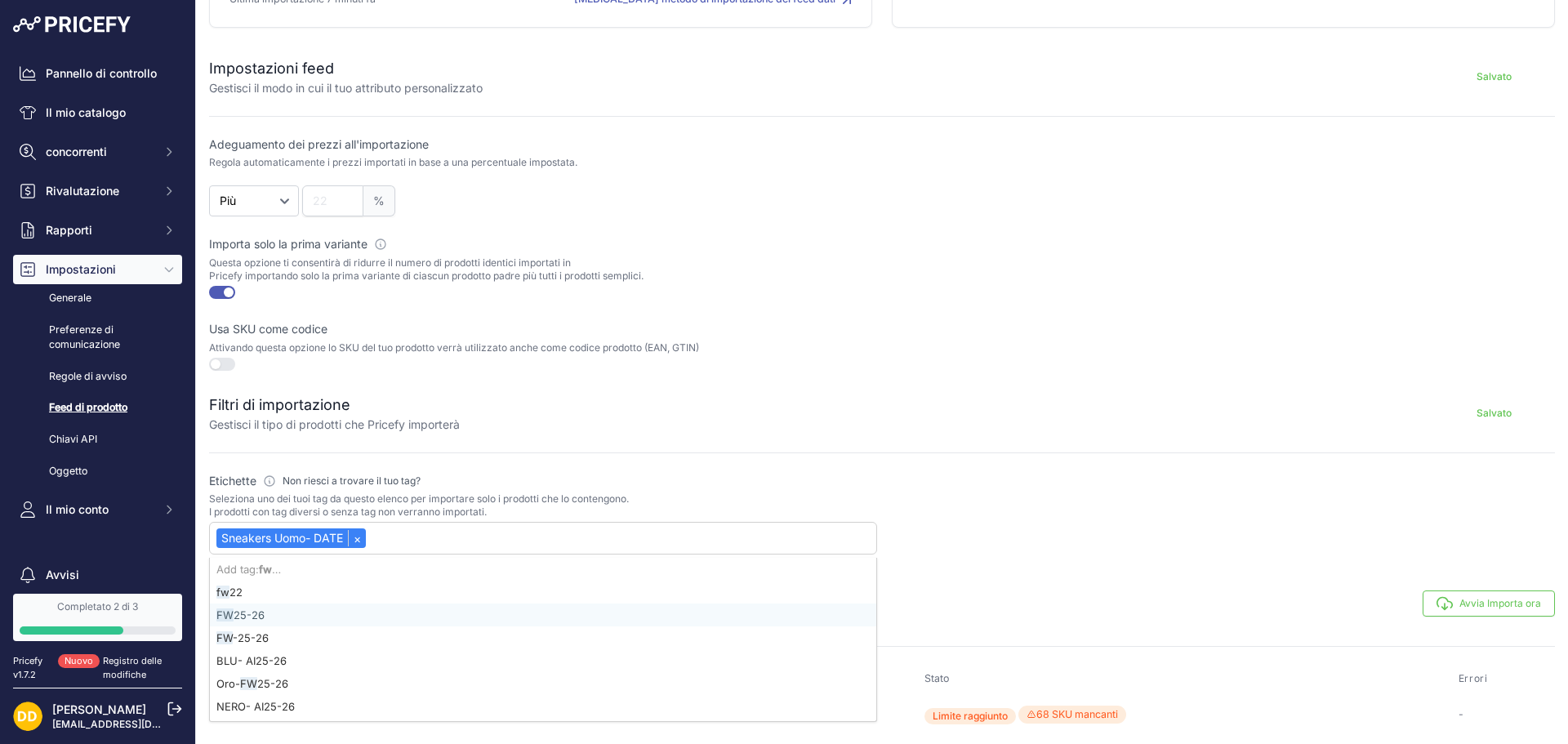
select select "{"id":"U25lYWtlcnMgVW9tby0gREFURQ==","name":"Sneakers Uomo- DATE"}"
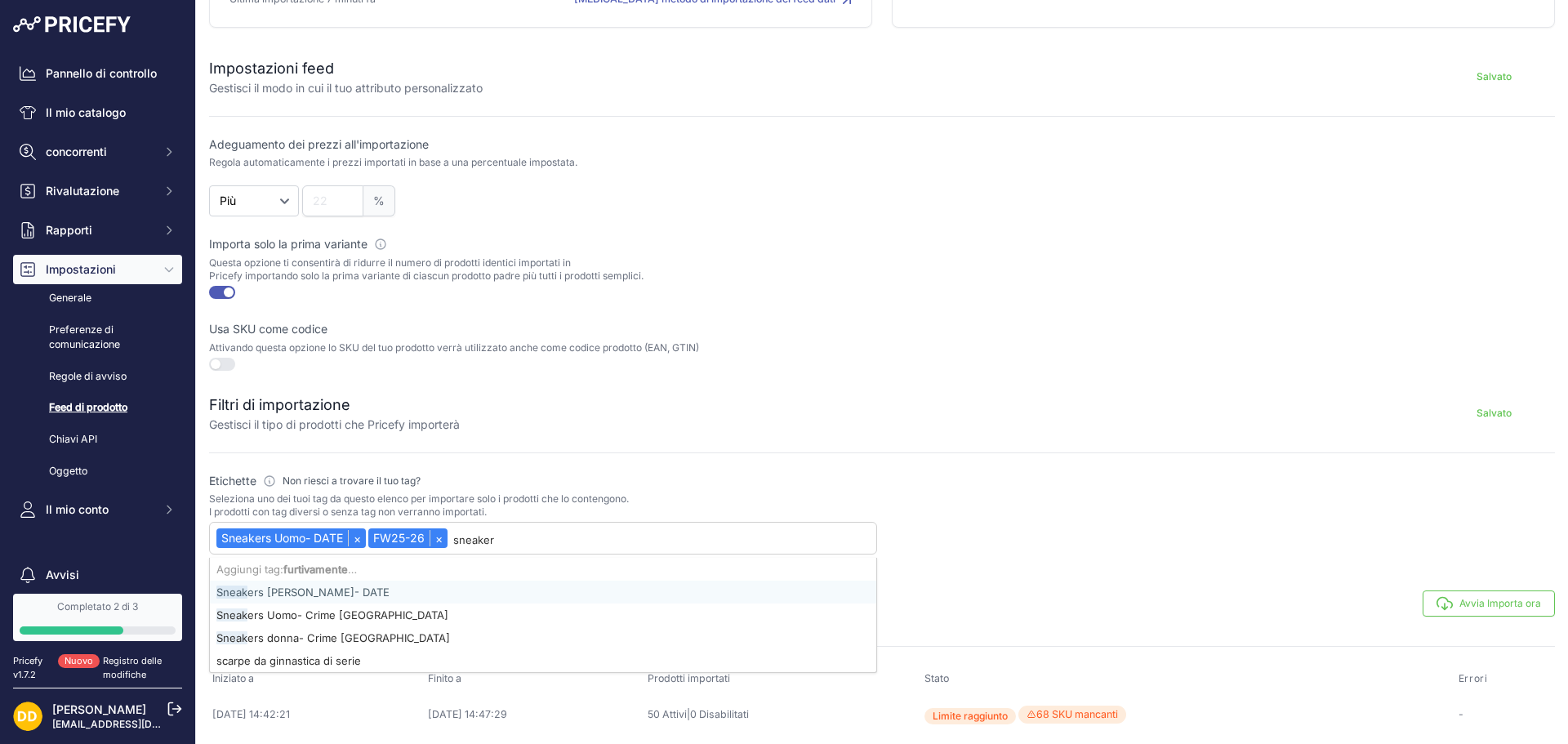
type input "sneakers"
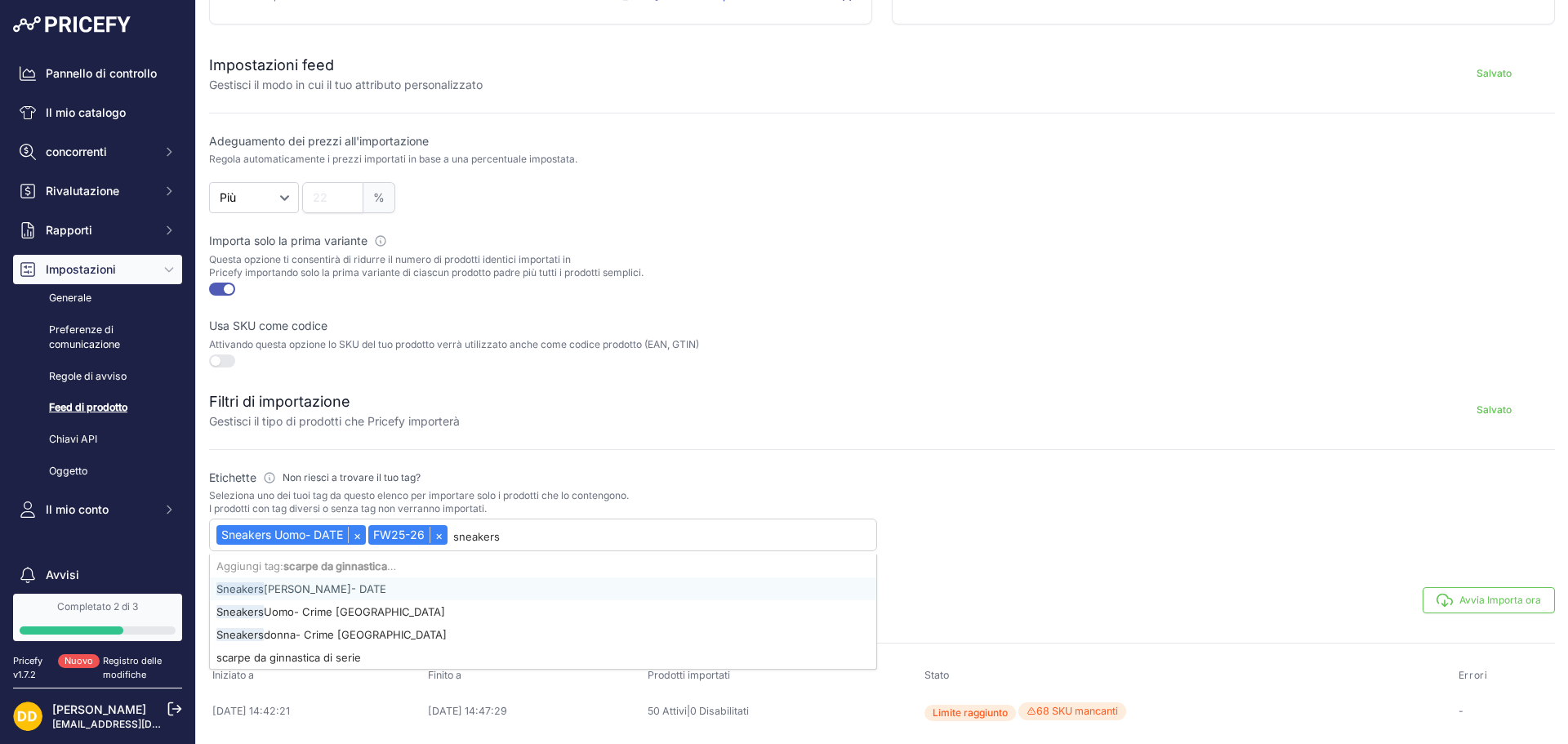
click at [346, 593] on div "Sneakers Donna- DATE" at bounding box center [543, 588] width 667 height 23
select select "{"id":"U25lYWtlcnMgVW9tby0gREFURQ==","name":"Sneakers Uomo- DATE"}"
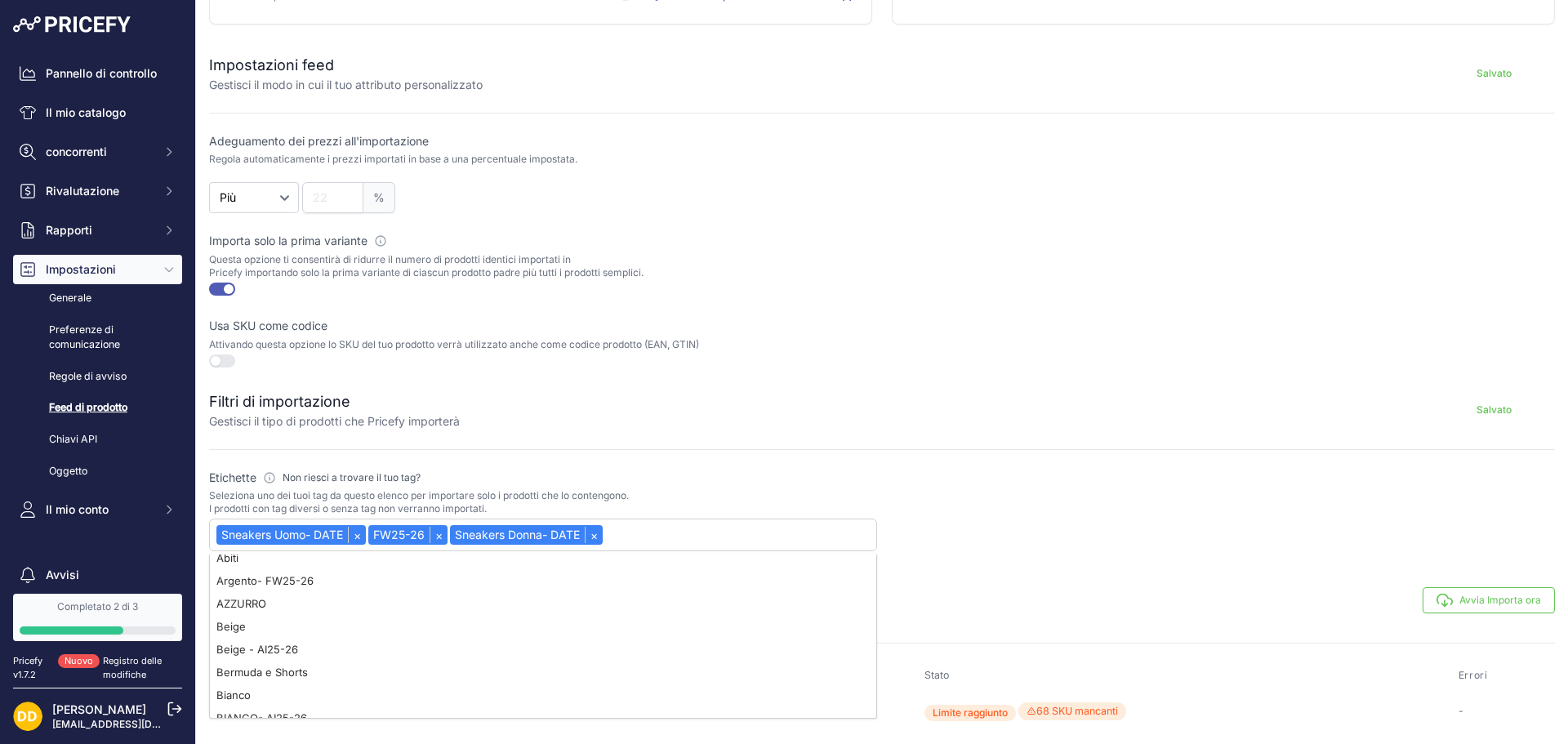
scroll to position [0, 0]
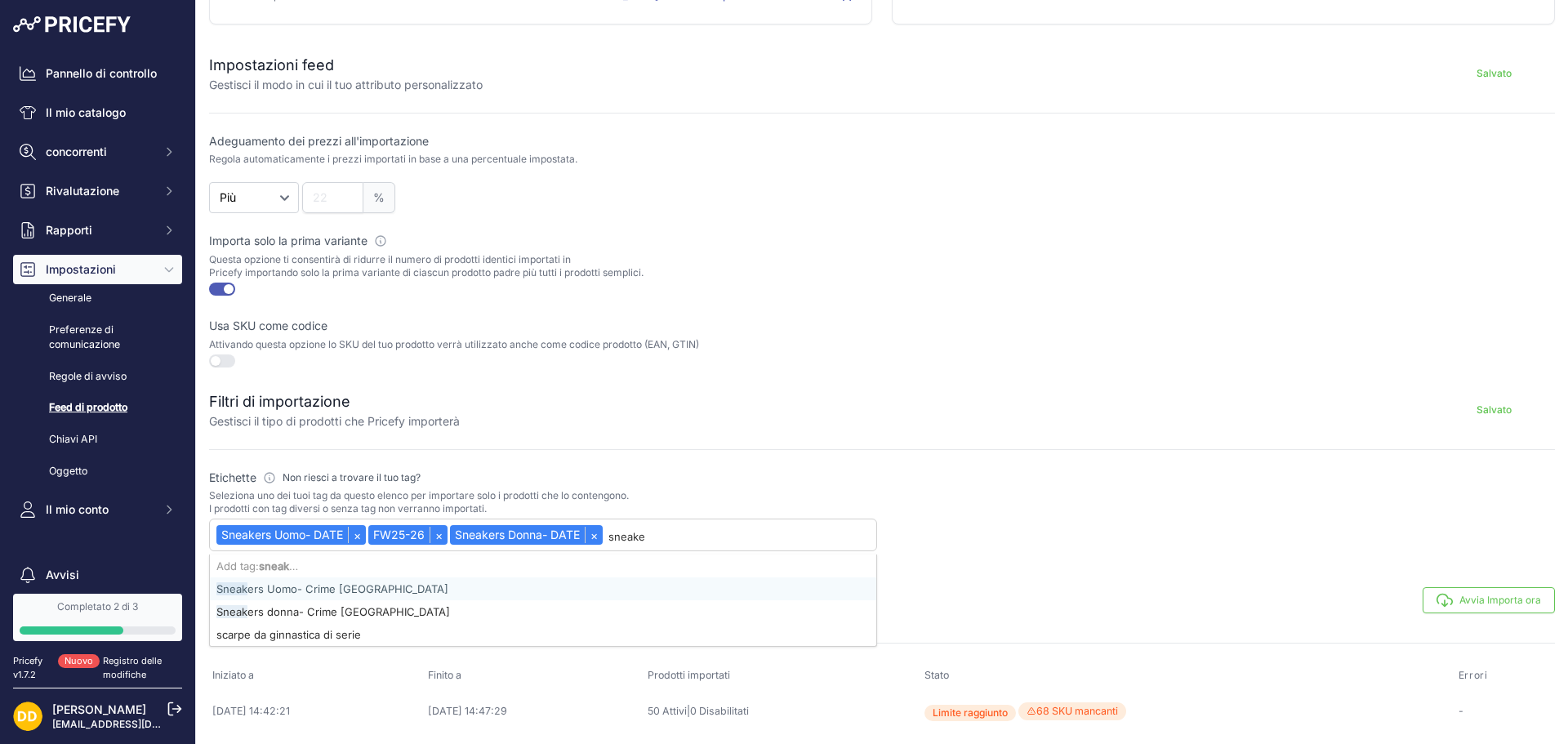
type input "sneaker"
click at [312, 591] on font "Sneaker s Uomo- Crime [GEOGRAPHIC_DATA]" at bounding box center [332, 589] width 232 height 13
select select "{"id":"U25lYWtlcnMgVW9tby0gREFURQ==","name":"Sneakers Uomo- DATE"}"
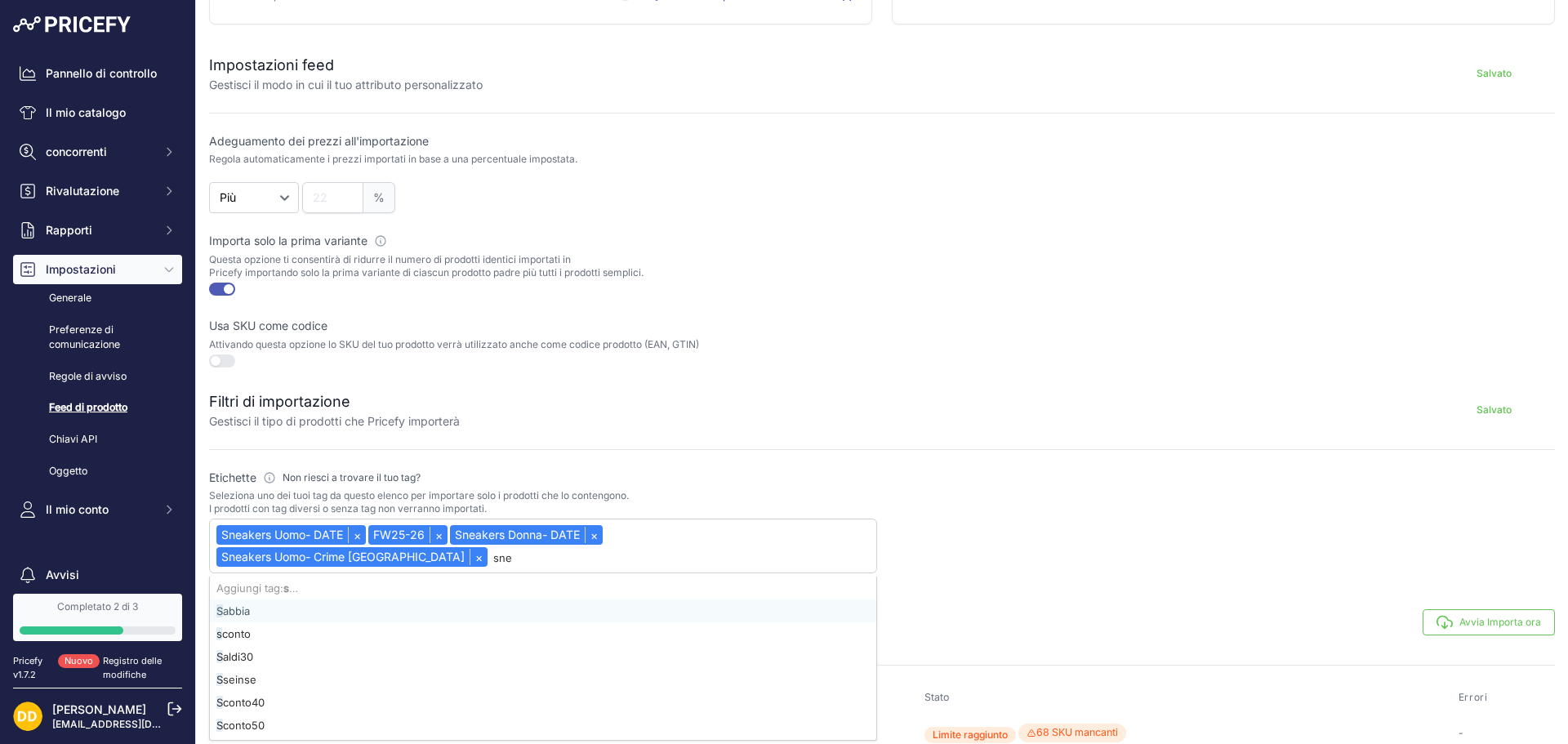
type input "snea"
click at [307, 604] on font "Snea kers donna- Crime [GEOGRAPHIC_DATA]" at bounding box center [333, 610] width 234 height 13
select select "{"id":"U25lYWtlcnMgVW9tby0gREFURQ==","name":"Sneakers Uomo- DATE"}"
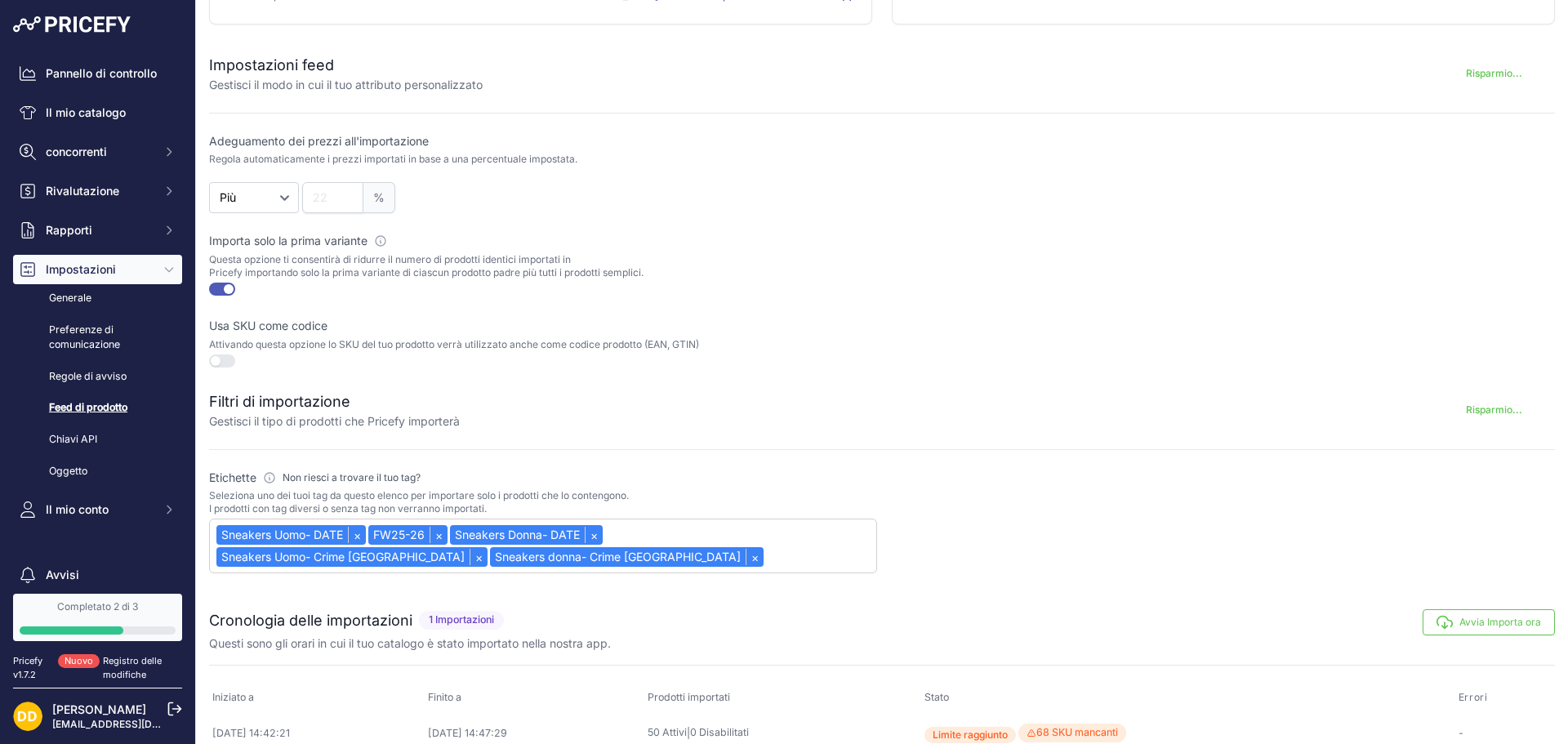
click at [1234, 559] on div at bounding box center [1221, 521] width 668 height 104
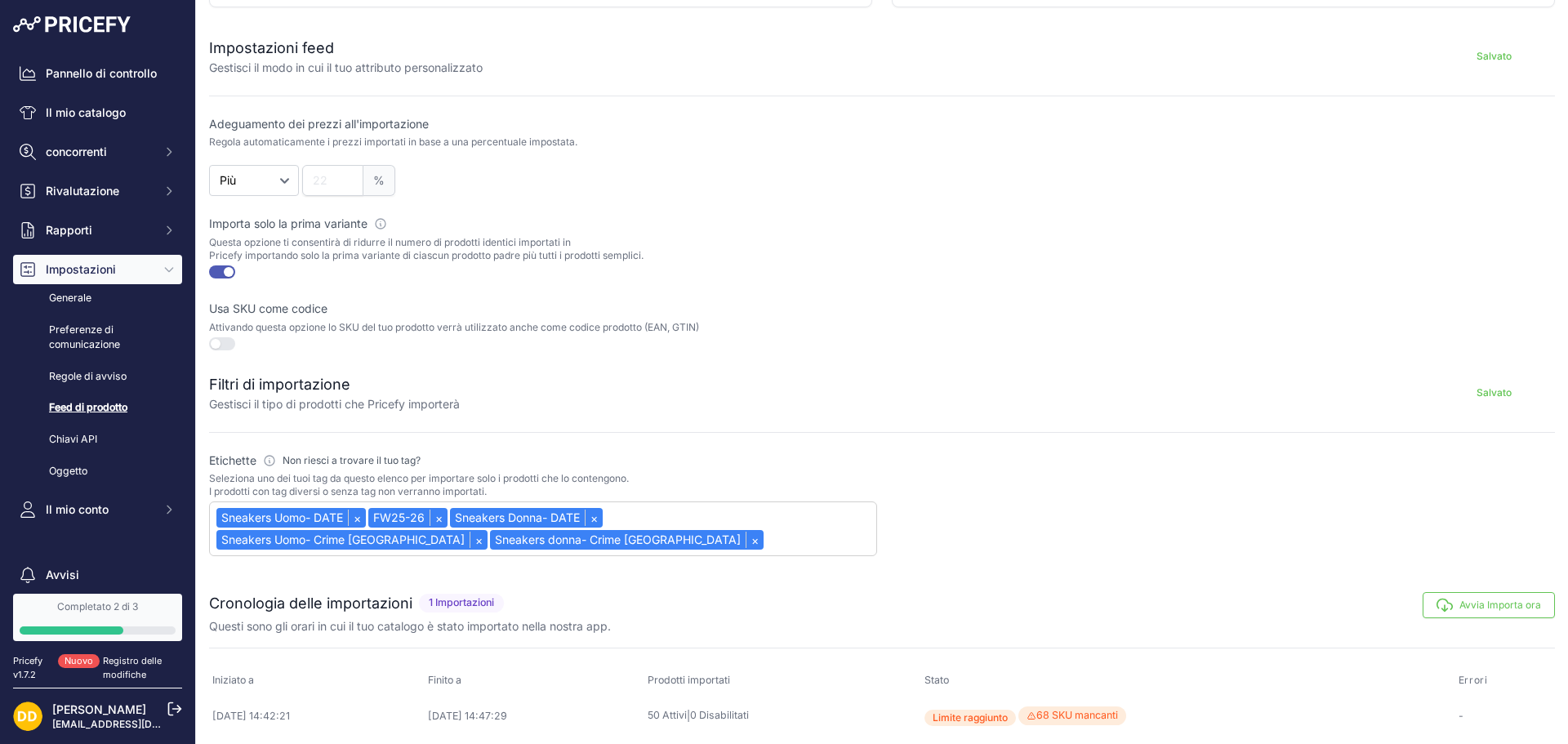
scroll to position [295, 0]
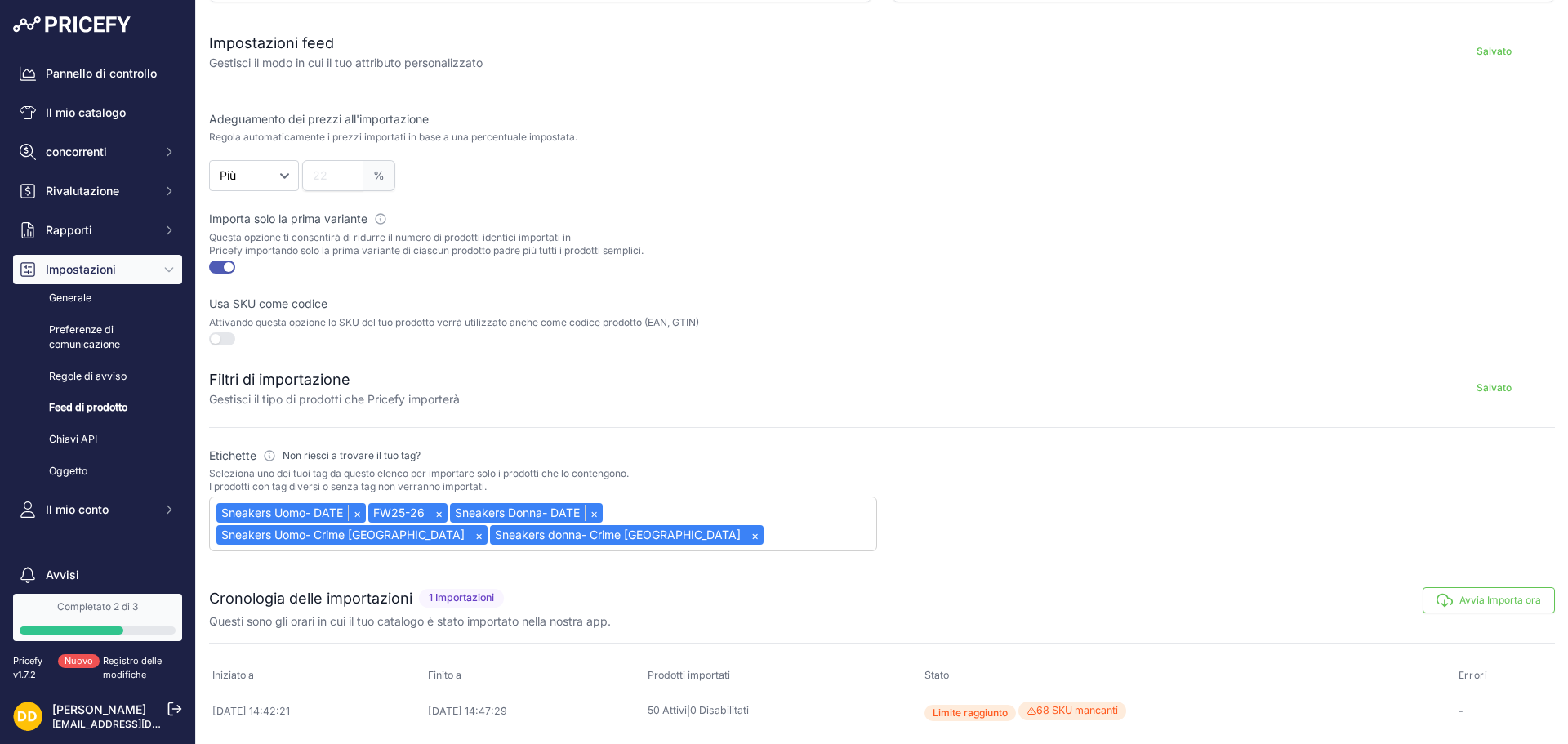
click at [1501, 608] on button "Avvia Importa ora" at bounding box center [1489, 600] width 133 height 26
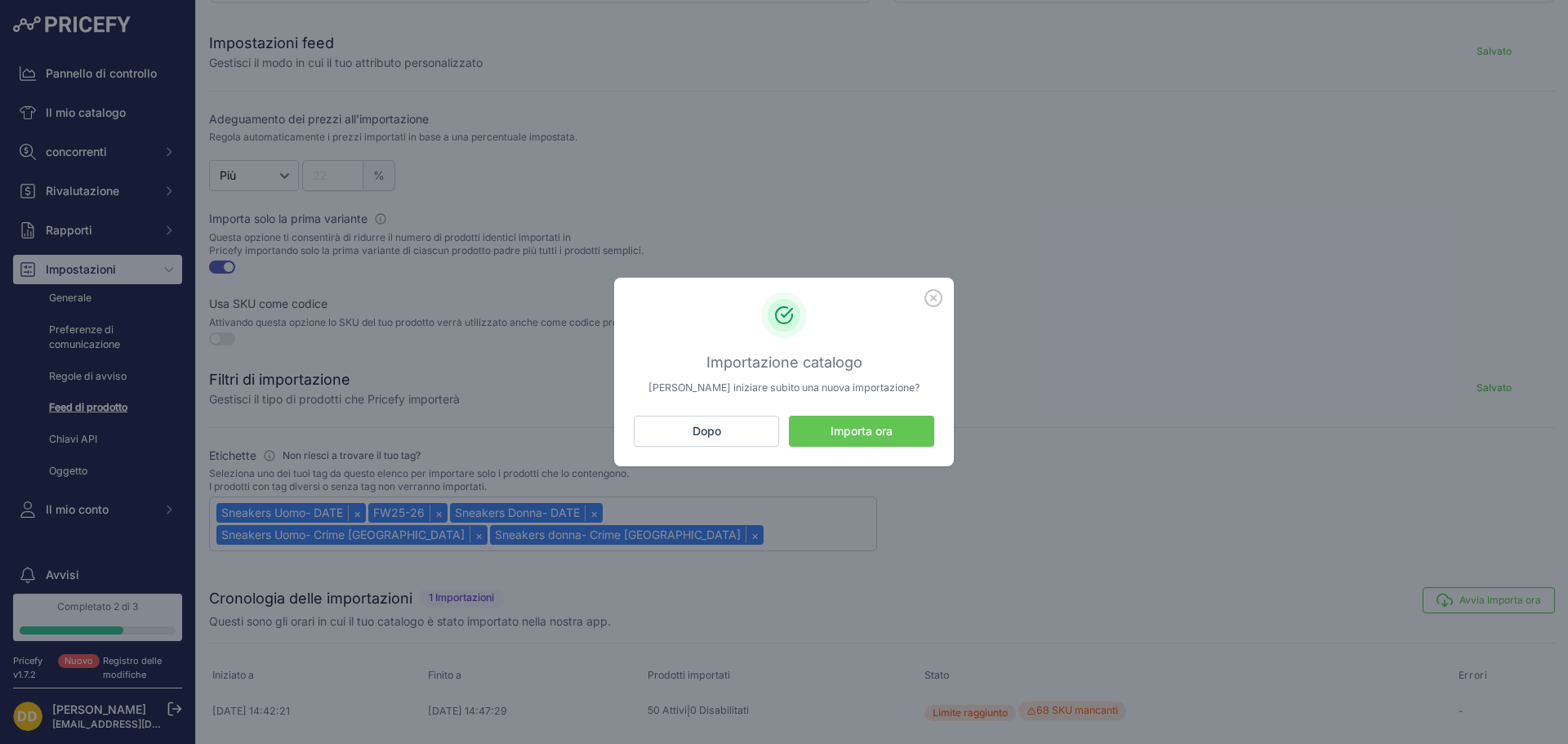
click at [859, 430] on font "Importa ora" at bounding box center [862, 430] width 62 height 14
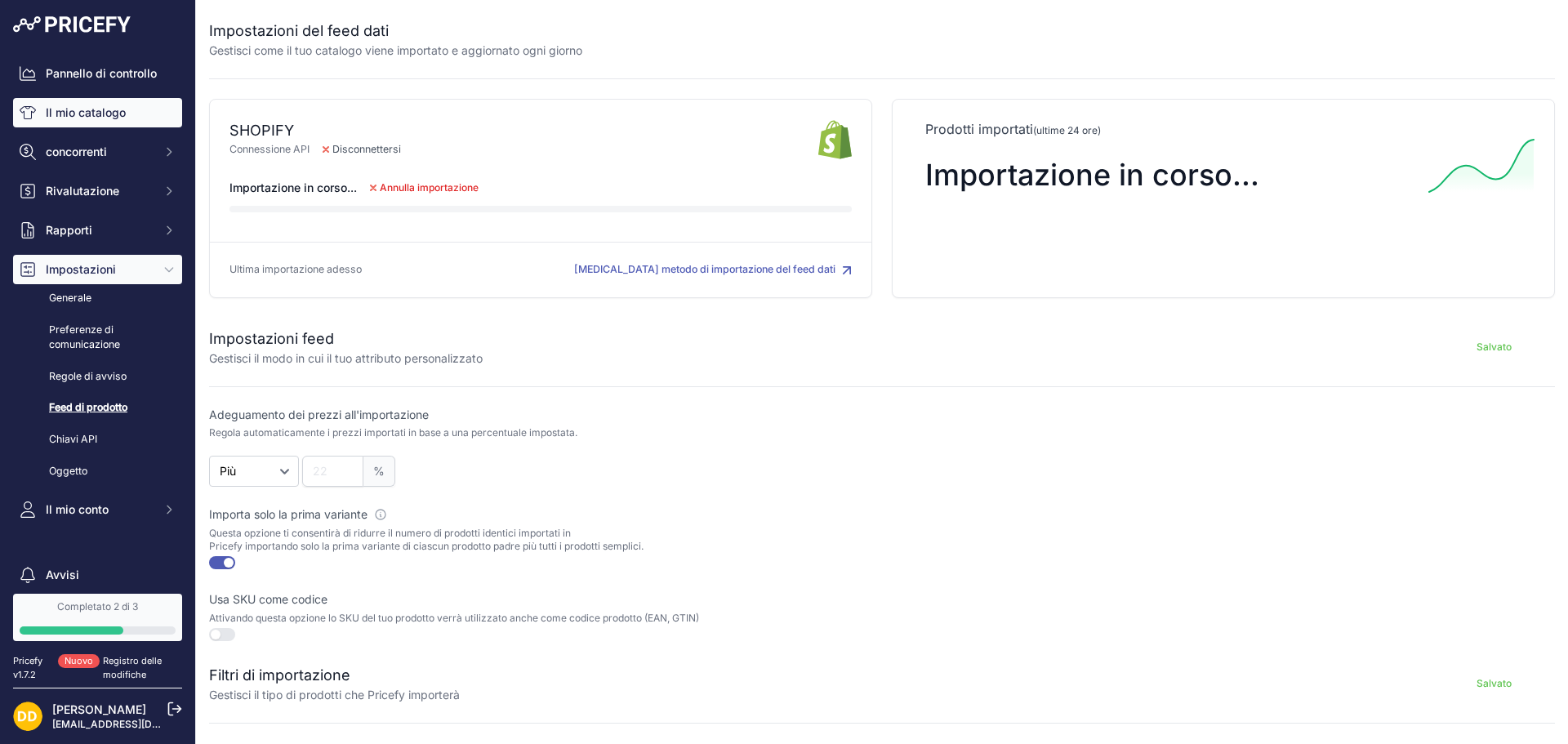
click at [102, 116] on font "Il mio catalogo" at bounding box center [86, 112] width 80 height 14
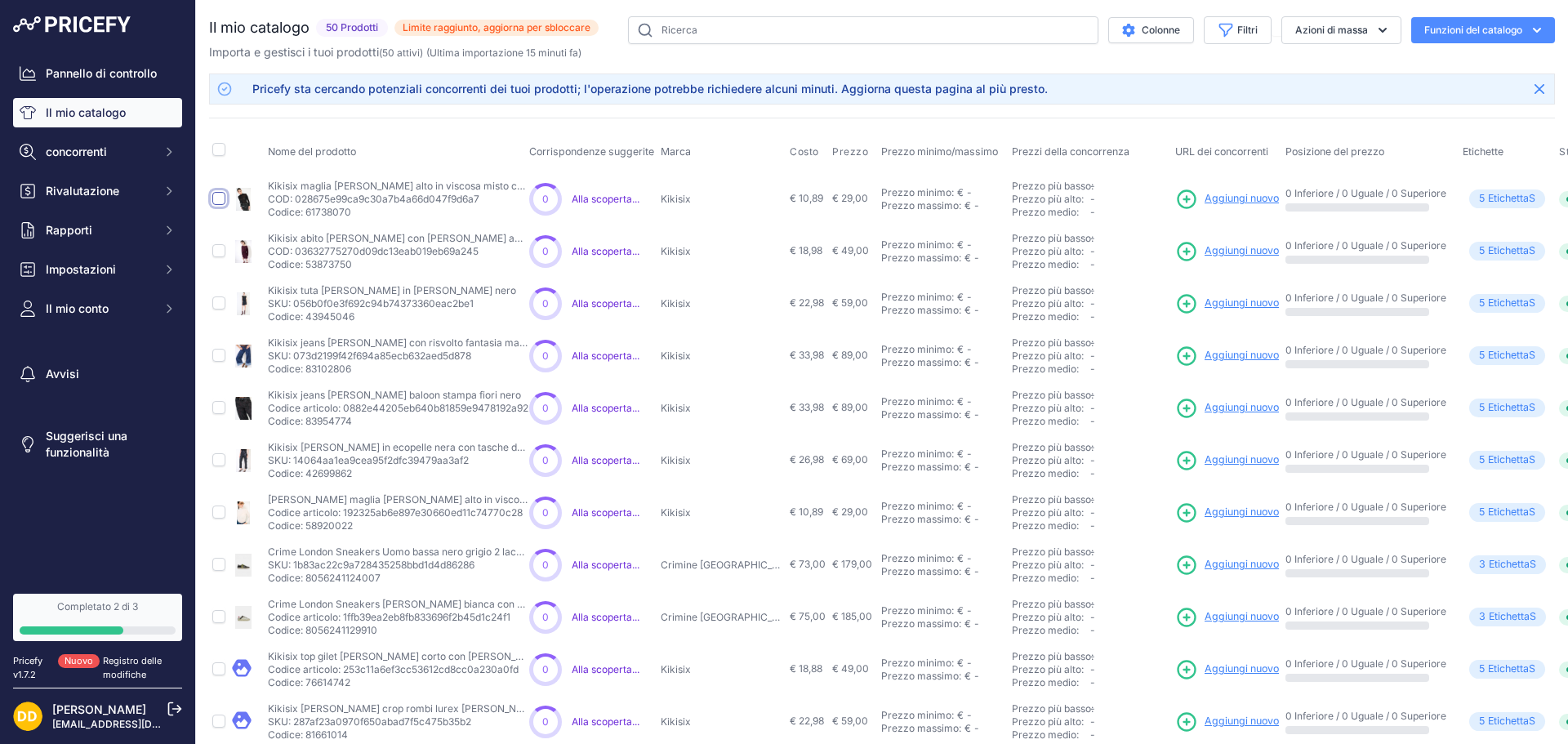
click at [218, 201] on input "checkbox" at bounding box center [219, 199] width 13 height 13
checkbox input "true"
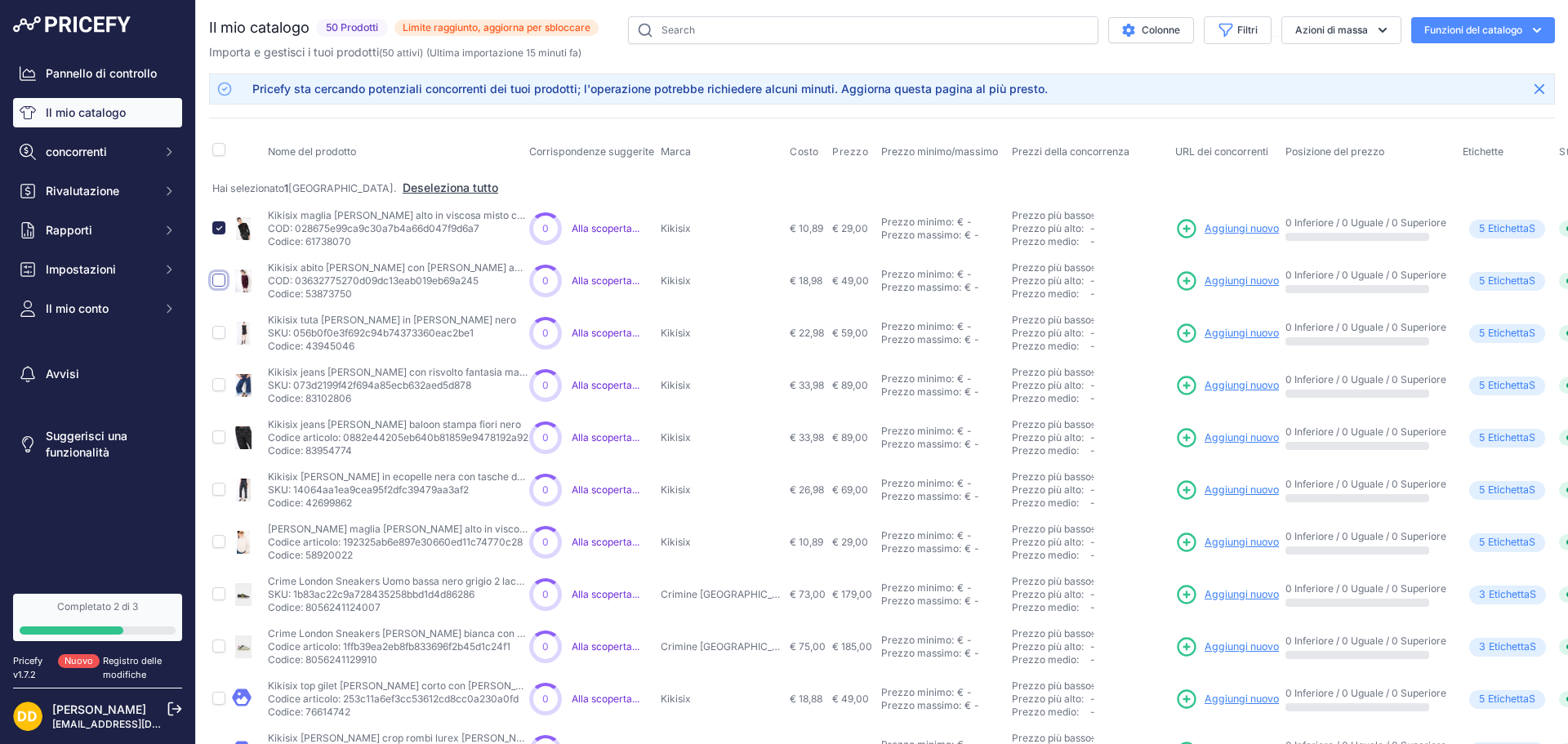
click at [219, 280] on input "checkbox" at bounding box center [219, 280] width 13 height 13
checkbox input "true"
